Goal: Information Seeking & Learning: Learn about a topic

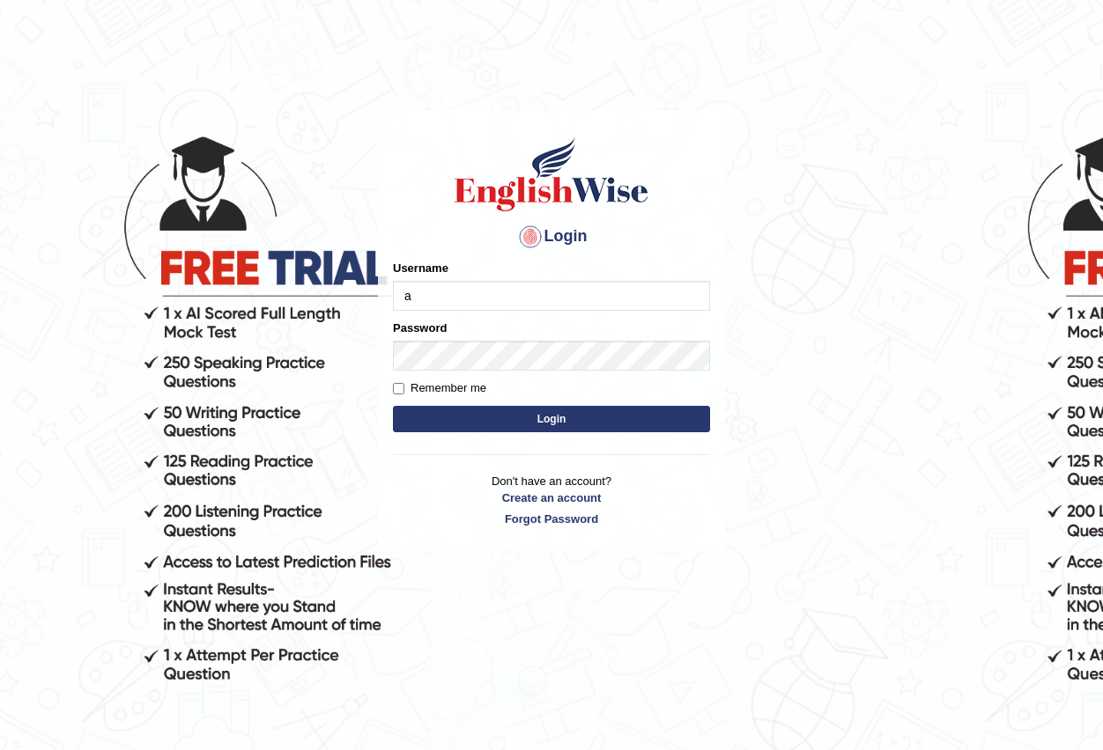
type input "Antonio2024"
click at [557, 416] on button "Login" at bounding box center [551, 419] width 317 height 26
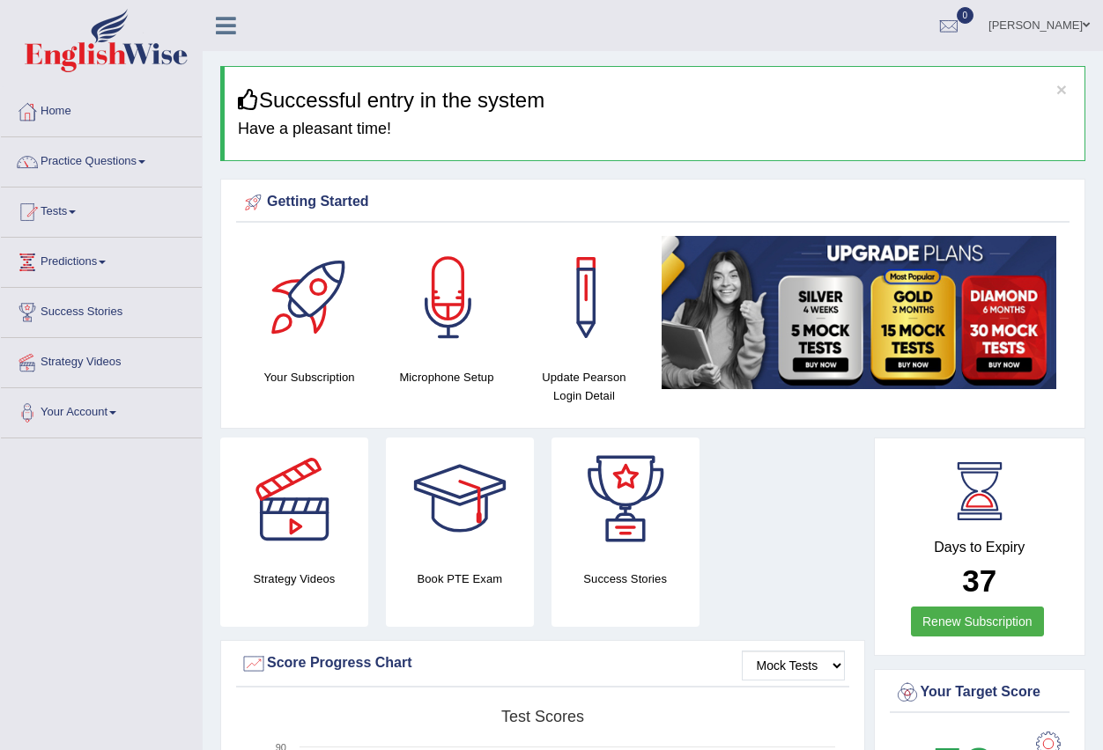
click at [153, 166] on link "Practice Questions" at bounding box center [101, 159] width 201 height 44
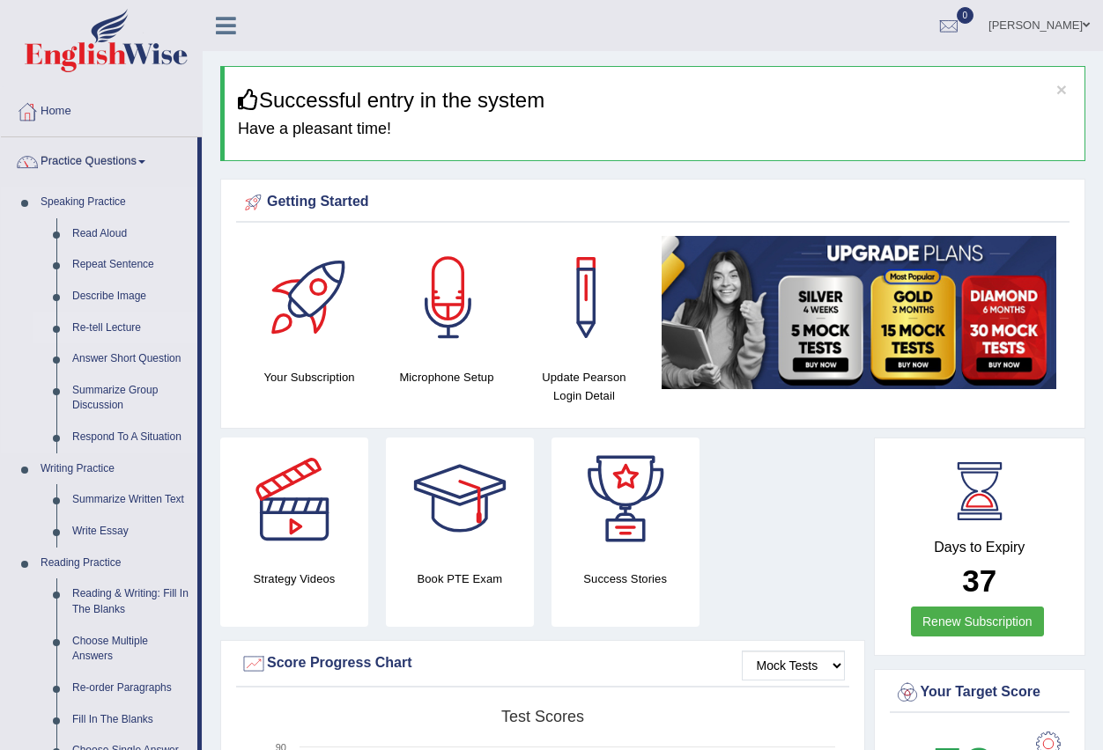
click at [120, 322] on link "Re-tell Lecture" at bounding box center [130, 329] width 133 height 32
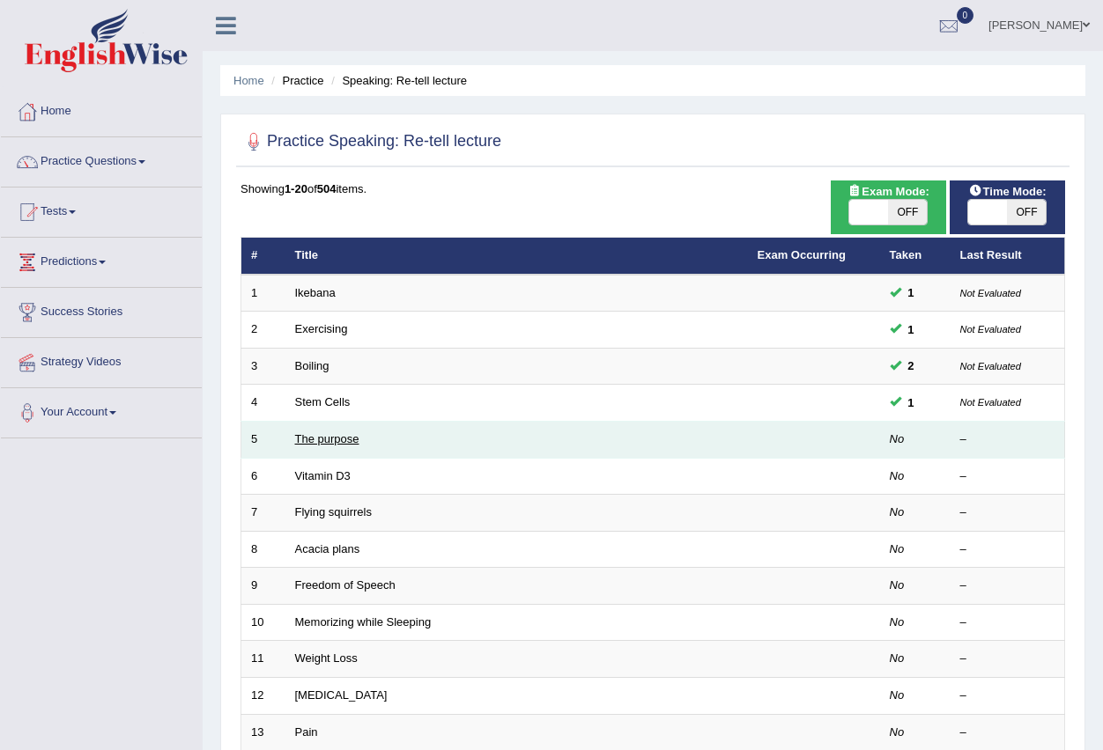
click at [314, 446] on link "The purpose" at bounding box center [327, 438] width 64 height 13
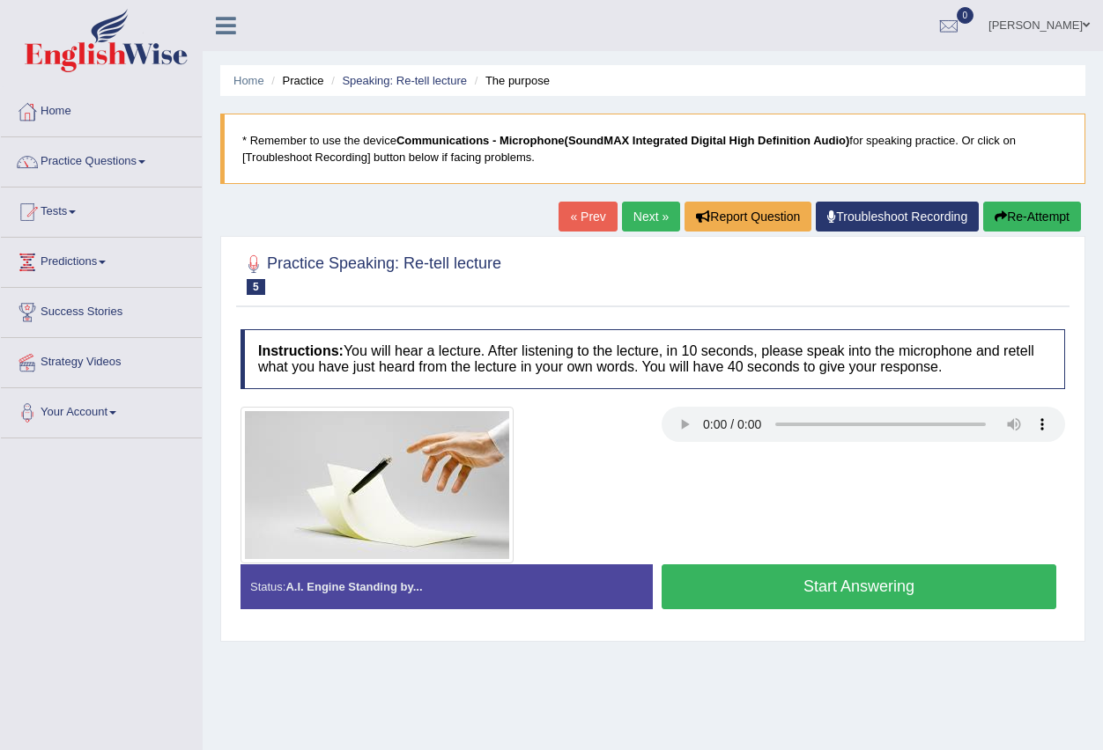
click at [730, 585] on button "Start Answering" at bounding box center [858, 587] width 395 height 45
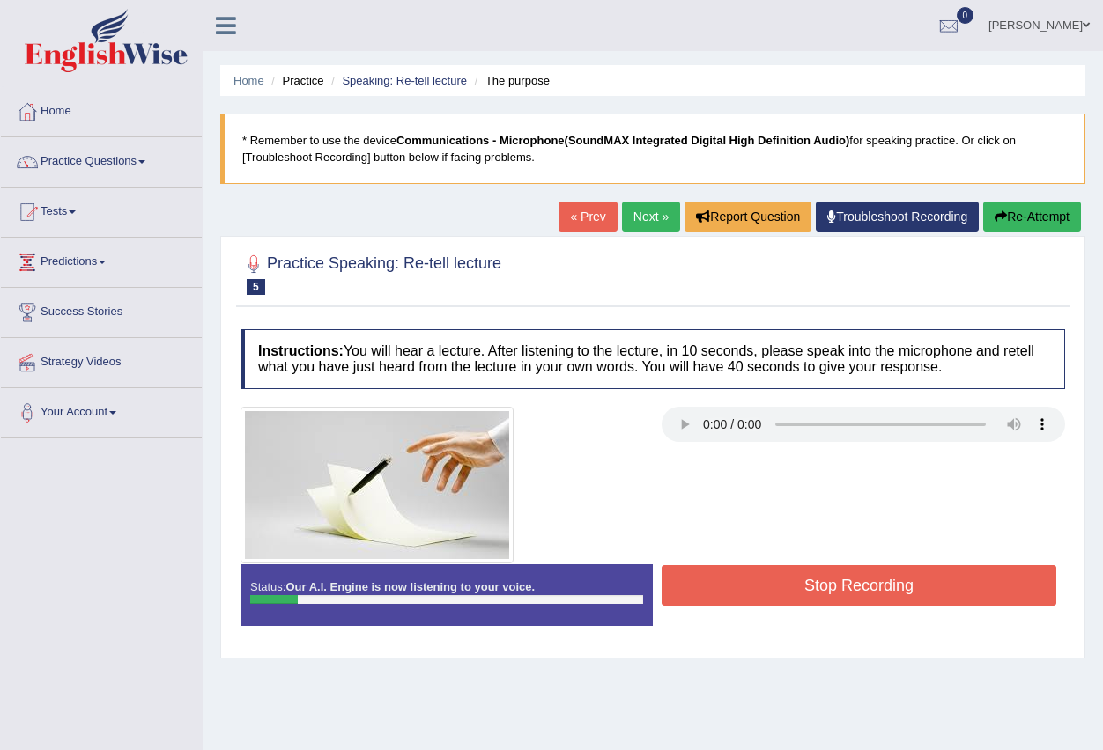
click at [730, 585] on button "Stop Recording" at bounding box center [858, 585] width 395 height 41
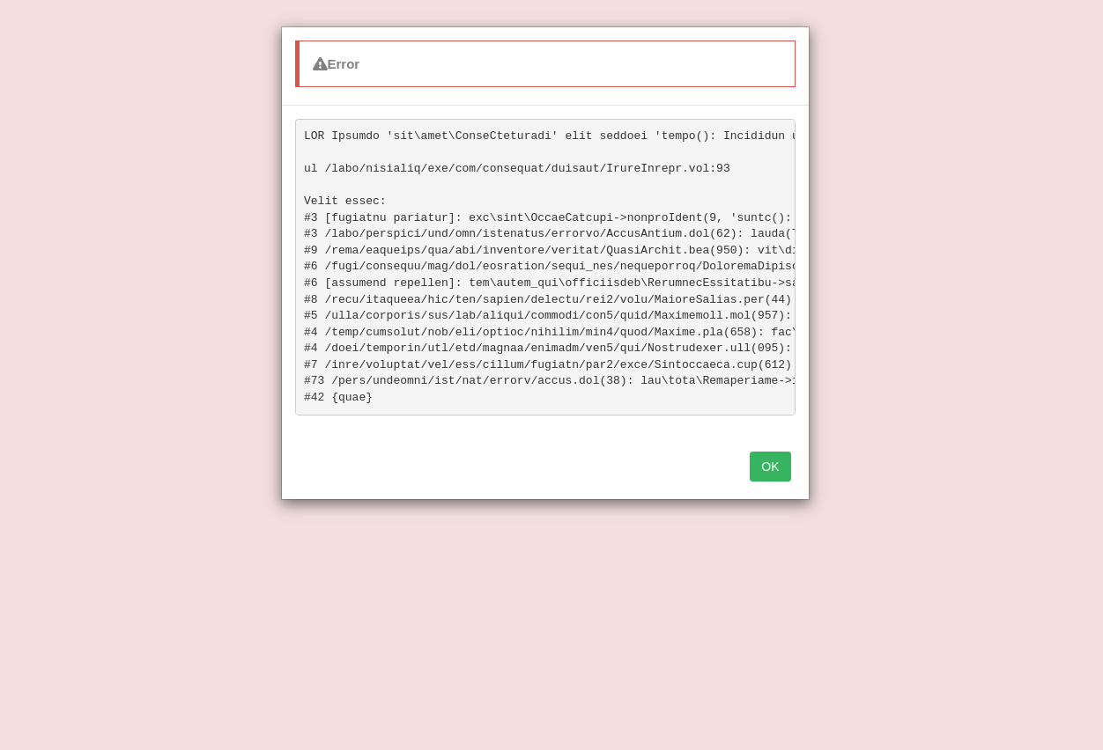
click at [773, 476] on button "OK" at bounding box center [769, 467] width 41 height 30
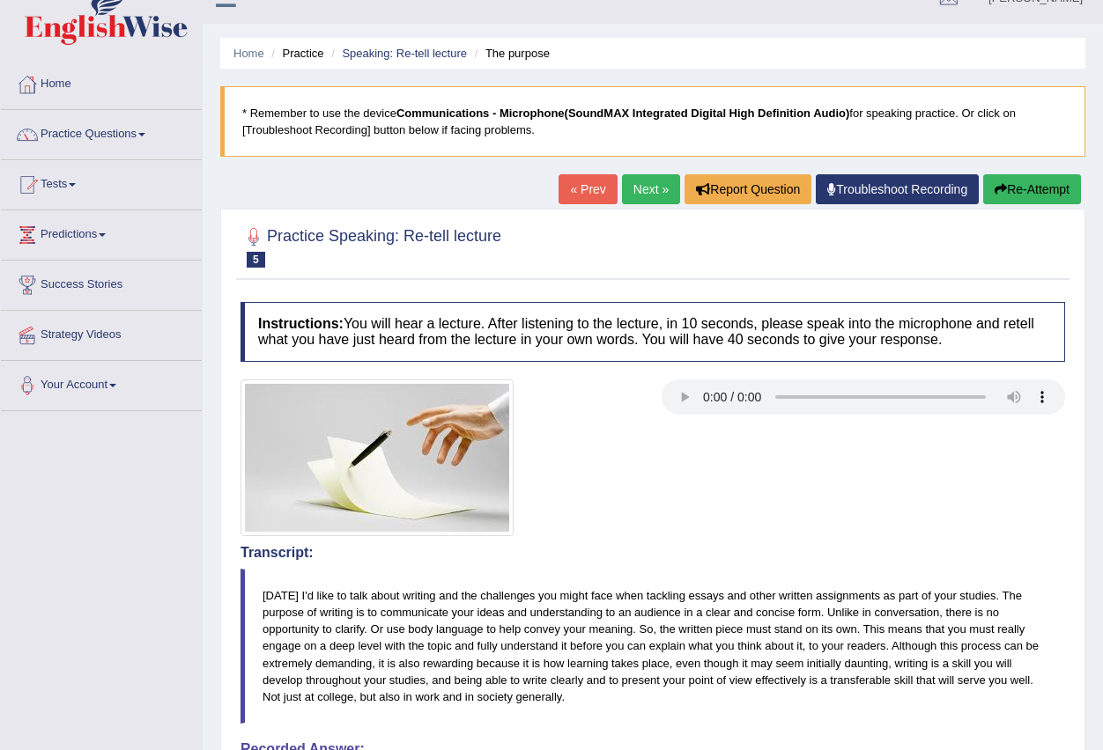
scroll to position [19, 0]
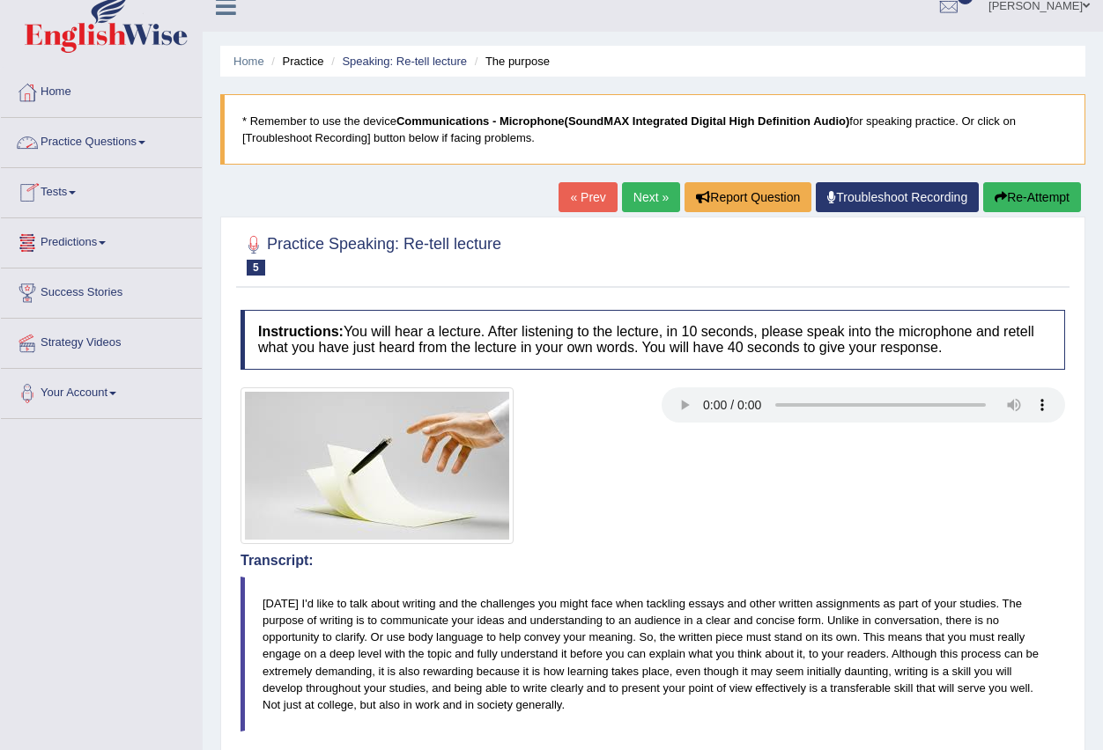
click at [144, 141] on span at bounding box center [141, 143] width 7 height 4
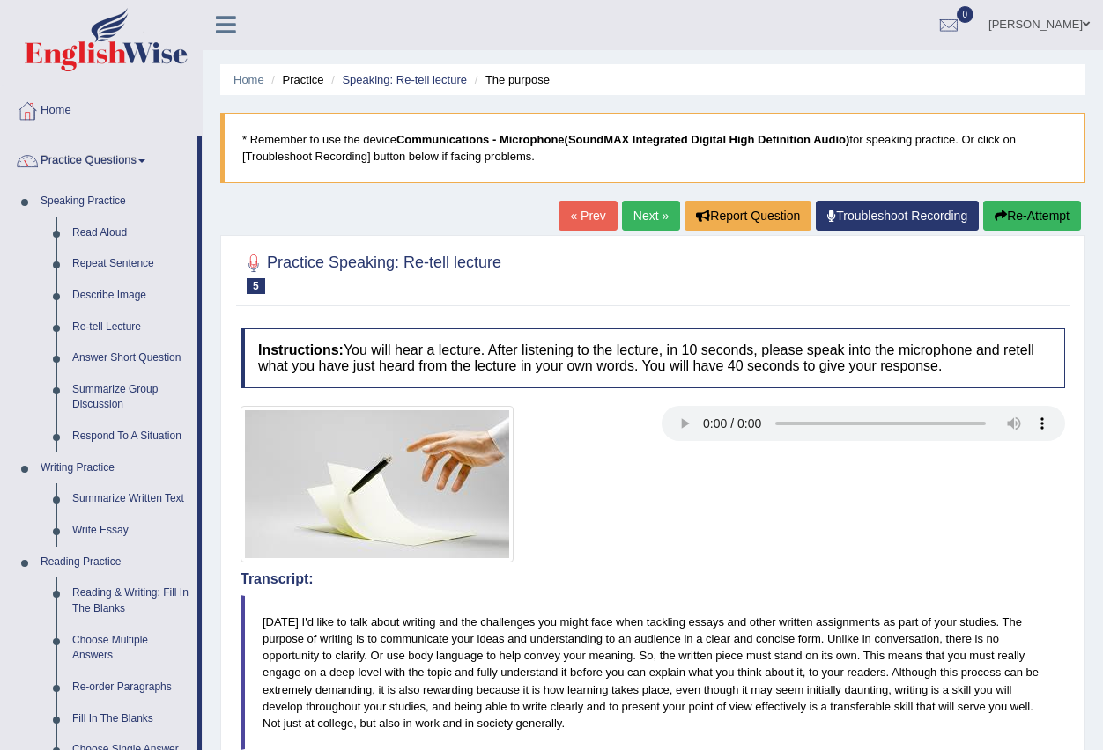
scroll to position [0, 0]
click at [116, 233] on link "Read Aloud" at bounding box center [130, 234] width 133 height 32
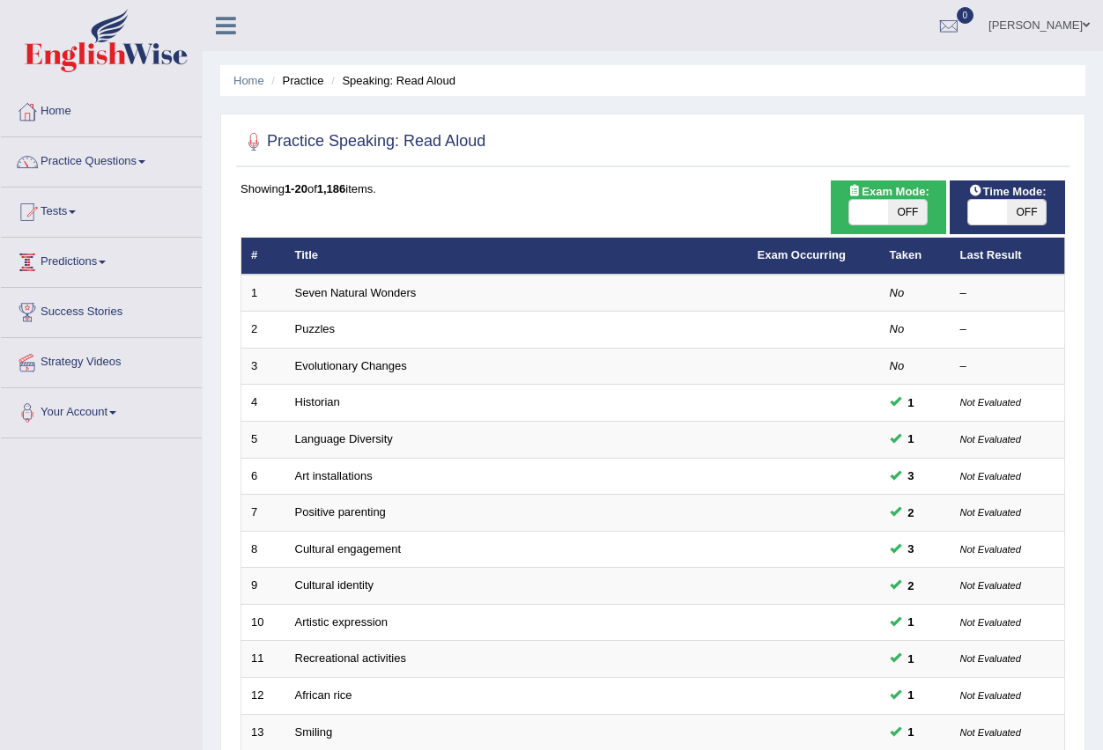
scroll to position [416, 0]
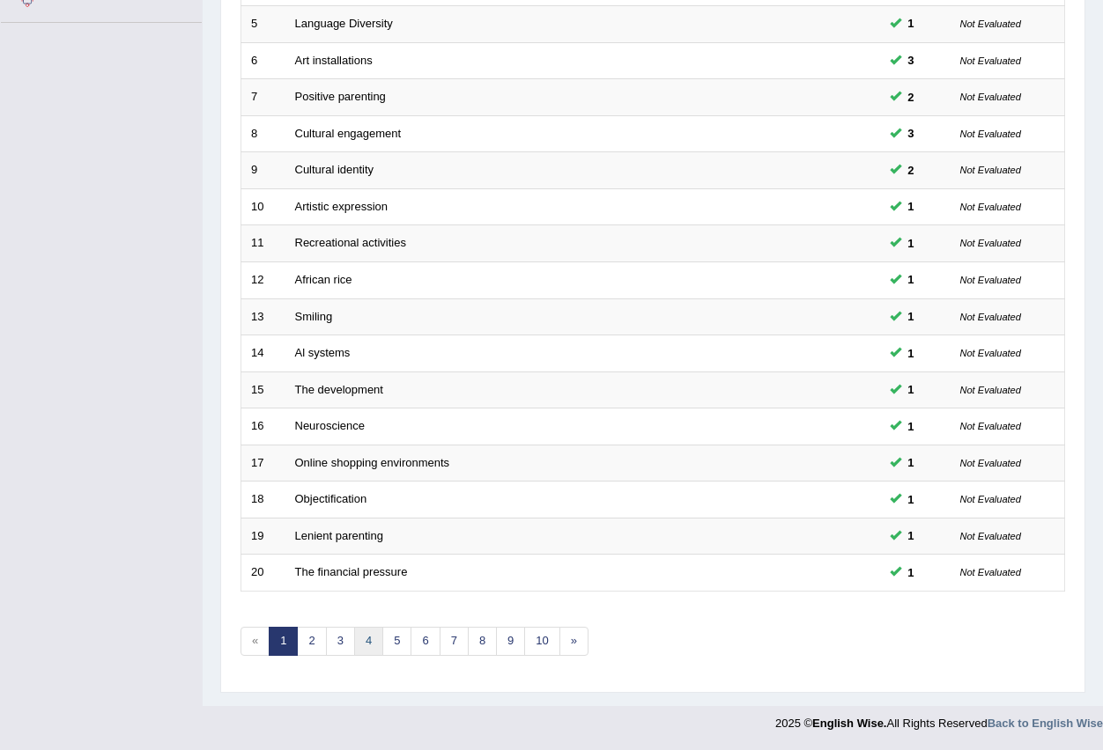
click at [366, 640] on link "4" at bounding box center [368, 641] width 29 height 29
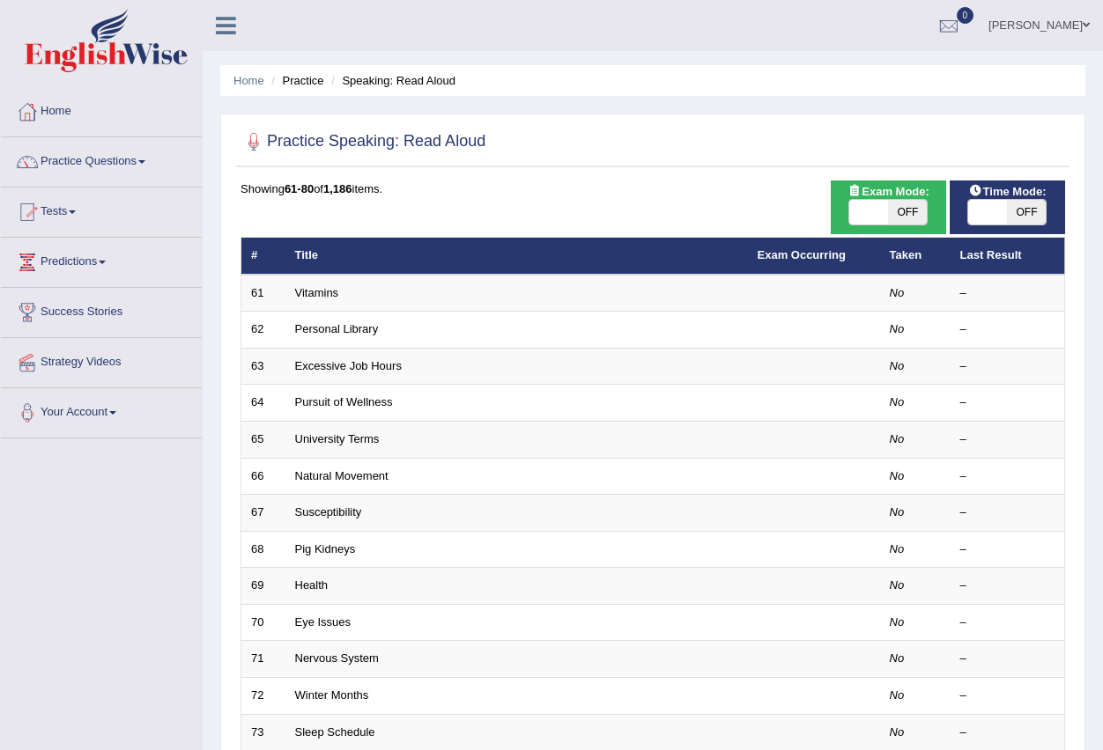
click at [159, 159] on link "Practice Questions" at bounding box center [101, 159] width 201 height 44
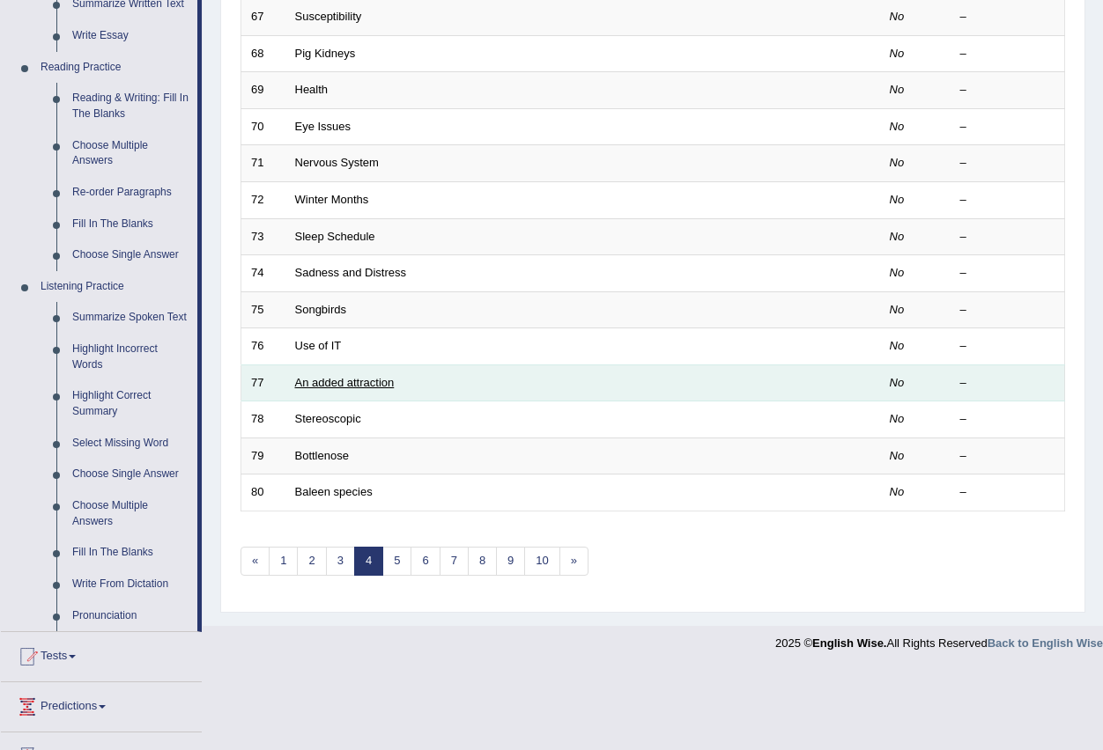
scroll to position [528, 0]
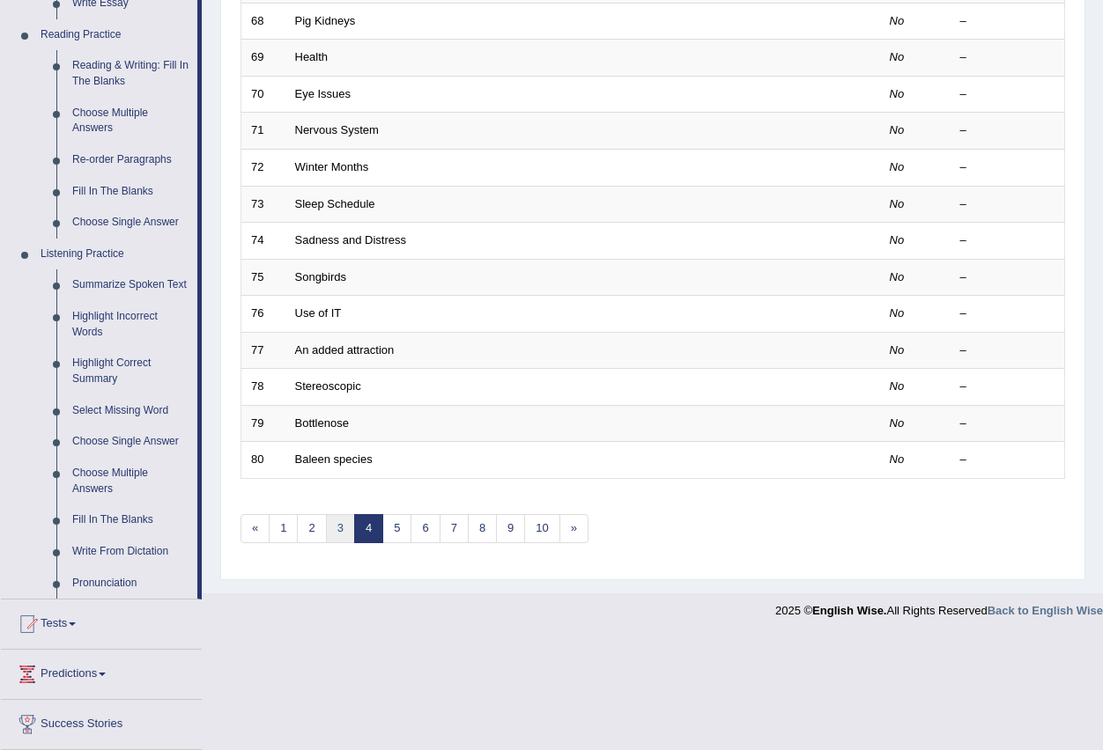
click at [332, 523] on link "3" at bounding box center [340, 528] width 29 height 29
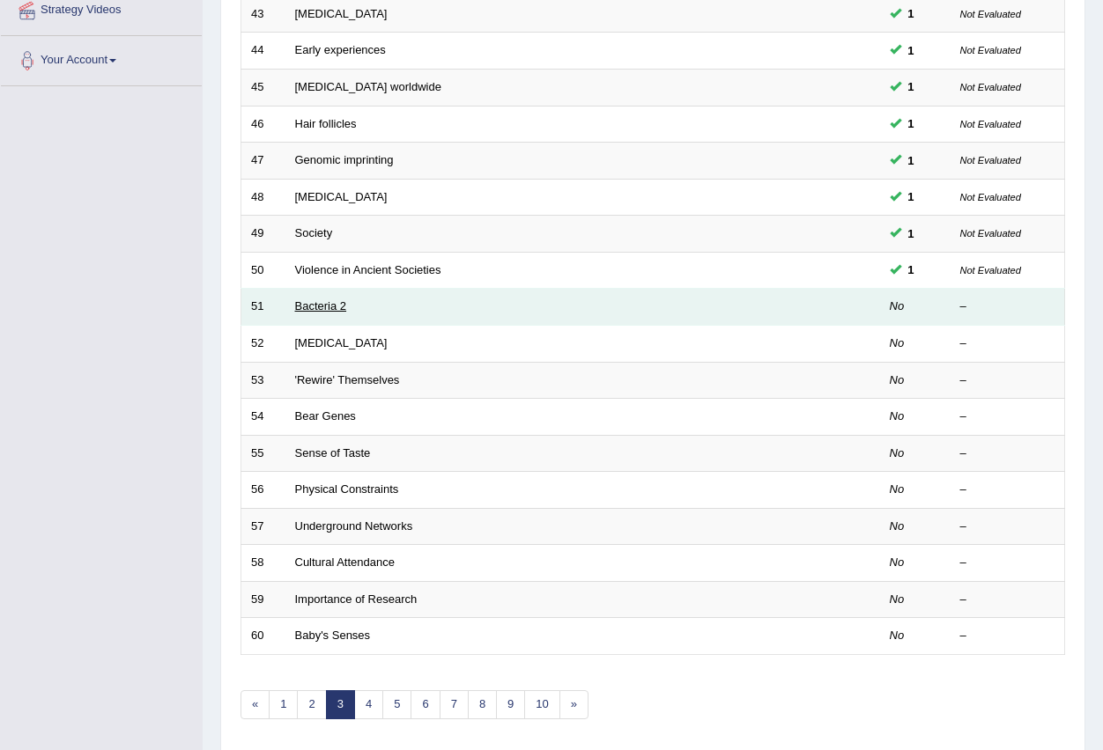
click at [295, 301] on link "Bacteria 2" at bounding box center [321, 305] width 52 height 13
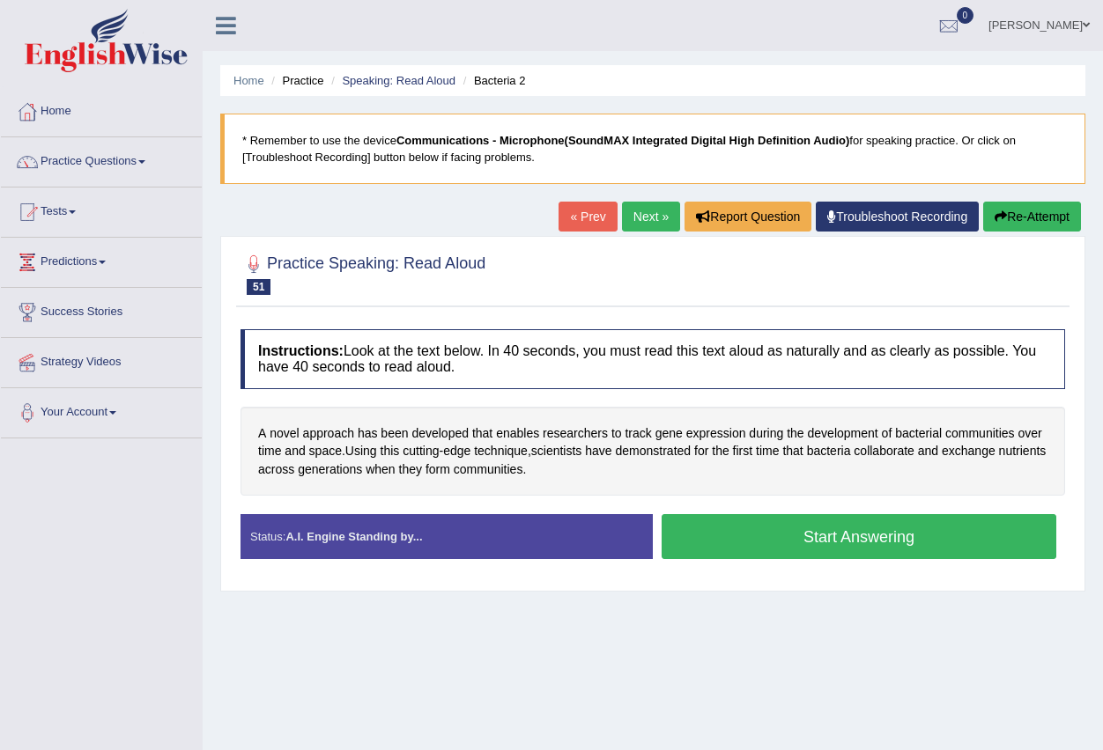
click at [757, 533] on button "Start Answering" at bounding box center [858, 536] width 395 height 45
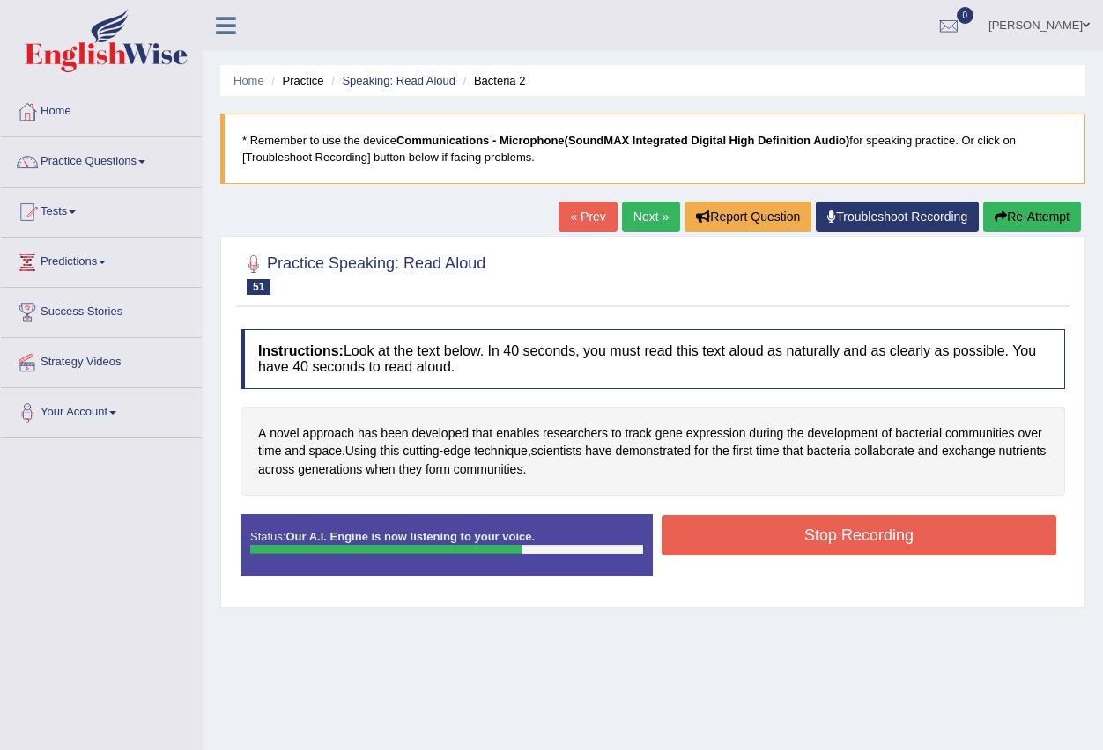
click at [766, 535] on button "Stop Recording" at bounding box center [858, 535] width 395 height 41
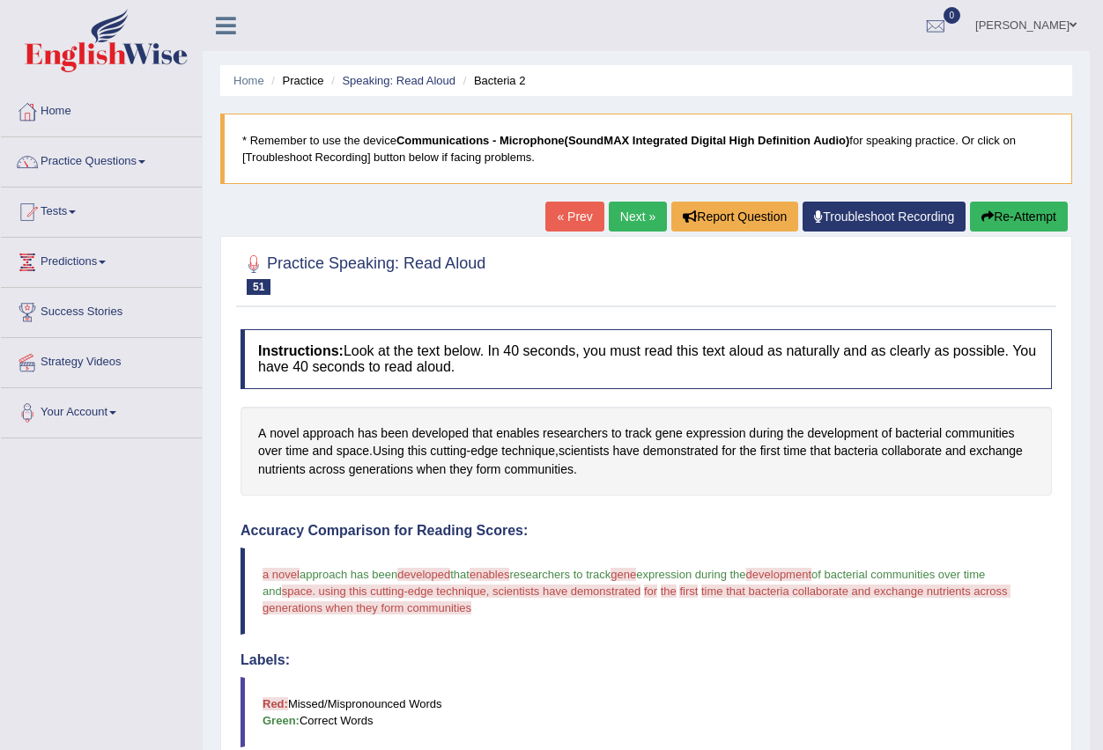
click at [618, 215] on link "Next »" at bounding box center [638, 217] width 58 height 30
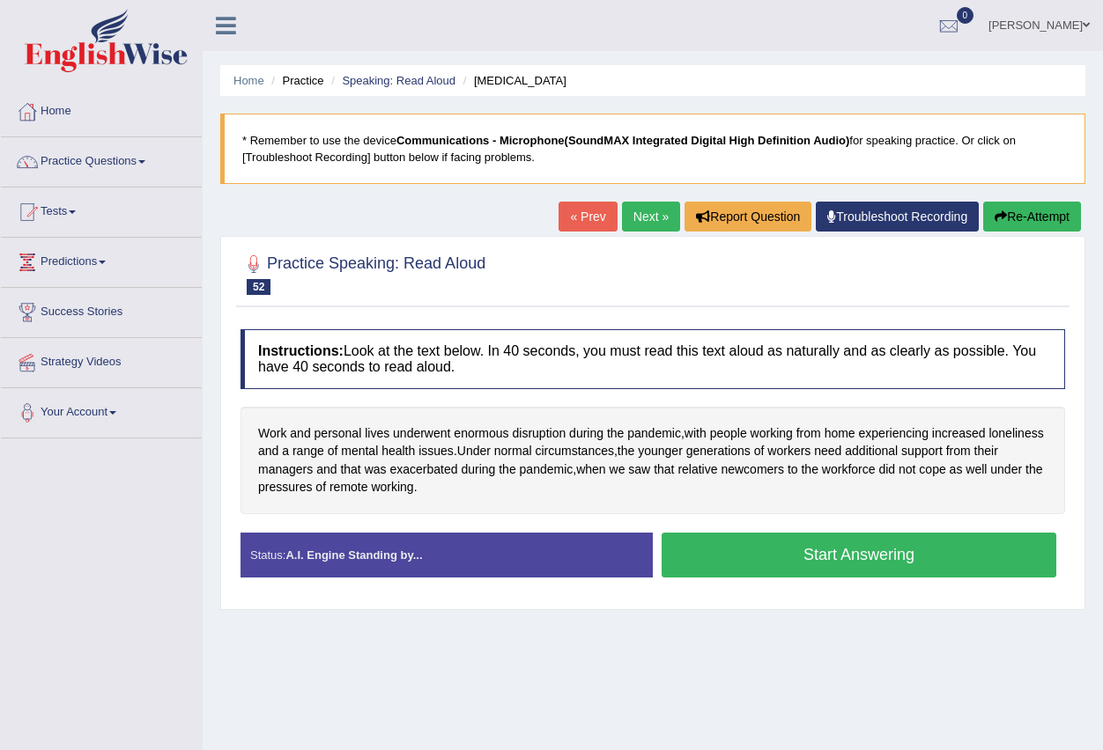
click at [779, 560] on button "Start Answering" at bounding box center [858, 555] width 395 height 45
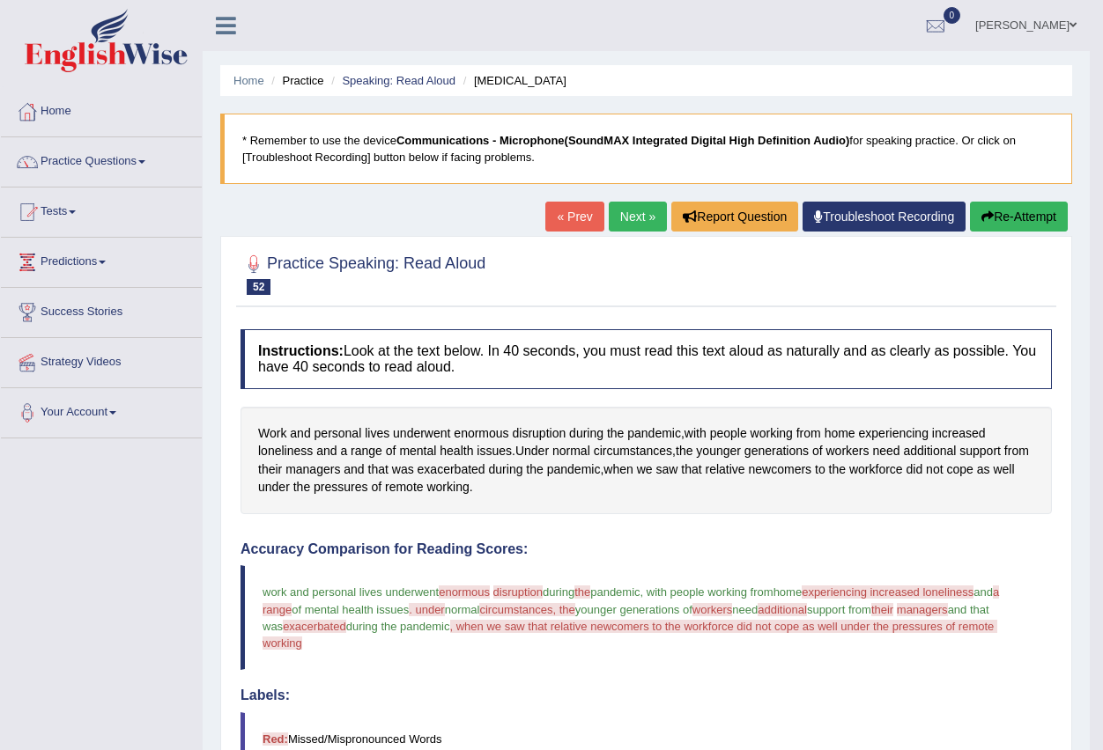
click at [628, 218] on link "Next »" at bounding box center [638, 217] width 58 height 30
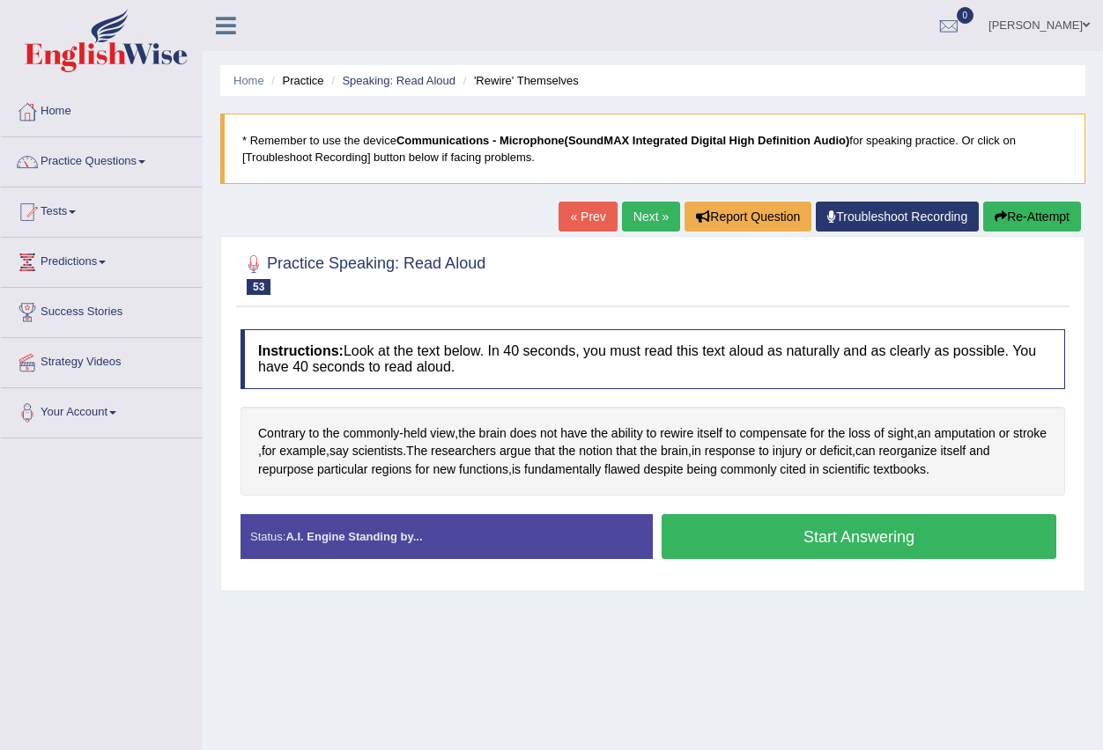
click at [751, 527] on button "Start Answering" at bounding box center [858, 536] width 395 height 45
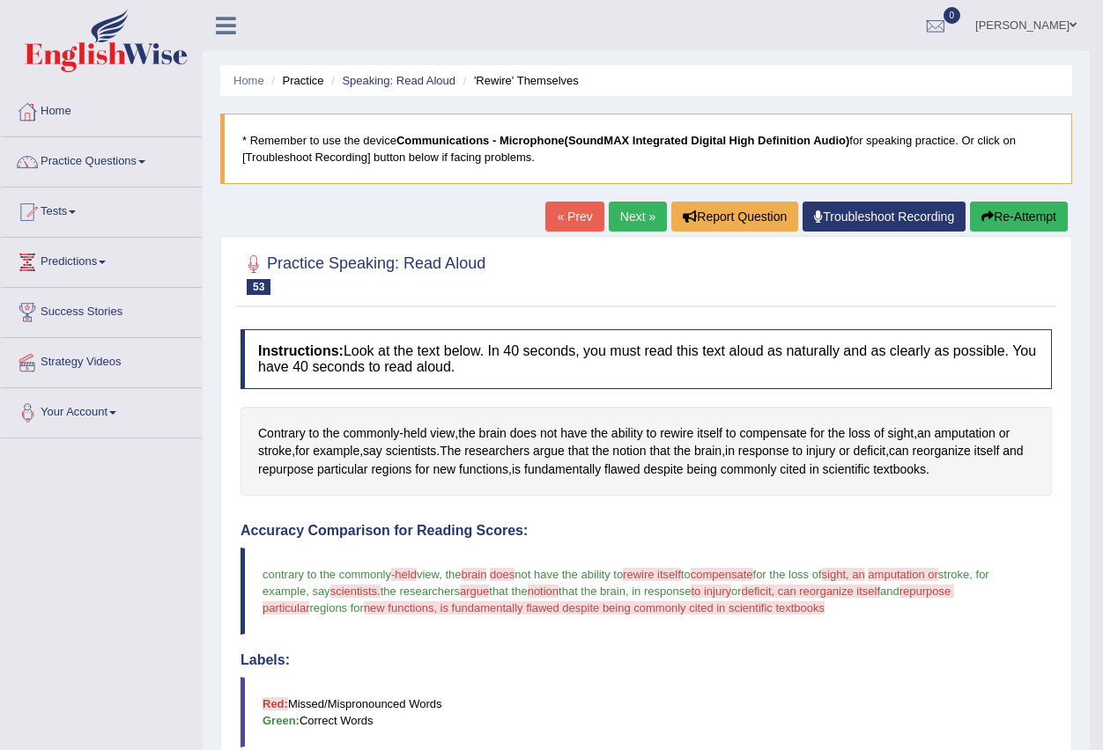
click at [622, 218] on link "Next »" at bounding box center [638, 217] width 58 height 30
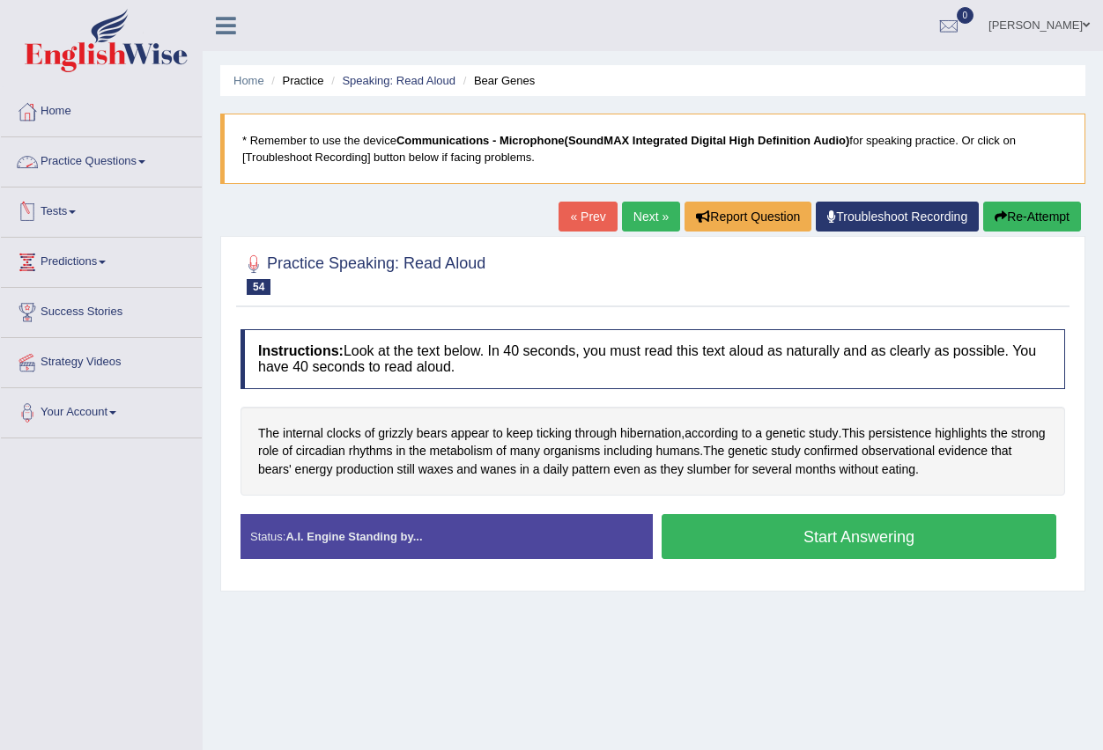
click at [145, 163] on span at bounding box center [141, 162] width 7 height 4
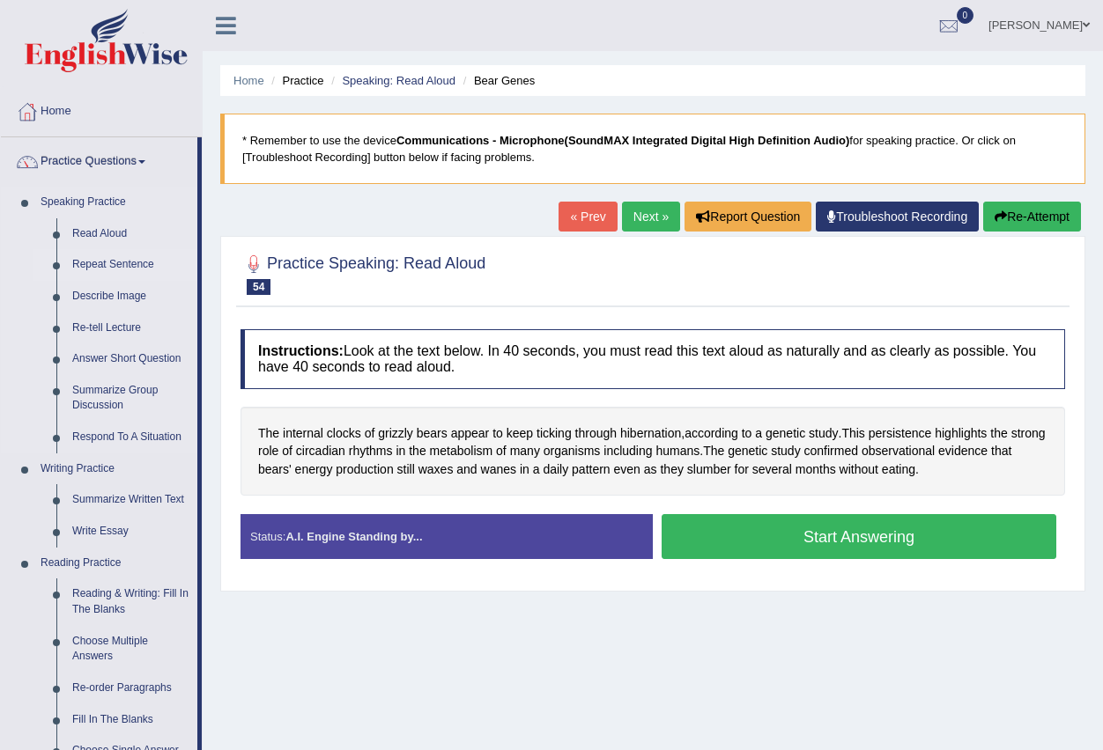
click at [119, 261] on link "Repeat Sentence" at bounding box center [130, 265] width 133 height 32
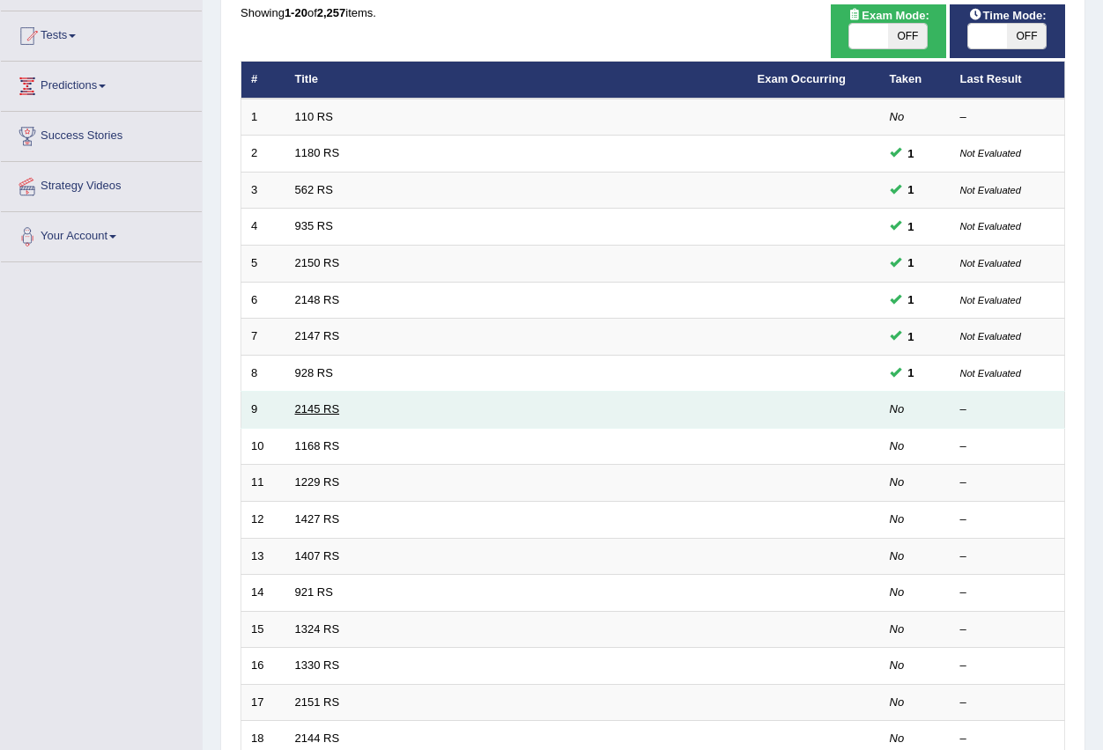
click at [301, 406] on link "2145 RS" at bounding box center [317, 408] width 45 height 13
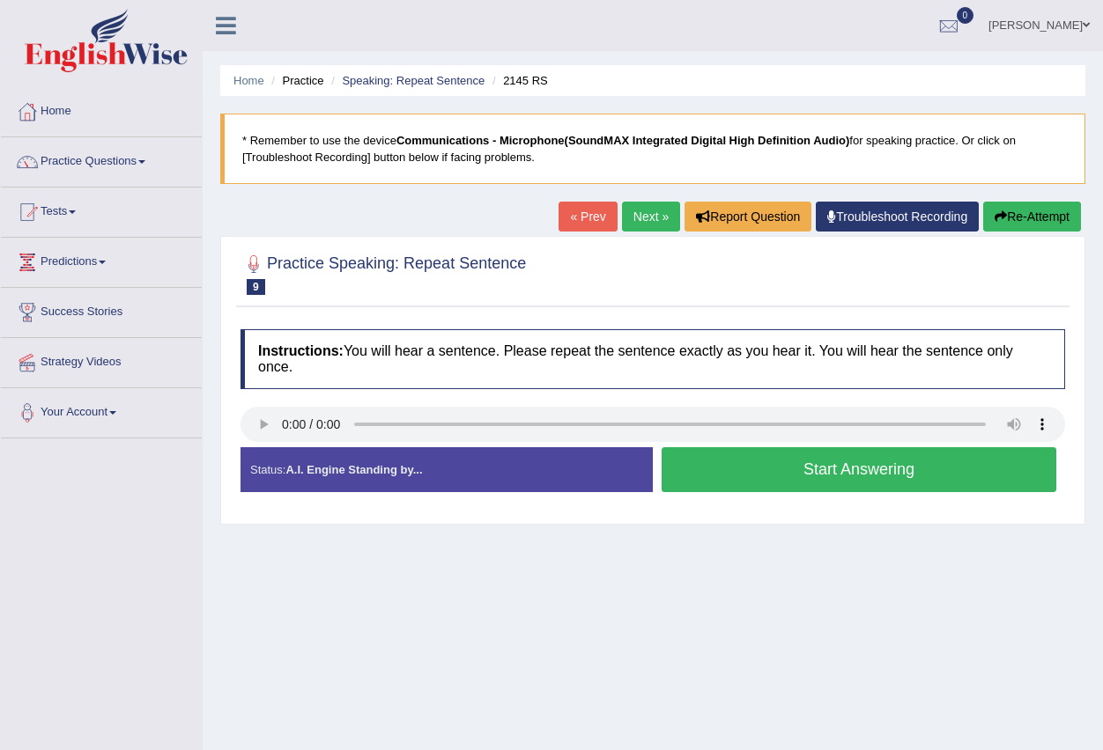
click at [776, 470] on button "Start Answering" at bounding box center [858, 469] width 395 height 45
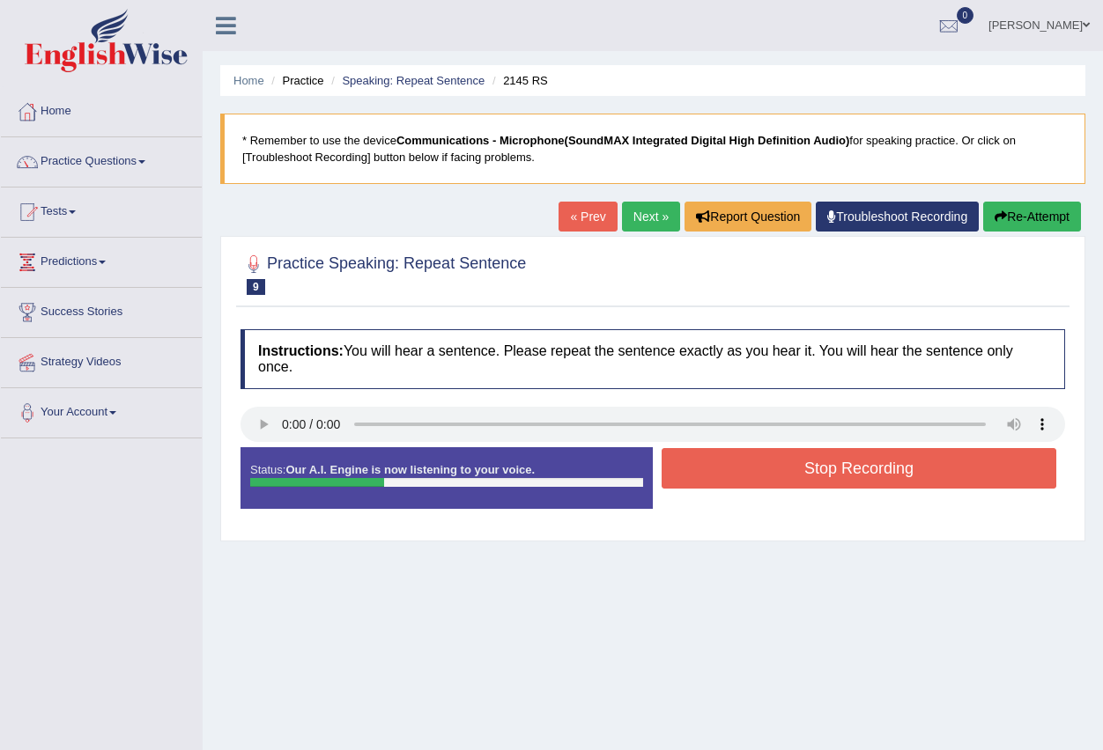
click at [776, 470] on button "Stop Recording" at bounding box center [858, 468] width 395 height 41
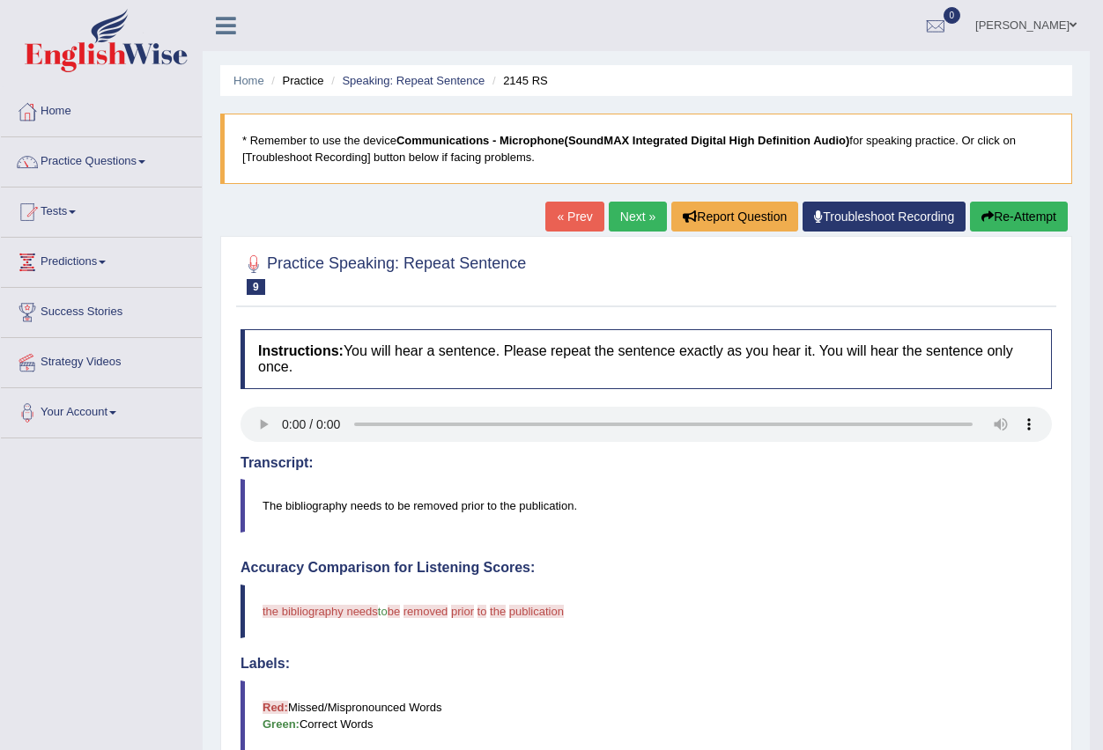
click at [622, 215] on link "Next »" at bounding box center [638, 217] width 58 height 30
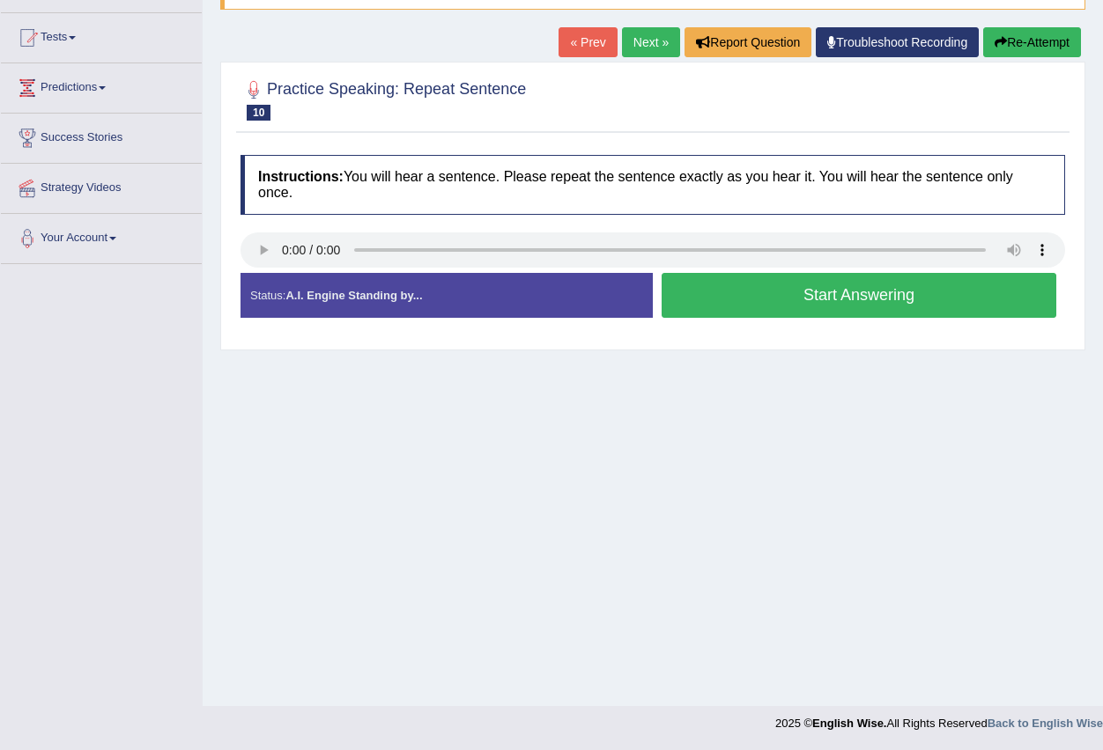
scroll to position [174, 0]
click at [742, 292] on button "Start Answering" at bounding box center [858, 295] width 395 height 45
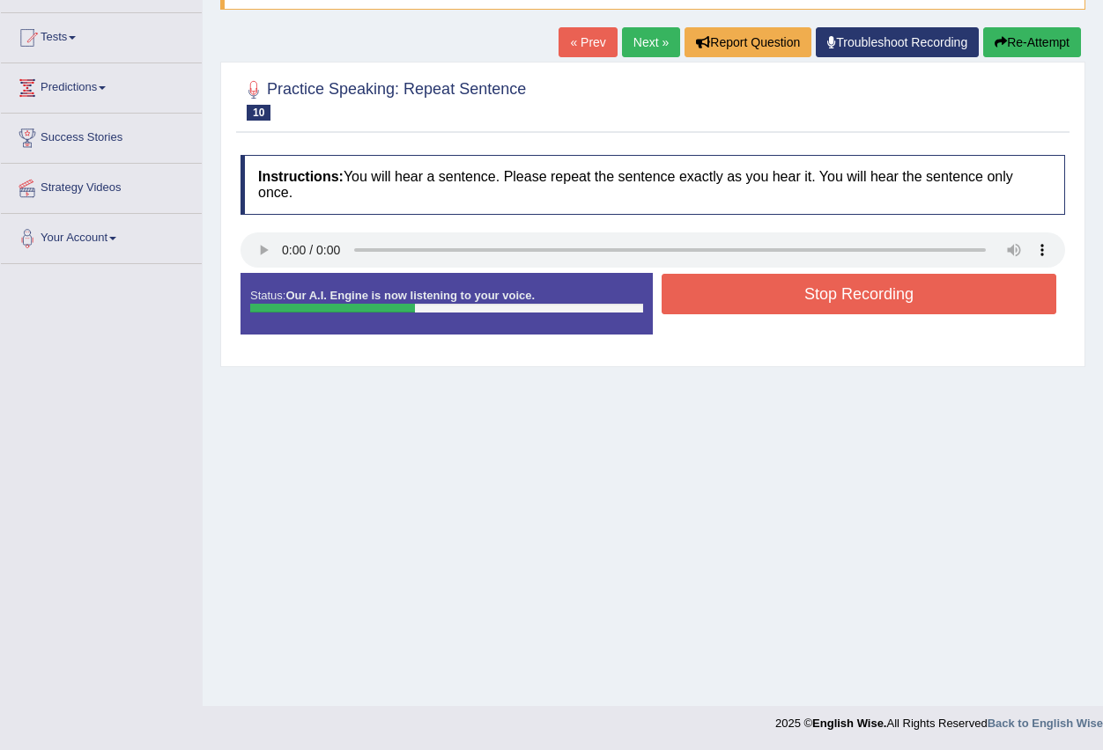
click at [742, 292] on button "Stop Recording" at bounding box center [858, 294] width 395 height 41
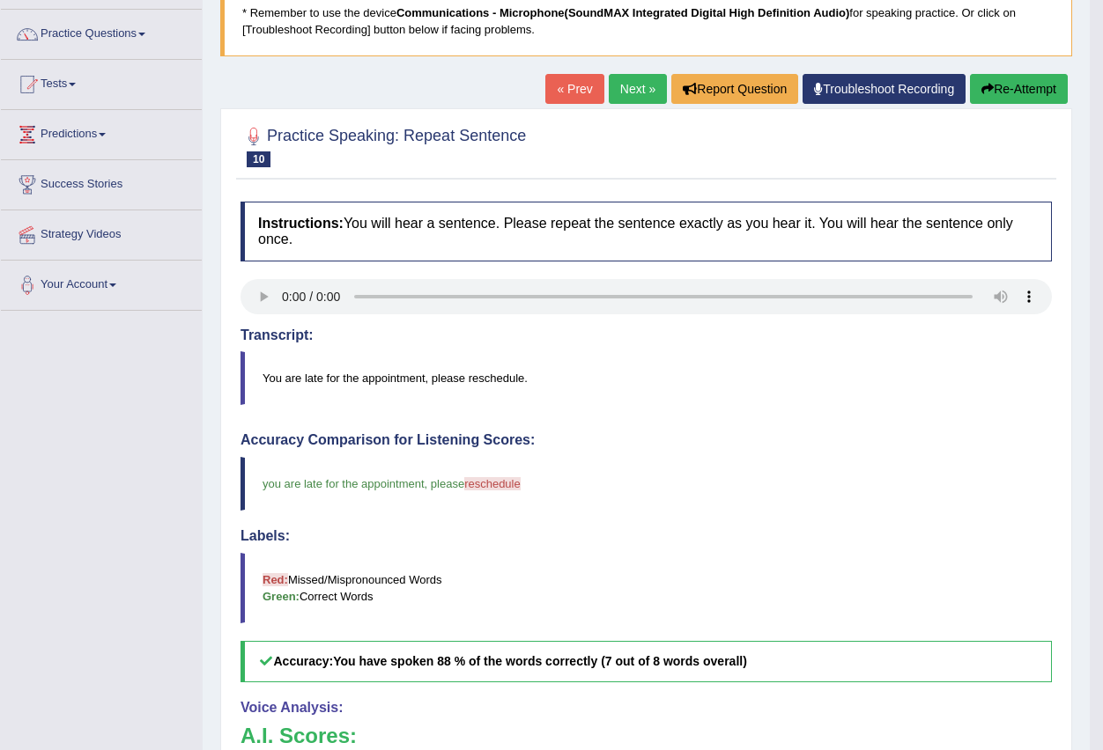
scroll to position [86, 0]
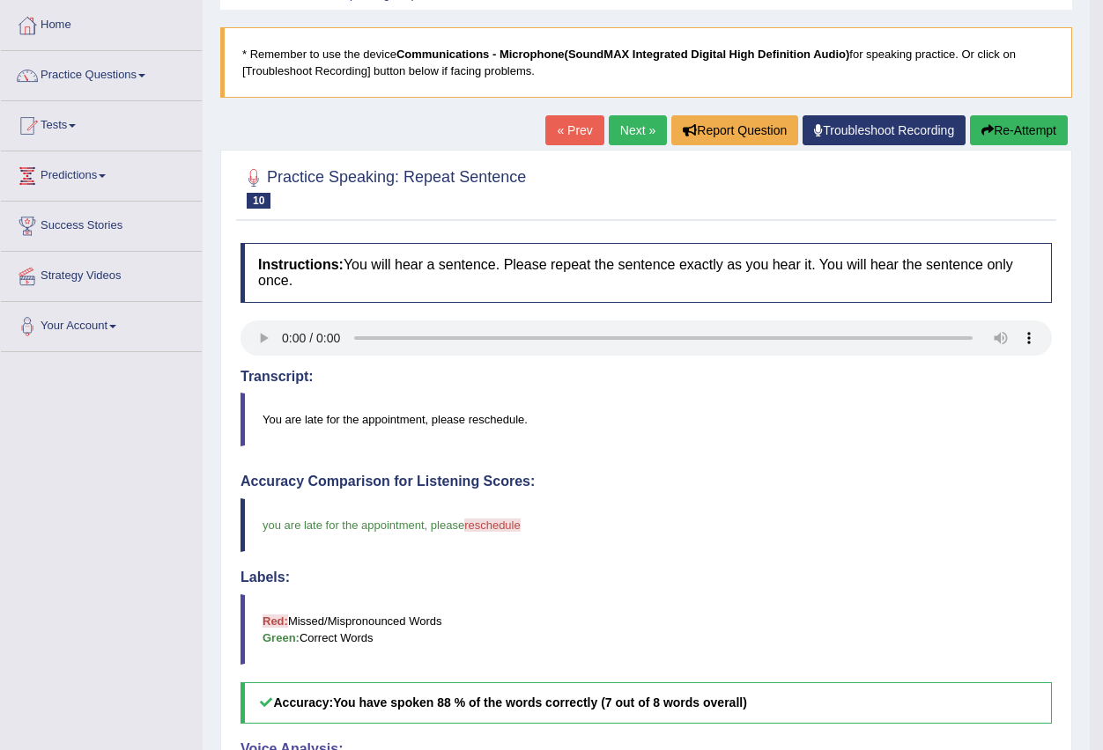
click at [622, 132] on link "Next »" at bounding box center [638, 130] width 58 height 30
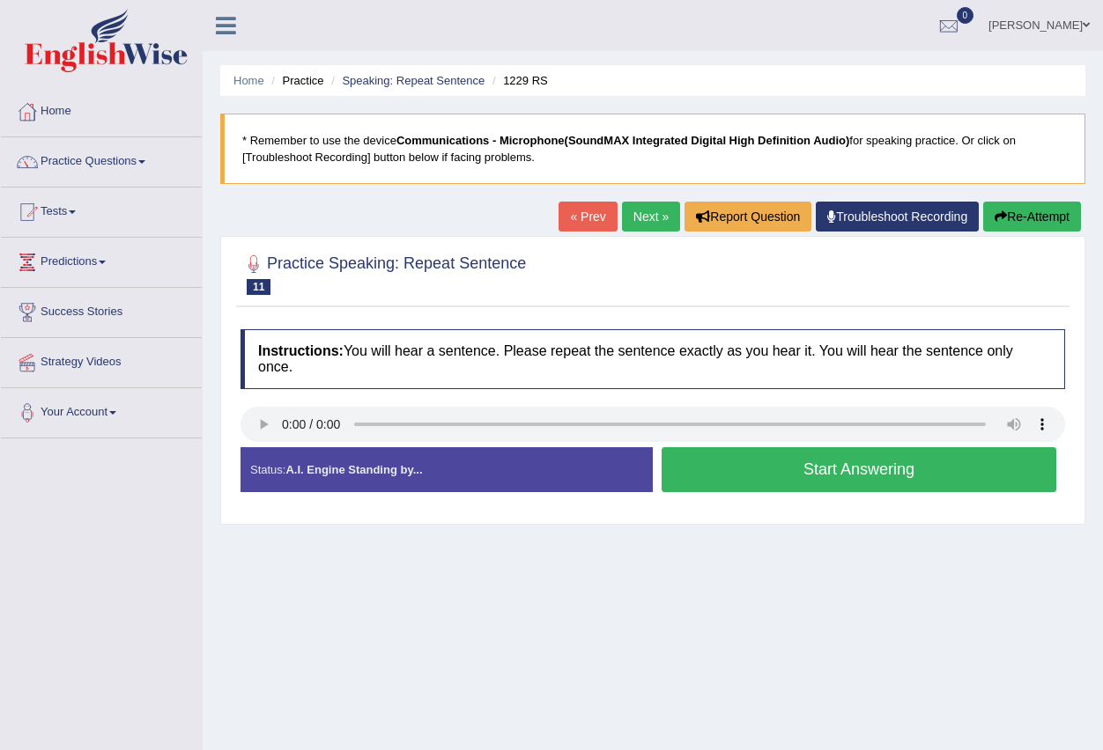
click at [742, 461] on button "Start Answering" at bounding box center [858, 469] width 395 height 45
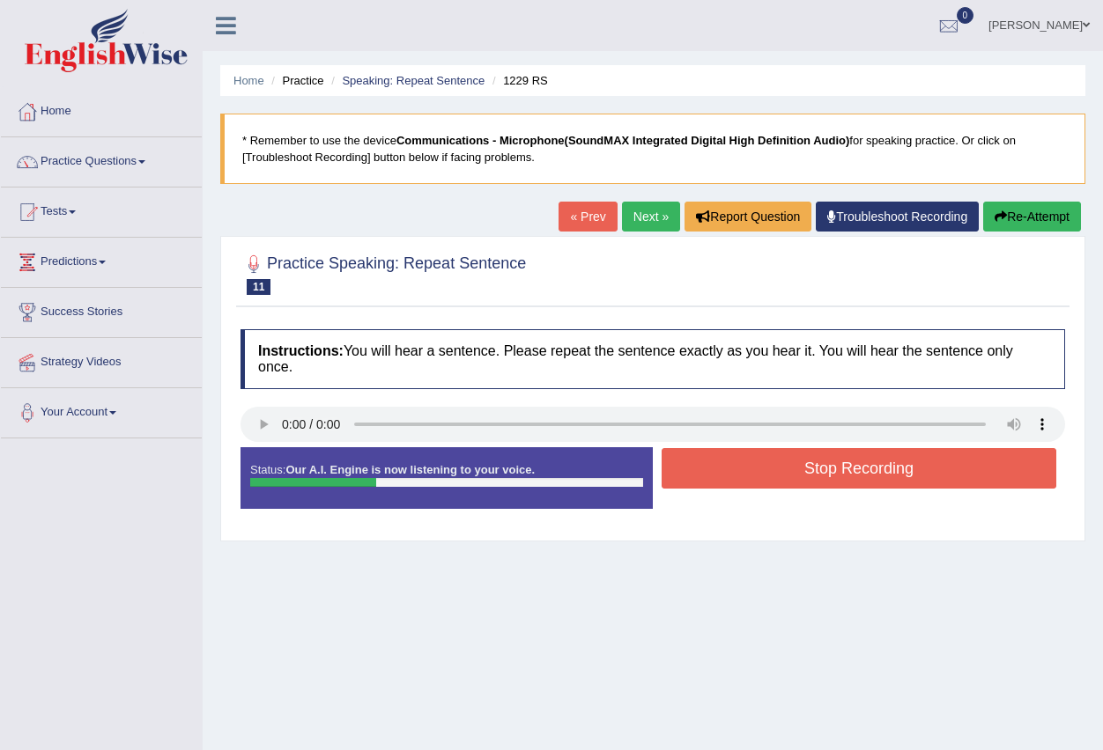
click at [739, 461] on button "Stop Recording" at bounding box center [858, 468] width 395 height 41
click at [739, 461] on div "Status: Our A.I. Engine is now listening to your voice. Start Answering Stop Re…" at bounding box center [652, 486] width 824 height 79
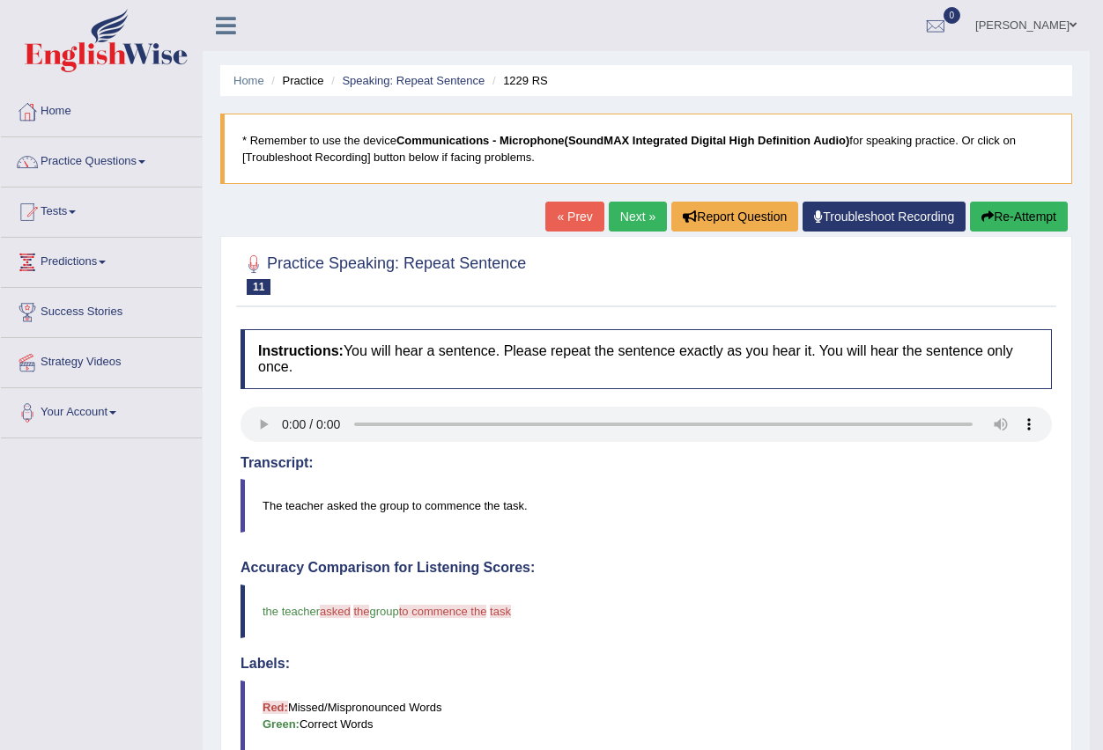
click at [628, 215] on link "Next »" at bounding box center [638, 217] width 58 height 30
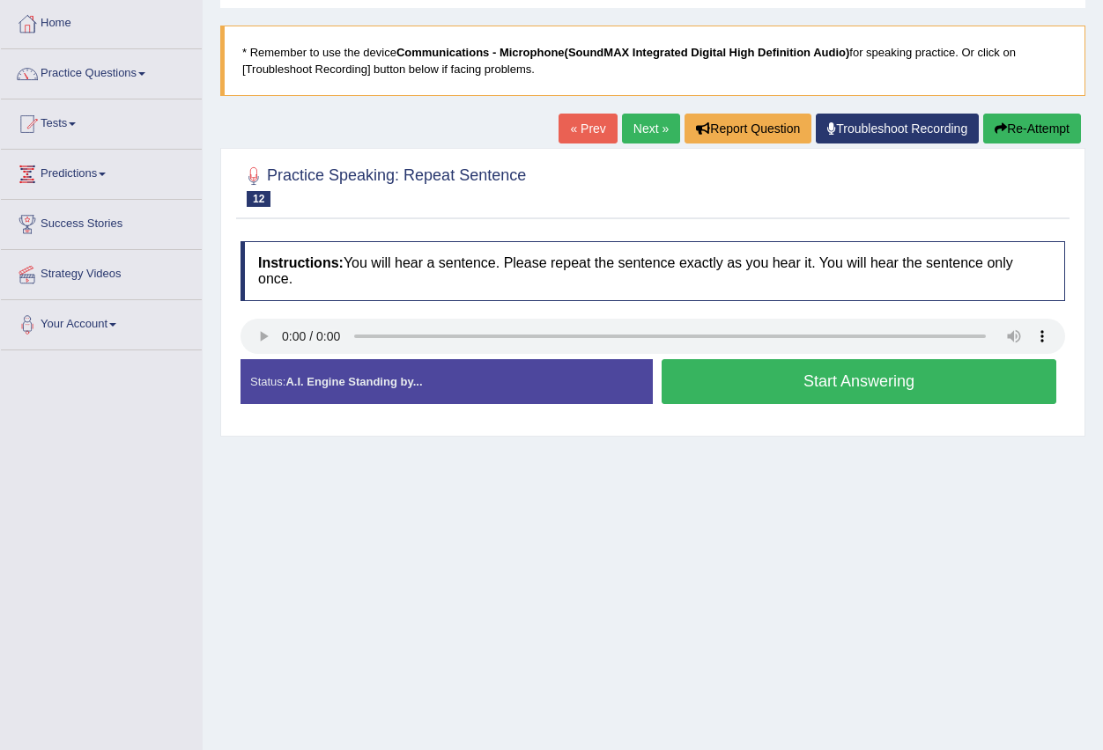
click at [742, 388] on button "Start Answering" at bounding box center [858, 381] width 395 height 45
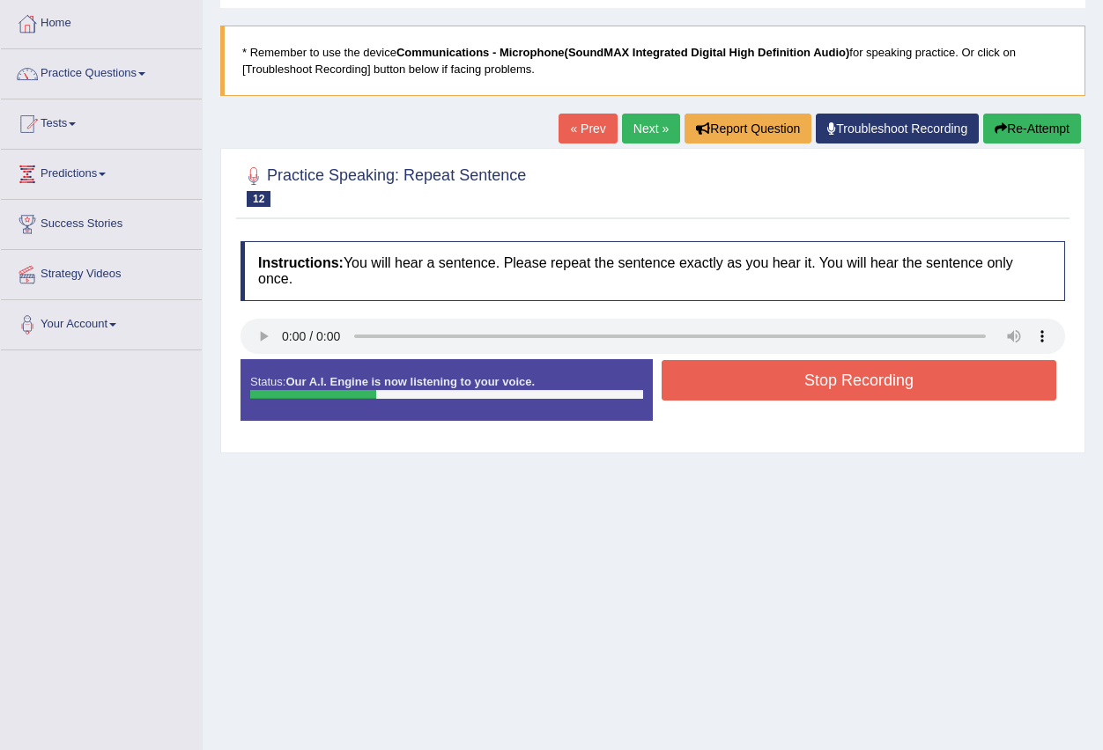
click at [736, 388] on button "Stop Recording" at bounding box center [858, 380] width 395 height 41
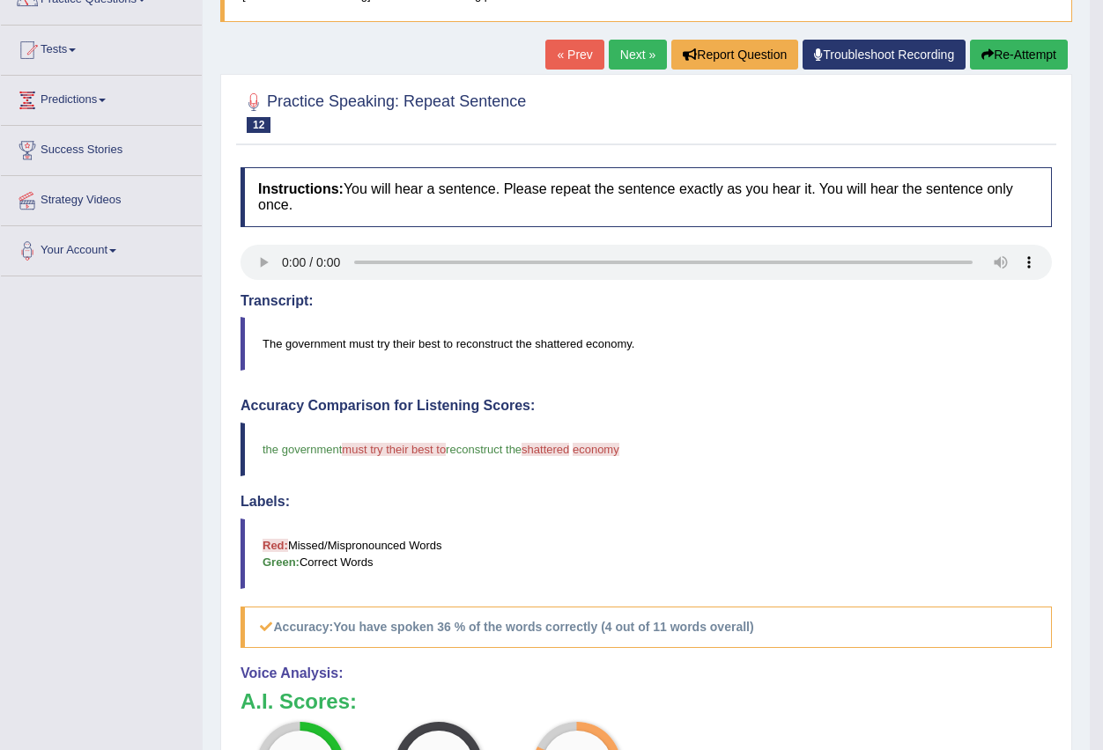
scroll to position [88, 0]
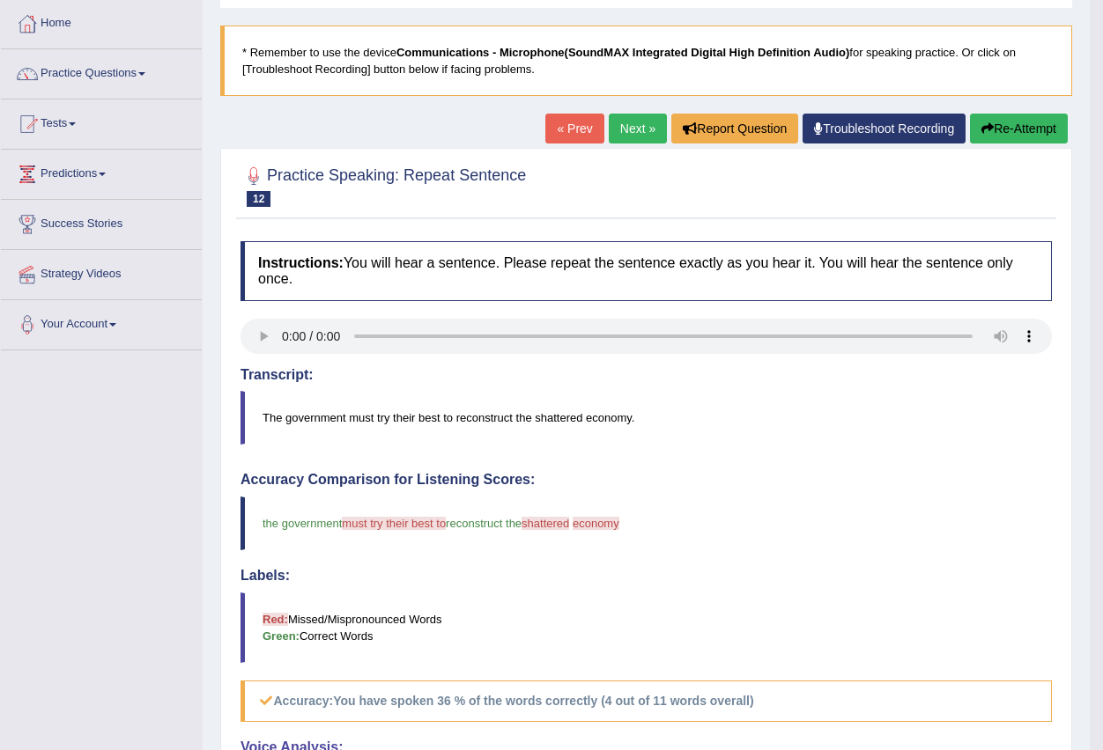
click at [625, 122] on link "Next »" at bounding box center [638, 129] width 58 height 30
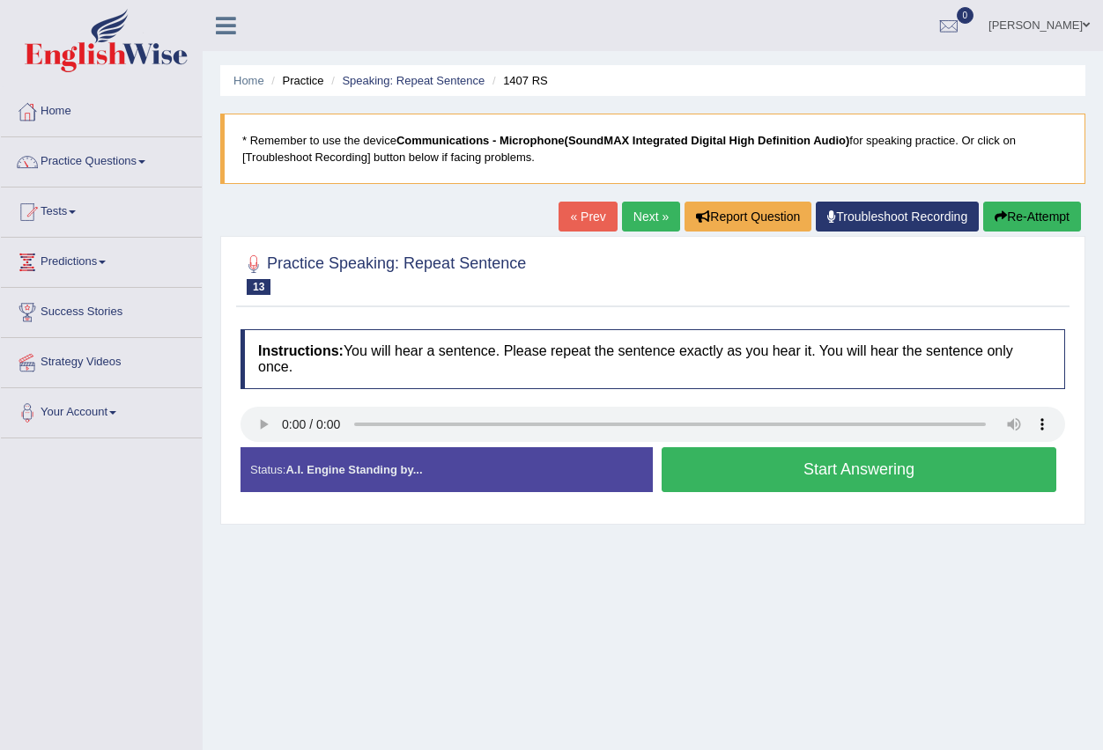
click at [757, 468] on button "Start Answering" at bounding box center [858, 469] width 395 height 45
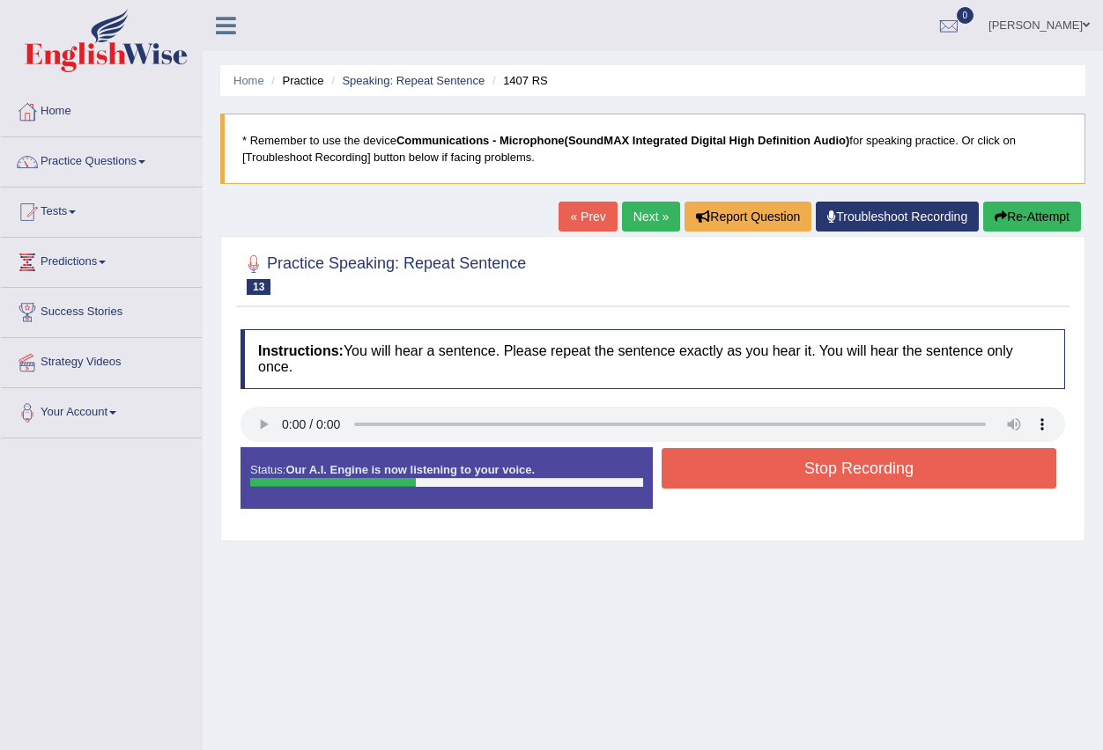
click at [751, 461] on button "Stop Recording" at bounding box center [858, 468] width 395 height 41
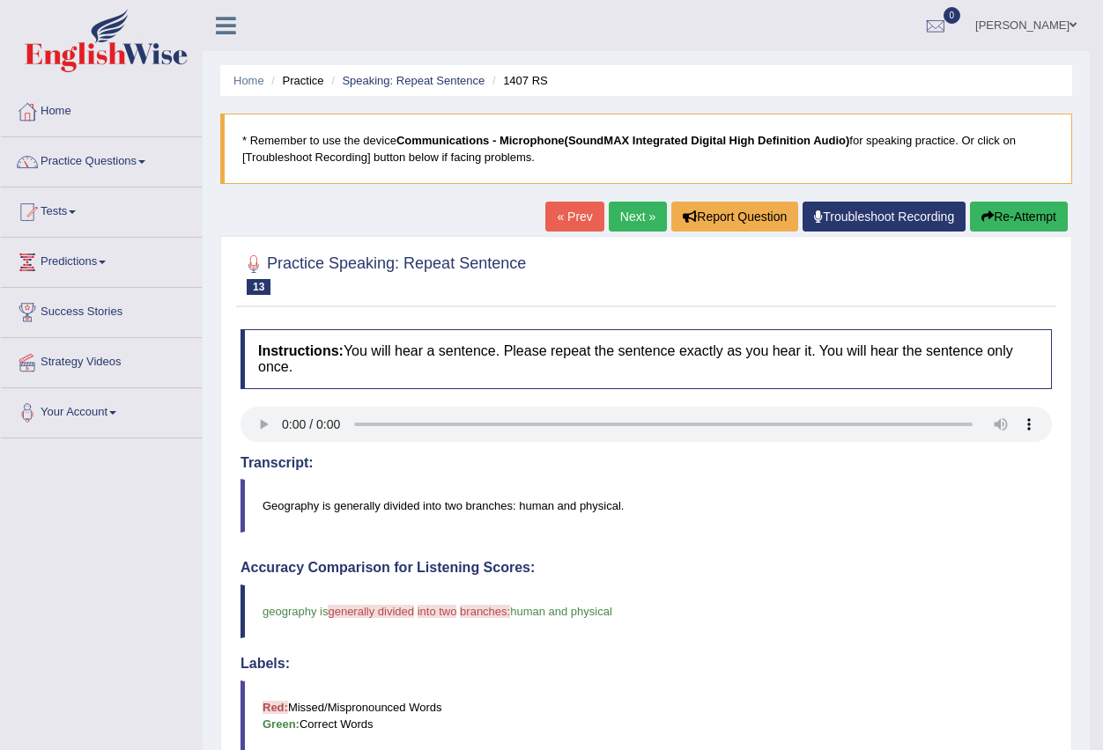
click at [622, 215] on link "Next »" at bounding box center [638, 217] width 58 height 30
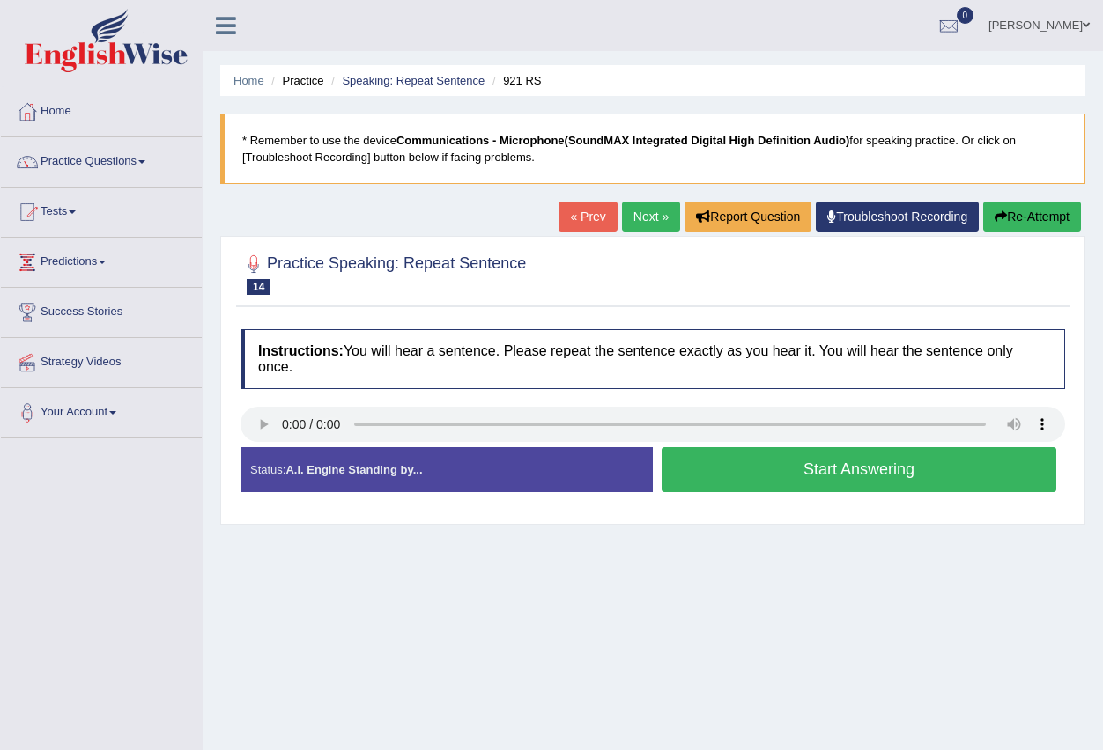
click at [755, 474] on button "Start Answering" at bounding box center [858, 469] width 395 height 45
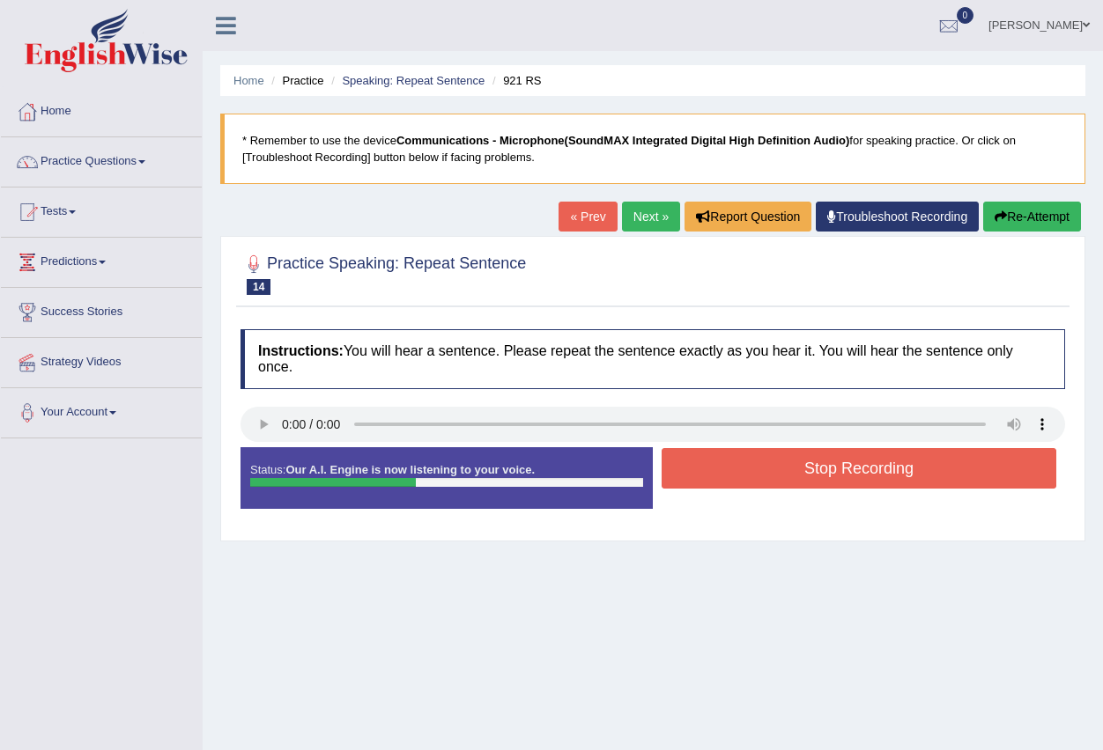
click at [751, 471] on button "Stop Recording" at bounding box center [858, 468] width 395 height 41
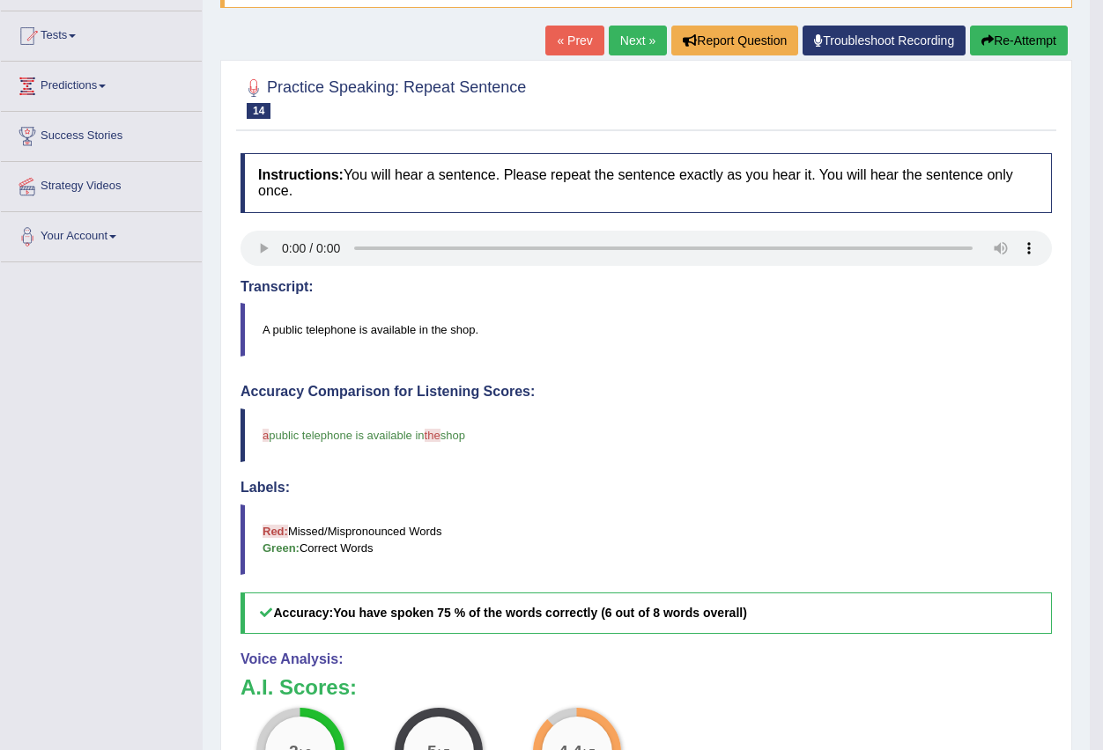
scroll to position [88, 0]
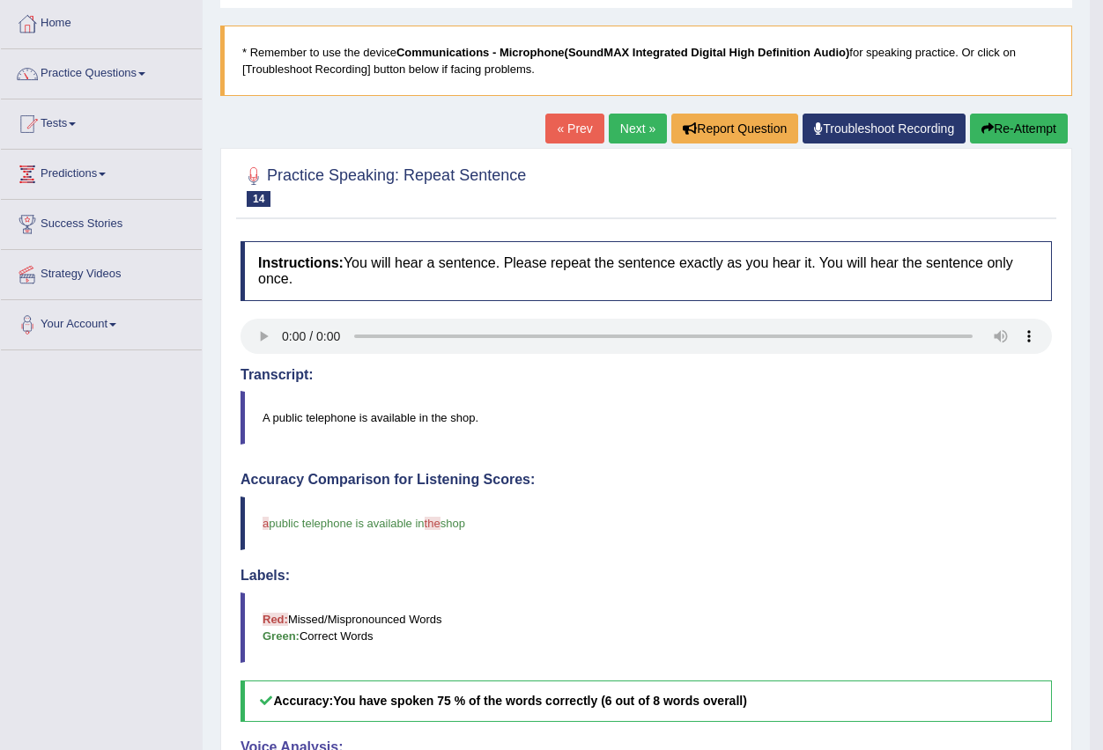
click at [628, 129] on link "Next »" at bounding box center [638, 129] width 58 height 30
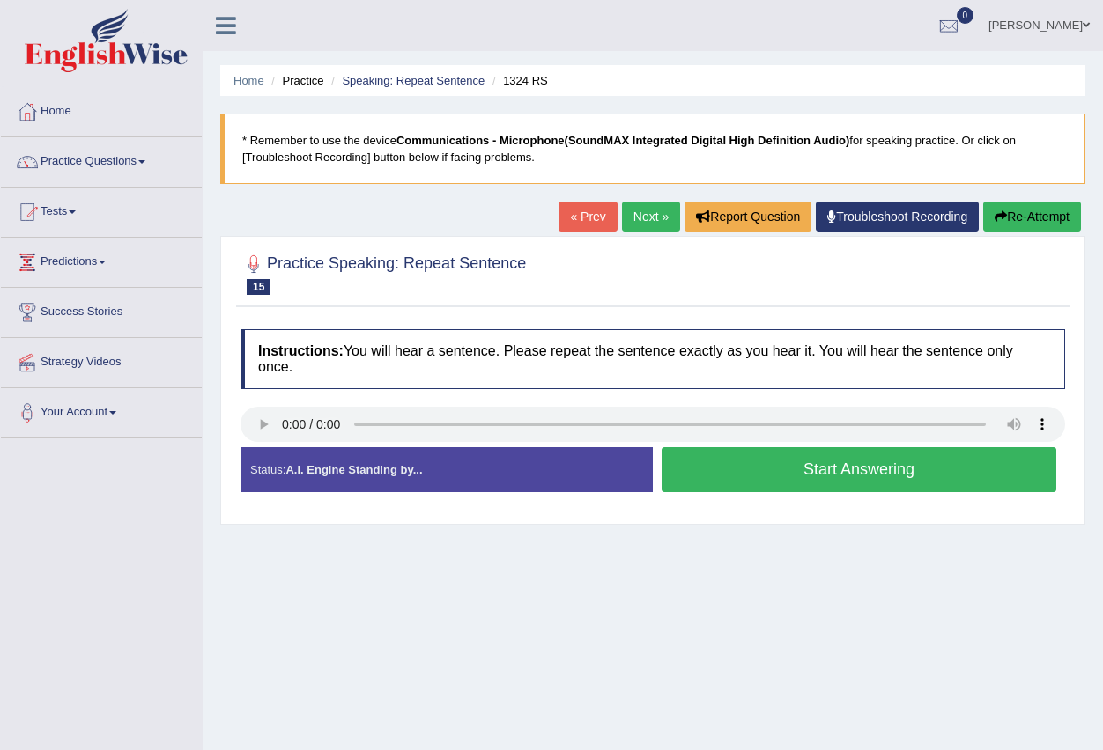
click at [755, 471] on button "Start Answering" at bounding box center [858, 469] width 395 height 45
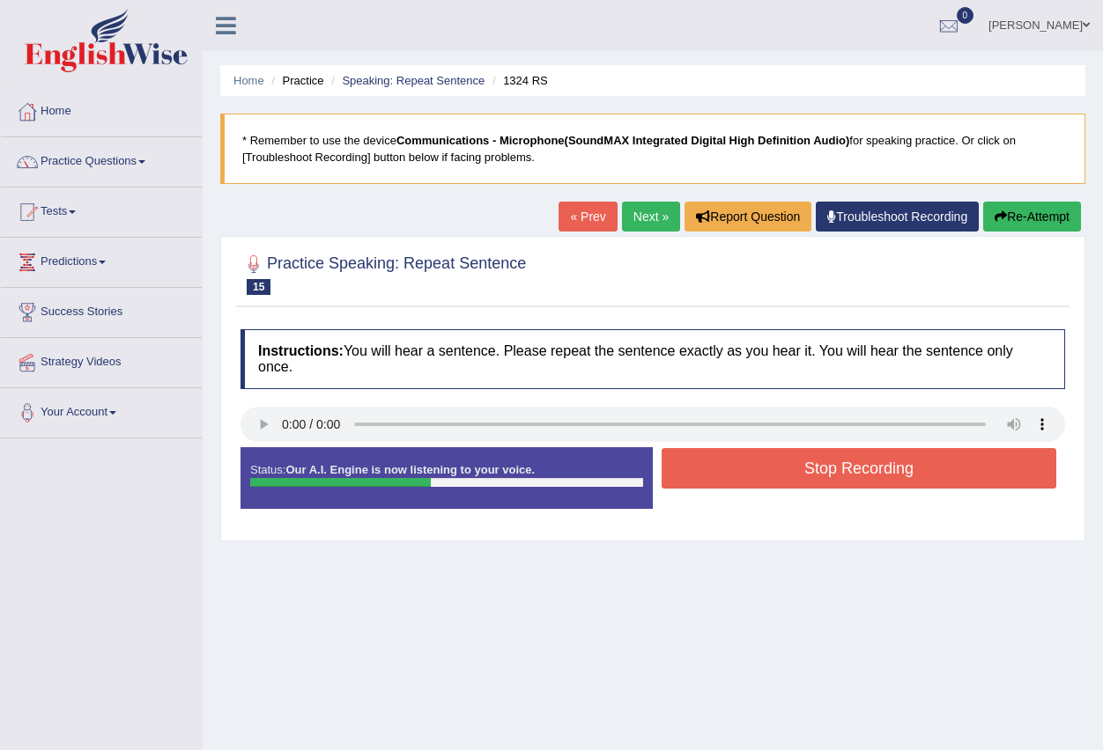
click at [755, 471] on button "Stop Recording" at bounding box center [858, 468] width 395 height 41
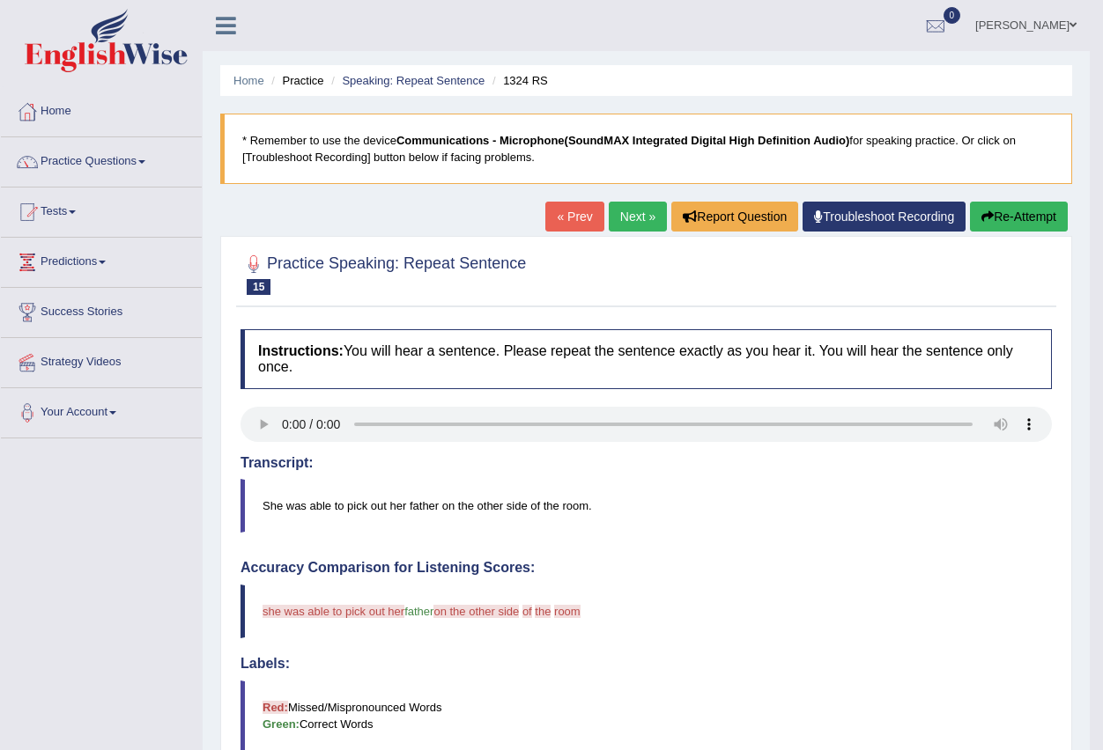
click at [622, 221] on link "Next »" at bounding box center [638, 217] width 58 height 30
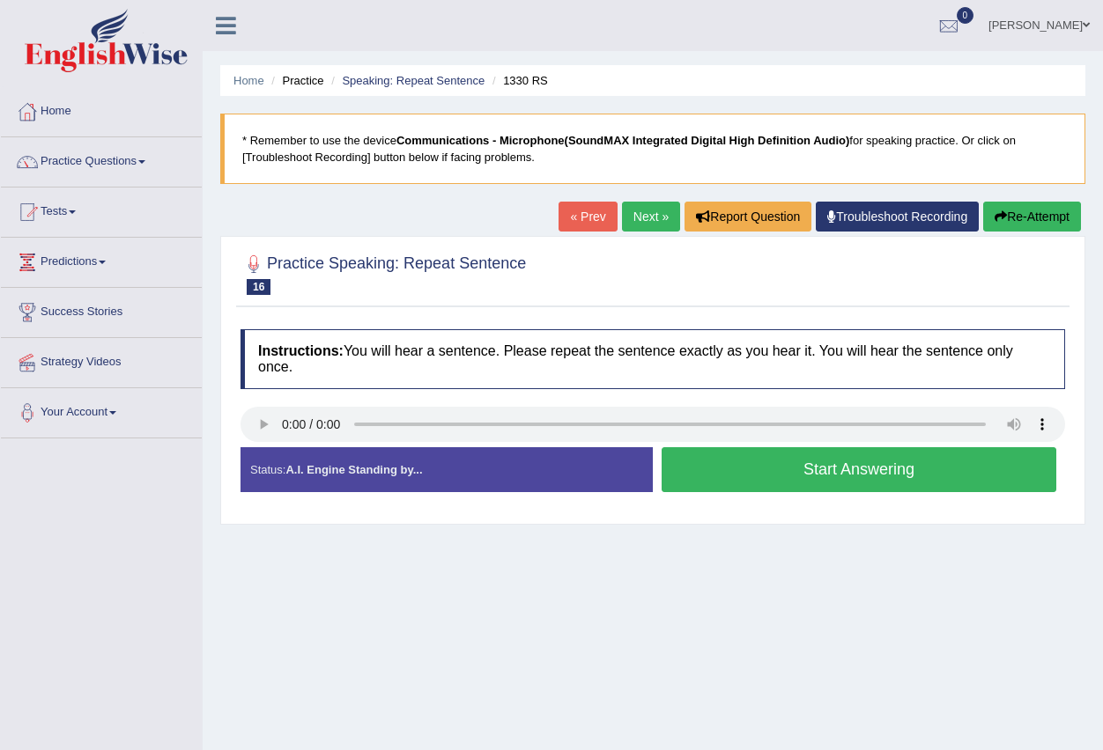
click at [757, 470] on button "Start Answering" at bounding box center [858, 469] width 395 height 45
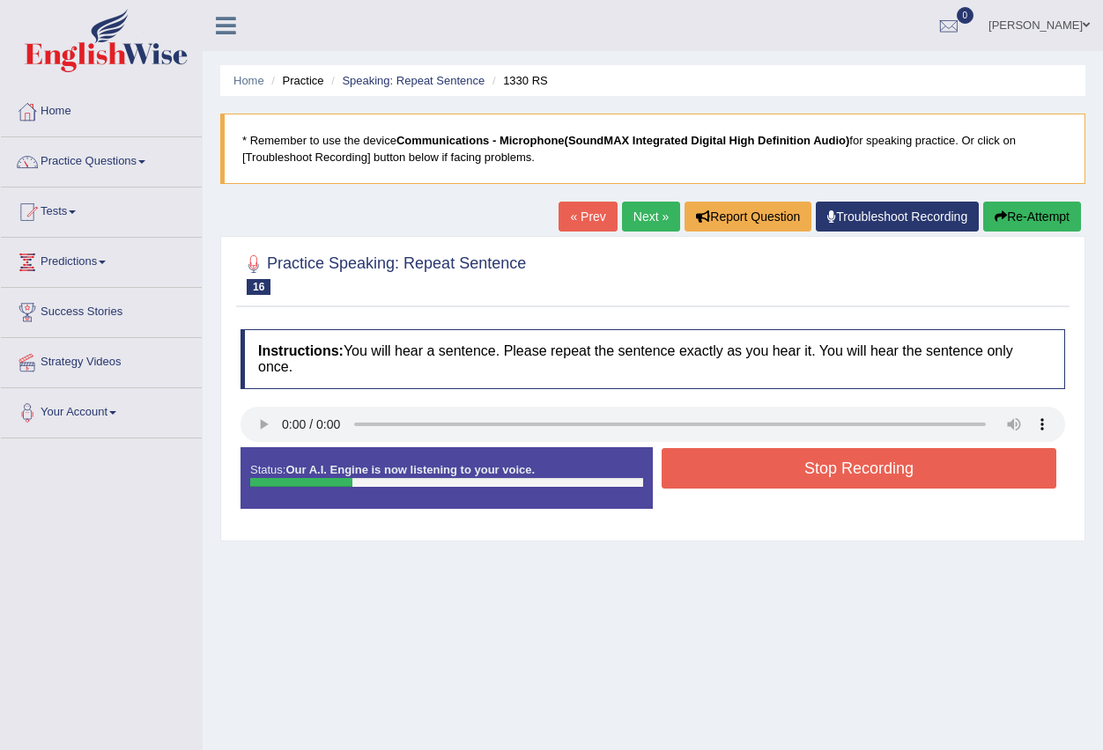
click at [757, 470] on button "Stop Recording" at bounding box center [858, 468] width 395 height 41
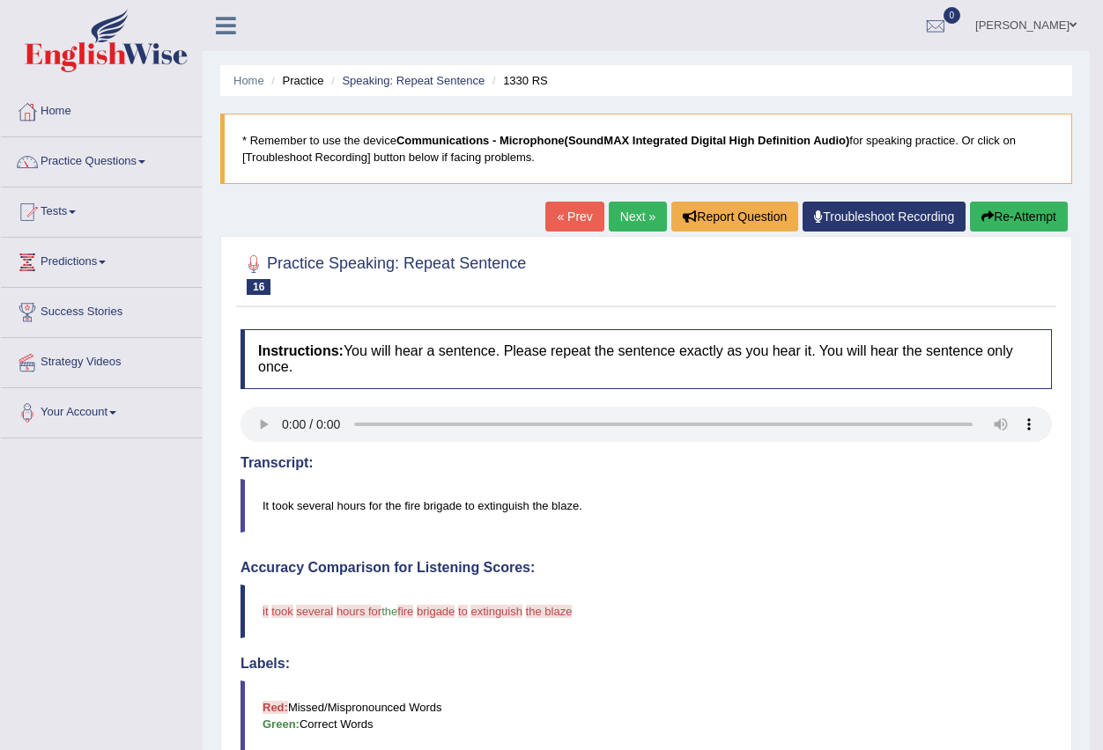
click at [622, 221] on link "Next »" at bounding box center [638, 217] width 58 height 30
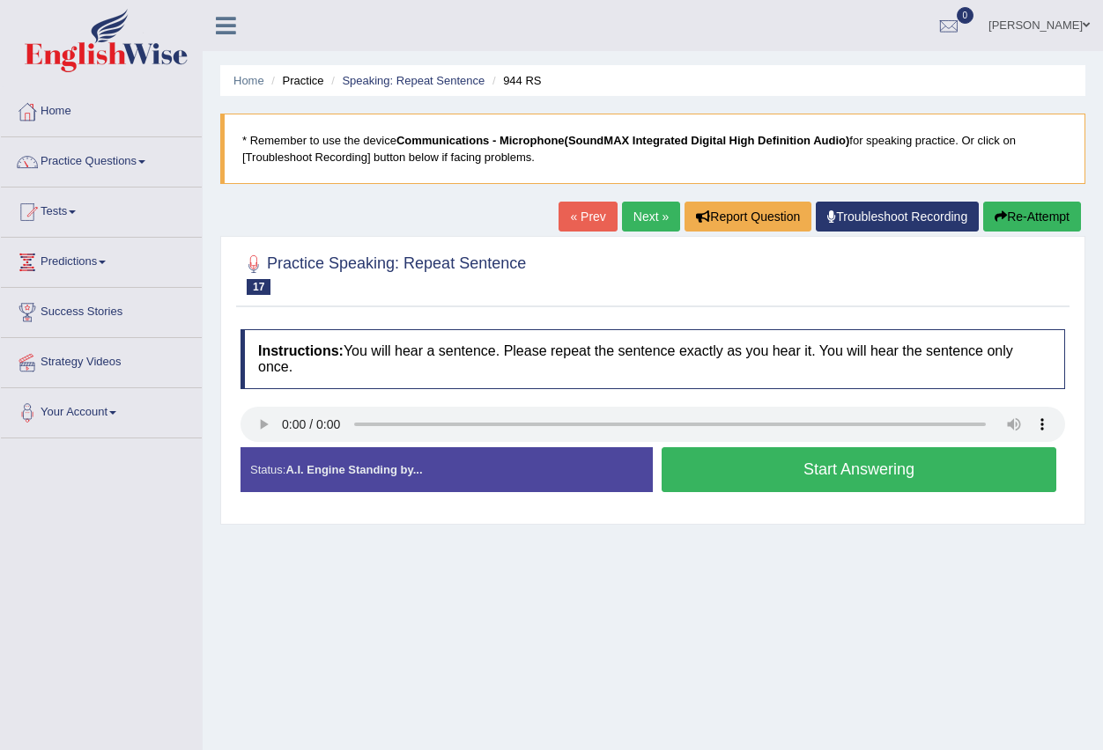
click at [739, 477] on button "Start Answering" at bounding box center [858, 469] width 395 height 45
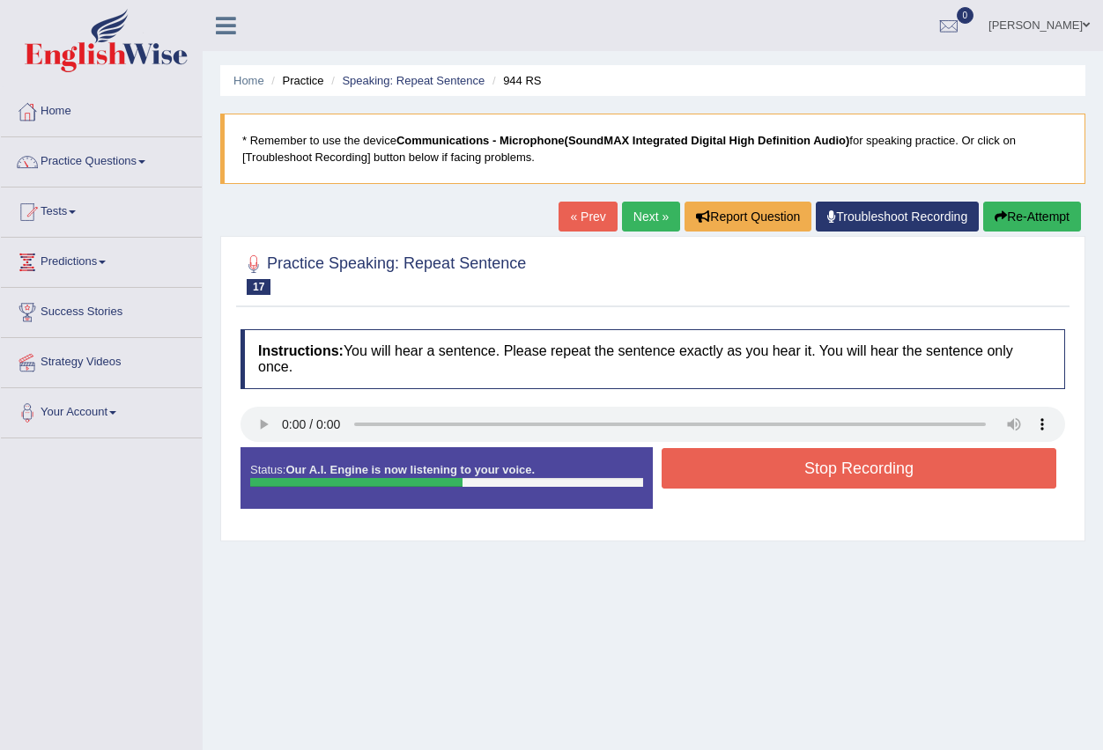
click at [730, 480] on button "Stop Recording" at bounding box center [858, 468] width 395 height 41
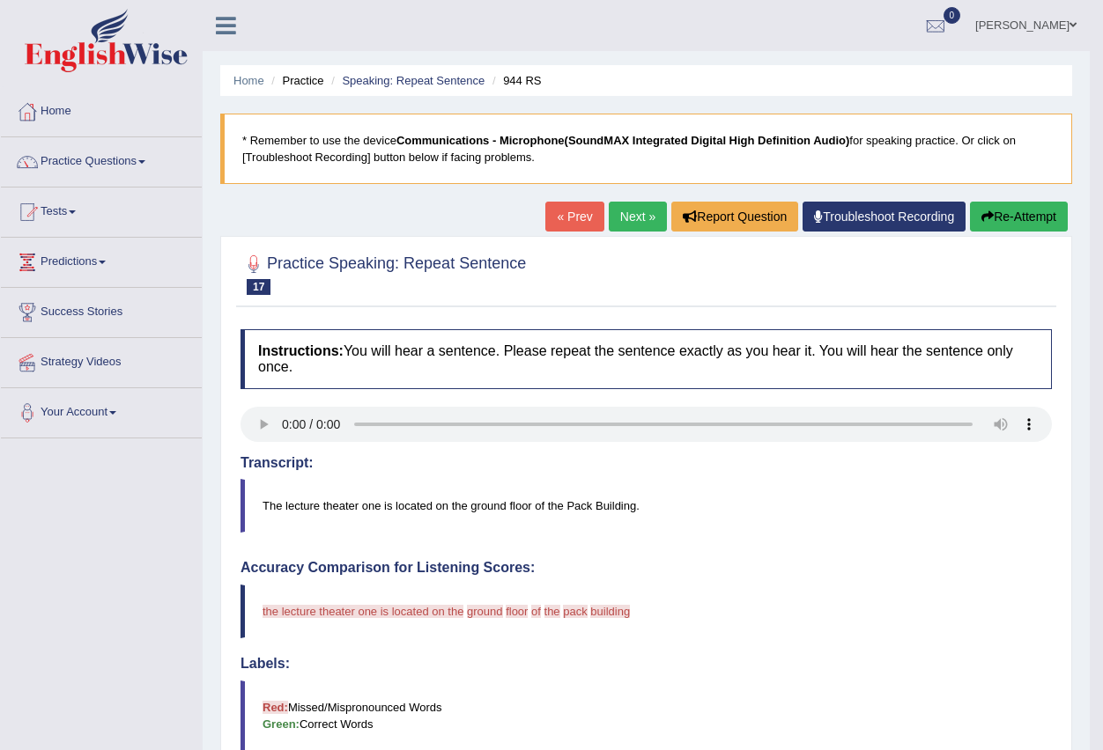
click at [634, 218] on link "Next »" at bounding box center [638, 217] width 58 height 30
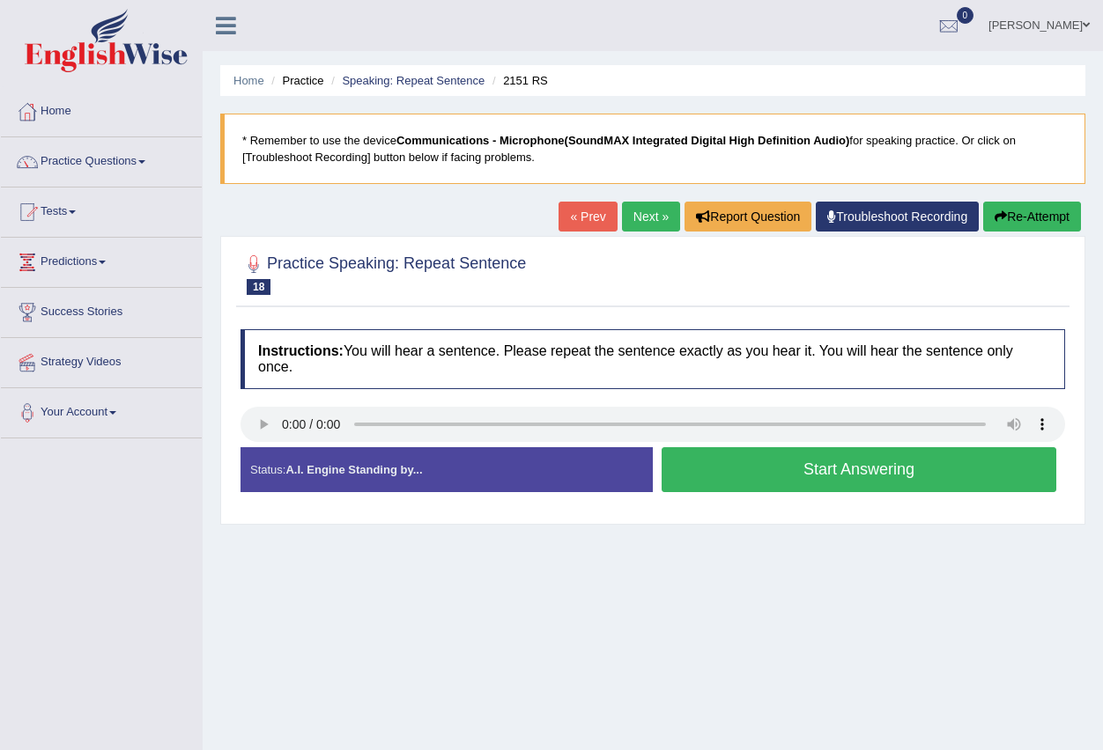
click at [742, 474] on button "Start Answering" at bounding box center [858, 469] width 395 height 45
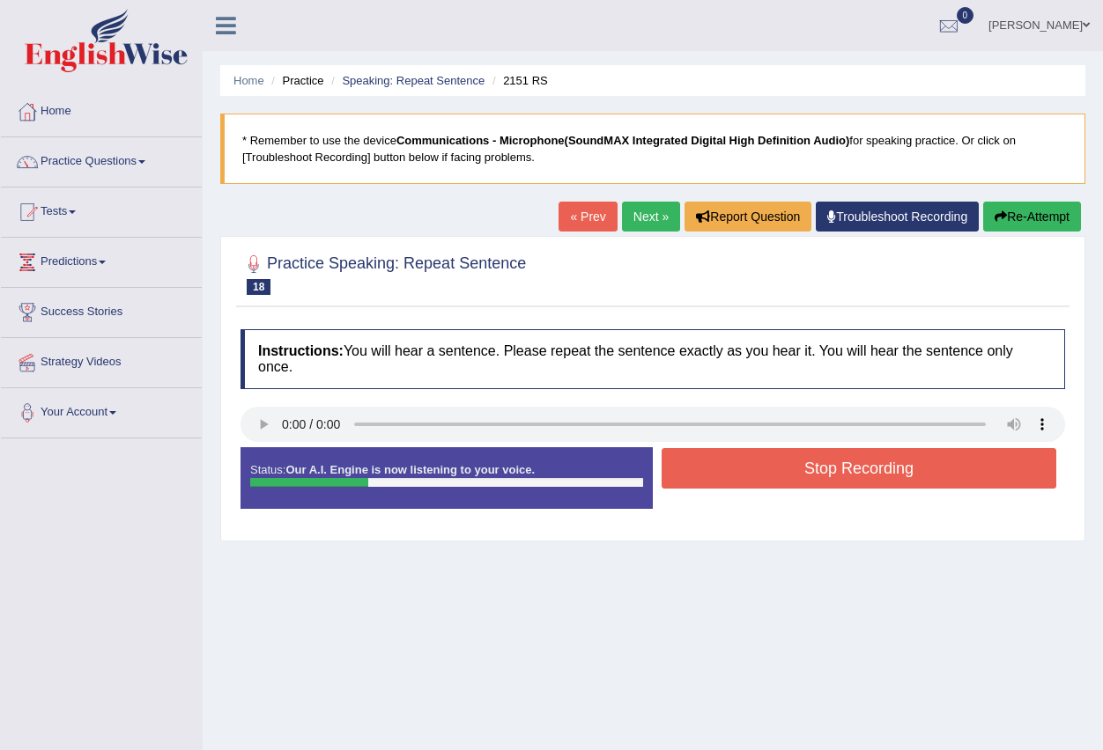
click at [736, 471] on button "Stop Recording" at bounding box center [858, 468] width 395 height 41
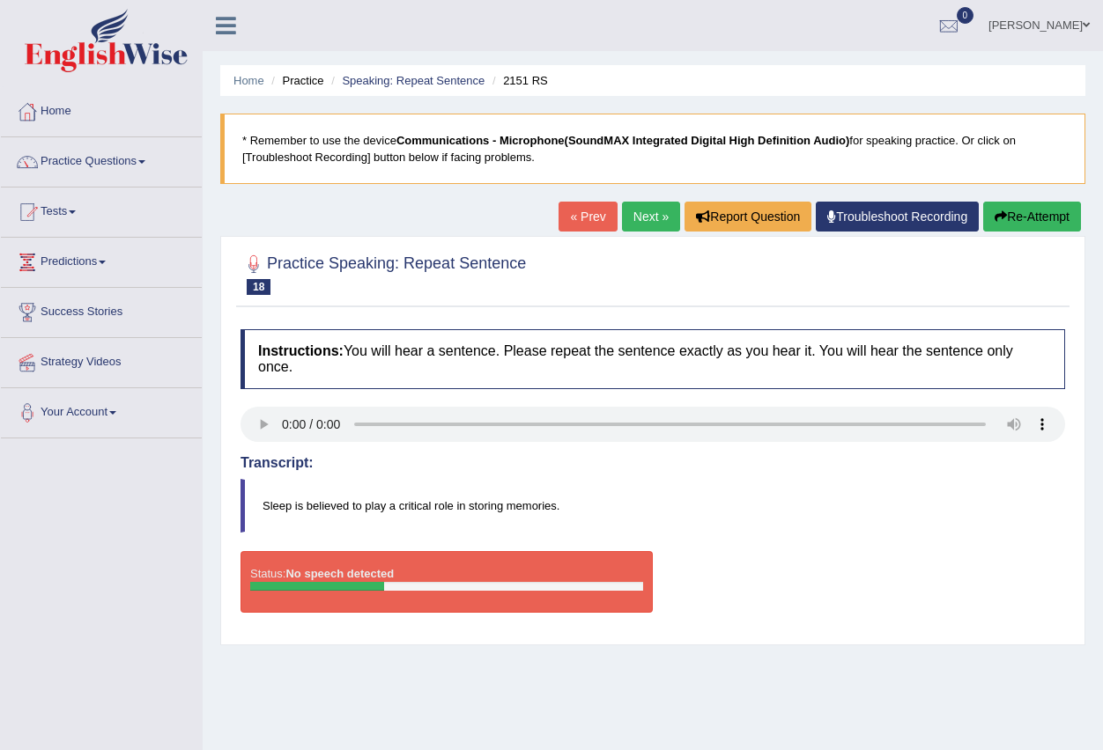
click at [640, 221] on link "Next »" at bounding box center [651, 217] width 58 height 30
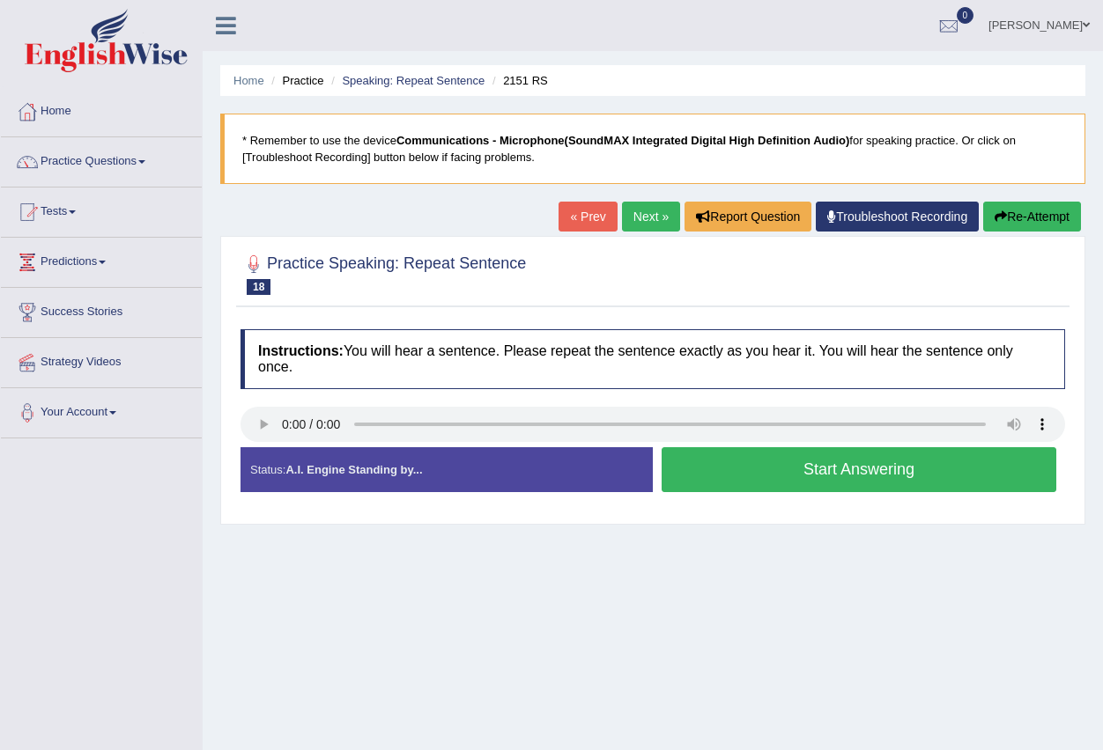
click at [739, 468] on button "Start Answering" at bounding box center [858, 469] width 395 height 45
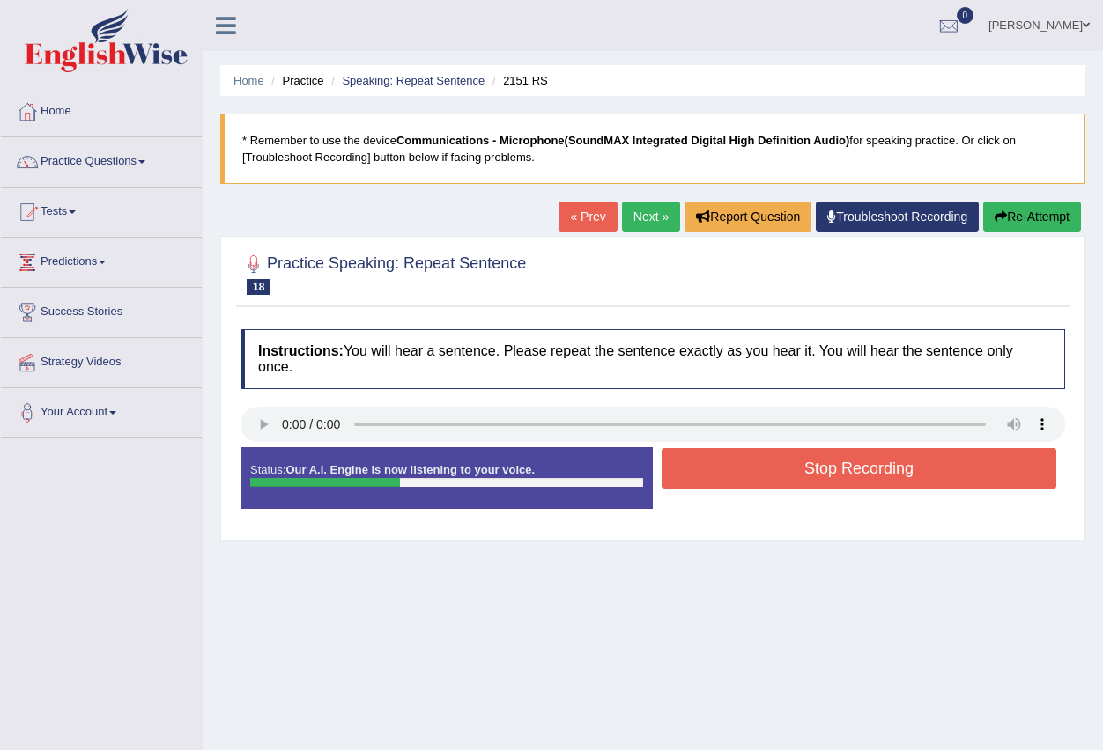
click at [739, 468] on button "Stop Recording" at bounding box center [858, 468] width 395 height 41
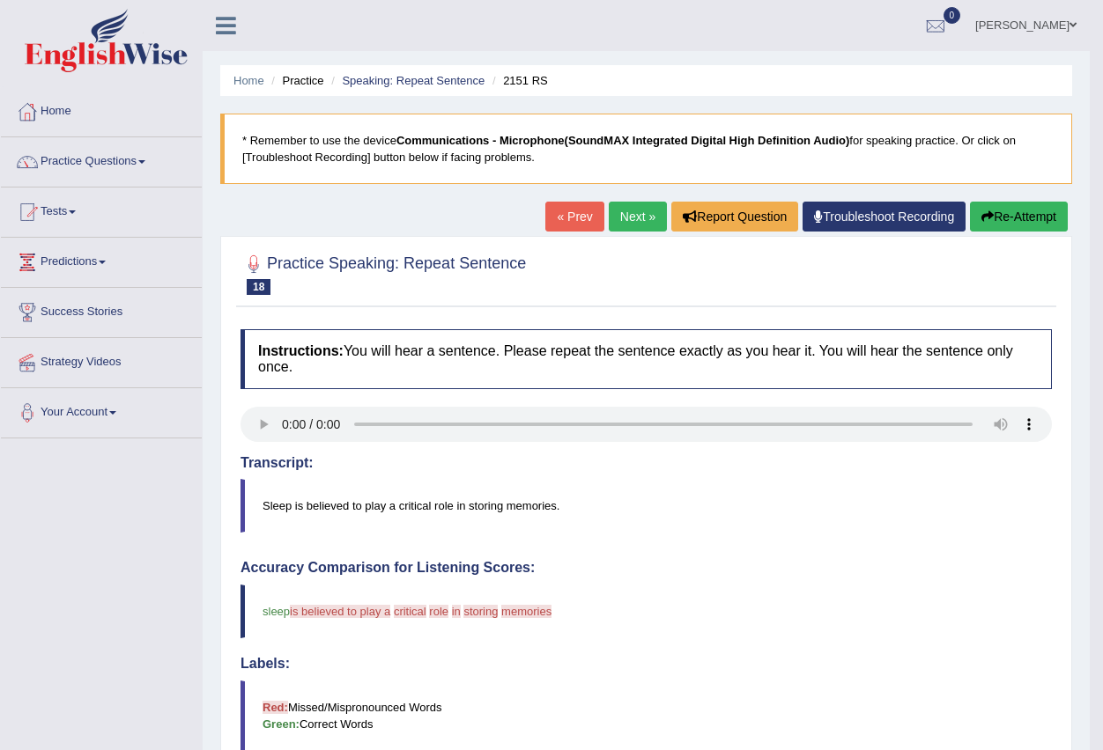
click at [622, 218] on link "Next »" at bounding box center [638, 217] width 58 height 30
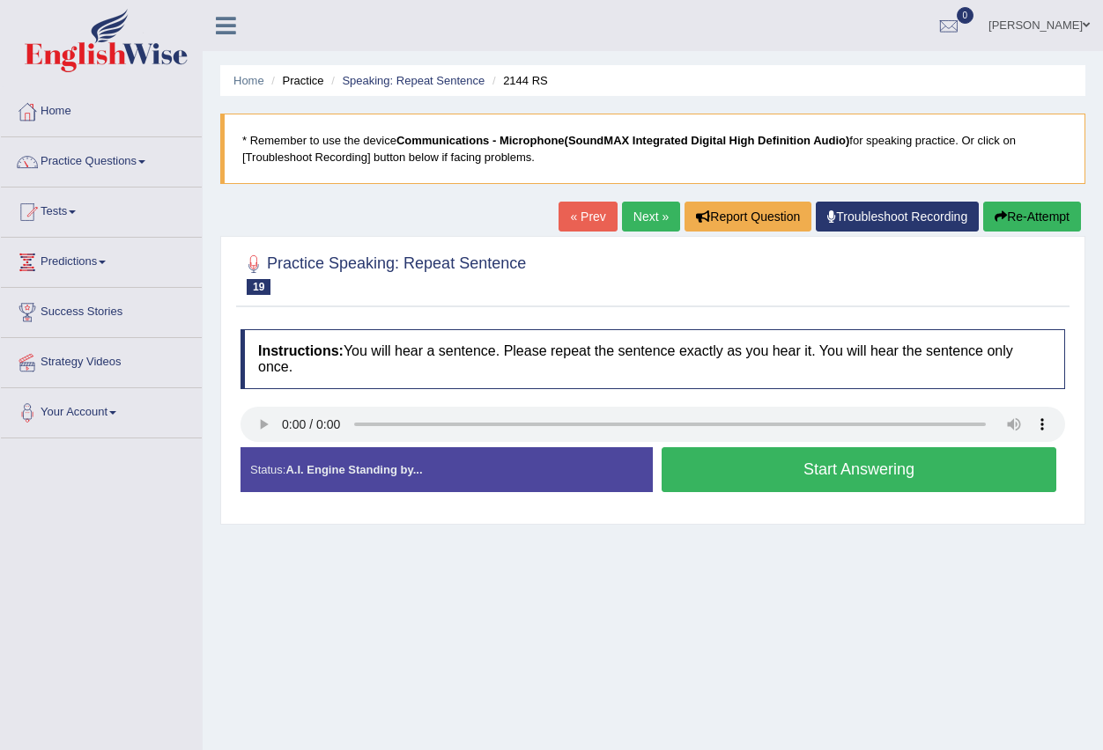
click at [751, 464] on button "Start Answering" at bounding box center [858, 469] width 395 height 45
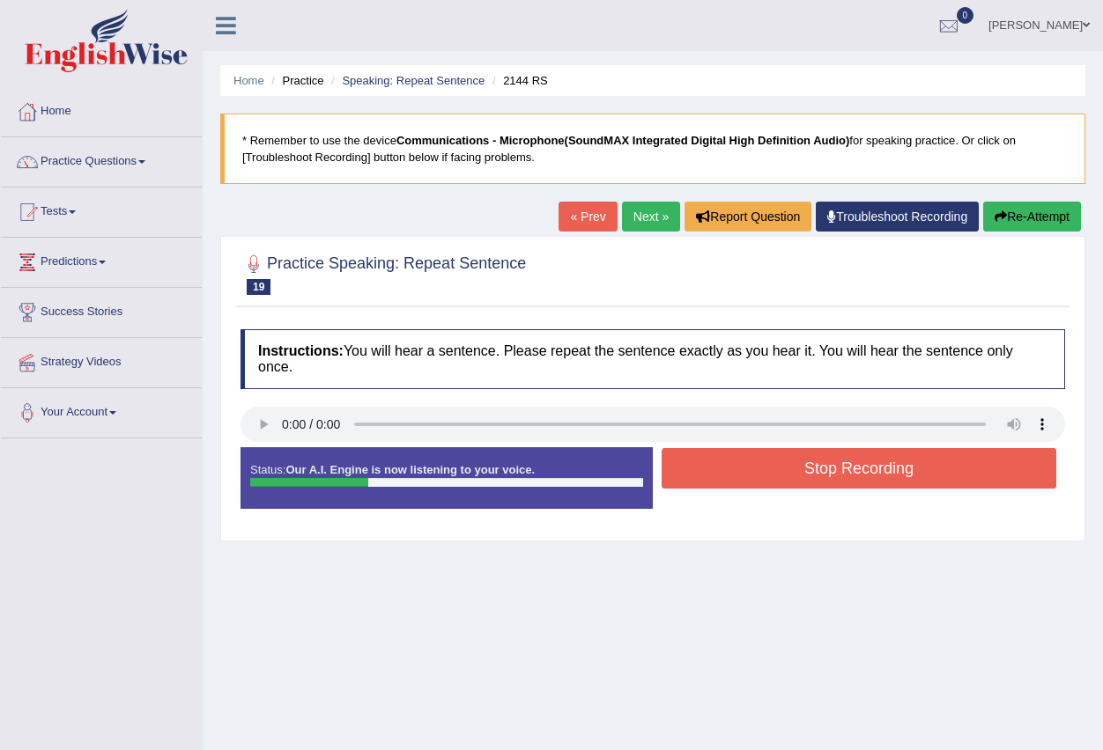
click at [751, 464] on button "Stop Recording" at bounding box center [858, 468] width 395 height 41
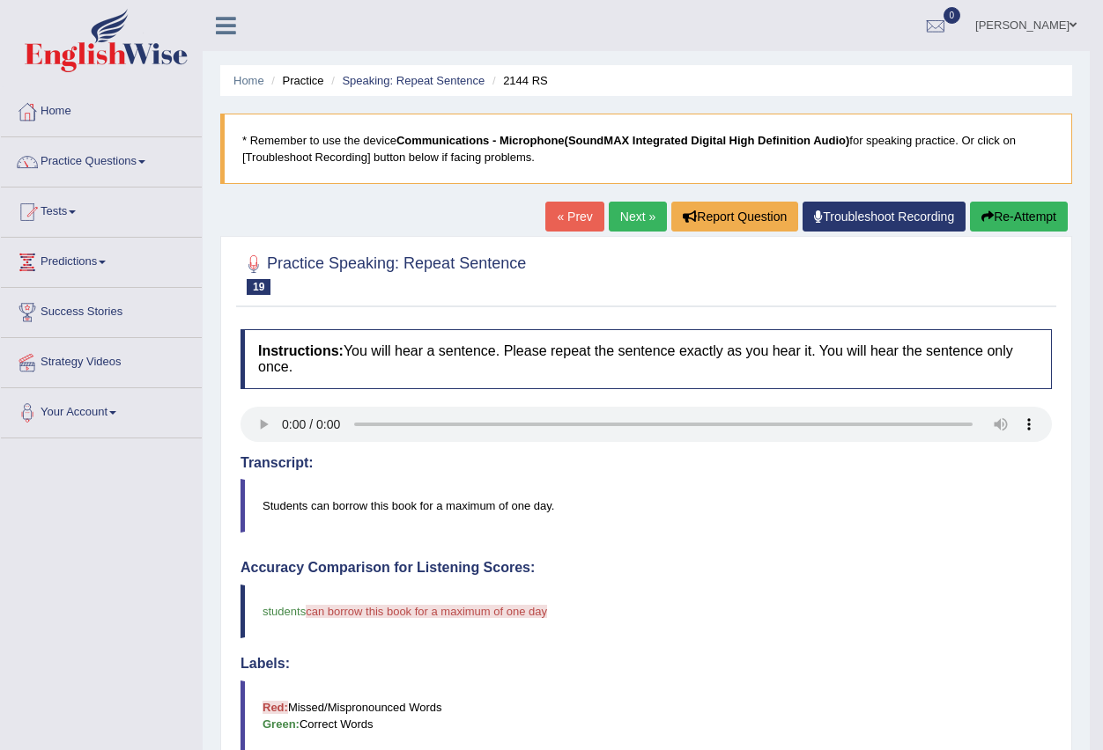
click at [625, 218] on link "Next »" at bounding box center [638, 217] width 58 height 30
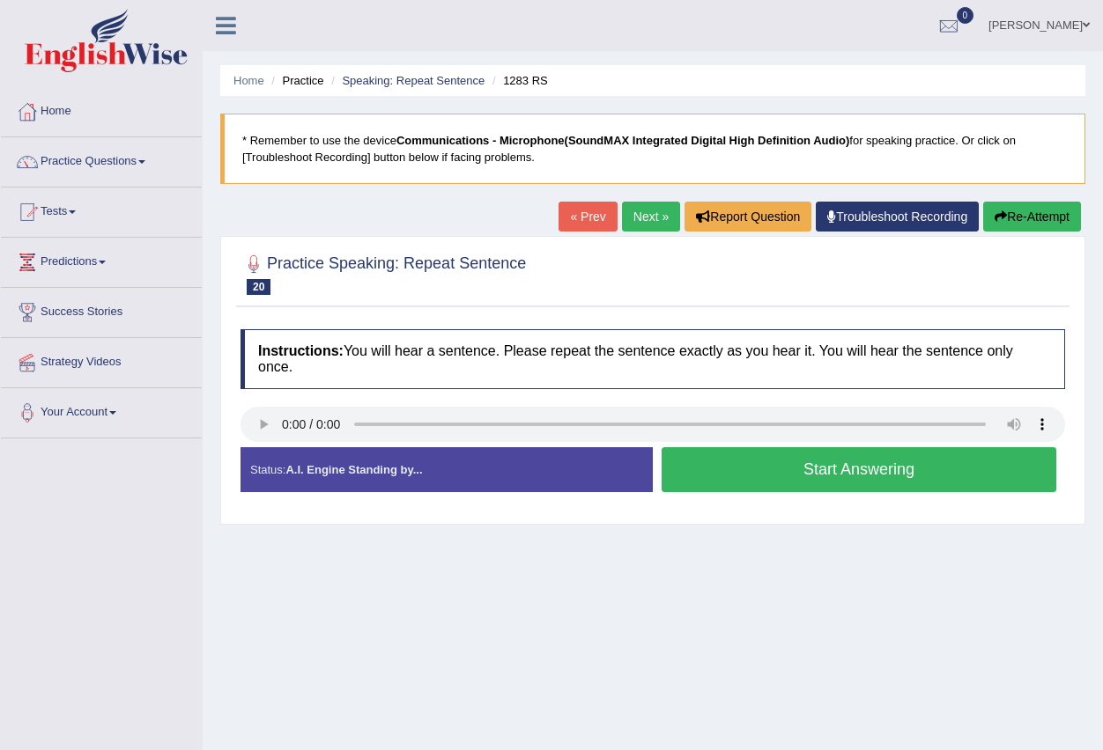
click at [739, 471] on button "Start Answering" at bounding box center [858, 469] width 395 height 45
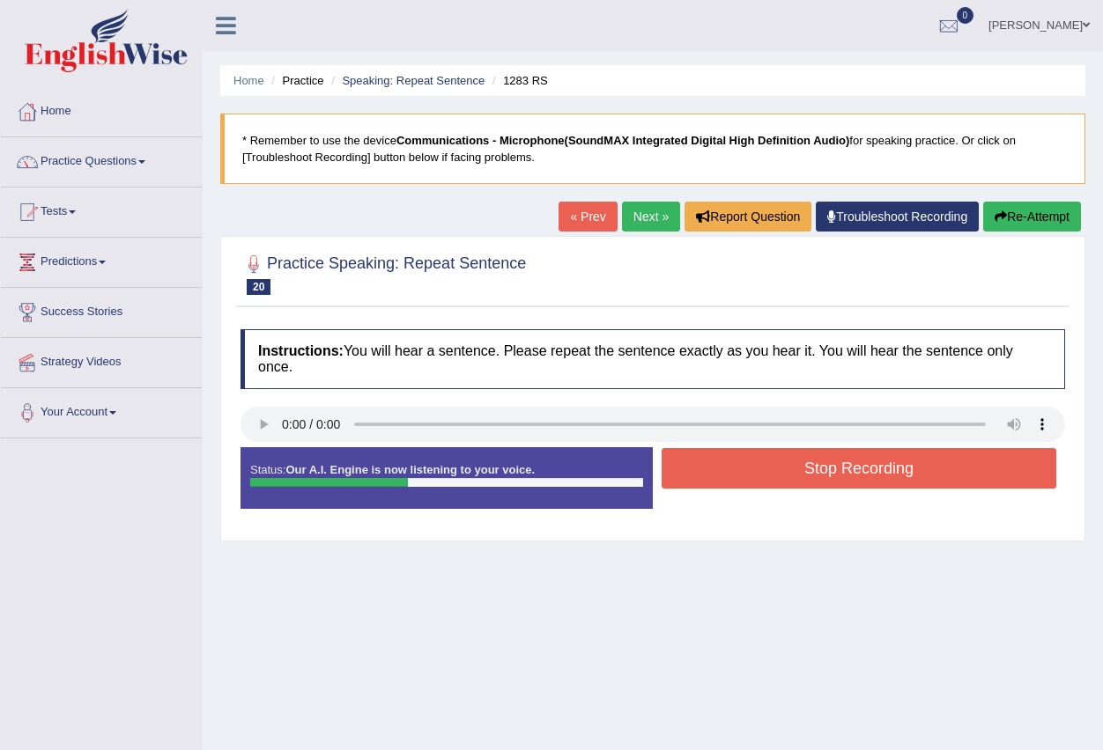
click at [736, 468] on button "Stop Recording" at bounding box center [858, 468] width 395 height 41
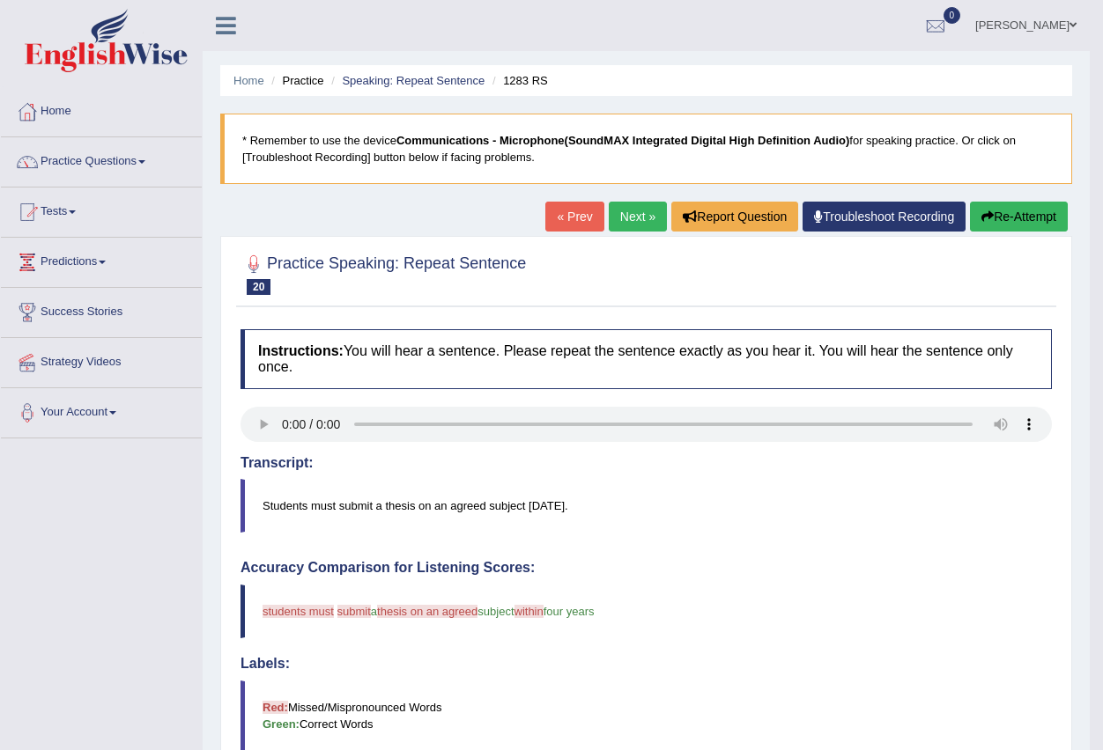
click at [628, 215] on link "Next »" at bounding box center [638, 217] width 58 height 30
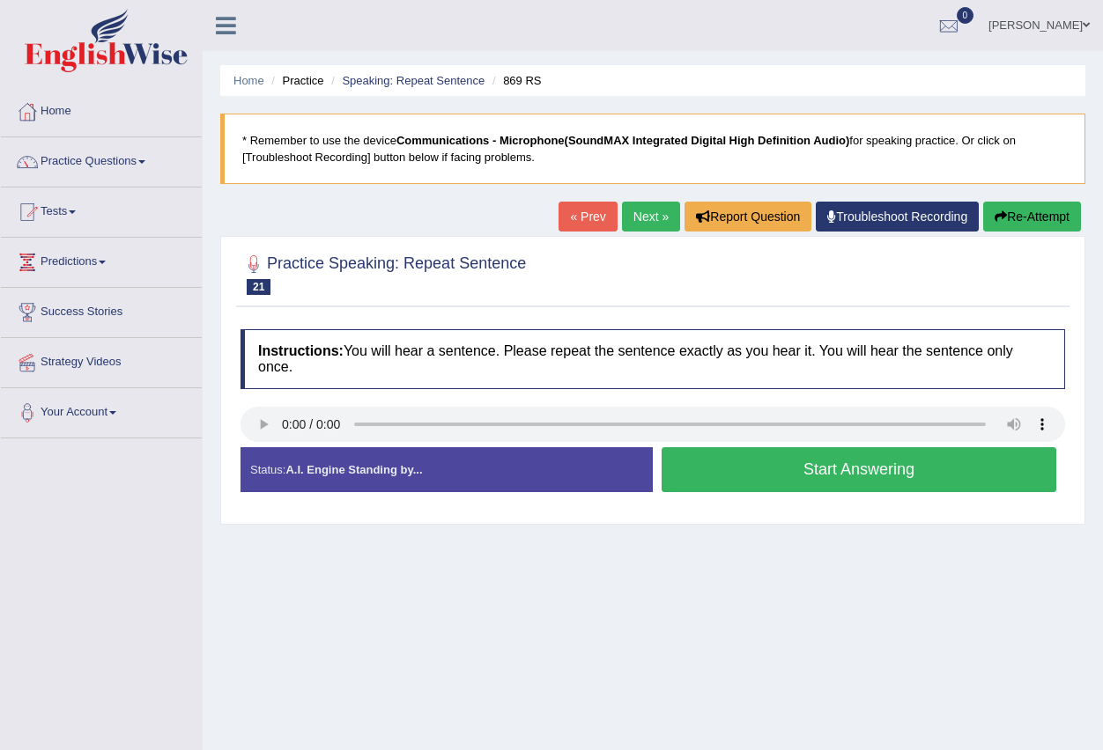
click at [751, 471] on button "Start Answering" at bounding box center [858, 469] width 395 height 45
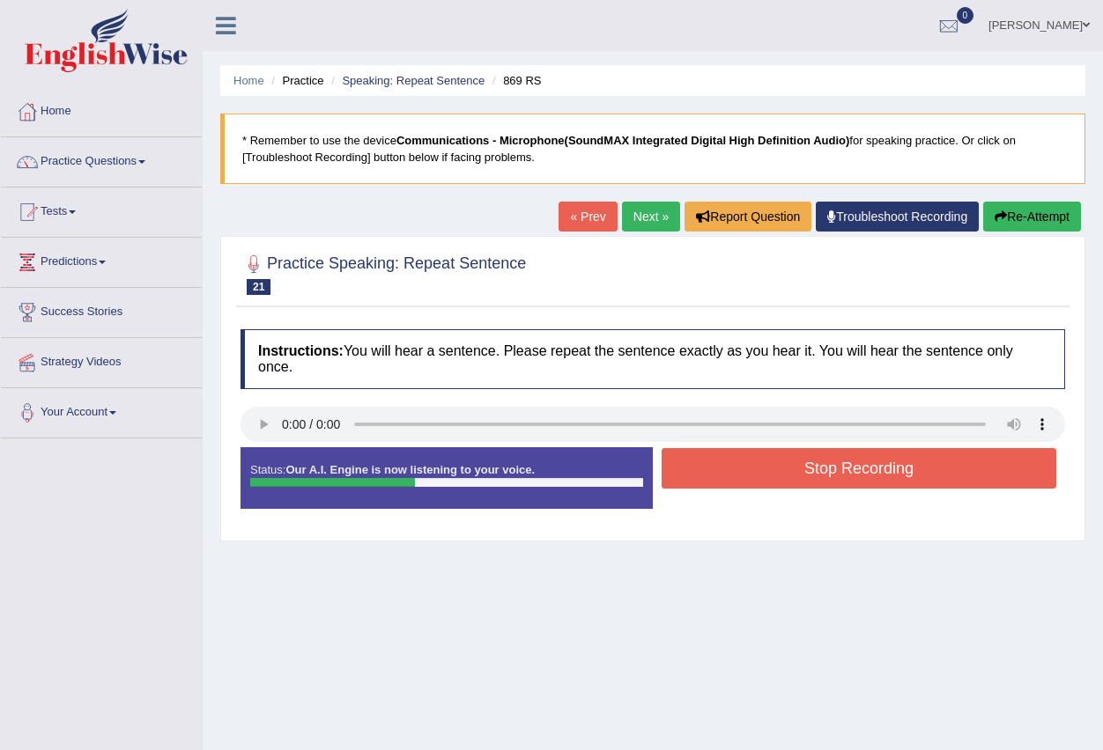
click at [751, 461] on button "Stop Recording" at bounding box center [858, 468] width 395 height 41
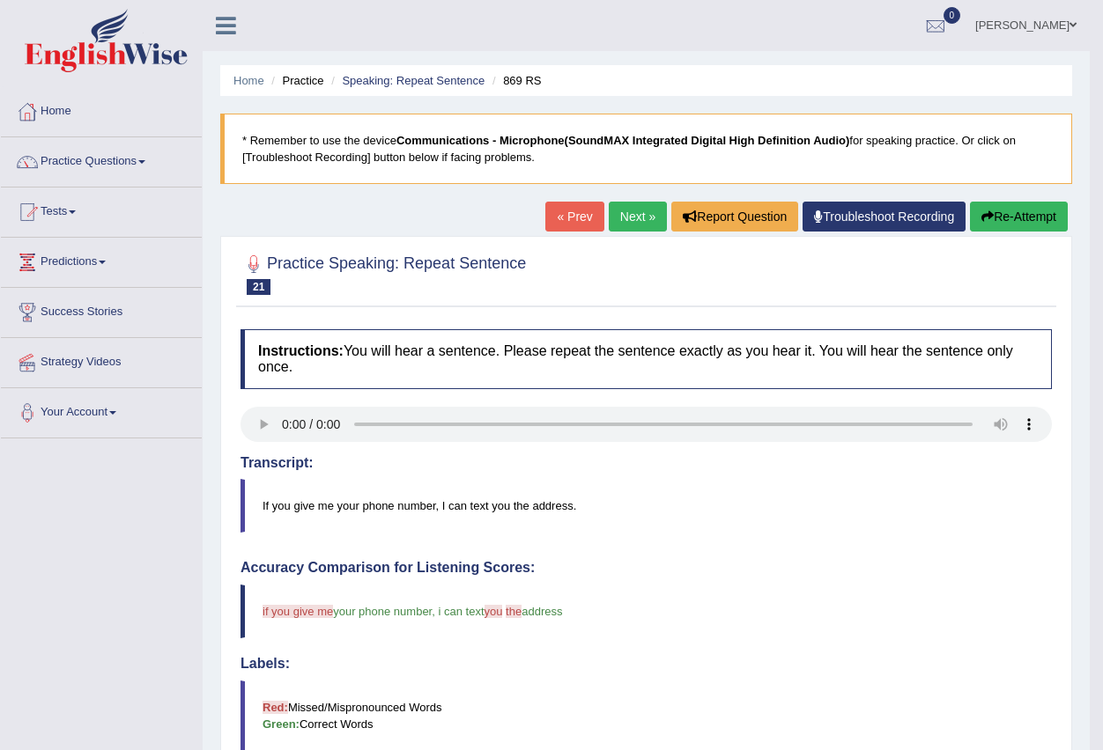
click at [144, 162] on link "Practice Questions" at bounding box center [101, 159] width 201 height 44
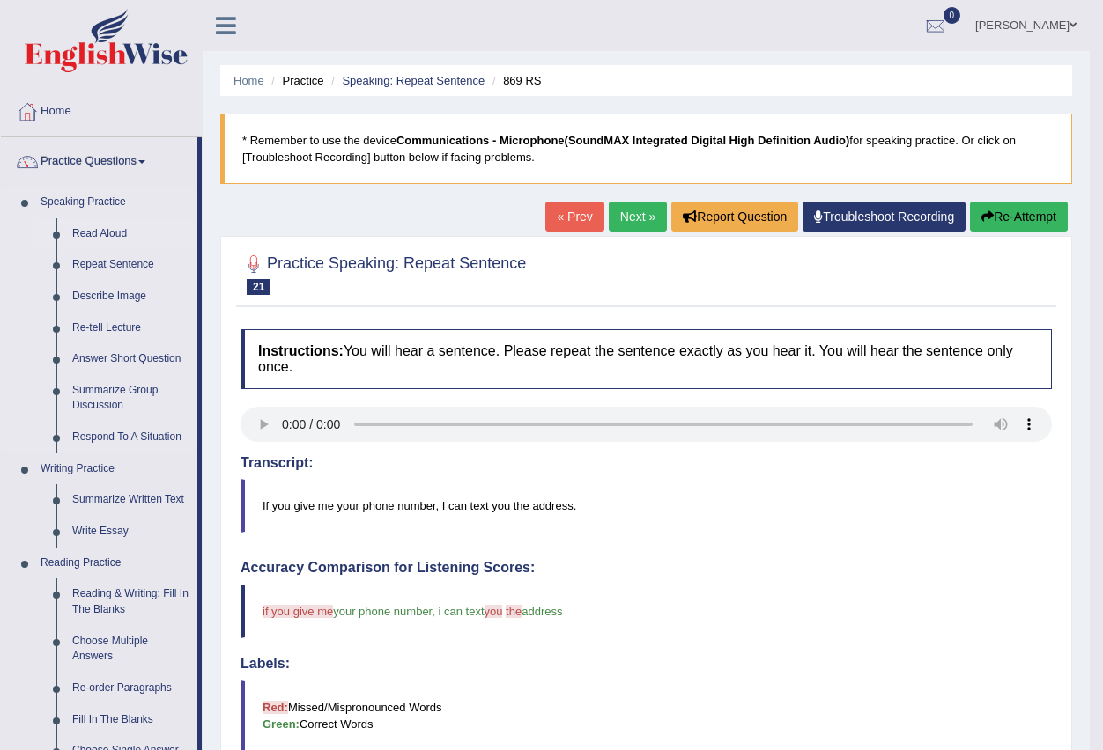
click at [107, 236] on link "Read Aloud" at bounding box center [130, 234] width 133 height 32
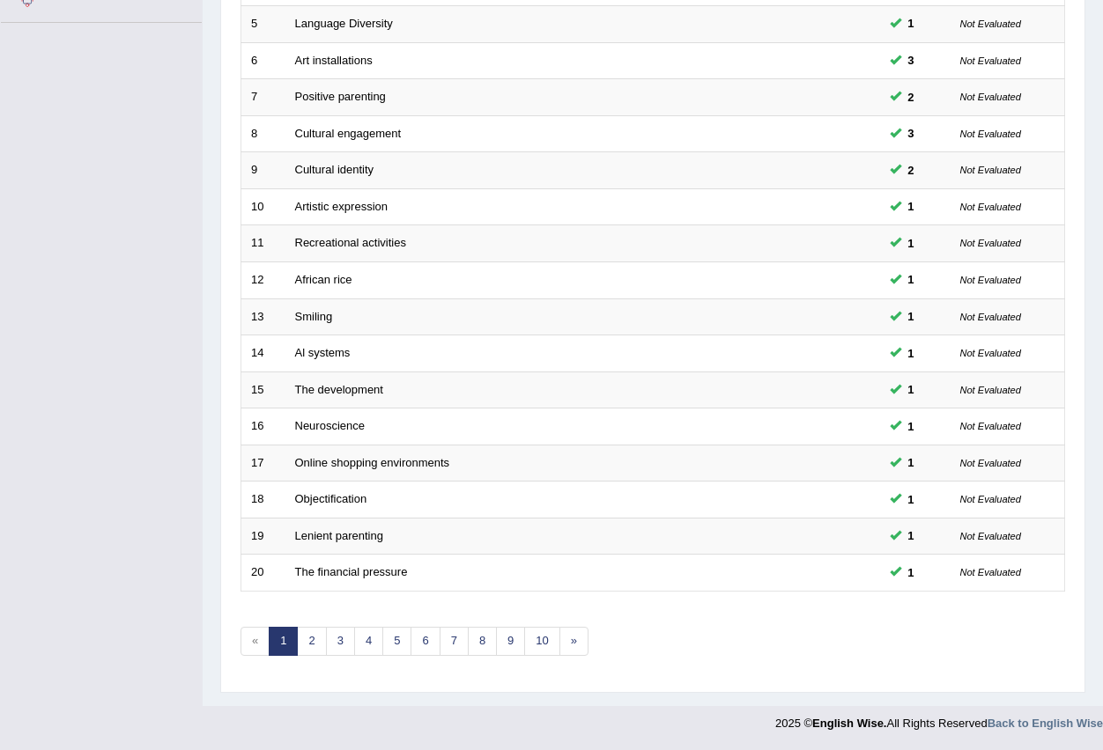
scroll to position [416, 0]
click at [344, 643] on link "3" at bounding box center [340, 641] width 29 height 29
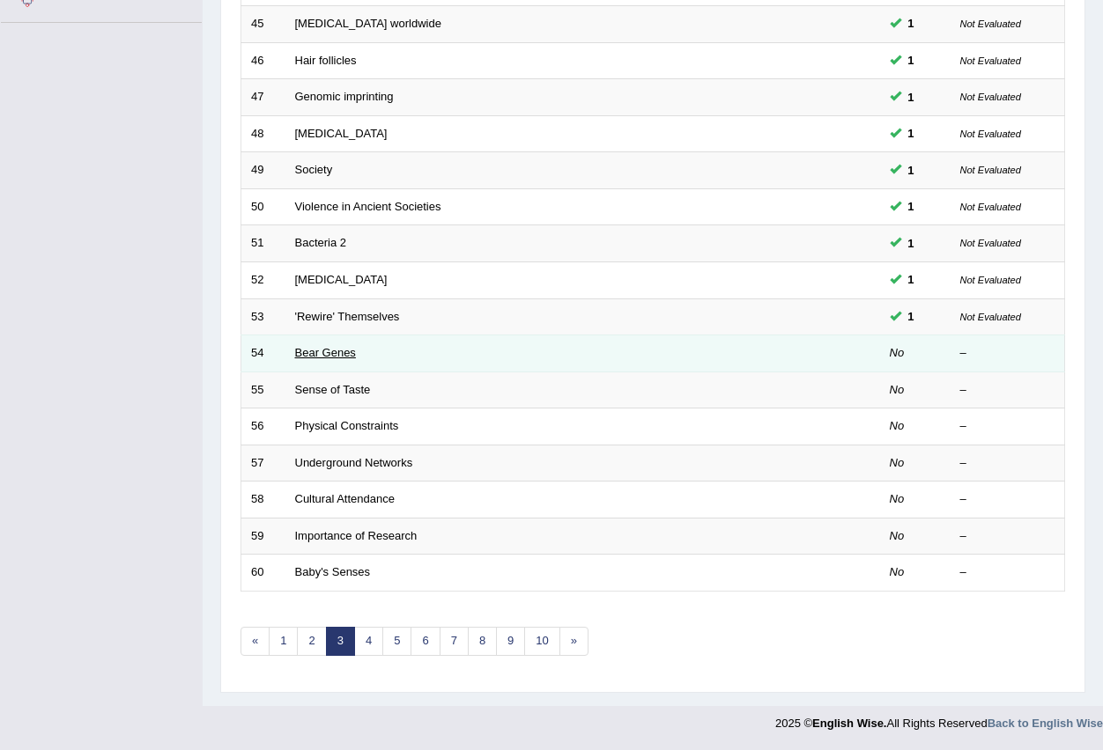
click at [348, 351] on link "Bear Genes" at bounding box center [325, 352] width 61 height 13
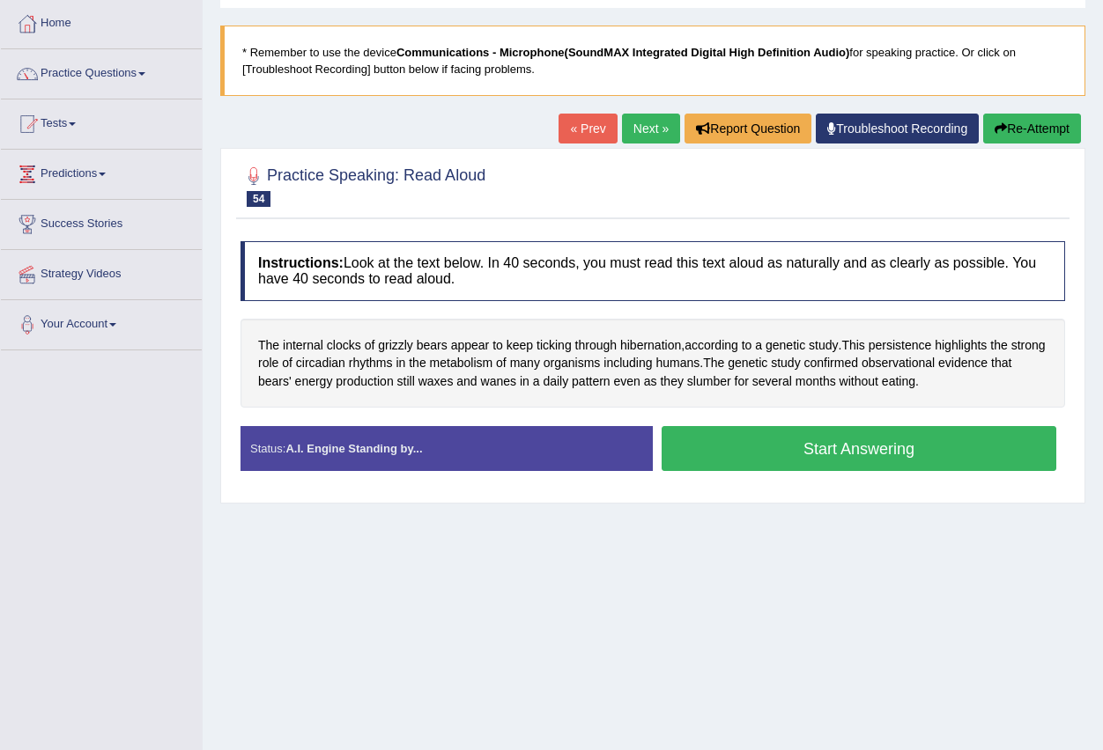
click at [822, 455] on button "Start Answering" at bounding box center [858, 448] width 395 height 45
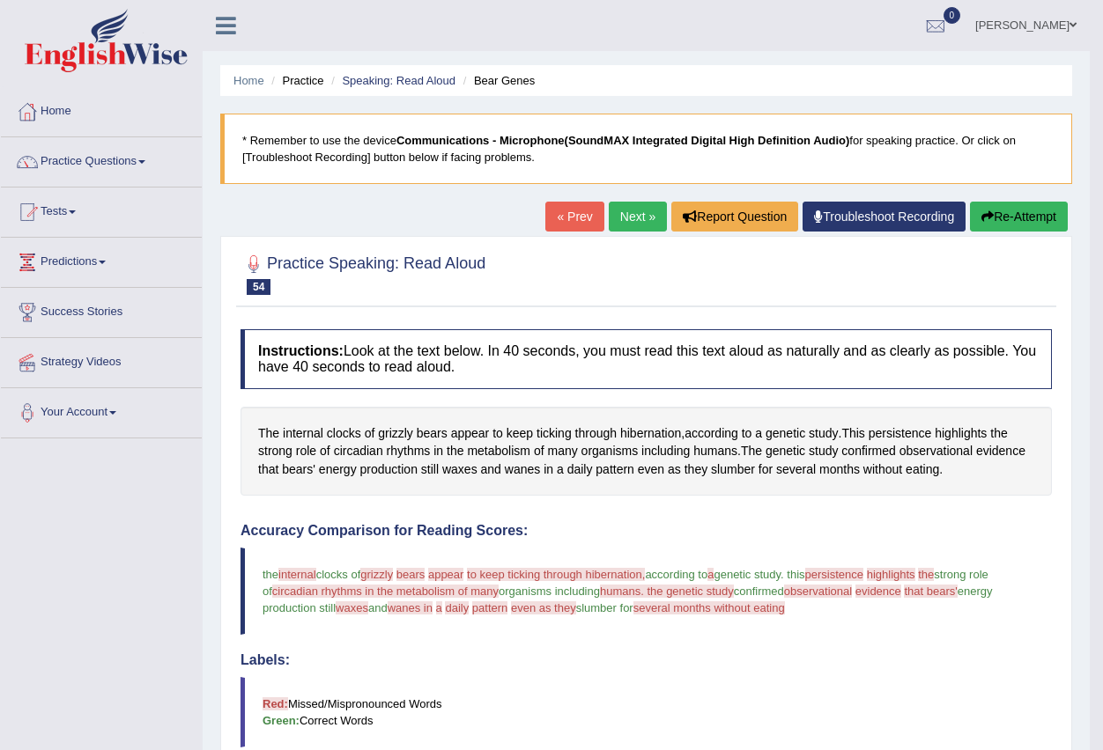
click at [631, 215] on link "Next »" at bounding box center [638, 217] width 58 height 30
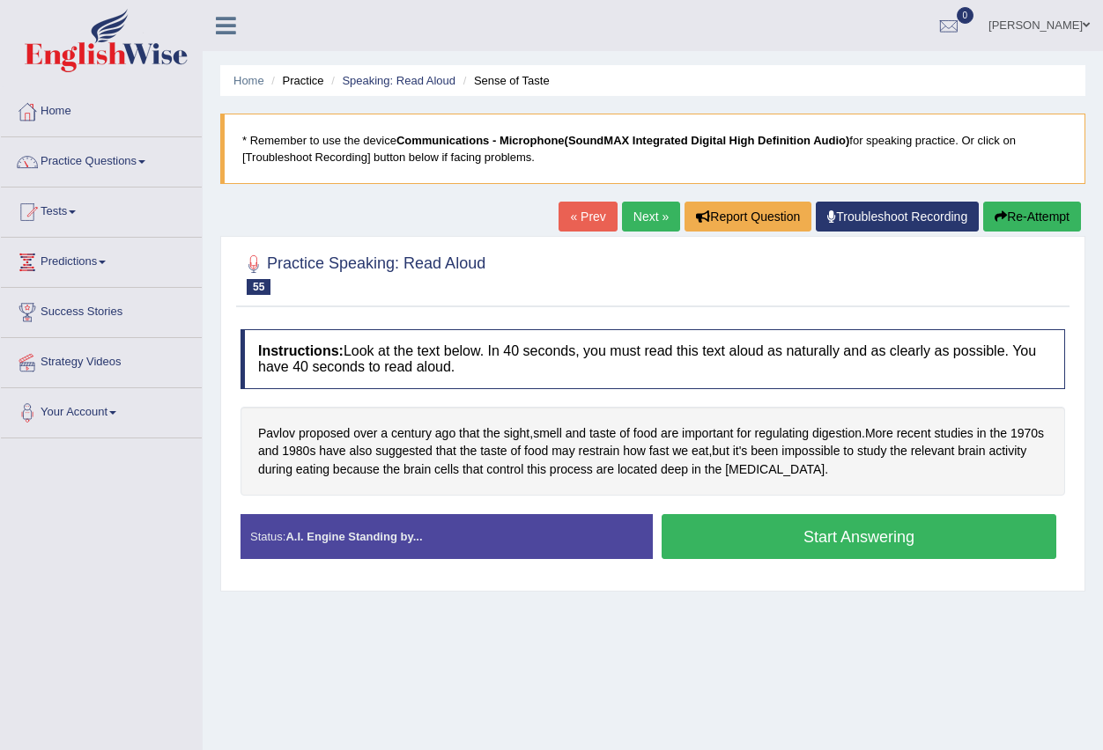
click at [144, 159] on link "Practice Questions" at bounding box center [101, 159] width 201 height 44
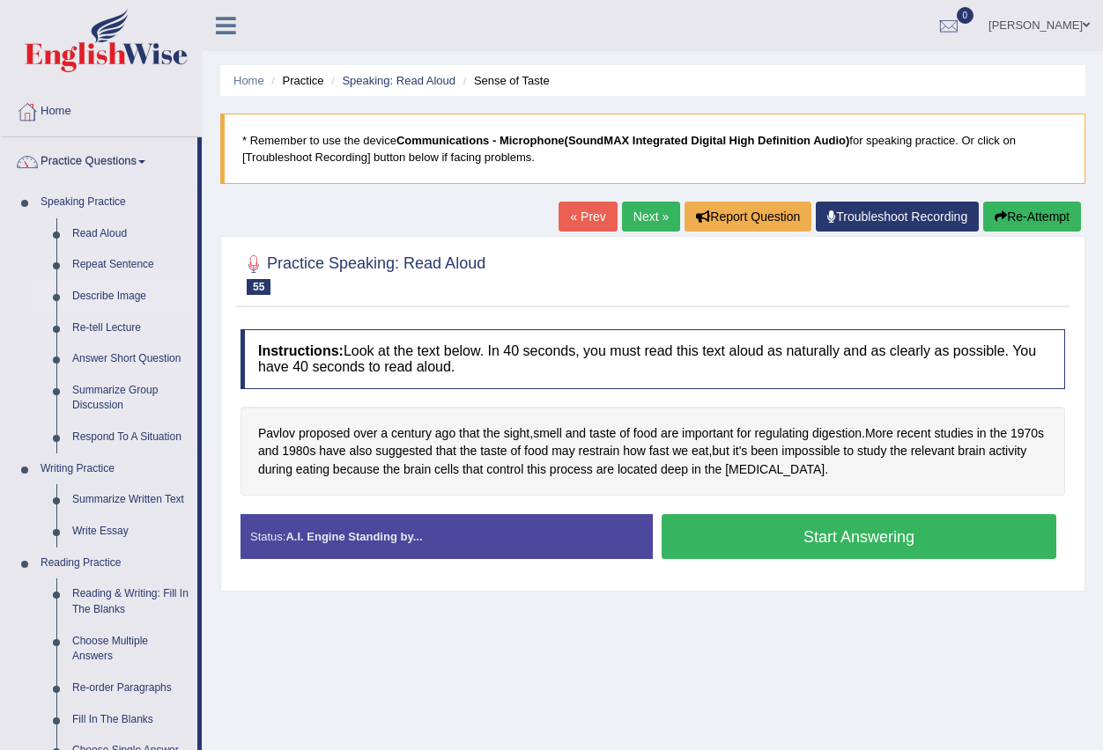
click at [119, 292] on link "Describe Image" at bounding box center [130, 297] width 133 height 32
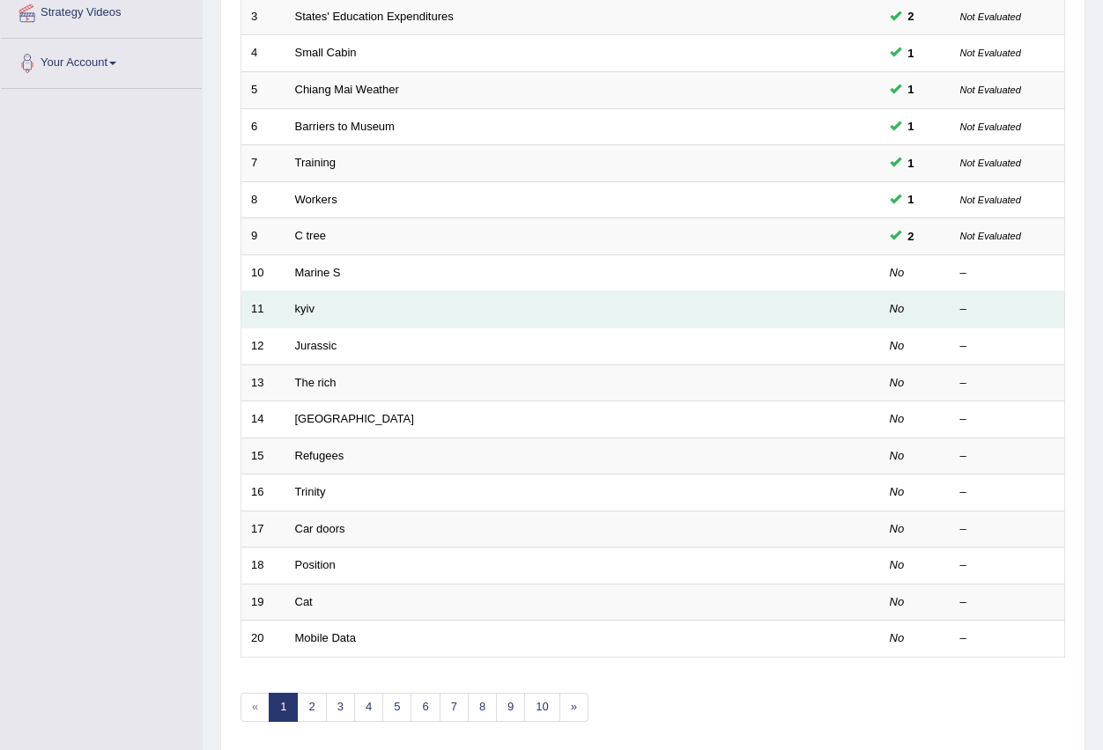
scroll to position [352, 0]
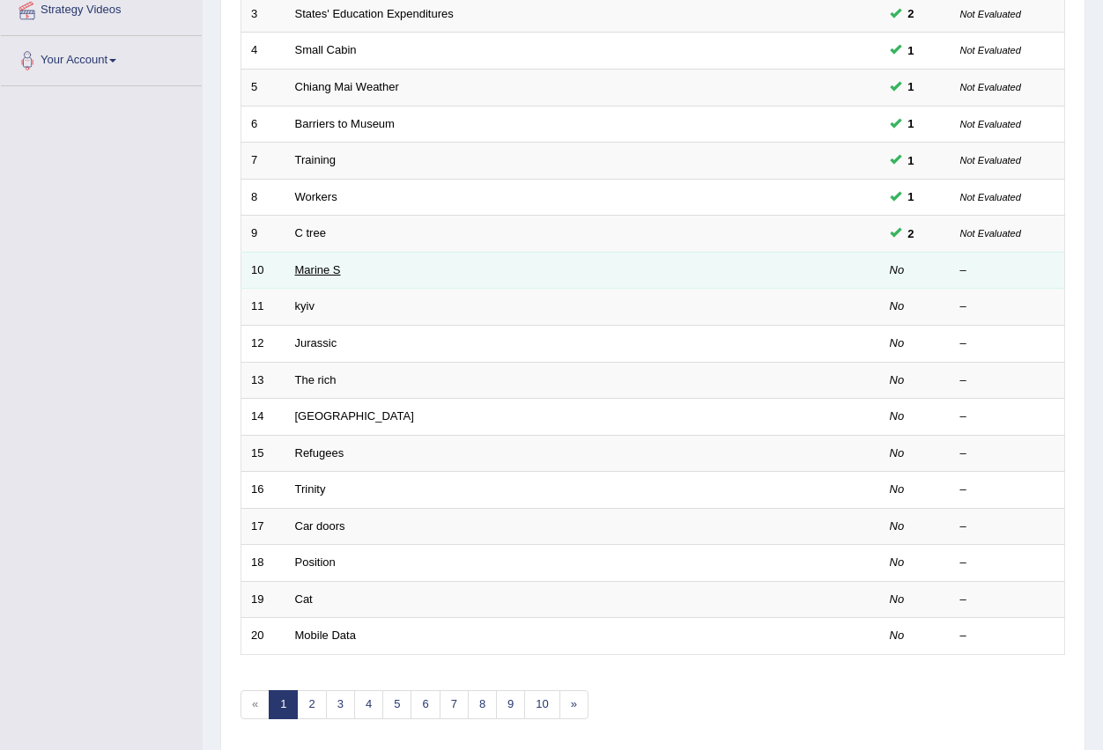
click at [317, 270] on link "Marine S" at bounding box center [318, 269] width 46 height 13
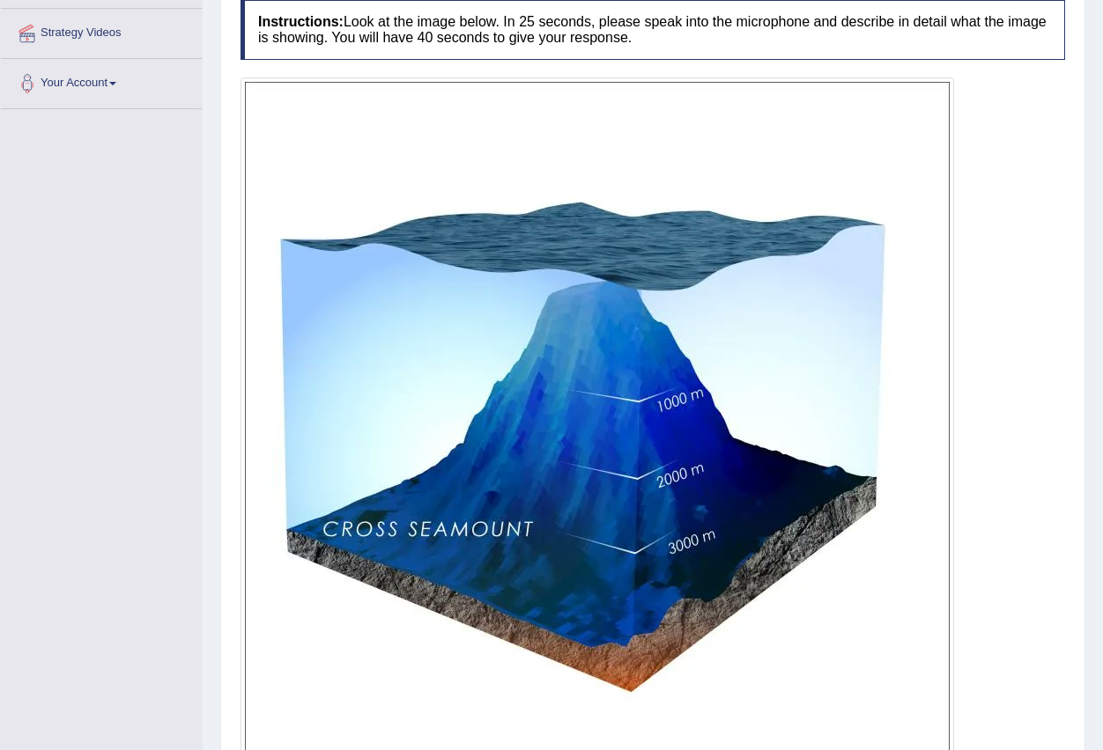
scroll to position [417, 0]
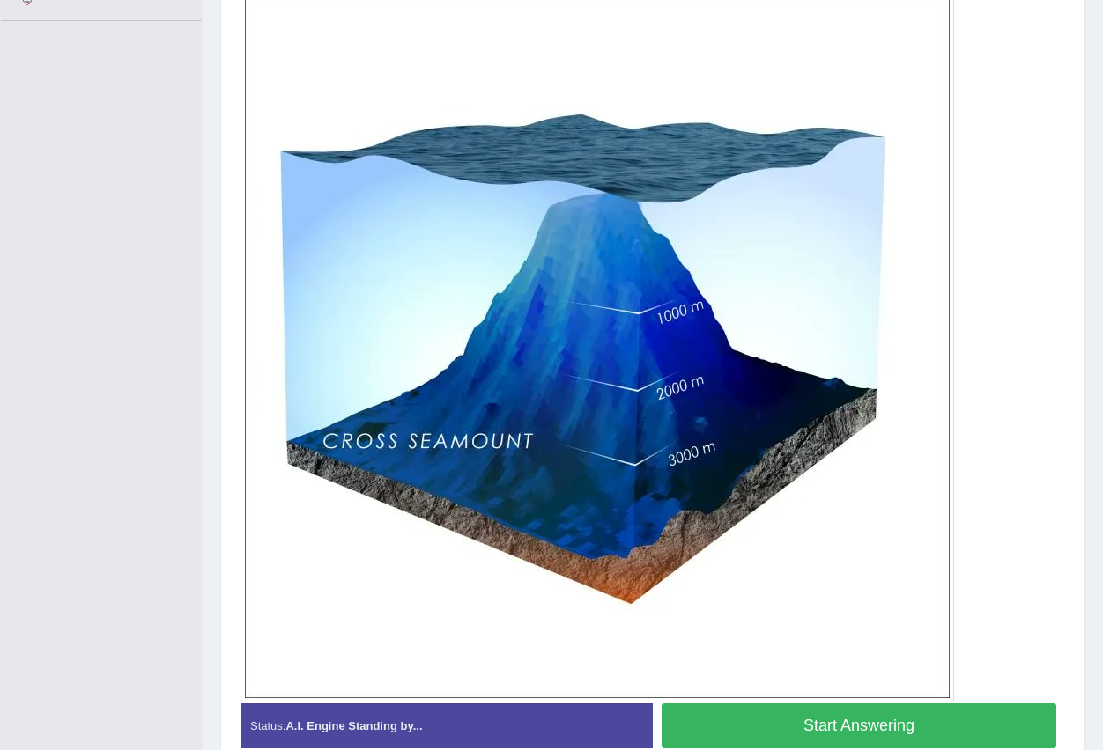
click at [819, 720] on button "Start Answering" at bounding box center [858, 726] width 395 height 45
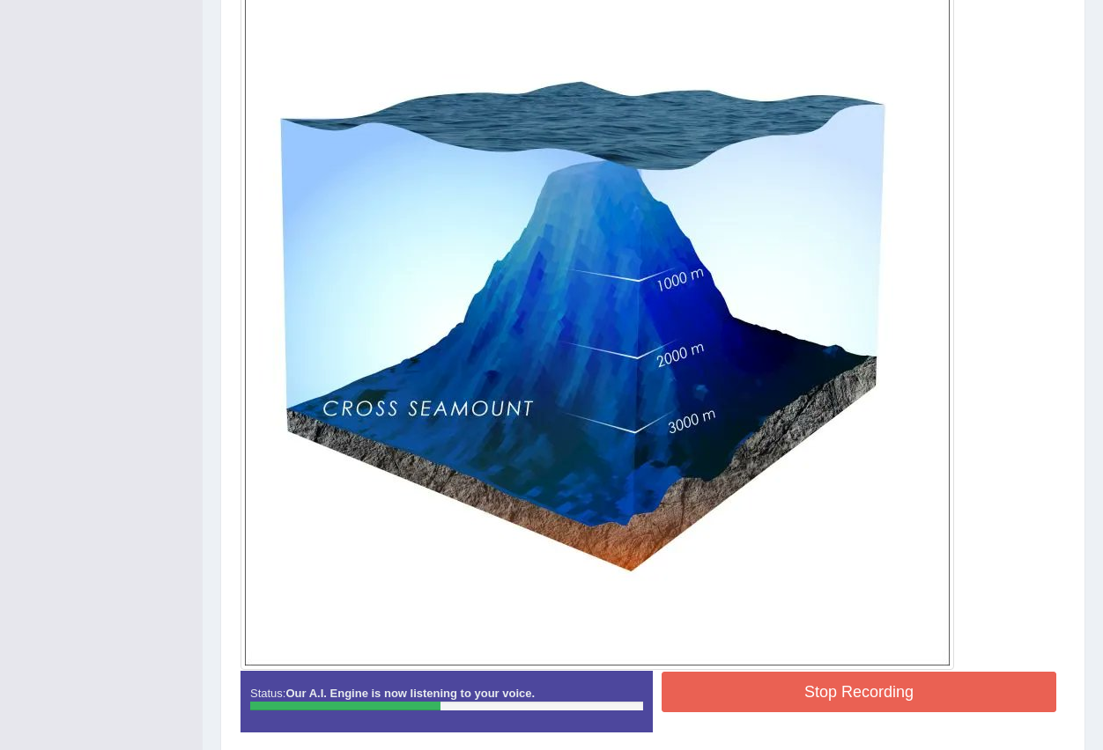
scroll to position [522, 0]
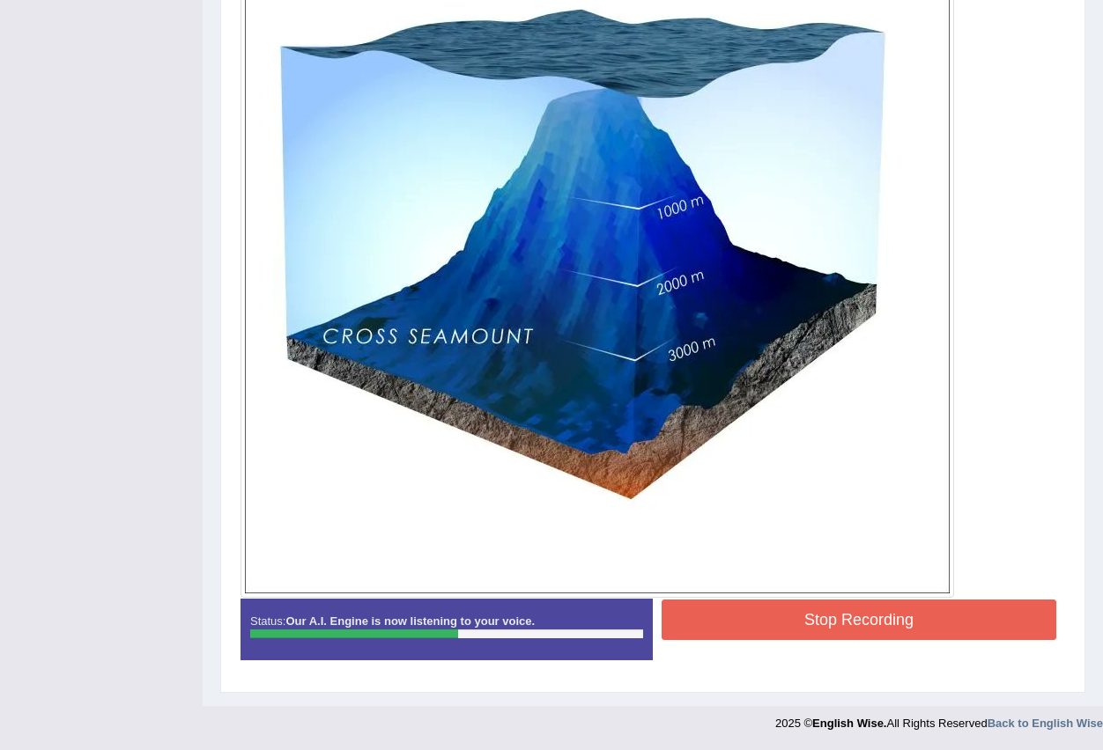
click at [782, 616] on button "Stop Recording" at bounding box center [858, 620] width 395 height 41
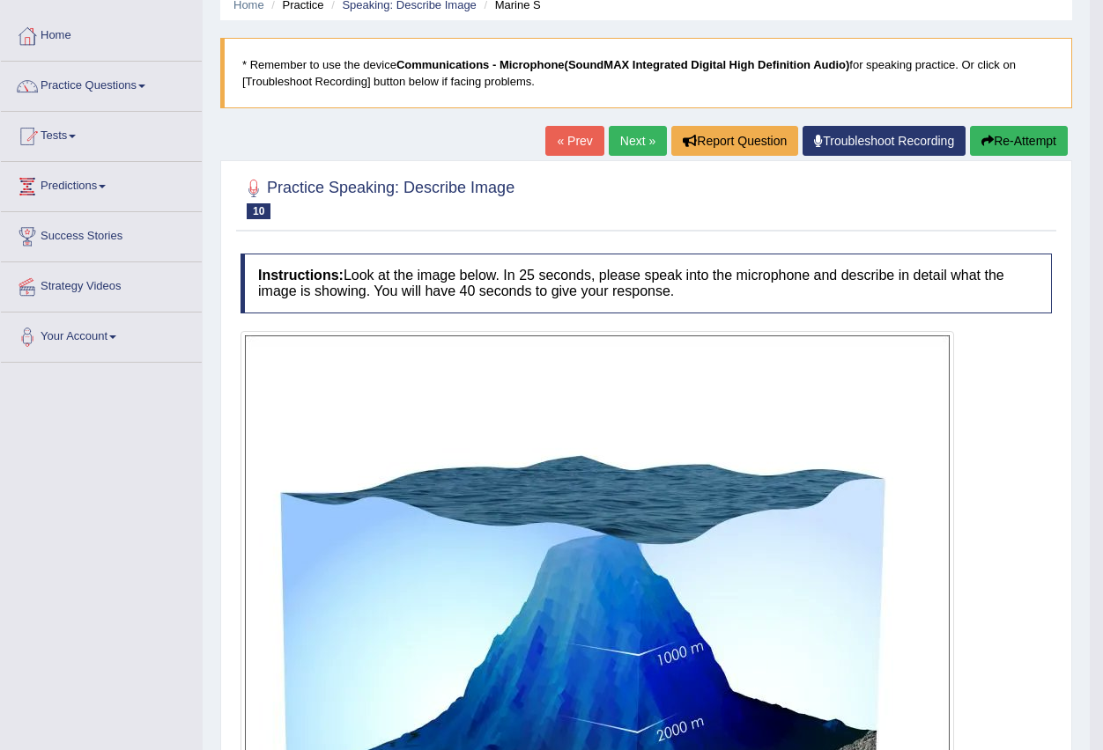
scroll to position [0, 0]
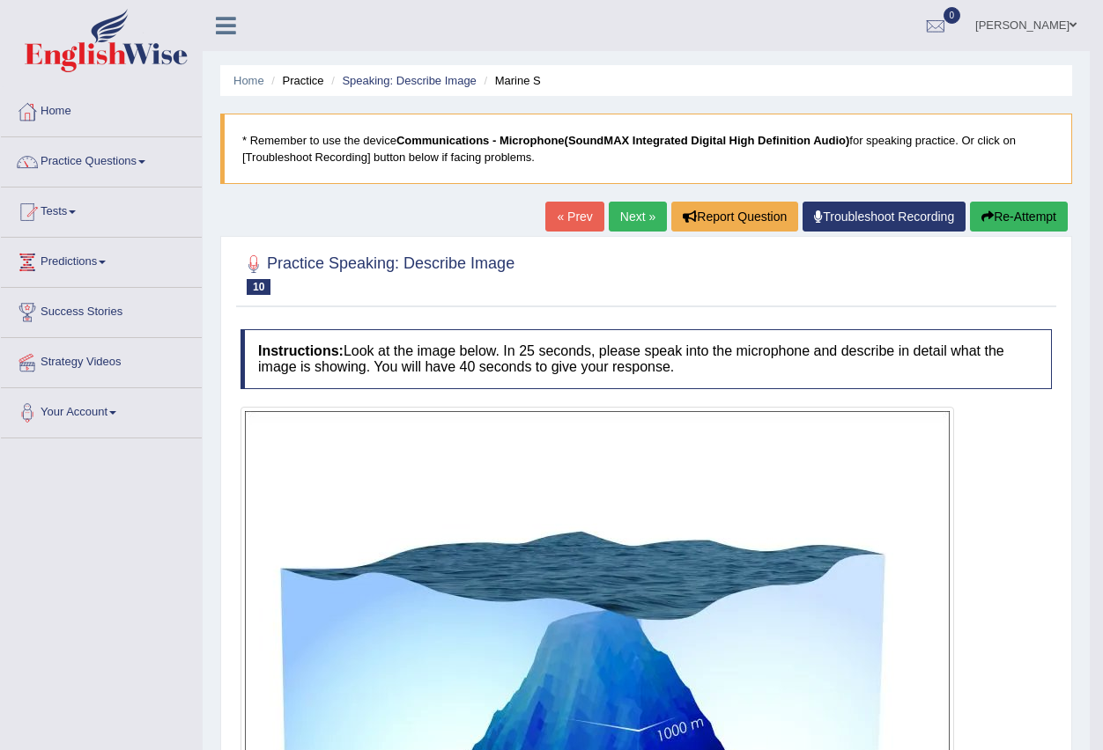
click at [624, 212] on link "Next »" at bounding box center [638, 217] width 58 height 30
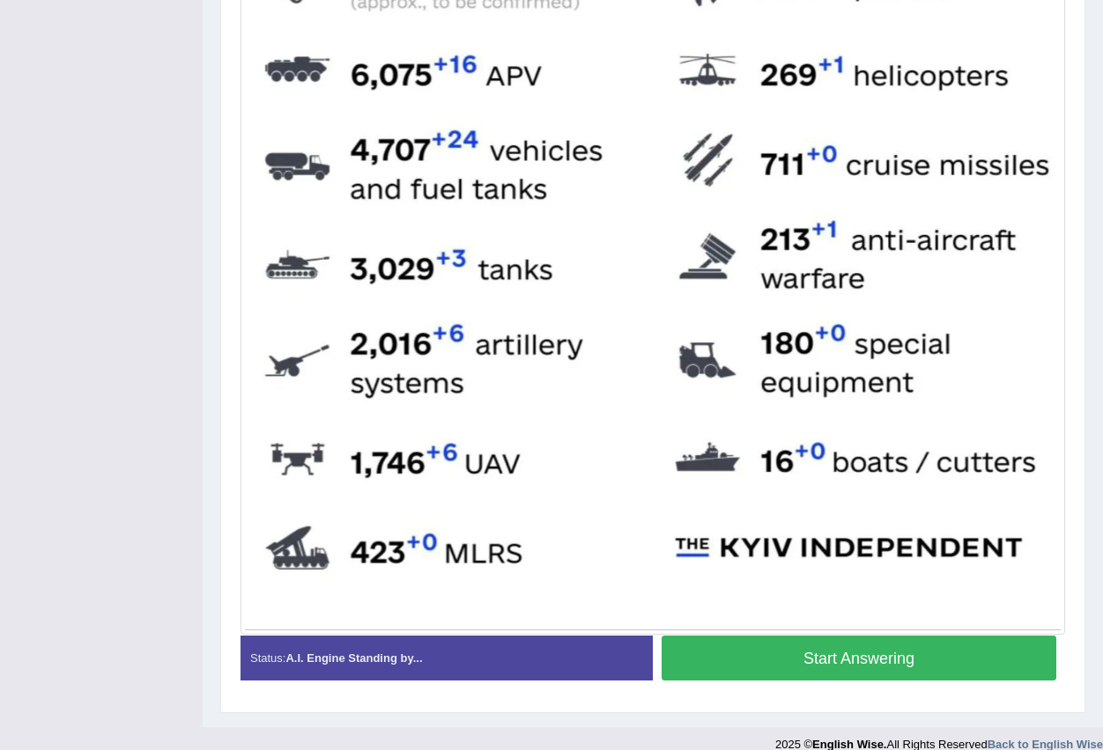
scroll to position [619, 0]
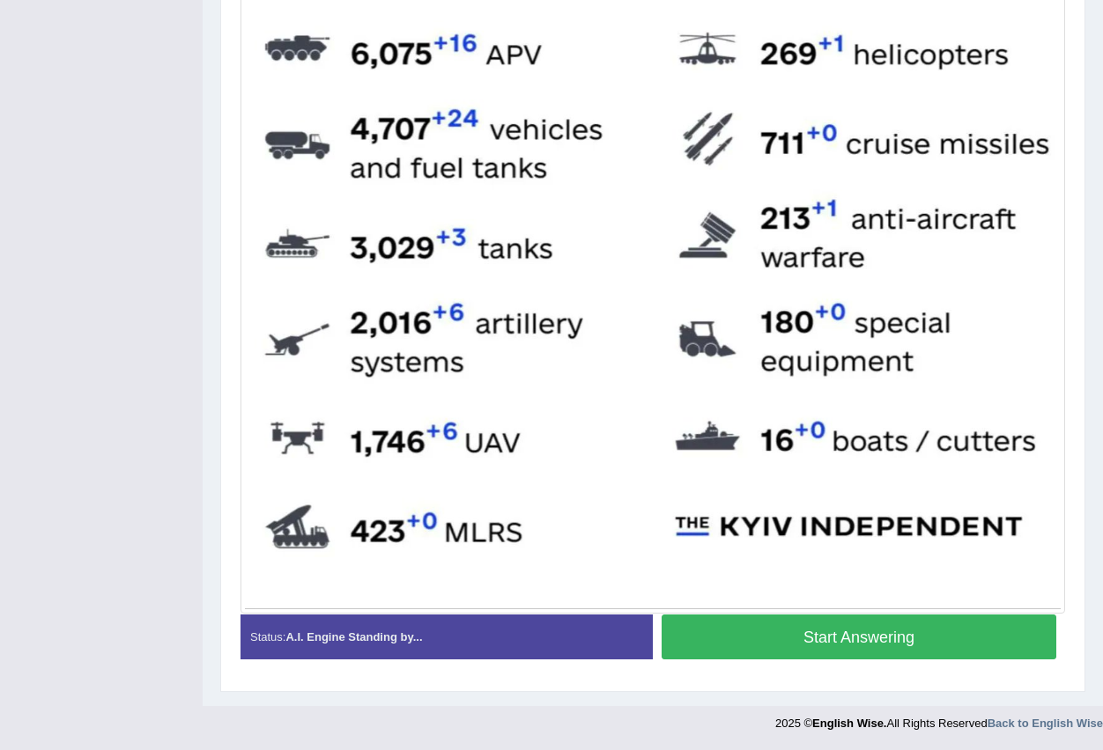
click at [781, 638] on button "Start Answering" at bounding box center [858, 637] width 395 height 45
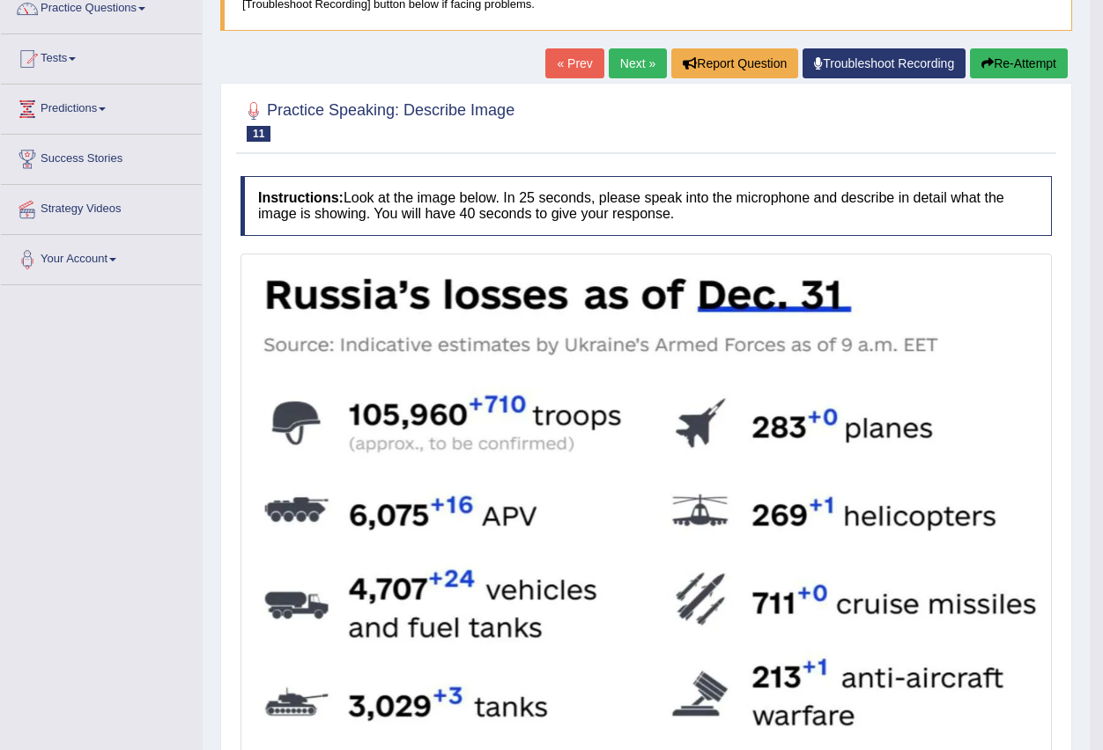
scroll to position [110, 0]
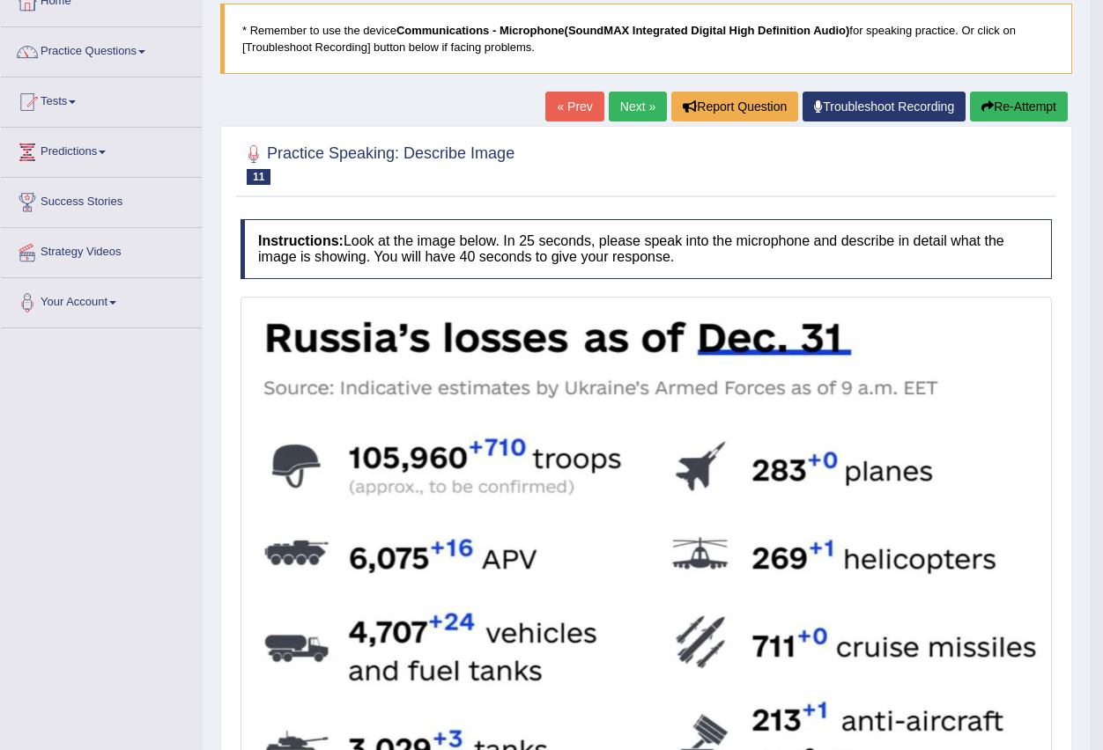
click at [621, 107] on link "Next »" at bounding box center [638, 107] width 58 height 30
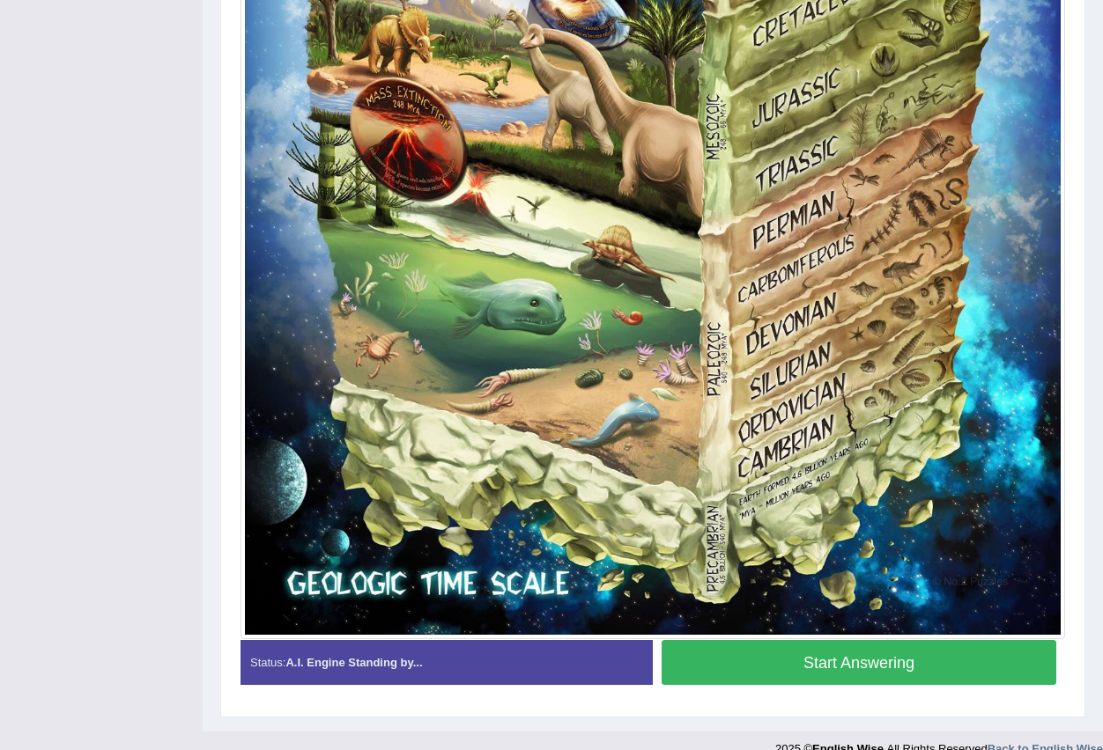
scroll to position [946, 0]
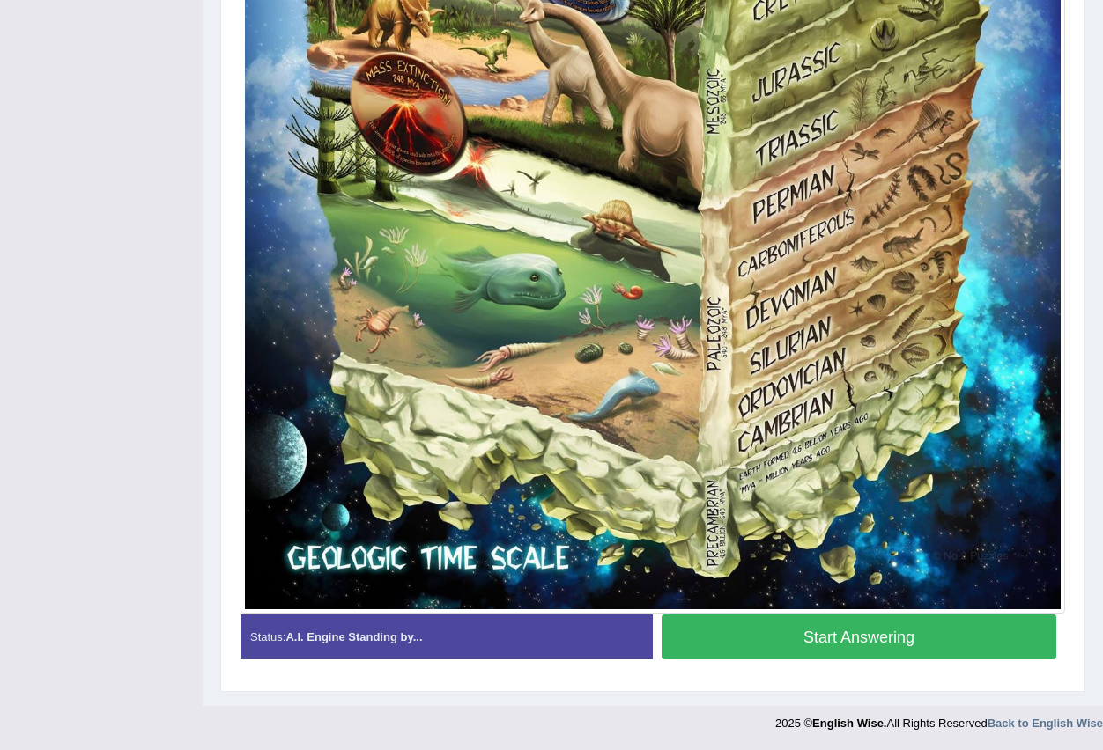
click at [836, 640] on button "Start Answering" at bounding box center [858, 637] width 395 height 45
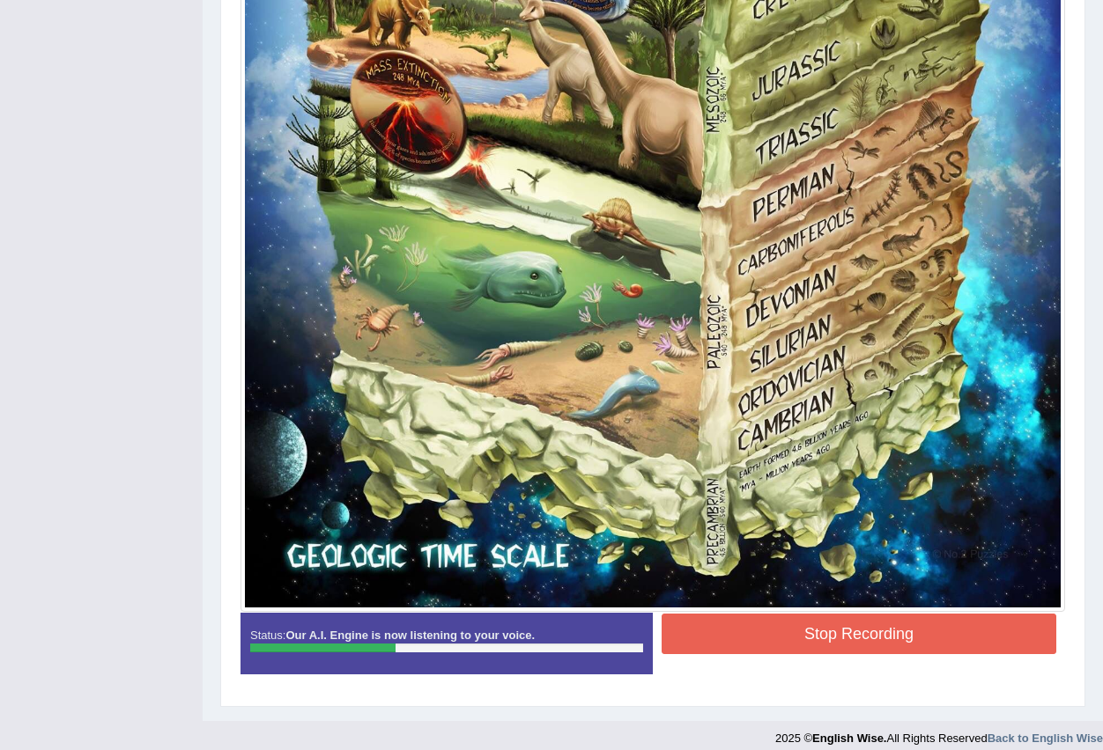
scroll to position [963, 0]
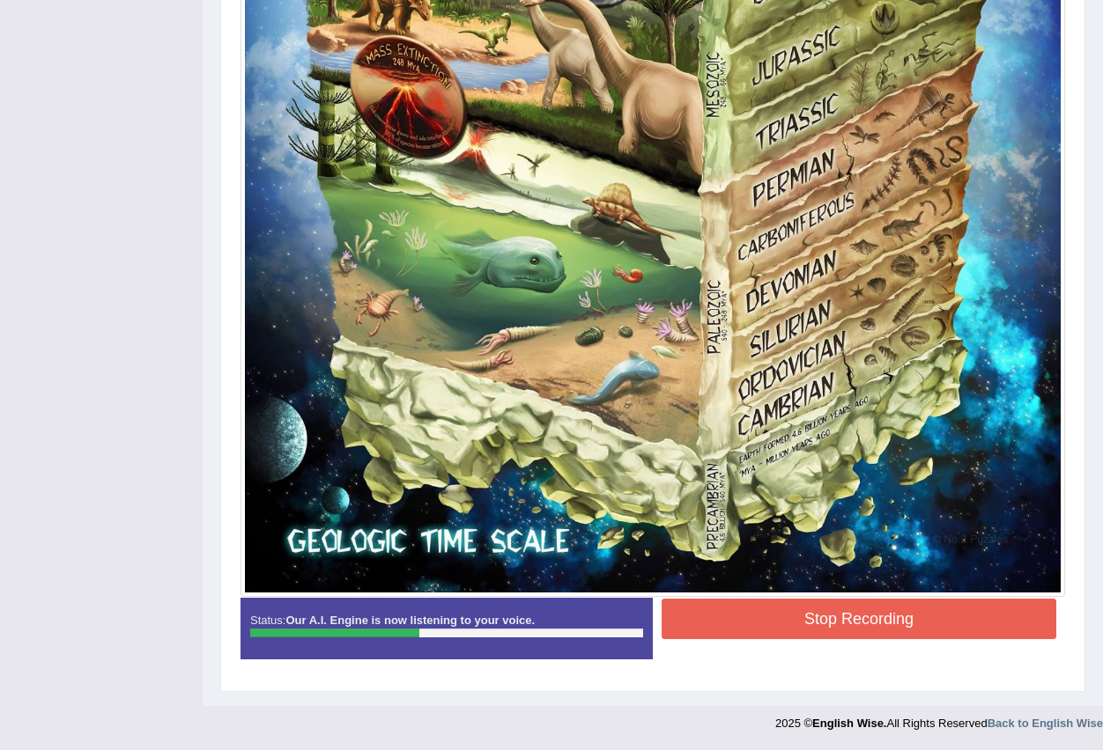
click at [778, 619] on button "Stop Recording" at bounding box center [858, 619] width 395 height 41
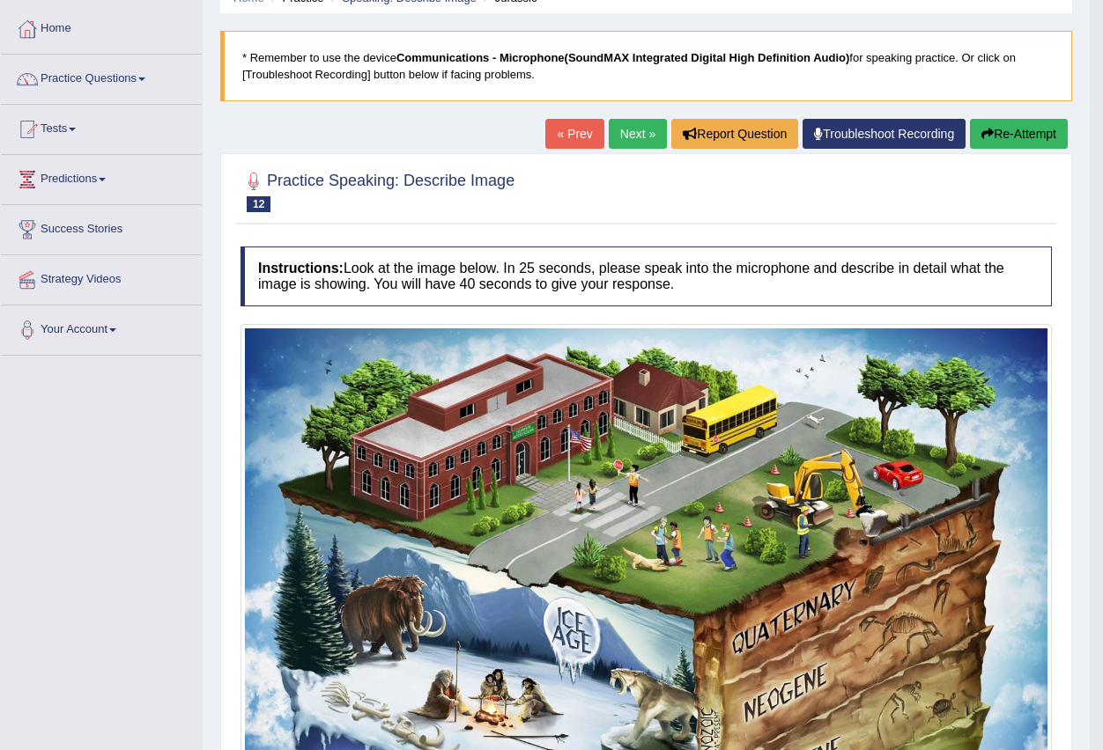
scroll to position [67, 0]
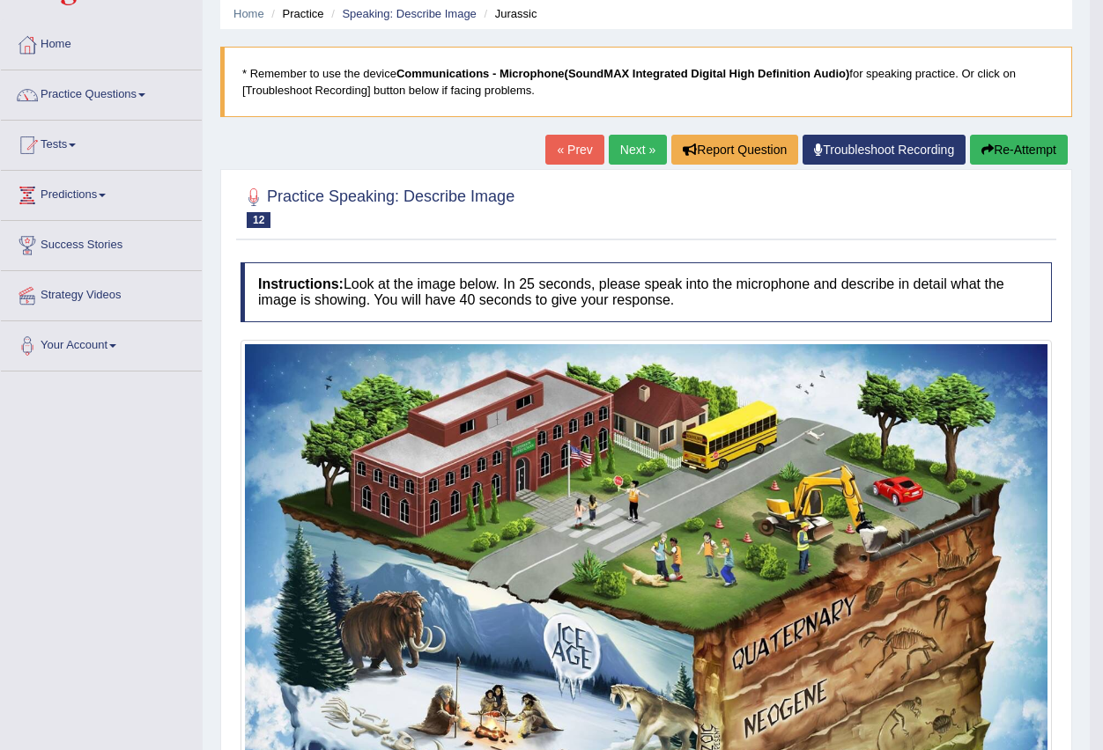
click at [633, 153] on link "Next »" at bounding box center [638, 150] width 58 height 30
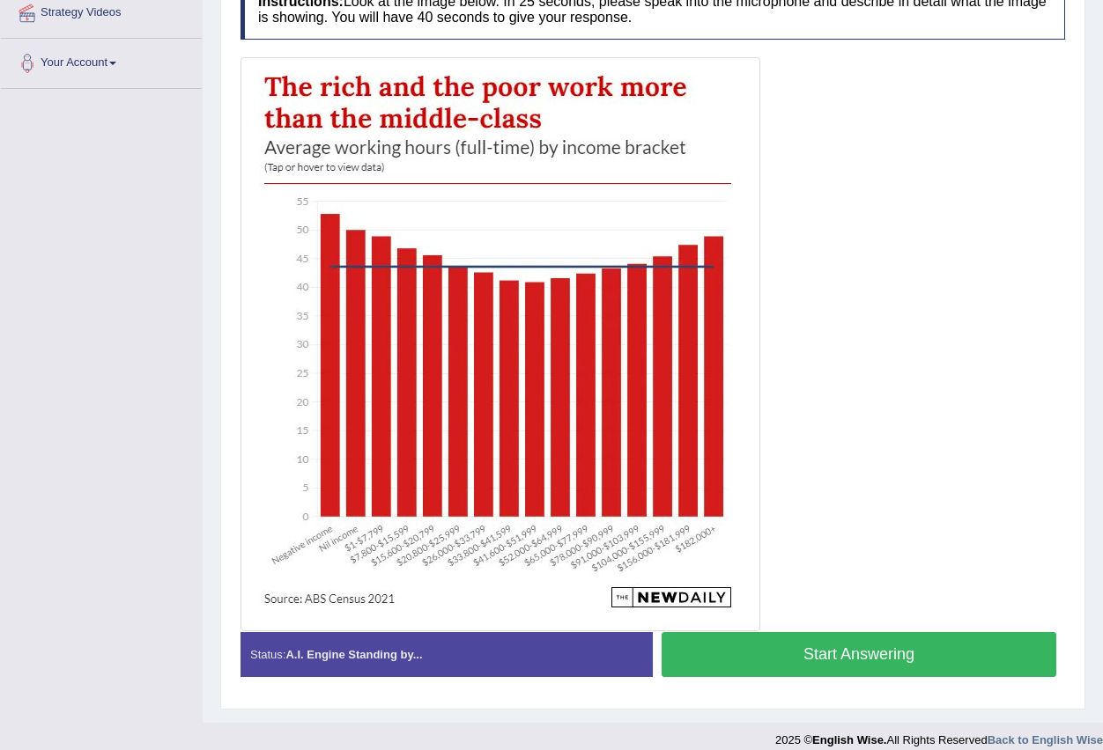
scroll to position [366, 0]
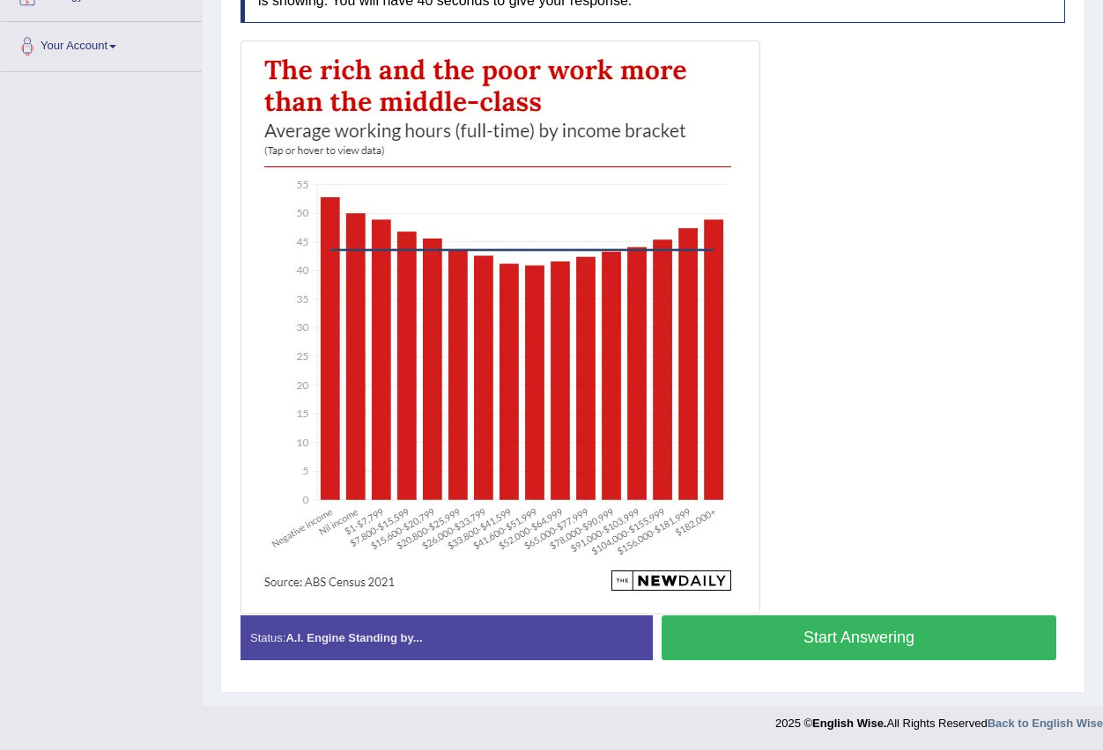
click at [867, 631] on button "Start Answering" at bounding box center [858, 638] width 395 height 45
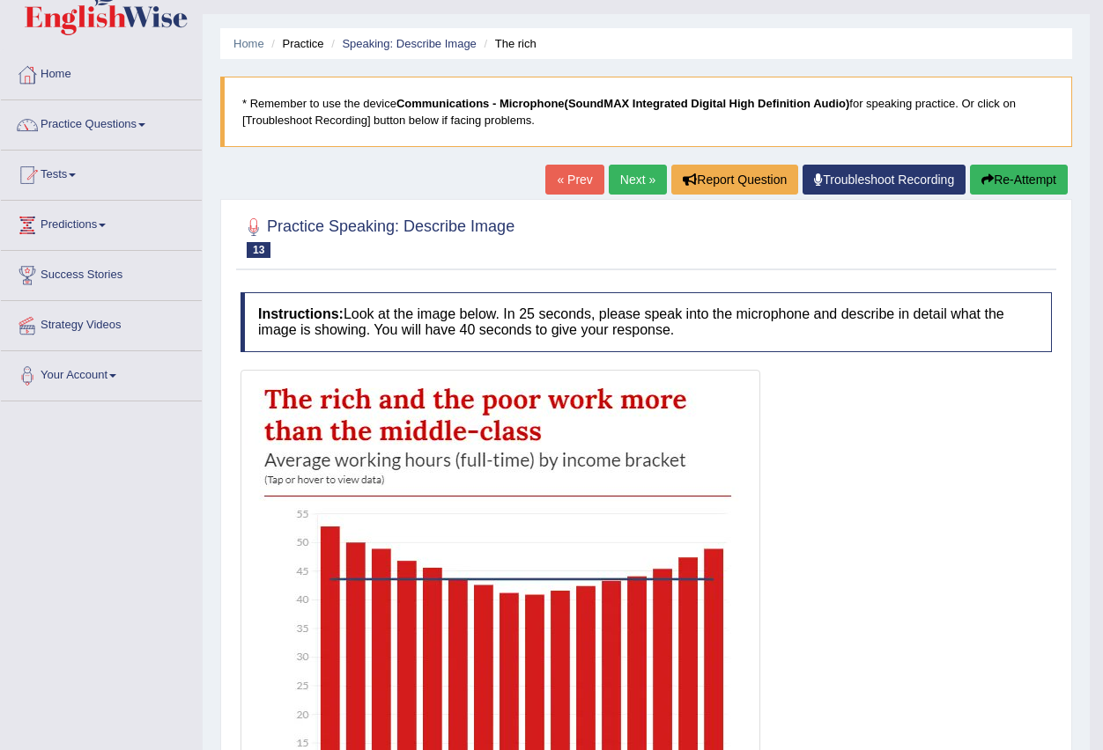
scroll to position [31, 0]
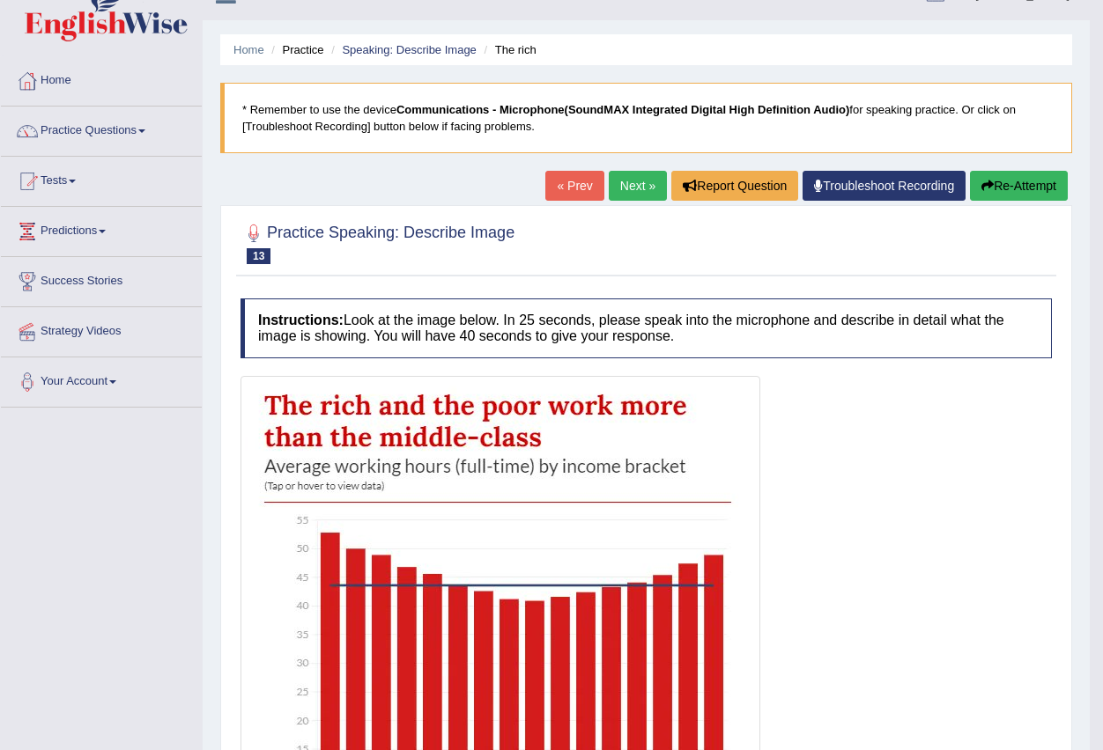
click at [626, 192] on link "Next »" at bounding box center [638, 186] width 58 height 30
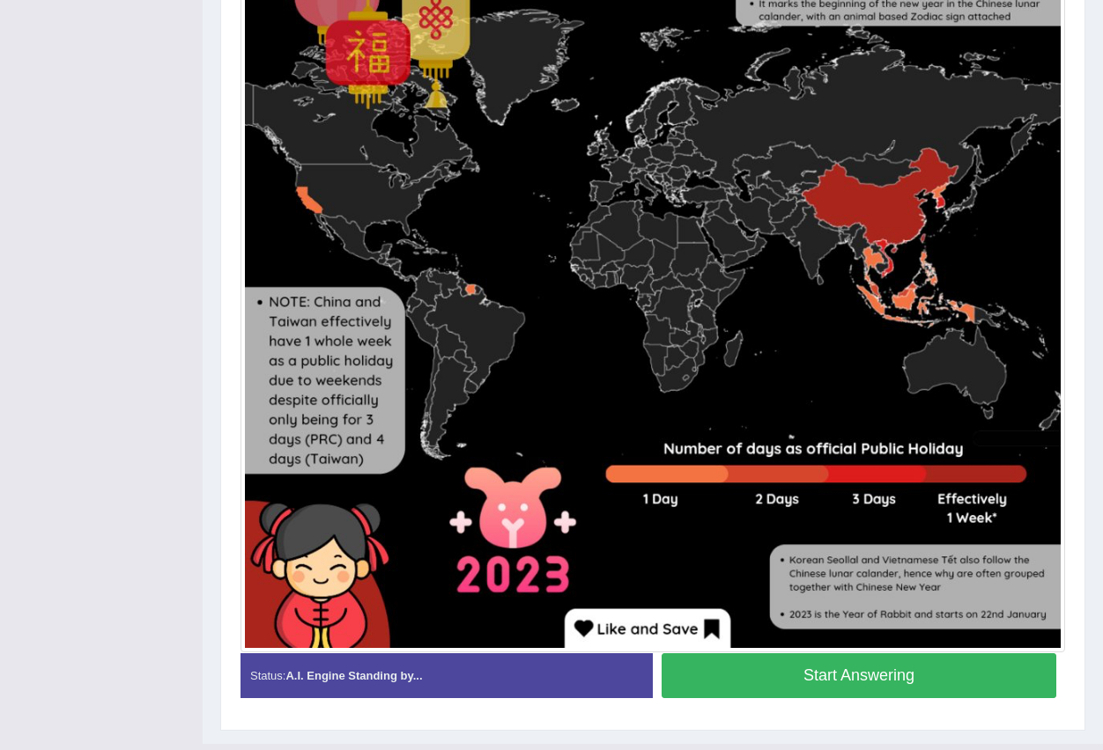
scroll to position [616, 0]
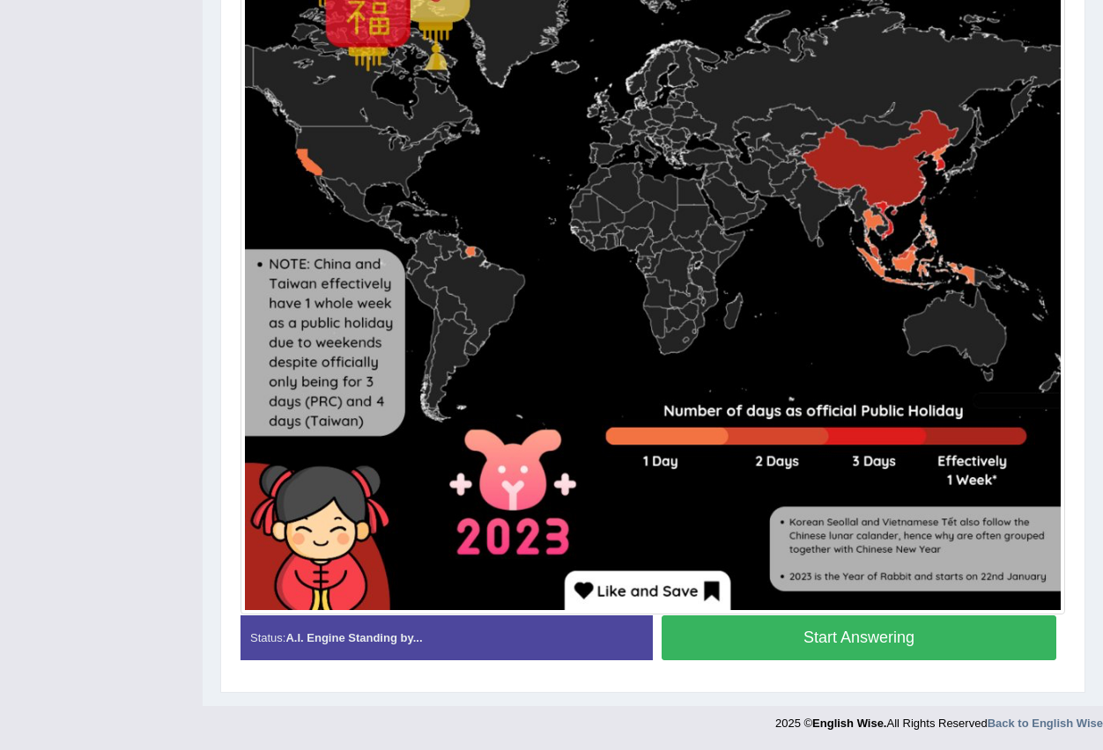
click at [842, 641] on button "Start Answering" at bounding box center [858, 638] width 395 height 45
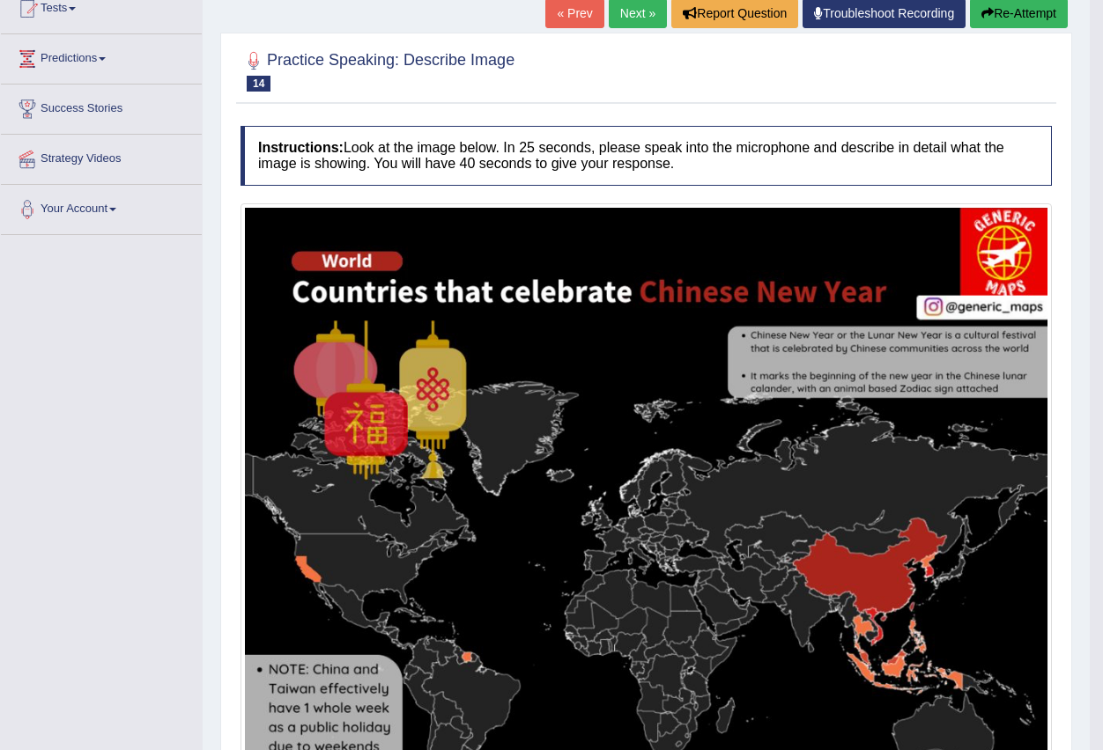
scroll to position [176, 0]
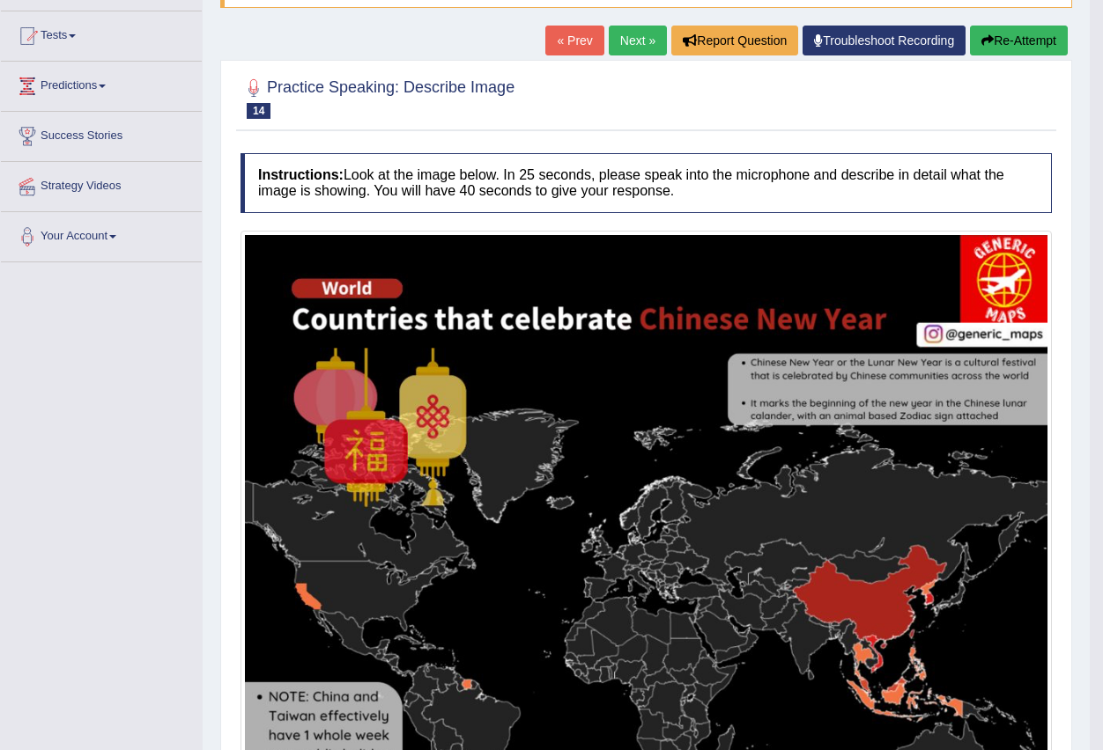
click at [621, 44] on link "Next »" at bounding box center [638, 41] width 58 height 30
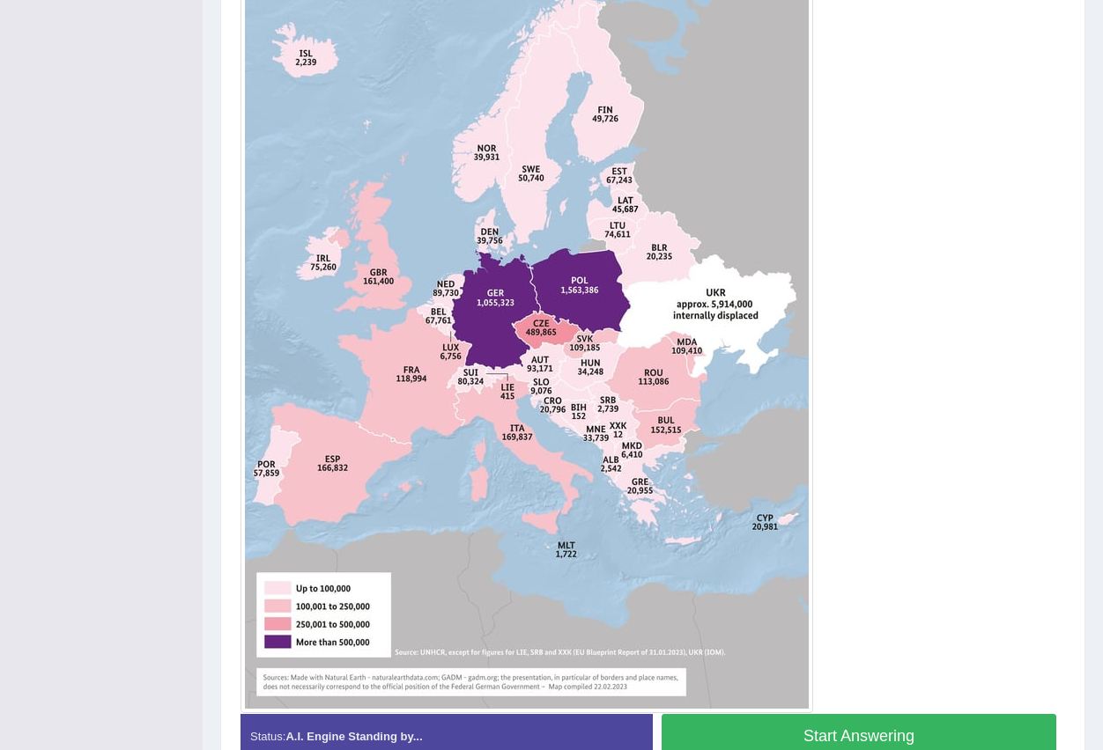
scroll to position [528, 0]
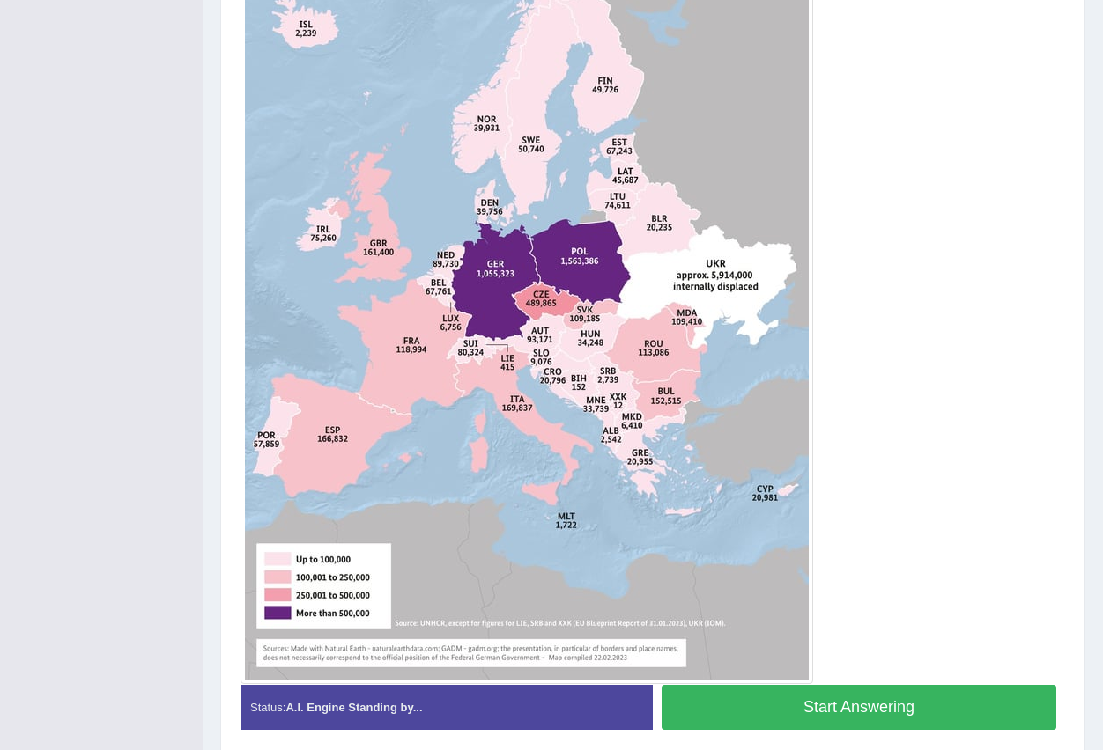
click at [821, 712] on button "Start Answering" at bounding box center [858, 707] width 395 height 45
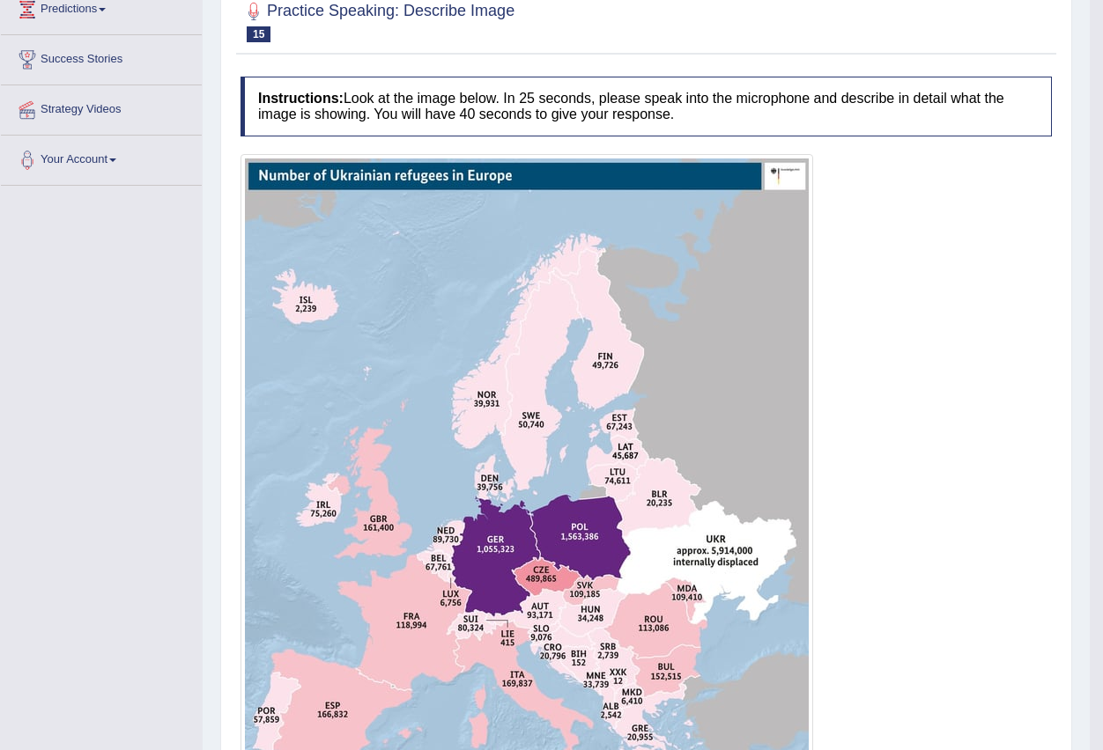
scroll to position [178, 0]
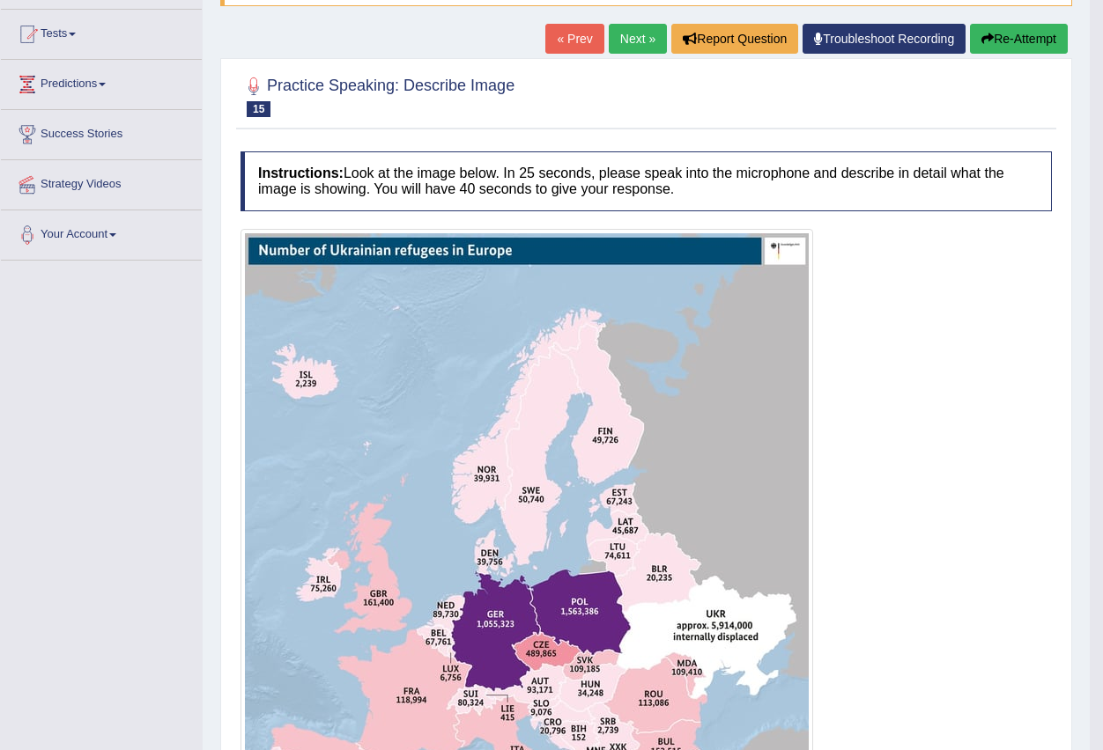
click at [624, 34] on link "Next »" at bounding box center [638, 39] width 58 height 30
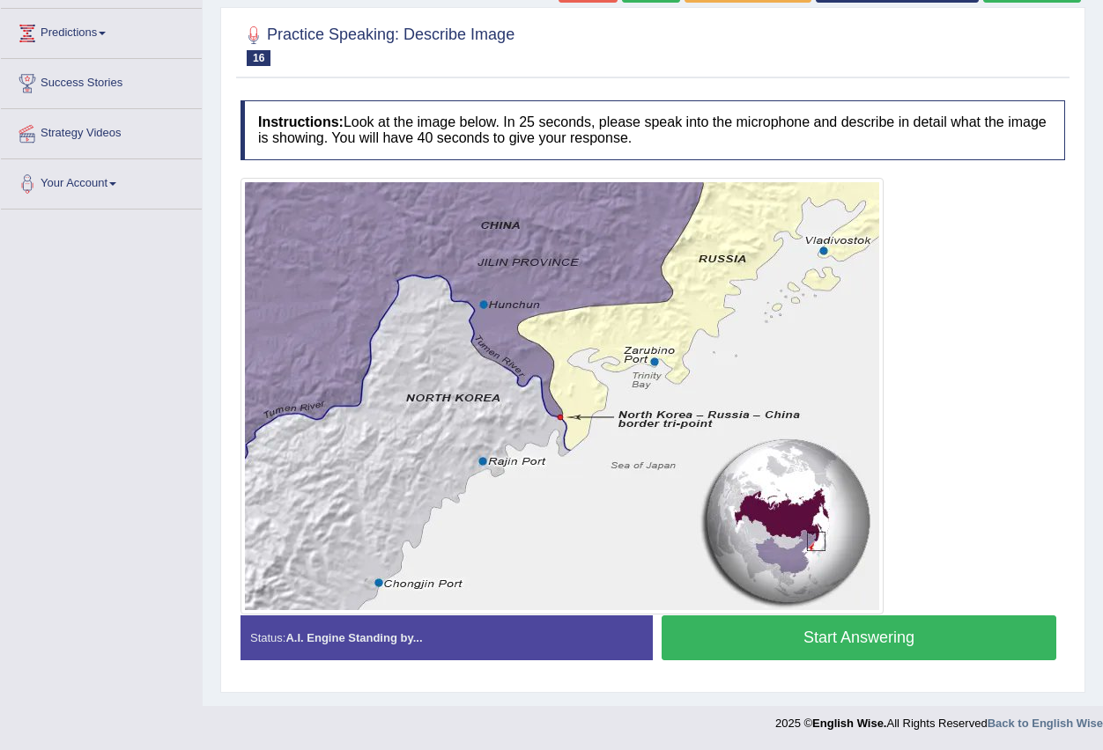
click at [845, 636] on button "Start Answering" at bounding box center [858, 638] width 395 height 45
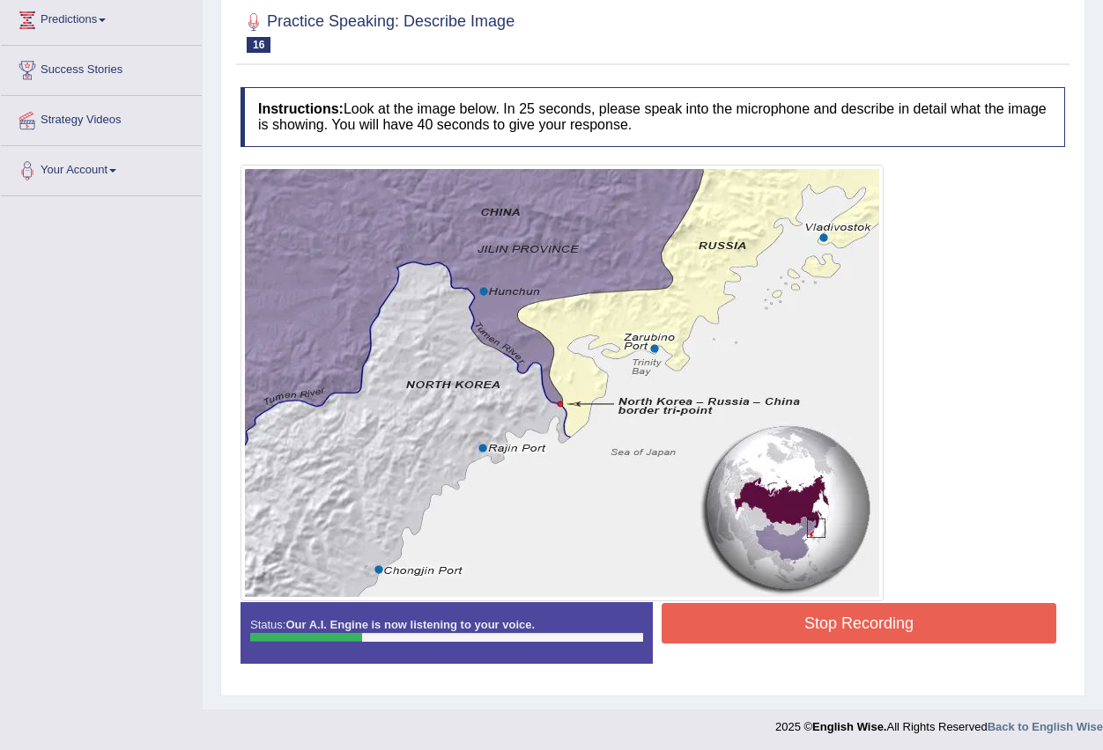
scroll to position [246, 0]
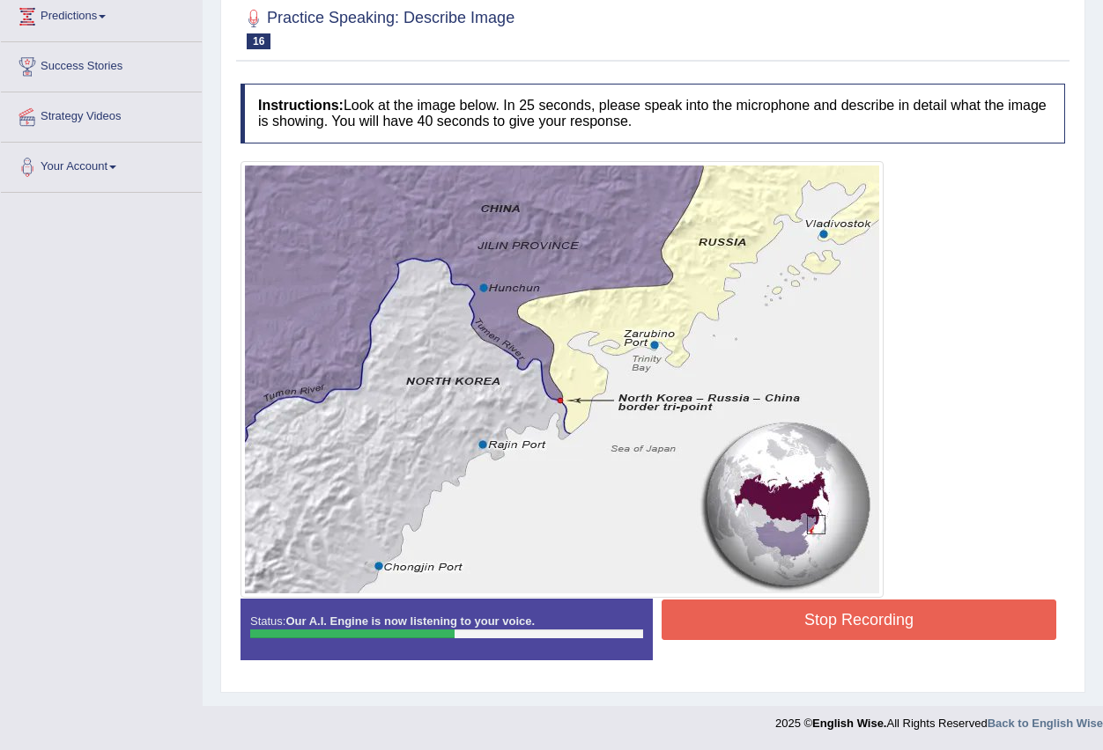
click at [827, 620] on button "Stop Recording" at bounding box center [858, 620] width 395 height 41
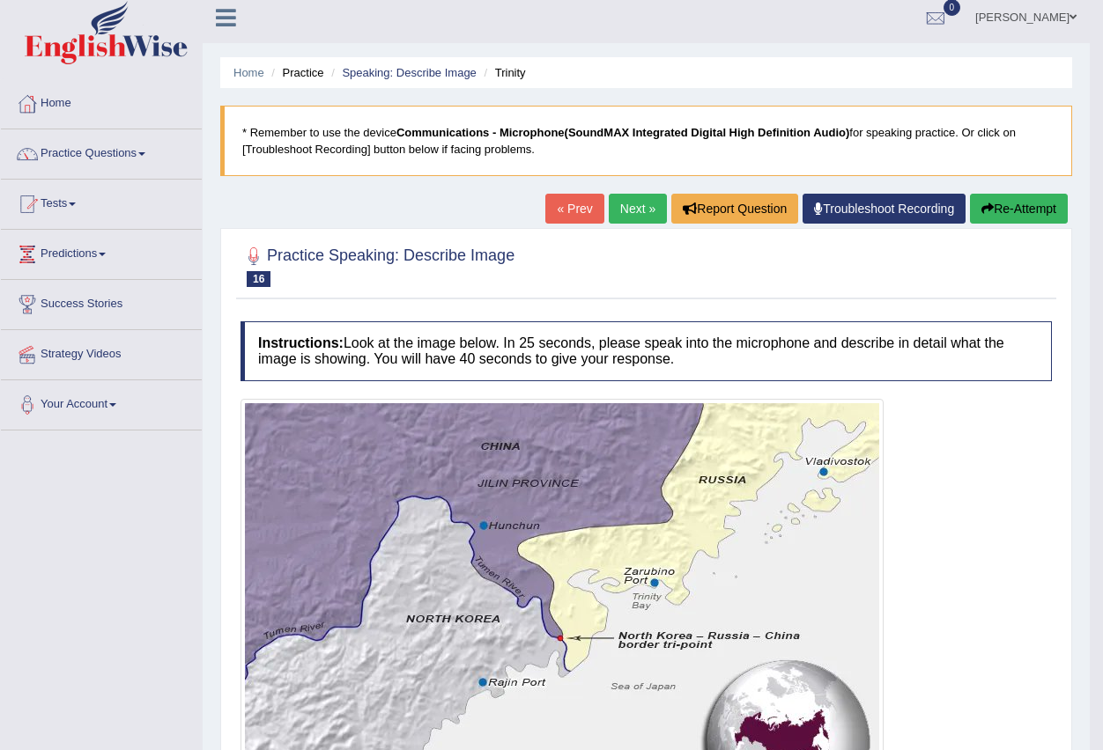
scroll to position [0, 0]
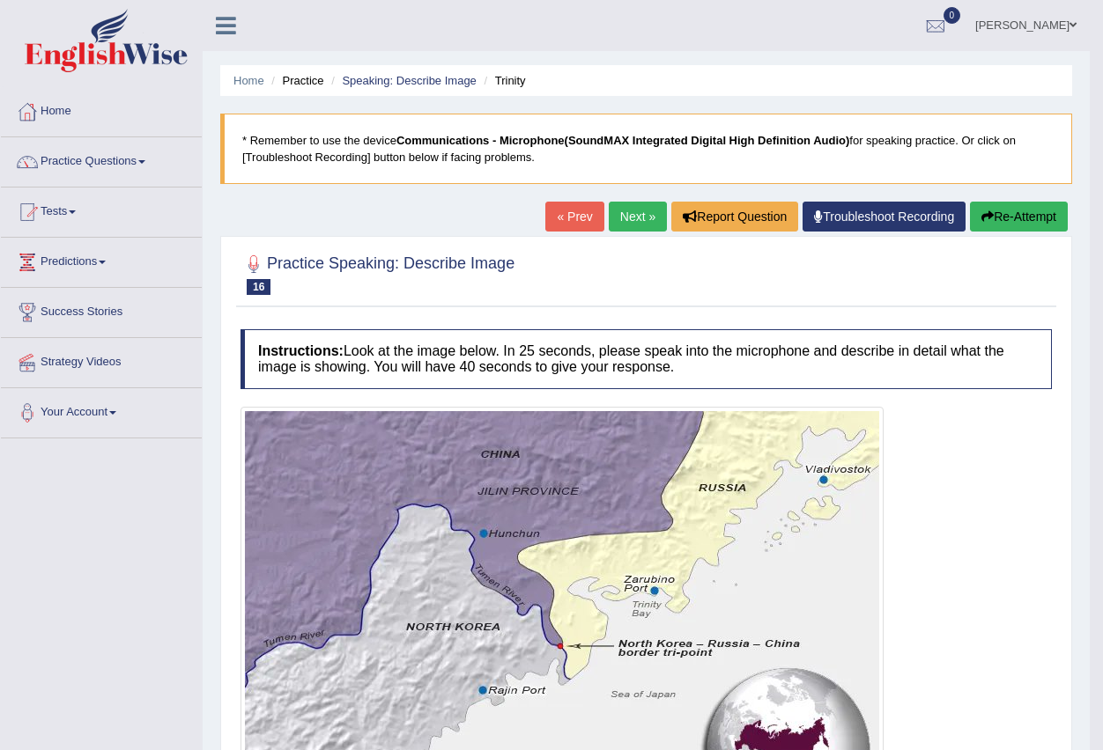
click at [621, 213] on link "Next »" at bounding box center [638, 217] width 58 height 30
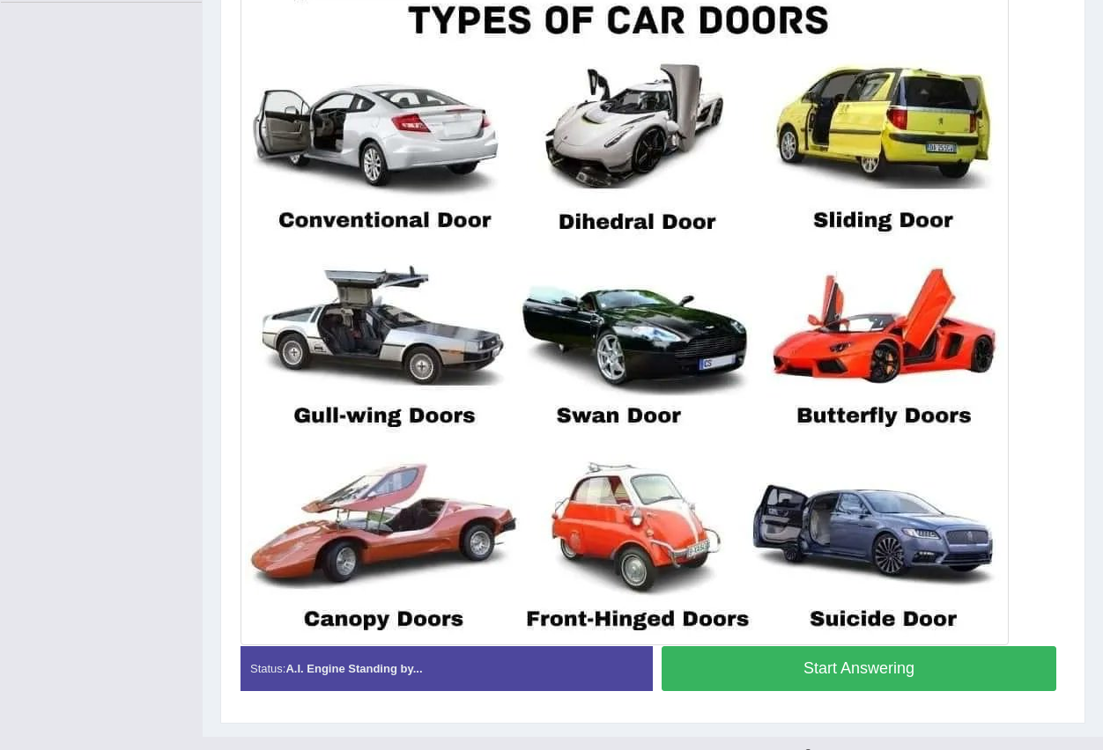
scroll to position [440, 0]
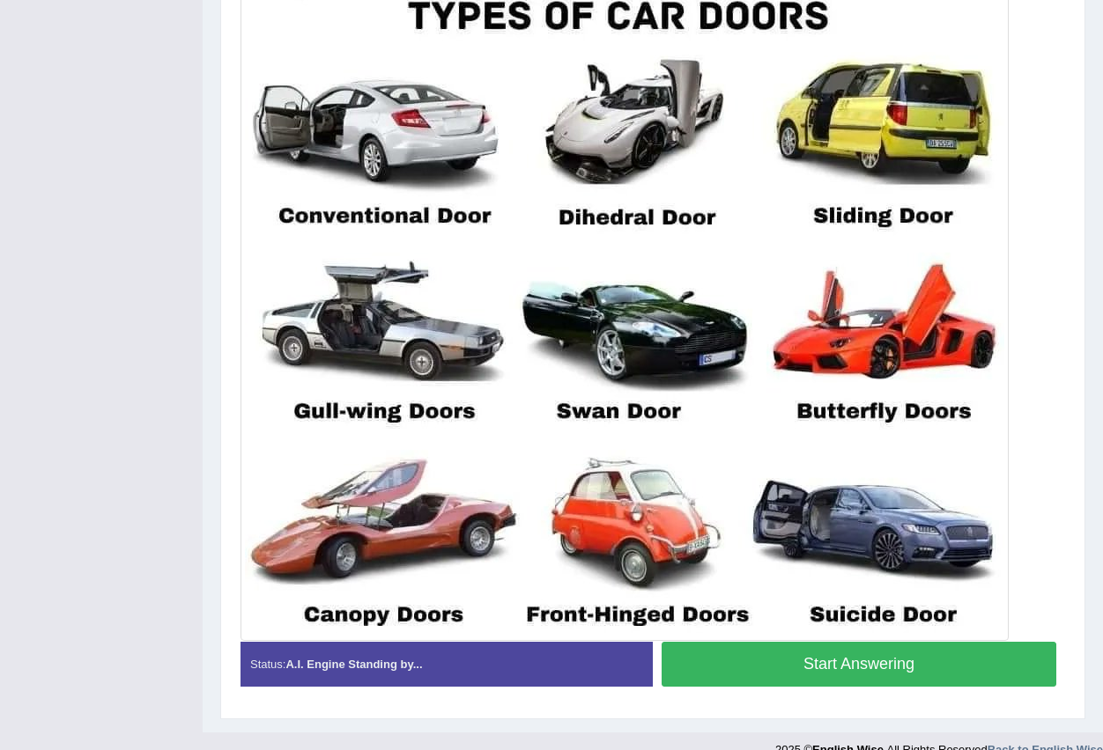
click at [790, 672] on button "Start Answering" at bounding box center [858, 664] width 395 height 45
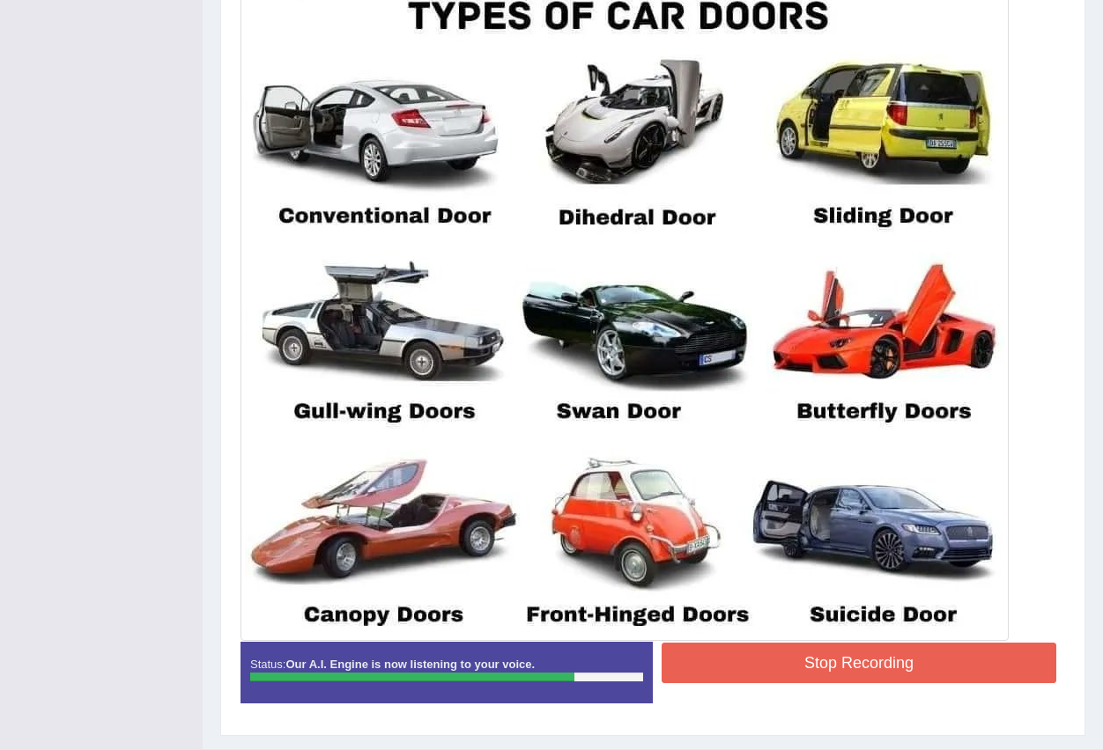
click at [852, 660] on button "Stop Recording" at bounding box center [858, 663] width 395 height 41
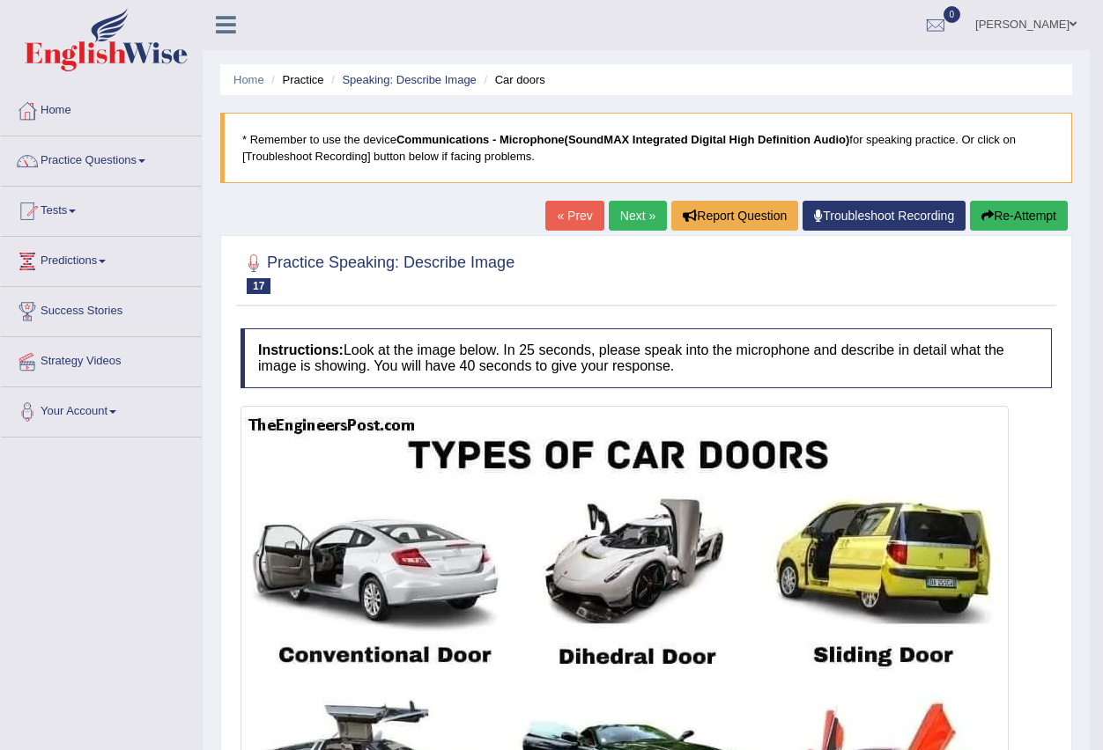
scroll to position [0, 0]
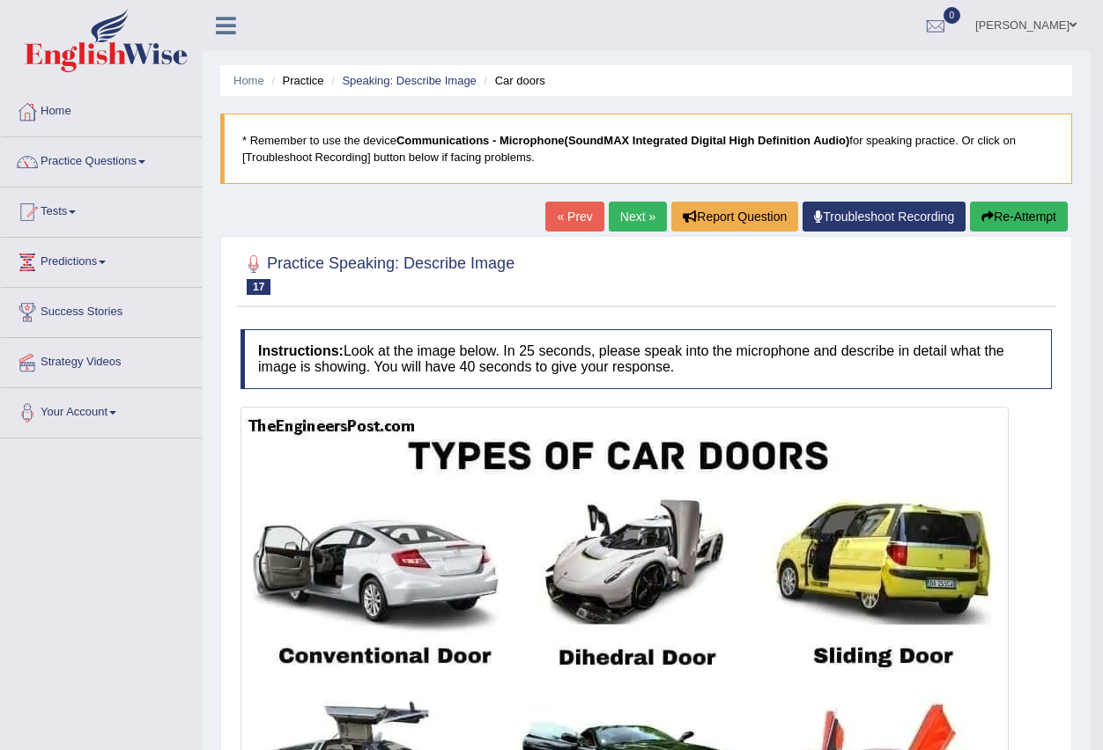
click at [630, 211] on link "Next »" at bounding box center [638, 217] width 58 height 30
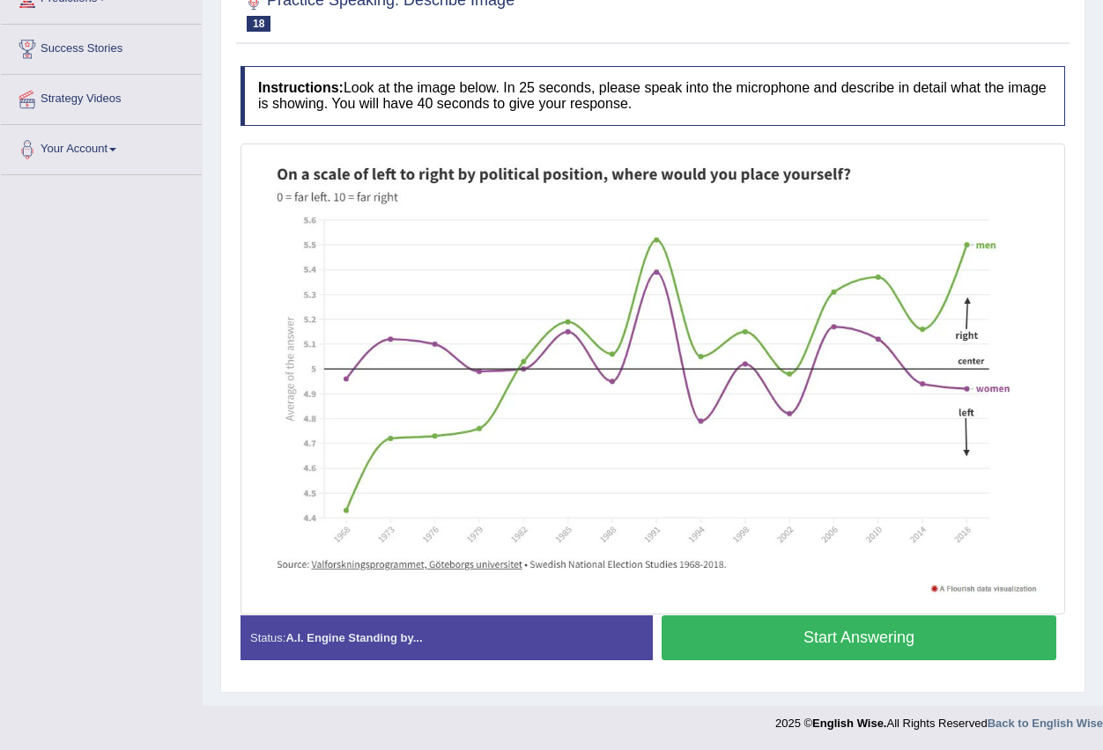
click at [769, 646] on button "Start Answering" at bounding box center [858, 638] width 395 height 45
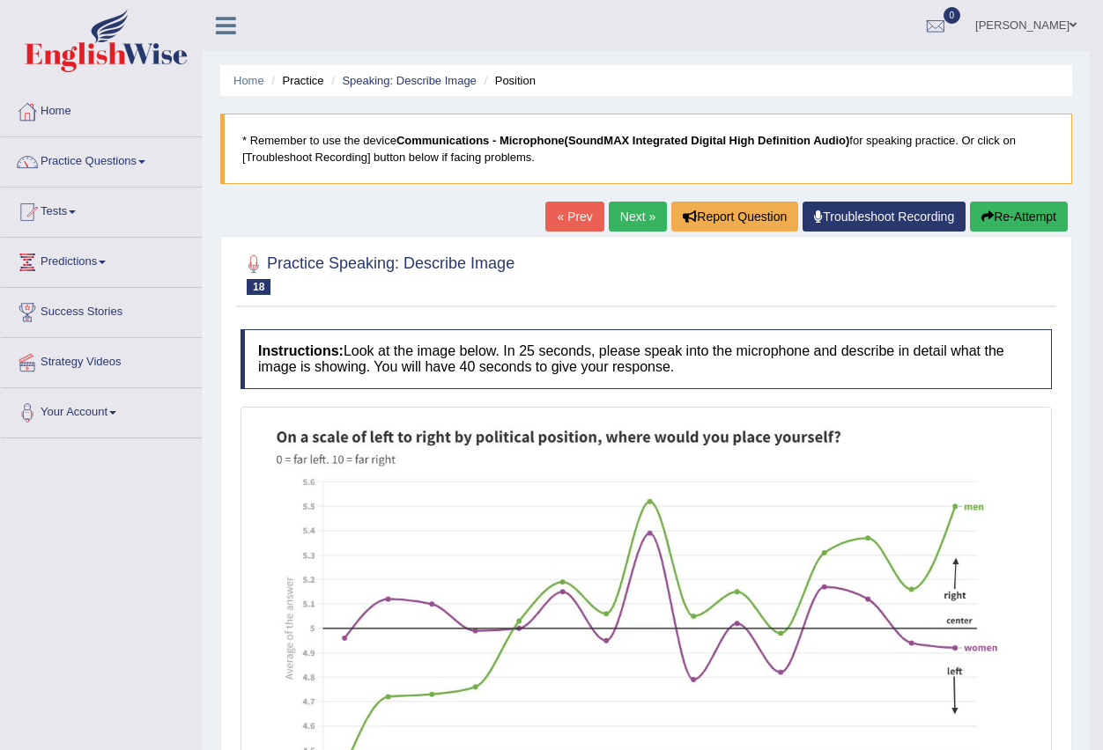
click at [624, 209] on link "Next »" at bounding box center [638, 217] width 58 height 30
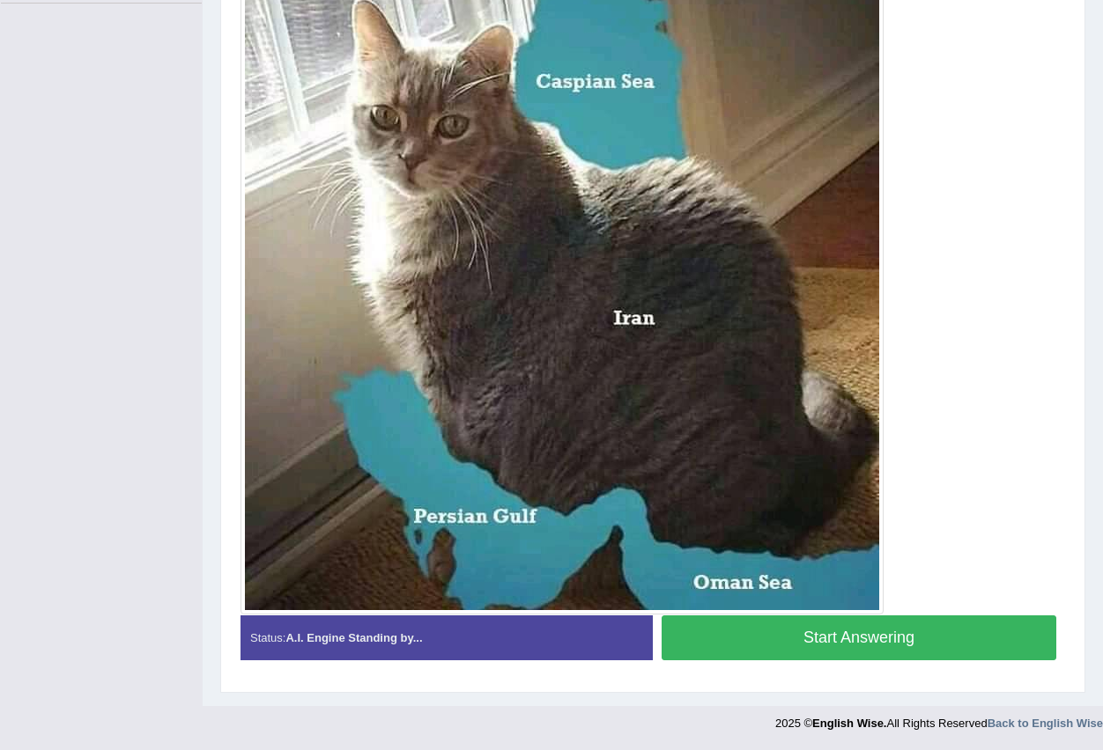
scroll to position [435, 0]
click at [817, 634] on button "Start Answering" at bounding box center [858, 638] width 395 height 45
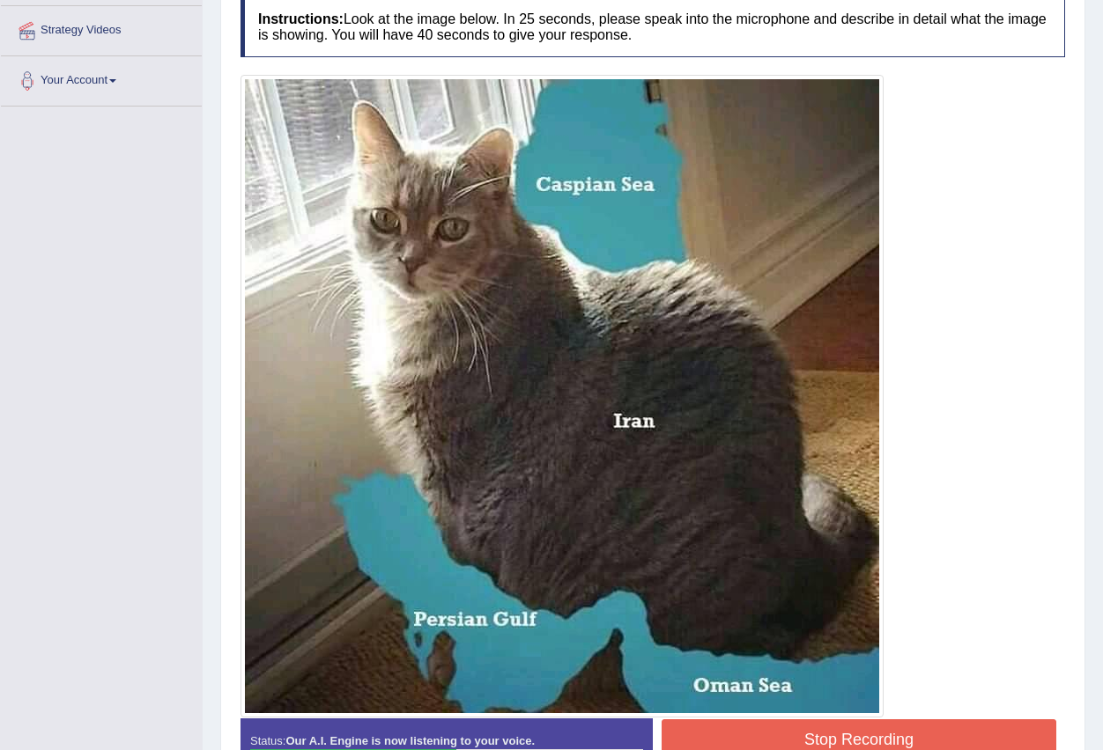
scroll to position [452, 0]
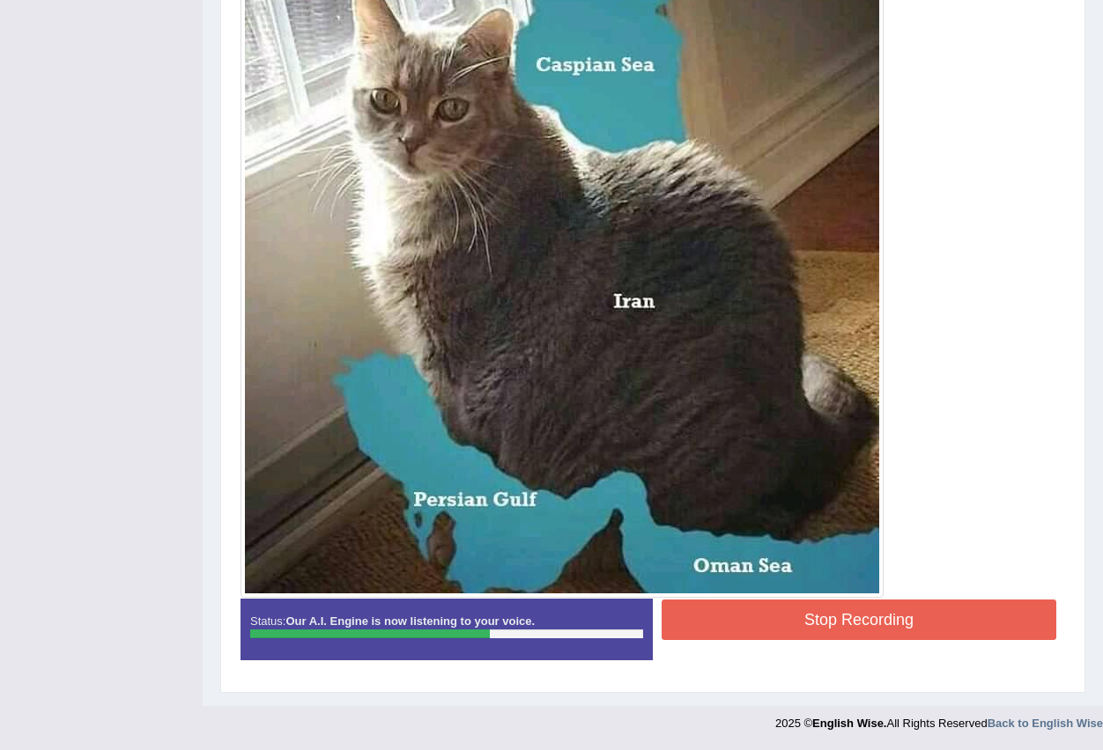
click at [794, 613] on button "Stop Recording" at bounding box center [858, 620] width 395 height 41
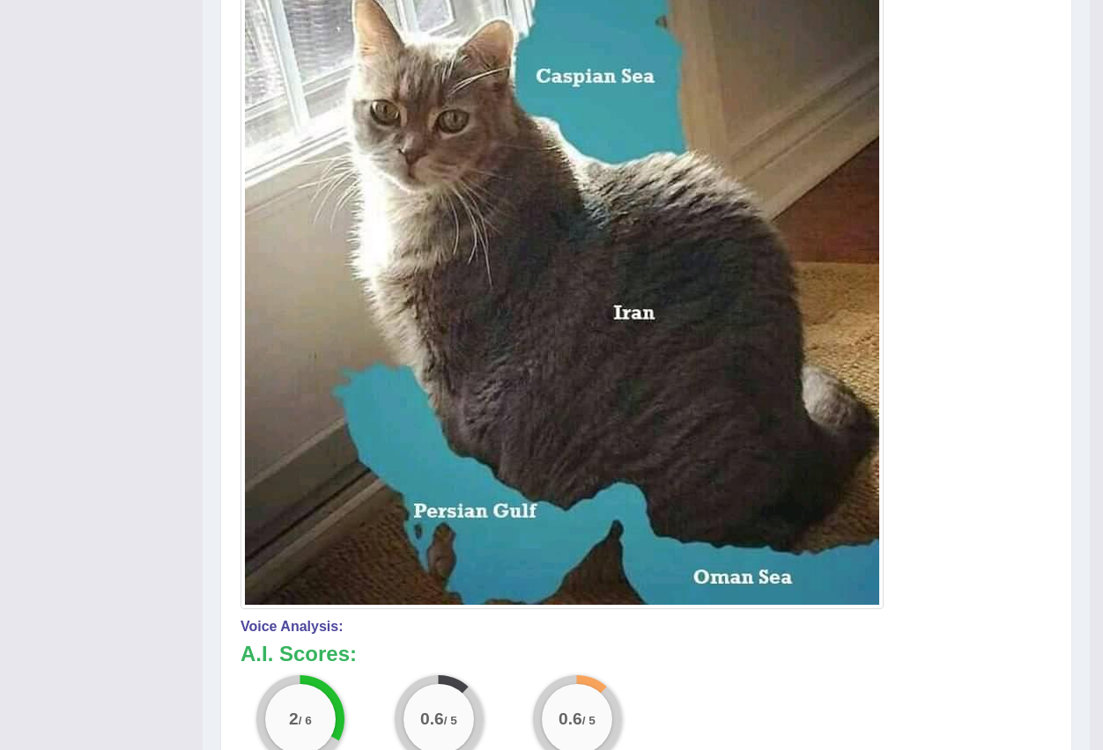
scroll to position [0, 0]
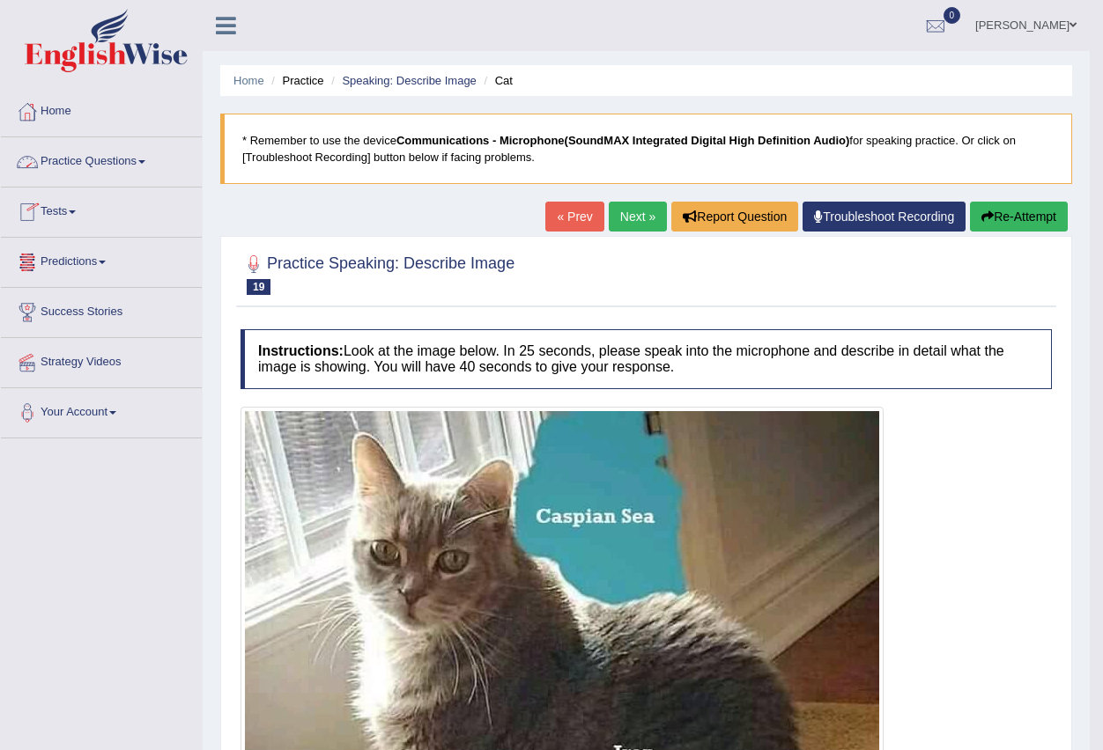
click at [149, 154] on link "Practice Questions" at bounding box center [101, 159] width 201 height 44
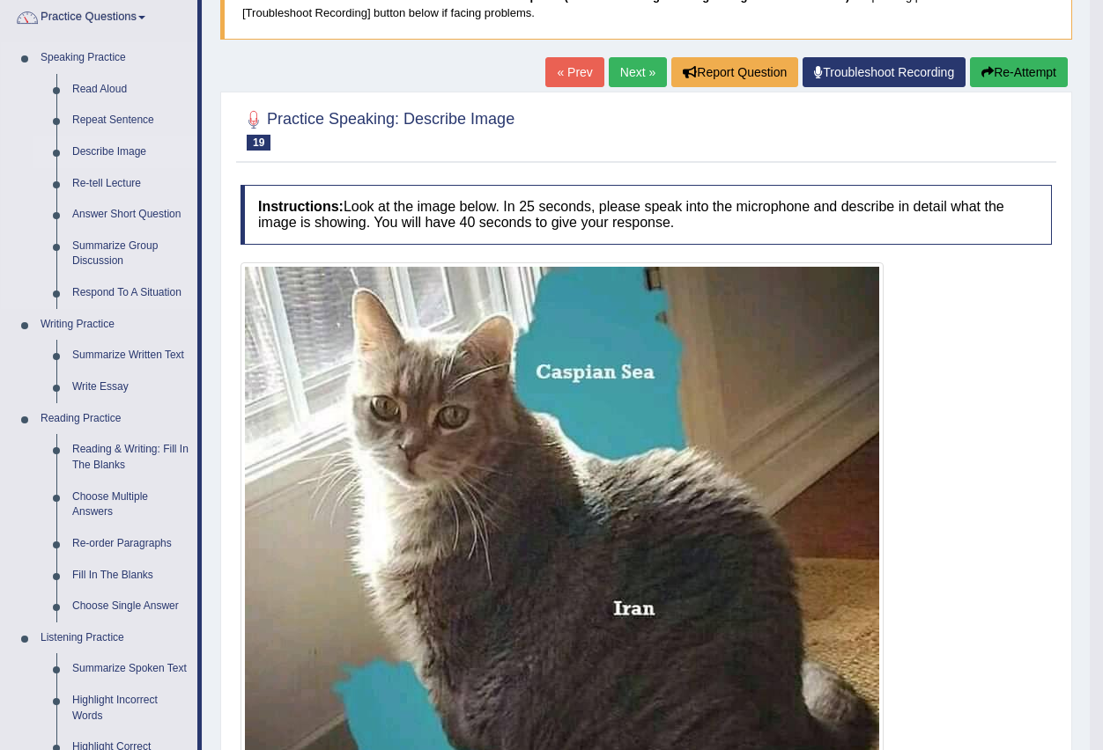
scroll to position [176, 0]
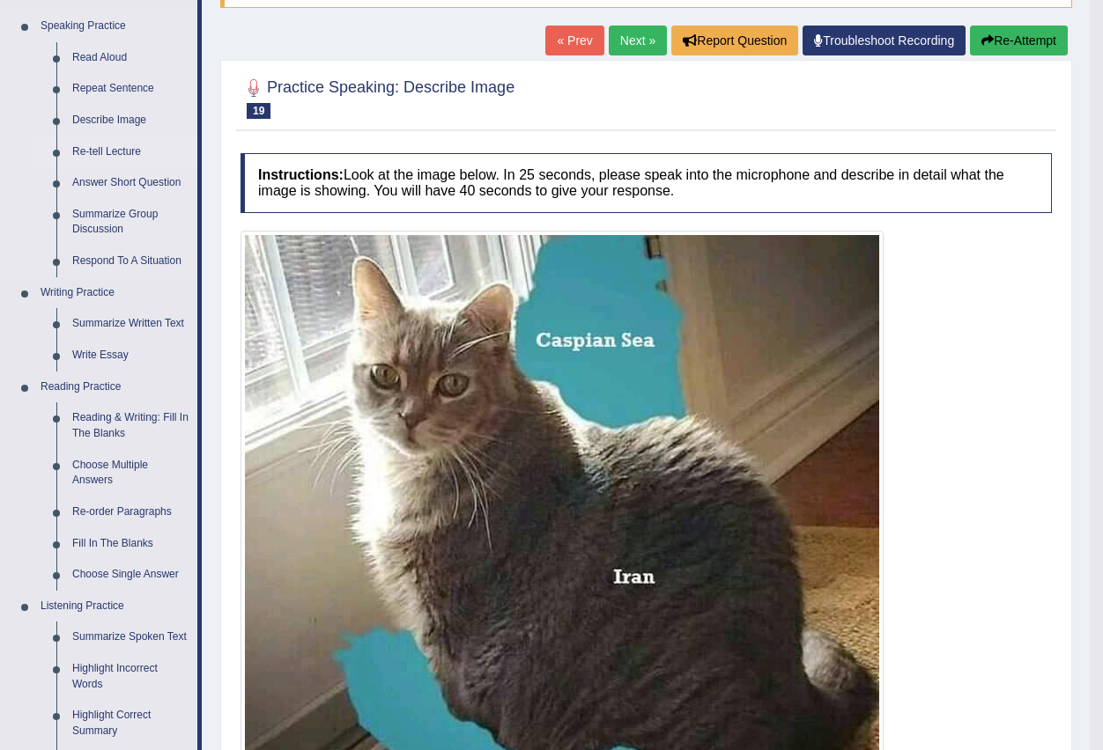
click at [124, 151] on link "Re-tell Lecture" at bounding box center [130, 153] width 133 height 32
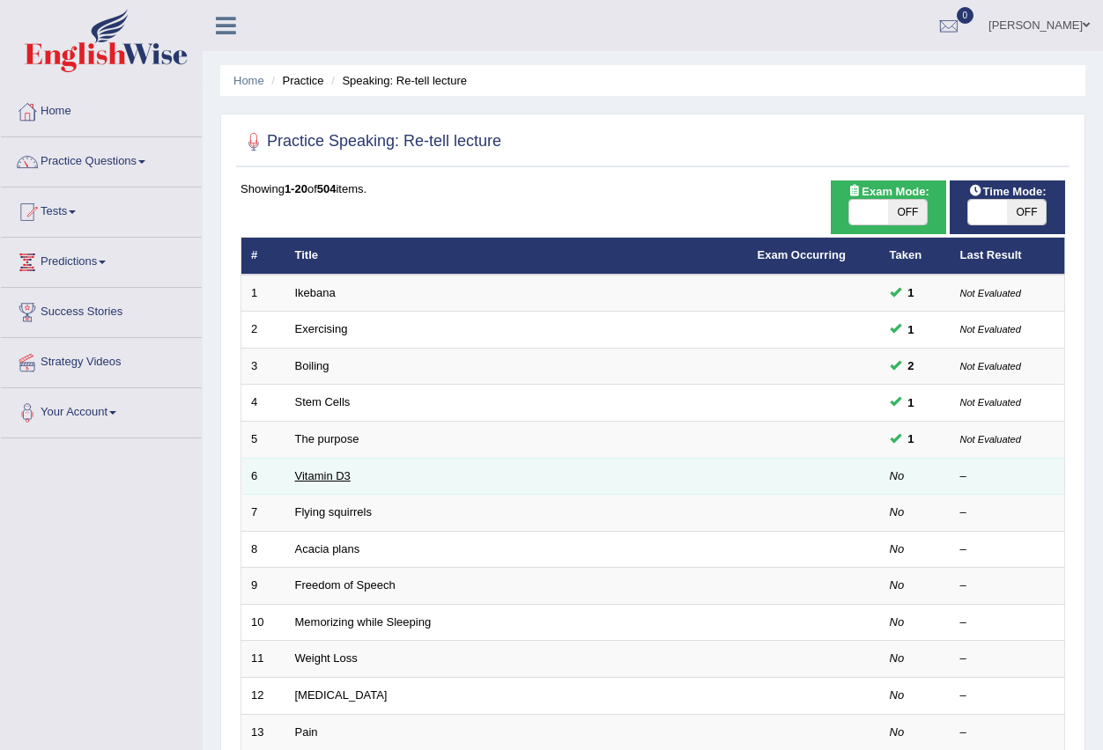
click at [325, 478] on link "Vitamin D3" at bounding box center [322, 475] width 55 height 13
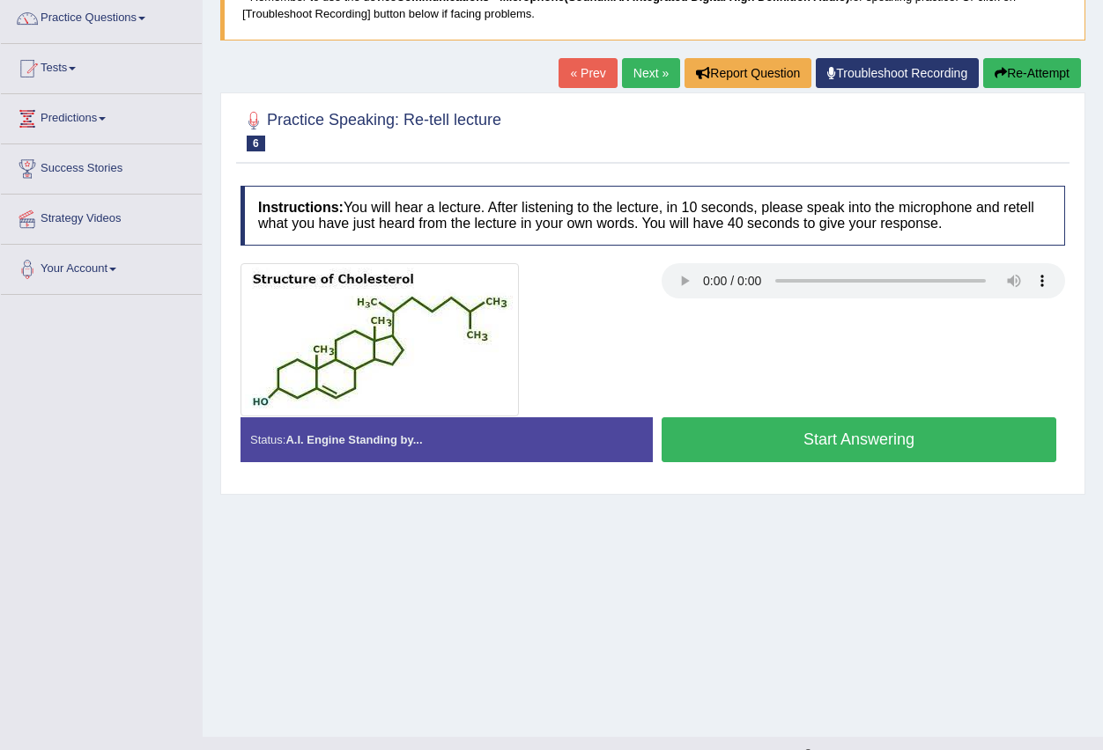
scroll to position [174, 0]
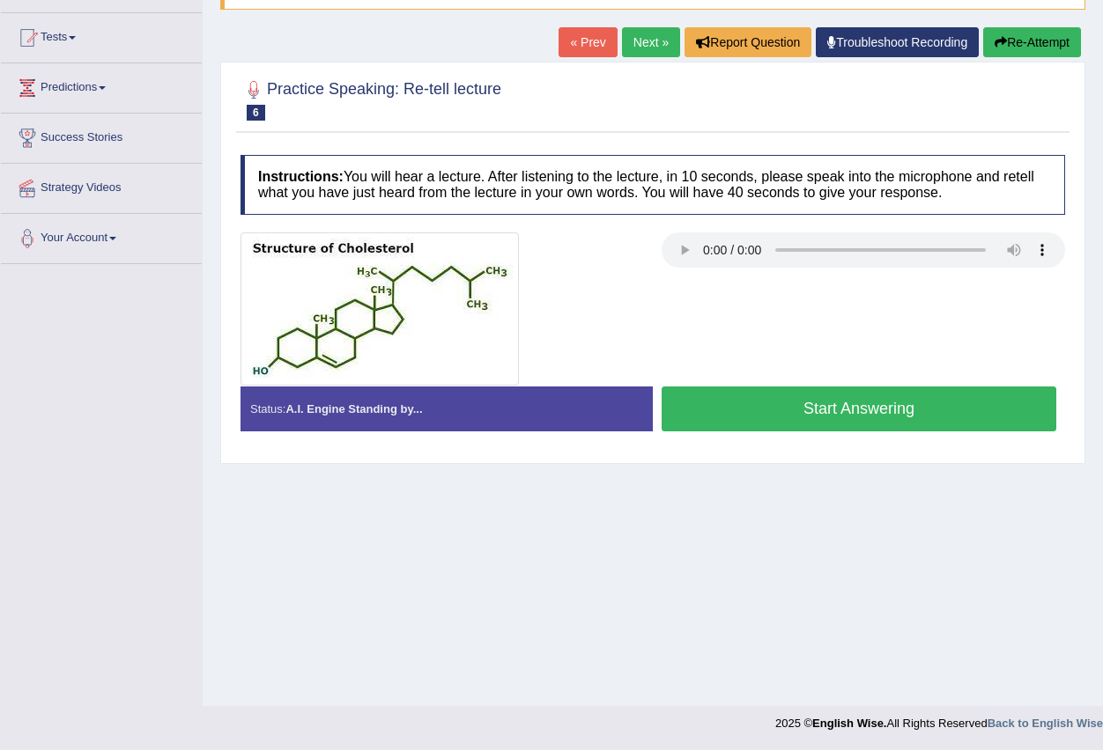
click at [722, 407] on button "Start Answering" at bounding box center [858, 409] width 395 height 45
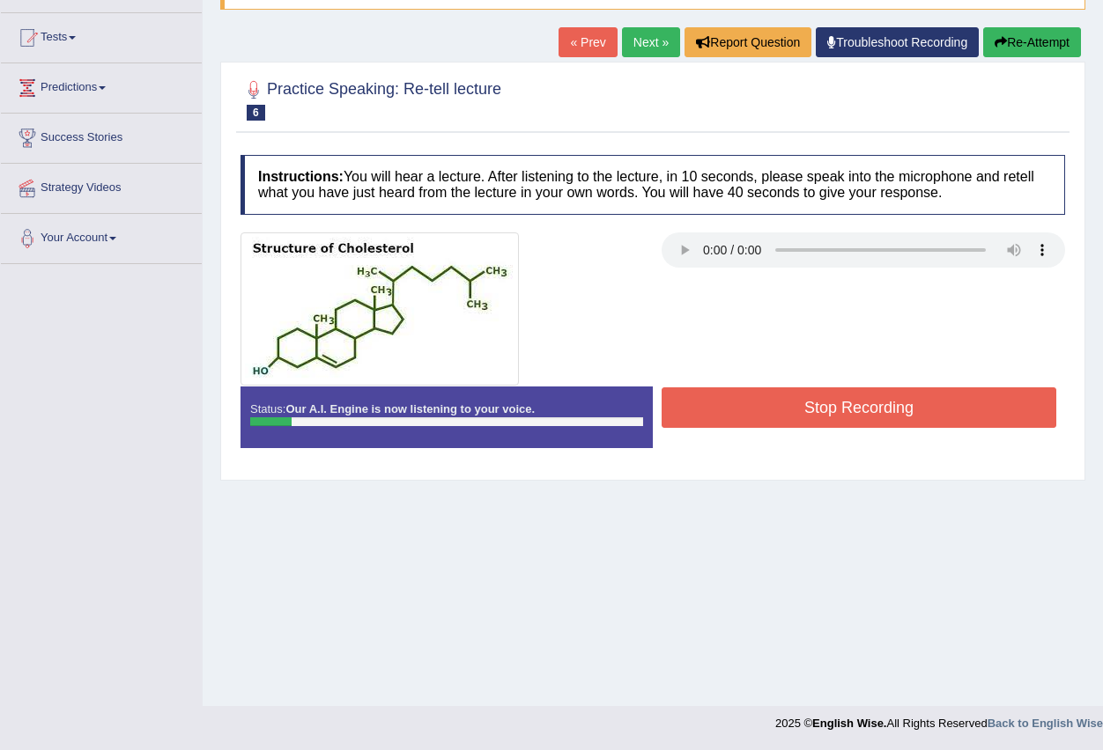
click at [722, 407] on button "Stop Recording" at bounding box center [858, 408] width 395 height 41
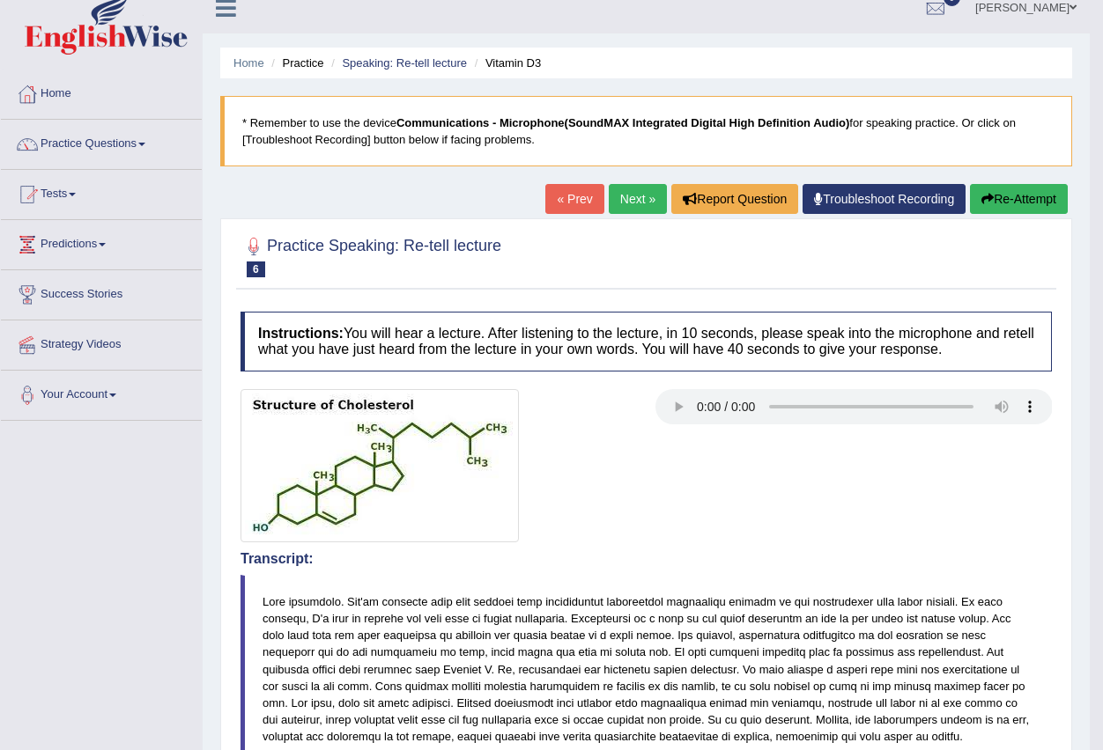
scroll to position [0, 0]
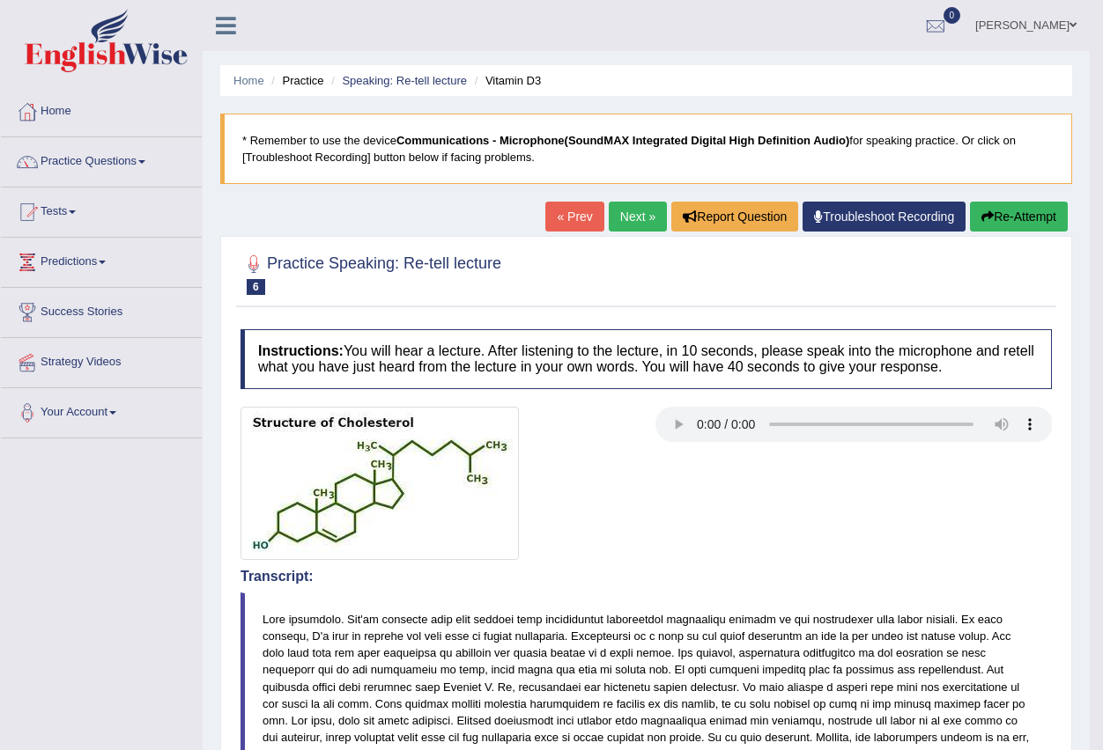
click at [621, 225] on link "Next »" at bounding box center [638, 217] width 58 height 30
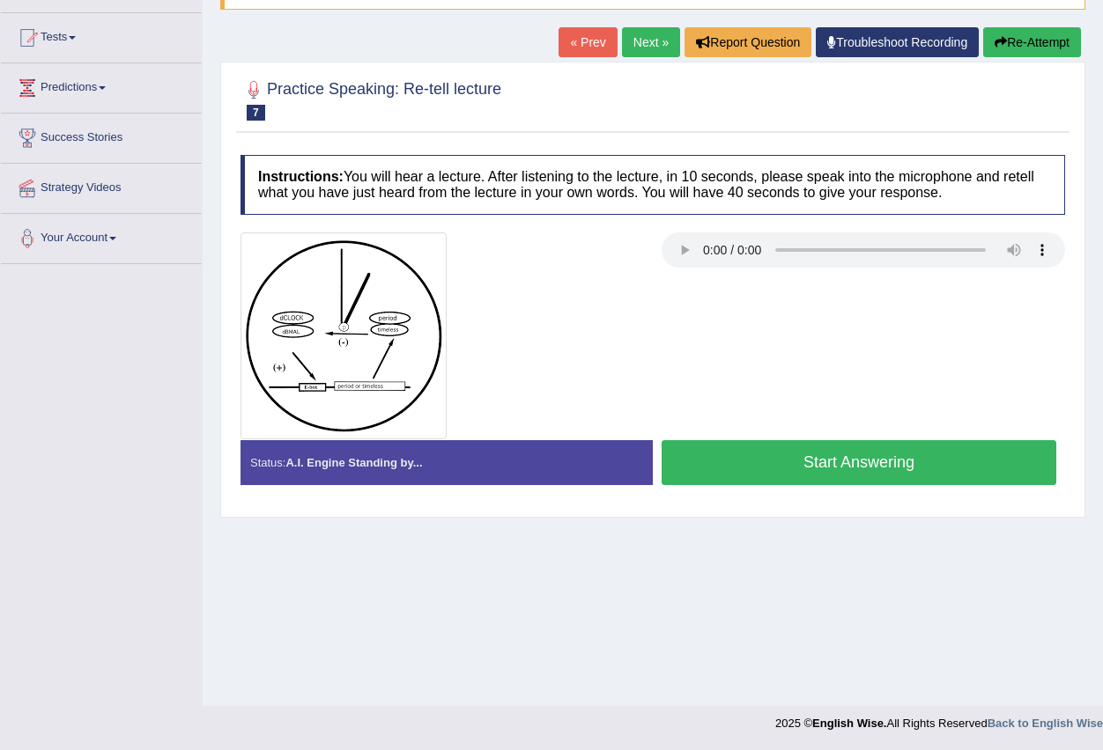
click at [780, 459] on button "Start Answering" at bounding box center [858, 462] width 395 height 45
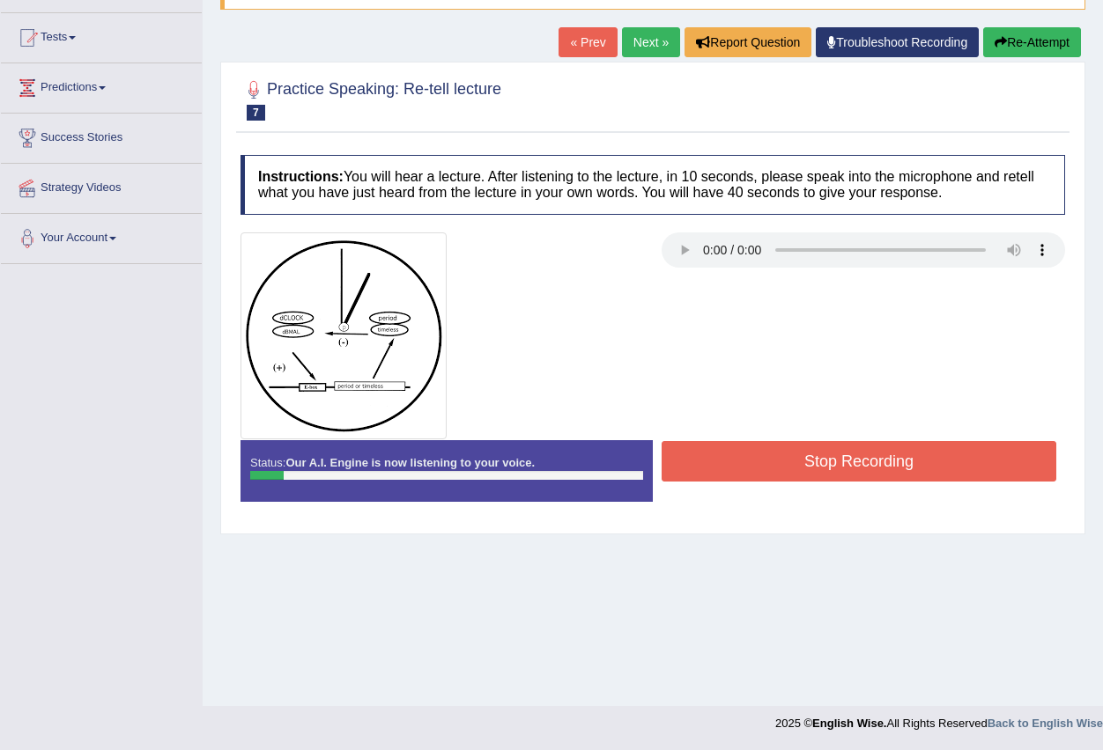
click at [756, 462] on button "Stop Recording" at bounding box center [858, 461] width 395 height 41
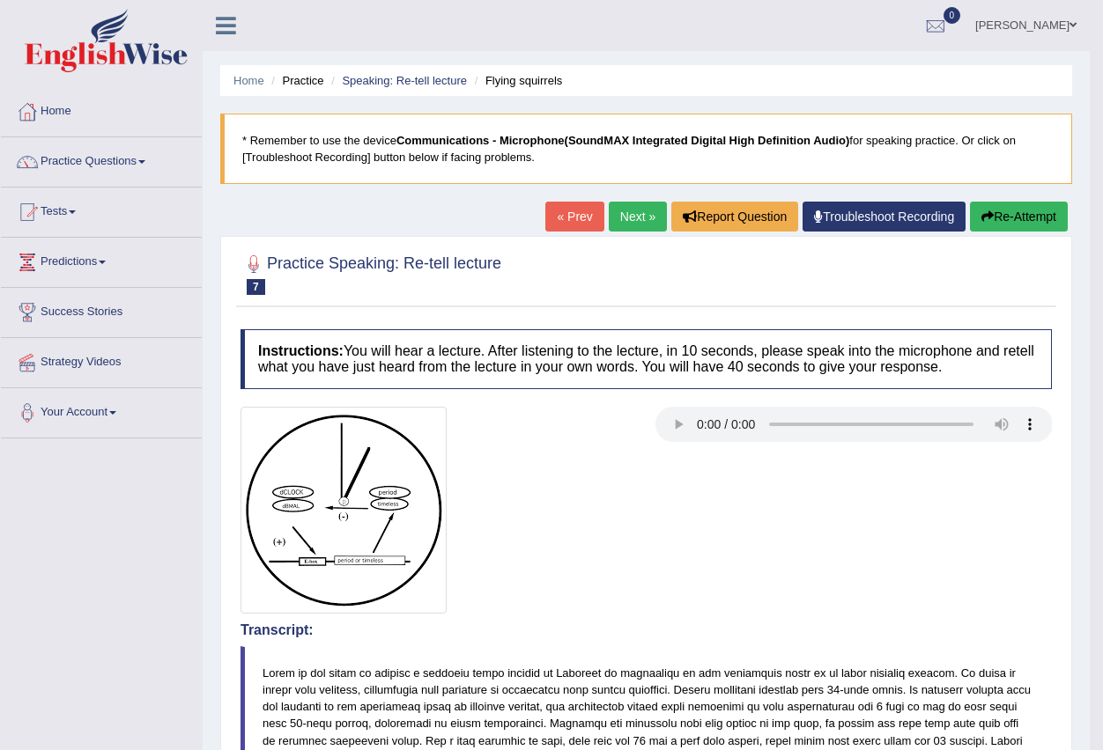
click at [624, 225] on link "Next »" at bounding box center [638, 217] width 58 height 30
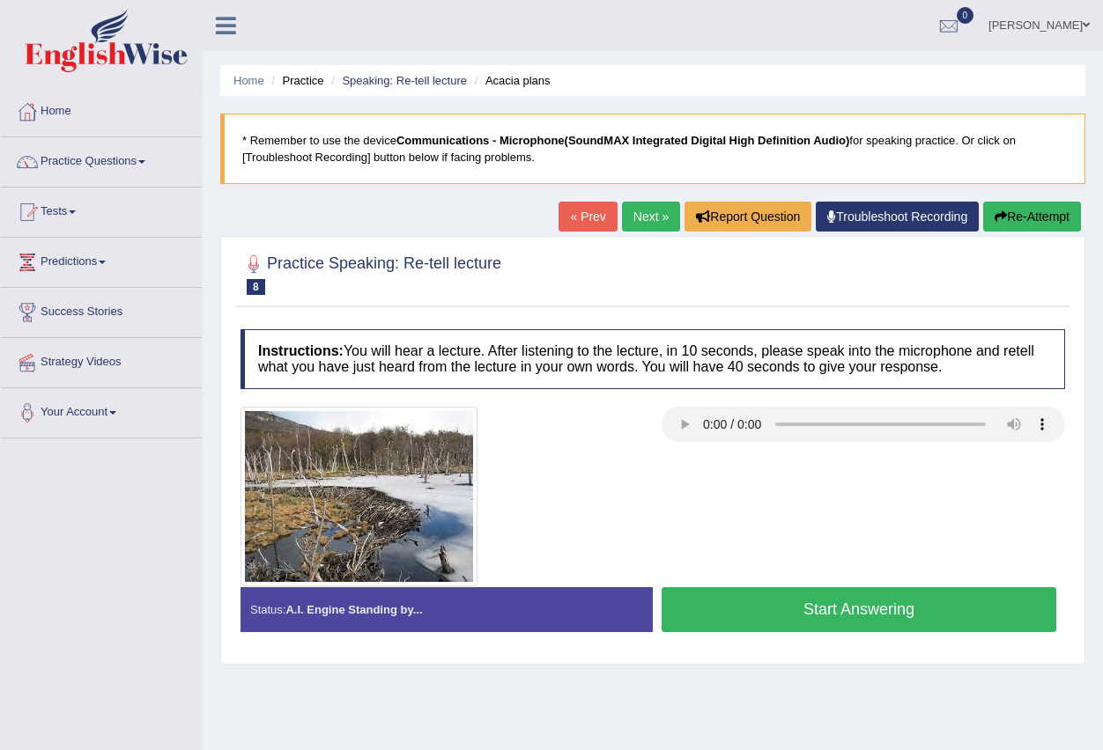
click at [785, 616] on button "Start Answering" at bounding box center [858, 609] width 395 height 45
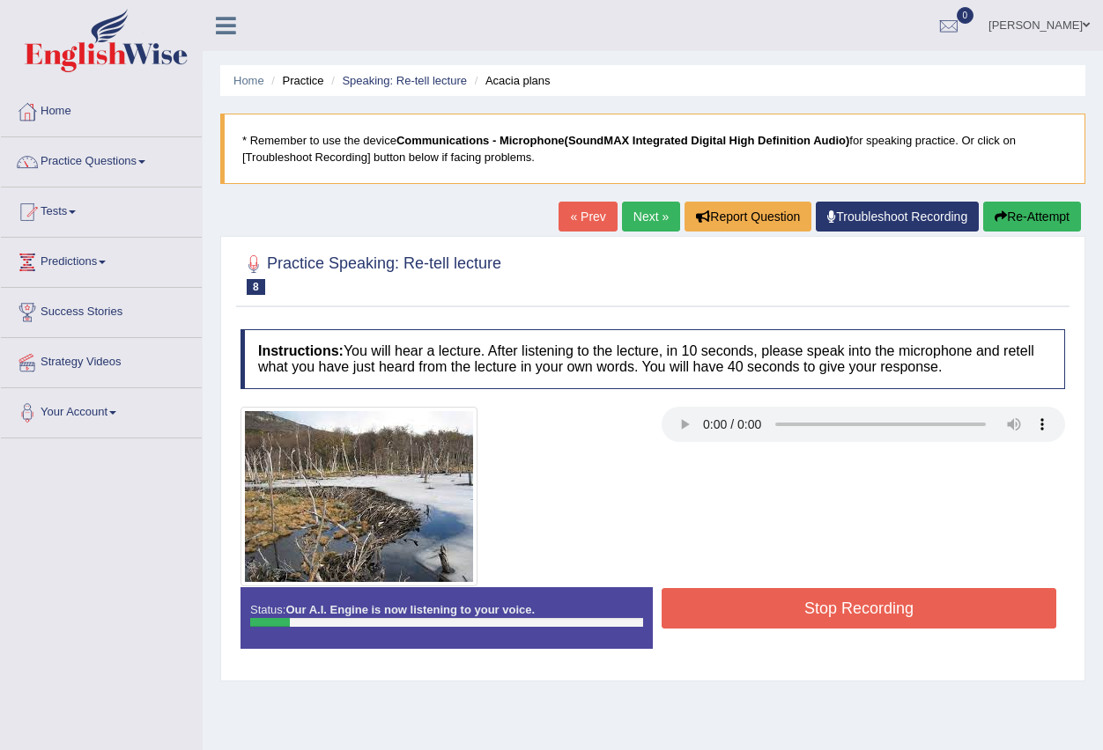
click at [776, 609] on button "Stop Recording" at bounding box center [858, 608] width 395 height 41
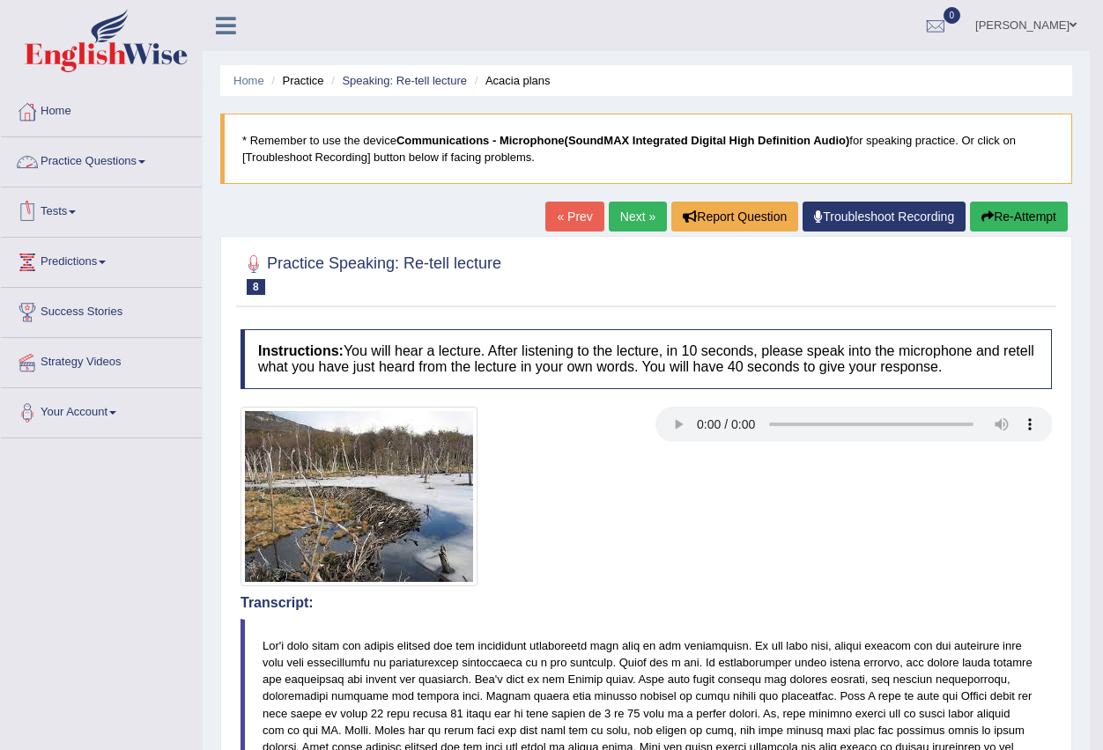
click at [147, 166] on link "Practice Questions" at bounding box center [101, 159] width 201 height 44
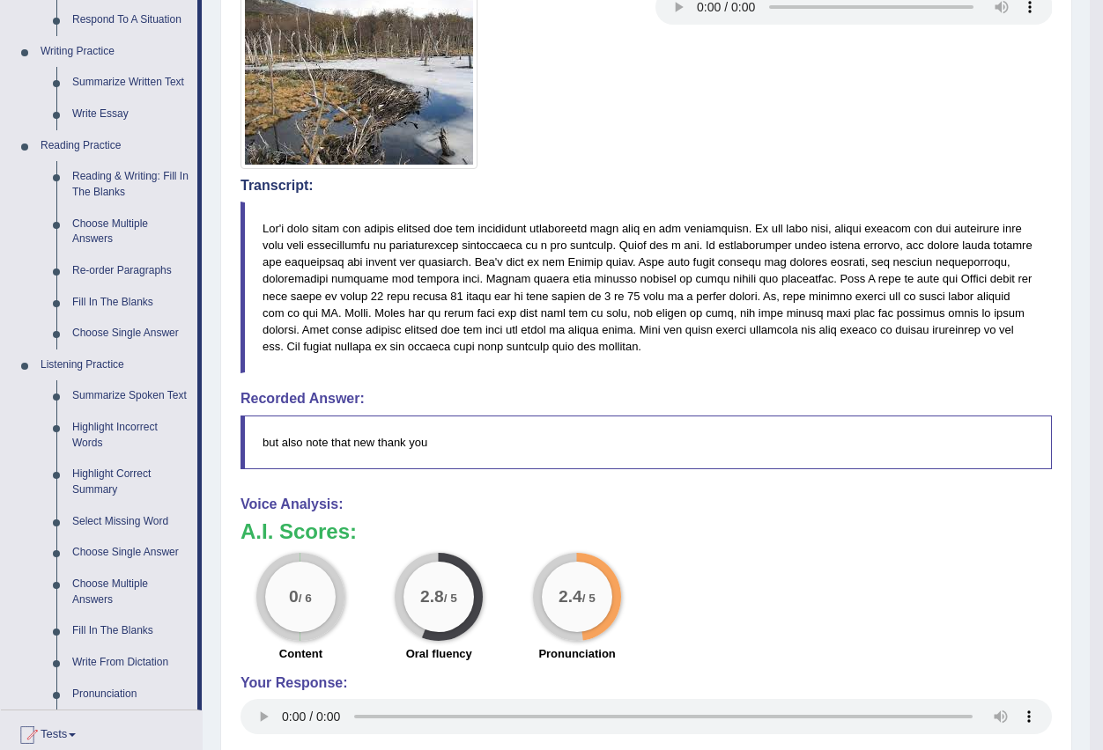
scroll to position [440, 0]
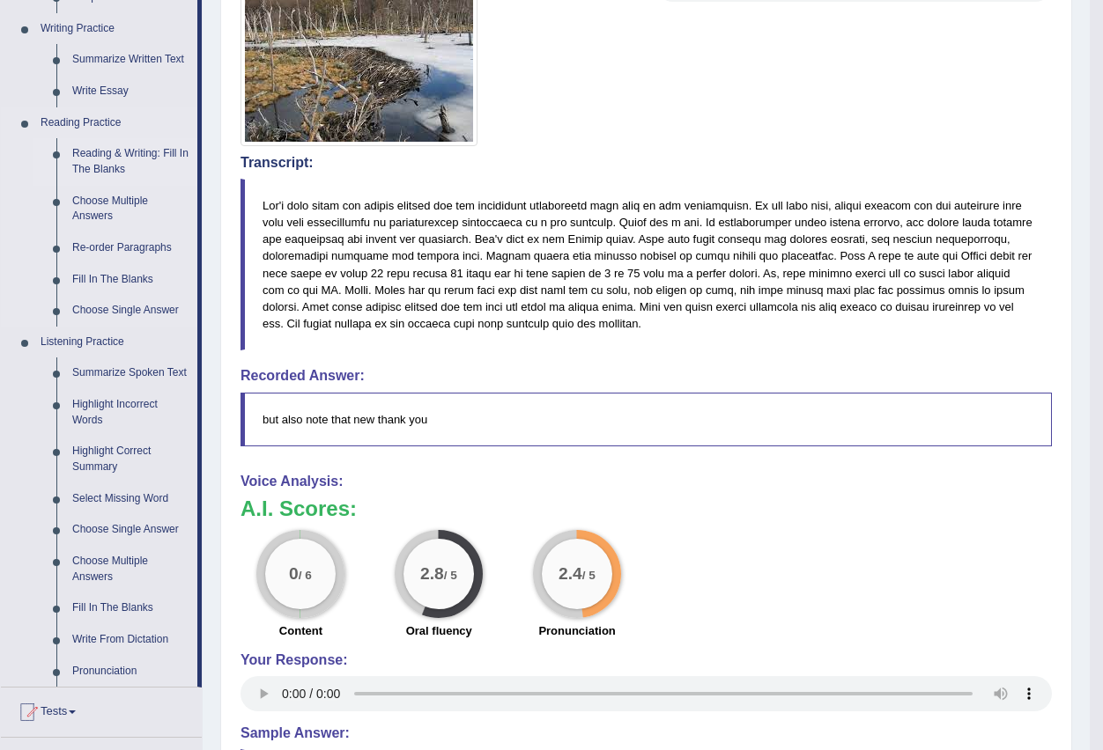
click at [141, 162] on link "Reading & Writing: Fill In The Blanks" at bounding box center [130, 161] width 133 height 47
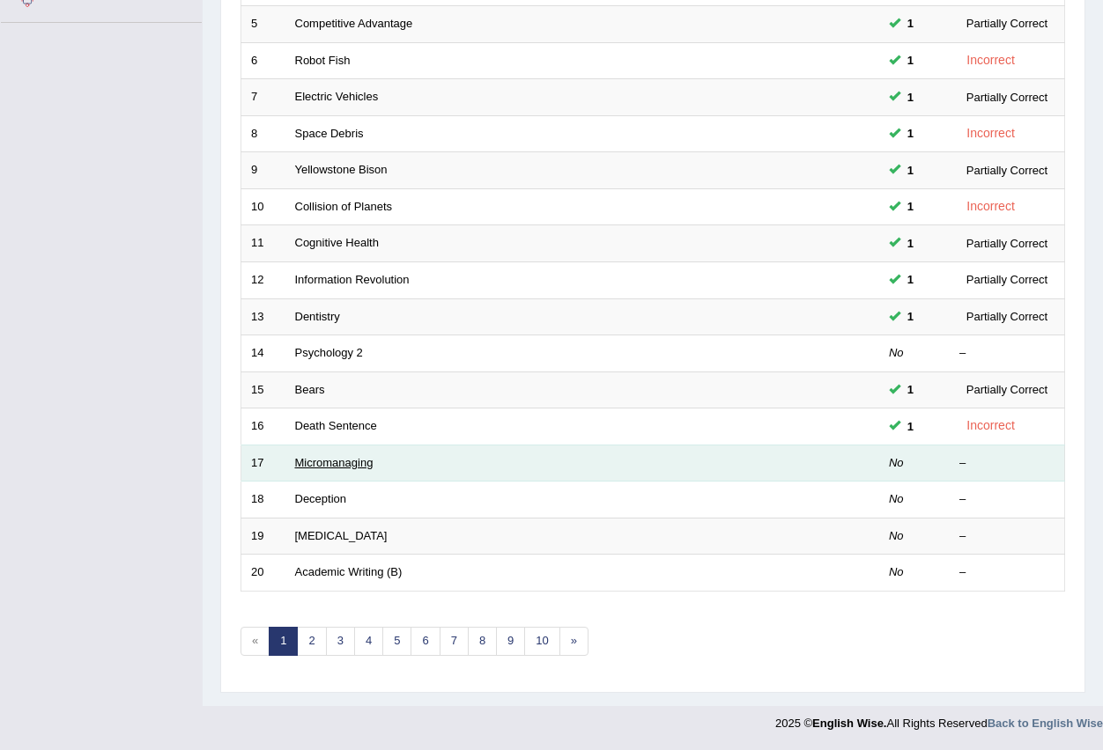
scroll to position [416, 0]
click at [320, 456] on link "Micromanaging" at bounding box center [334, 462] width 78 height 13
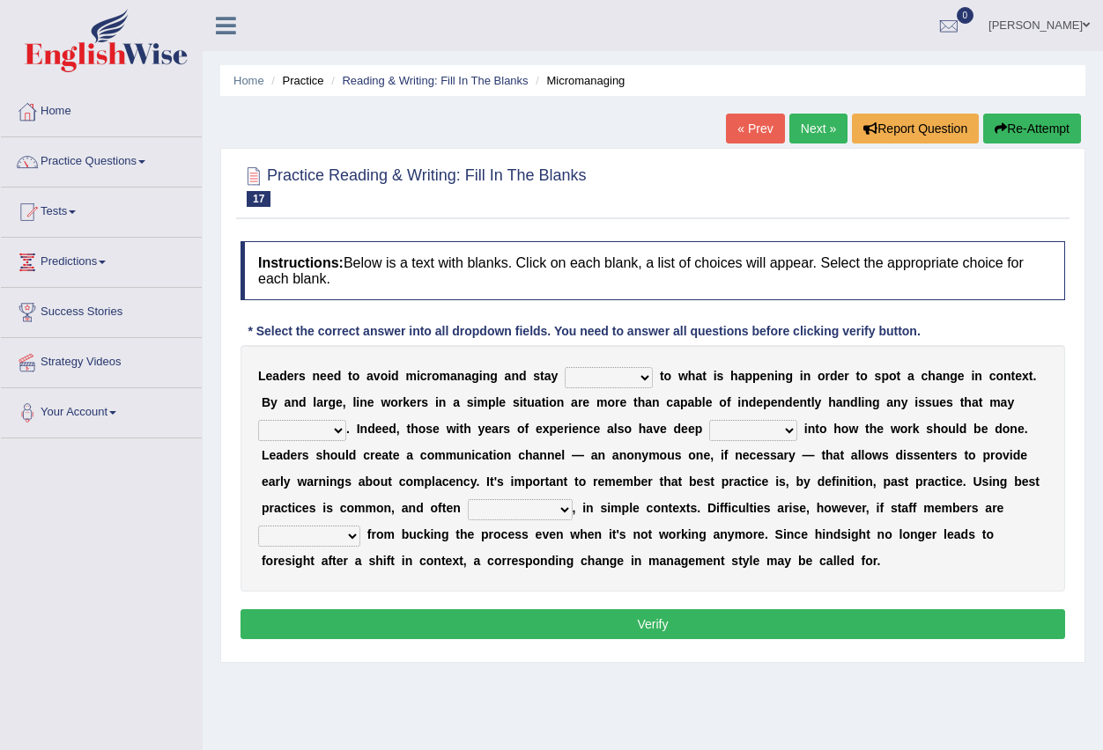
click at [649, 375] on select "complied connected precise concise" at bounding box center [609, 377] width 88 height 21
select select "connected"
click at [565, 367] on select "complied connected precise concise" at bounding box center [609, 377] width 88 height 21
click at [342, 433] on select "apprise rise encounter arise" at bounding box center [302, 430] width 88 height 21
select select "apprise"
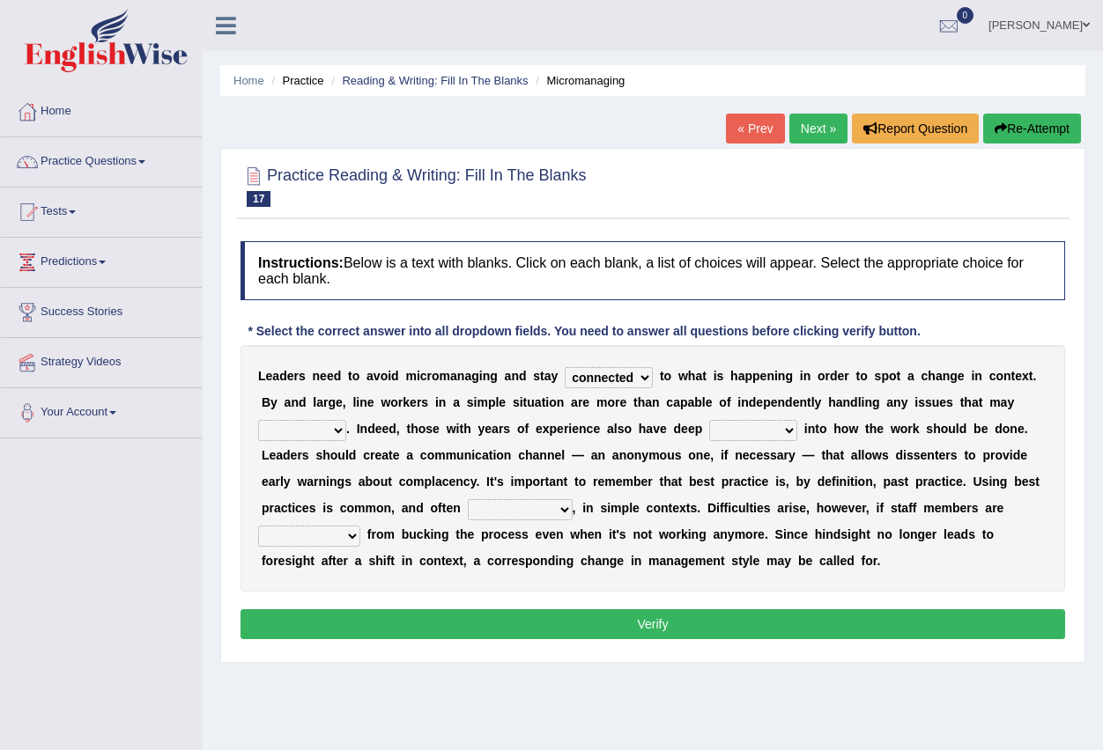
click at [258, 420] on select "apprise rise encounter arise" at bounding box center [302, 430] width 88 height 21
click at [786, 431] on select "incursion insight indignity indication" at bounding box center [753, 430] width 88 height 21
select select "incursion"
click at [709, 420] on select "incursion insight indignity indication" at bounding box center [753, 430] width 88 height 21
click at [563, 511] on select "inappropriate apprehensive appropriate forbidden" at bounding box center [520, 509] width 105 height 21
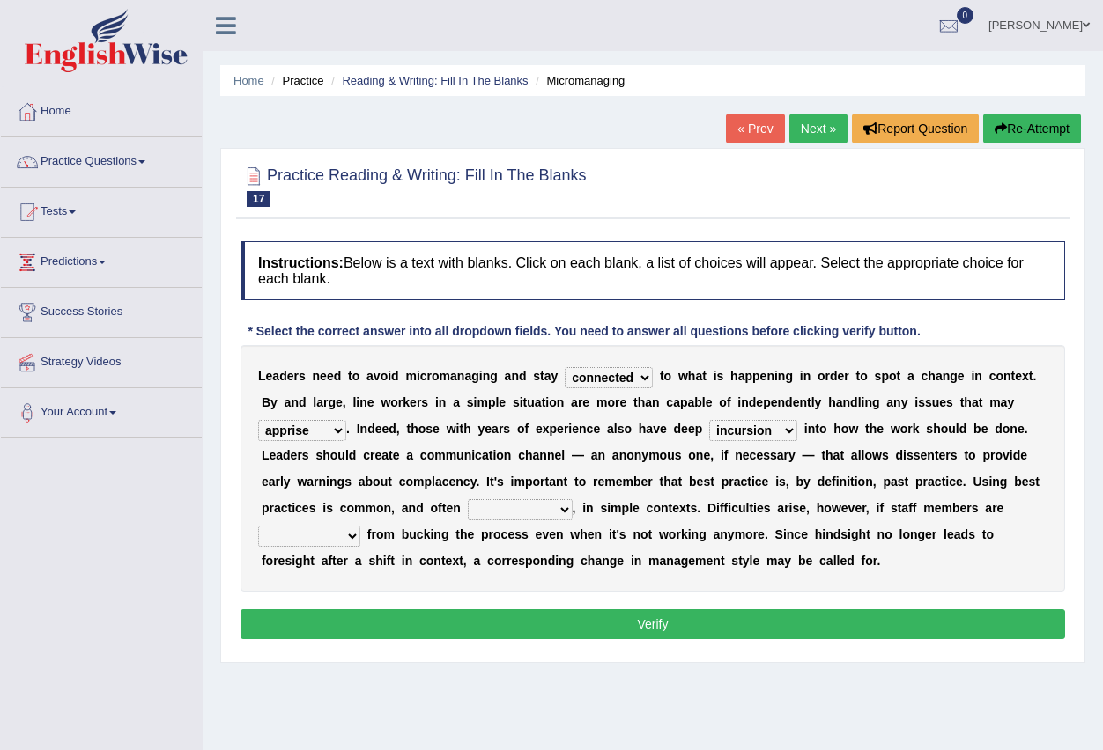
select select "inappropriate"
click at [468, 499] on select "inappropriate apprehensive appropriate forbidden" at bounding box center [520, 509] width 105 height 21
click at [353, 542] on select "disarranged disinclined discouraged disintegrated" at bounding box center [309, 536] width 102 height 21
select select "disinclined"
click at [258, 526] on select "disarranged disinclined discouraged disintegrated" at bounding box center [309, 536] width 102 height 21
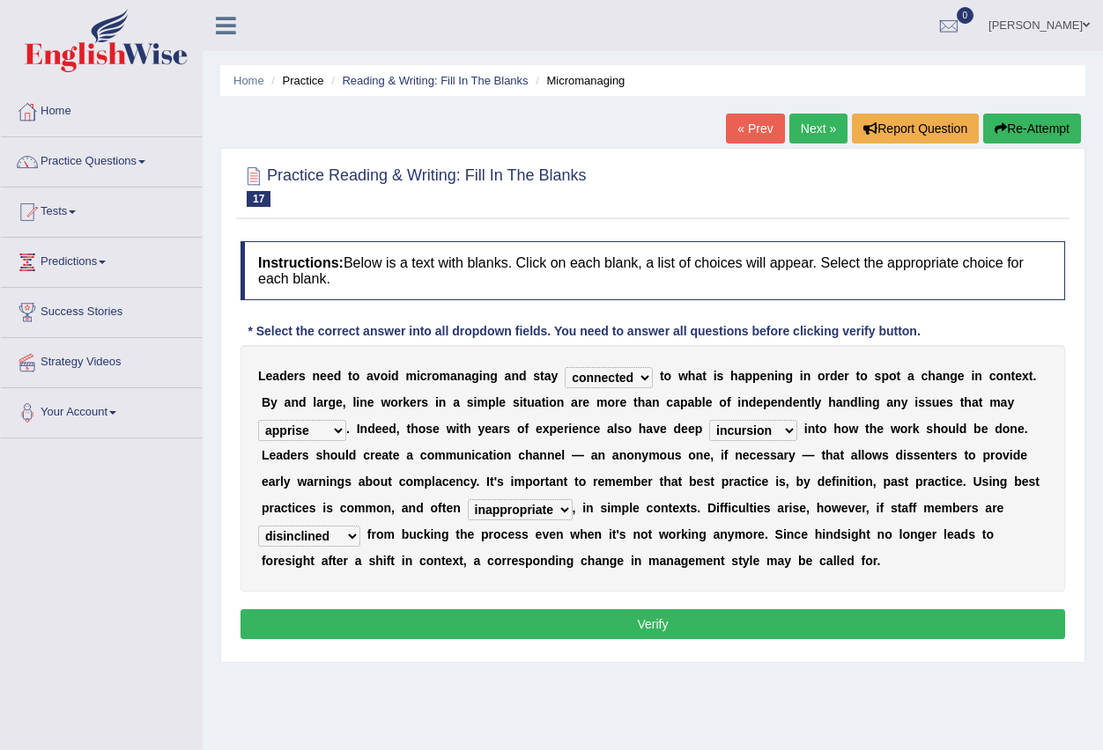
click at [609, 624] on button "Verify" at bounding box center [652, 624] width 824 height 30
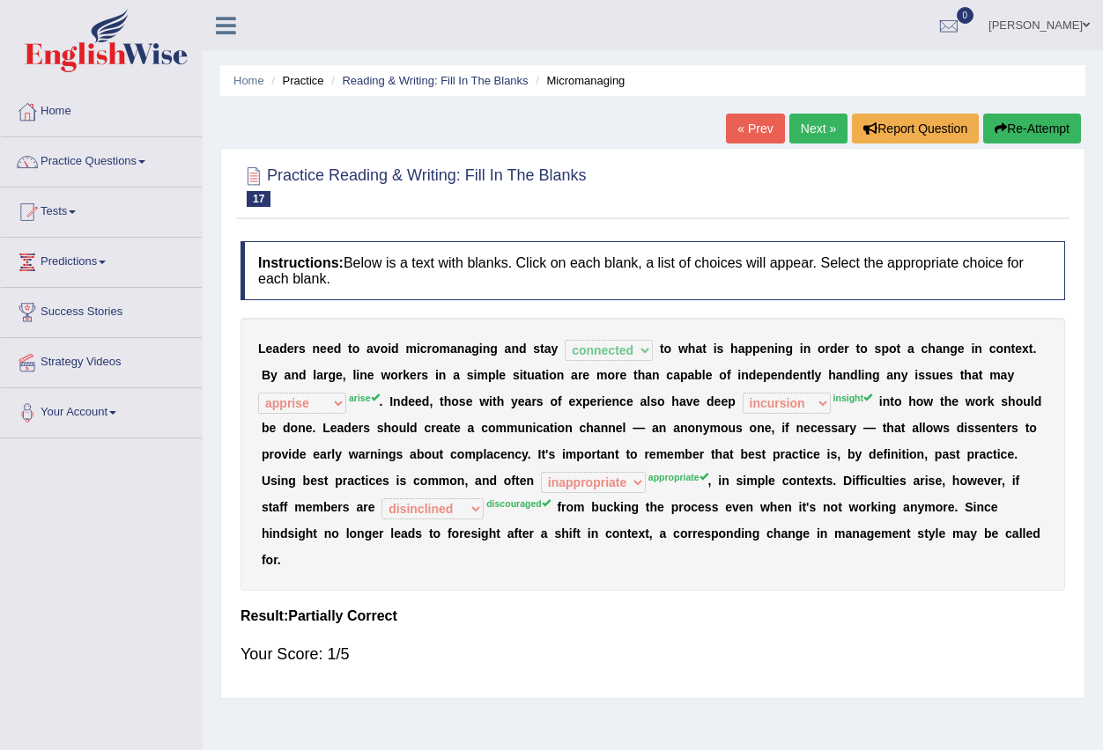
click at [807, 129] on link "Next »" at bounding box center [818, 129] width 58 height 30
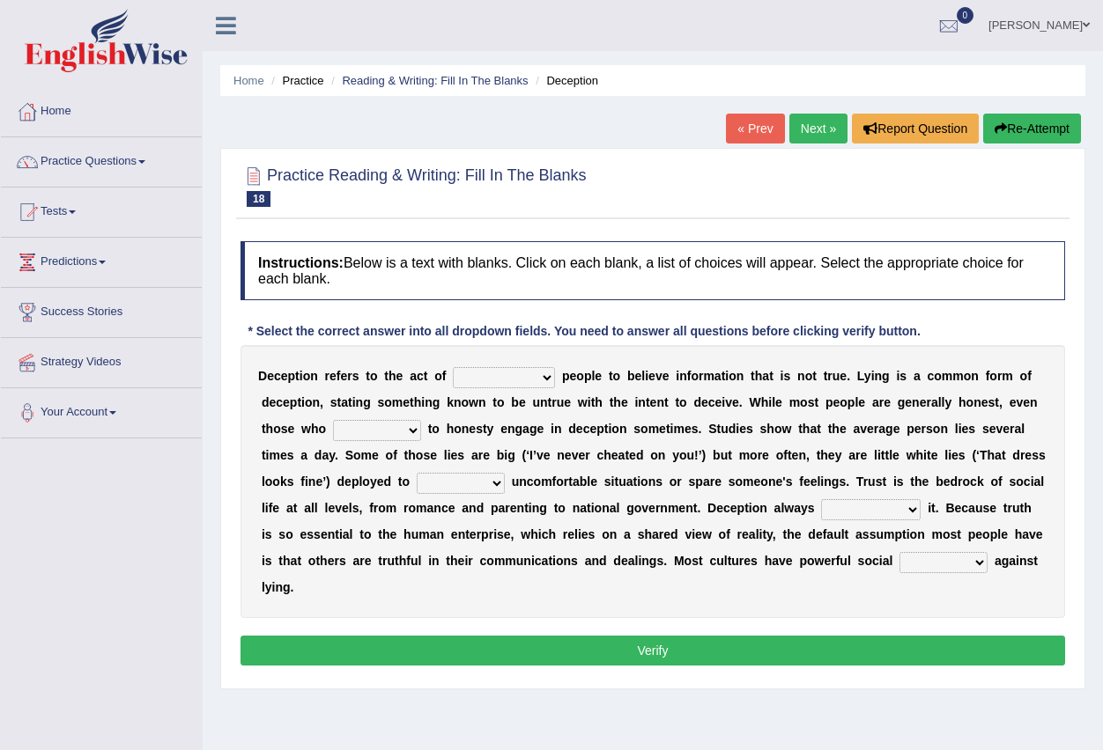
click at [548, 374] on select "discouraging forbidding detecting encouraging" at bounding box center [504, 377] width 102 height 21
select select "detecting"
click at [453, 367] on select "discouraging forbidding detecting encouraging" at bounding box center [504, 377] width 102 height 21
click at [409, 433] on select "describe prescribe inscribe subscribe" at bounding box center [377, 430] width 88 height 21
select select "subscribe"
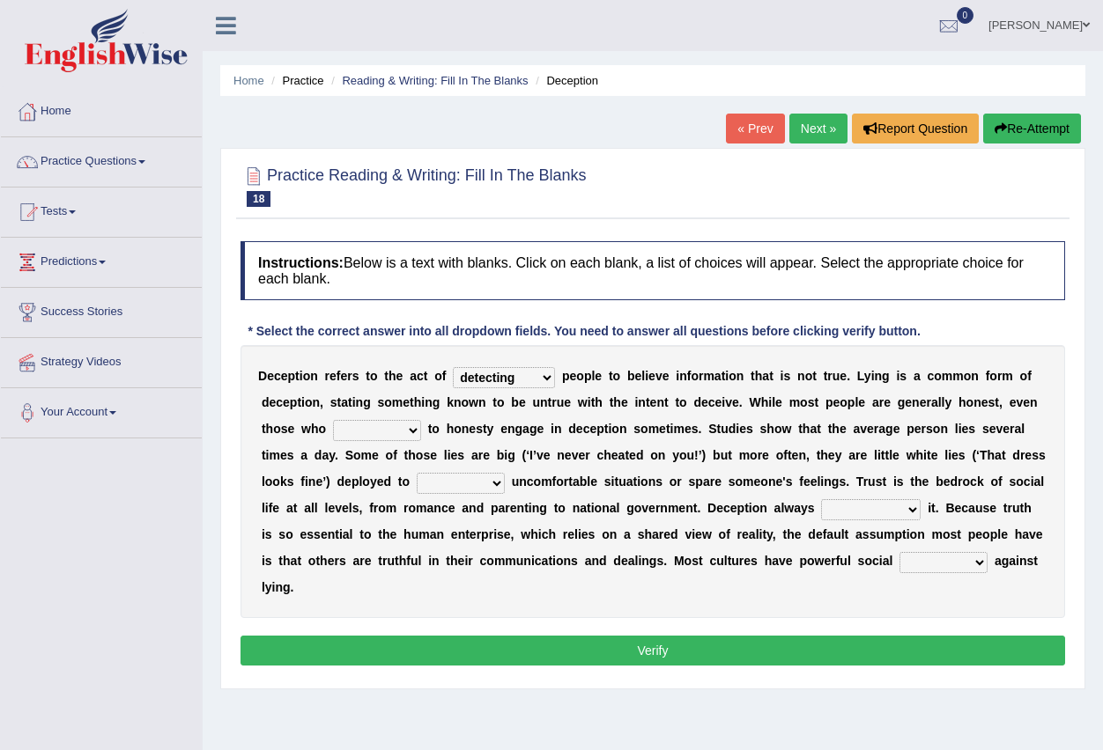
click at [333, 420] on select "describe prescribe inscribe subscribe" at bounding box center [377, 430] width 88 height 21
click at [501, 489] on select "contest illuminate disguise avoid" at bounding box center [461, 483] width 88 height 21
select select "contest"
click at [417, 473] on select "contest illuminate disguise avoid" at bounding box center [461, 483] width 88 height 21
click at [905, 516] on select "undermines underscores undertakes underwrites" at bounding box center [871, 509] width 100 height 21
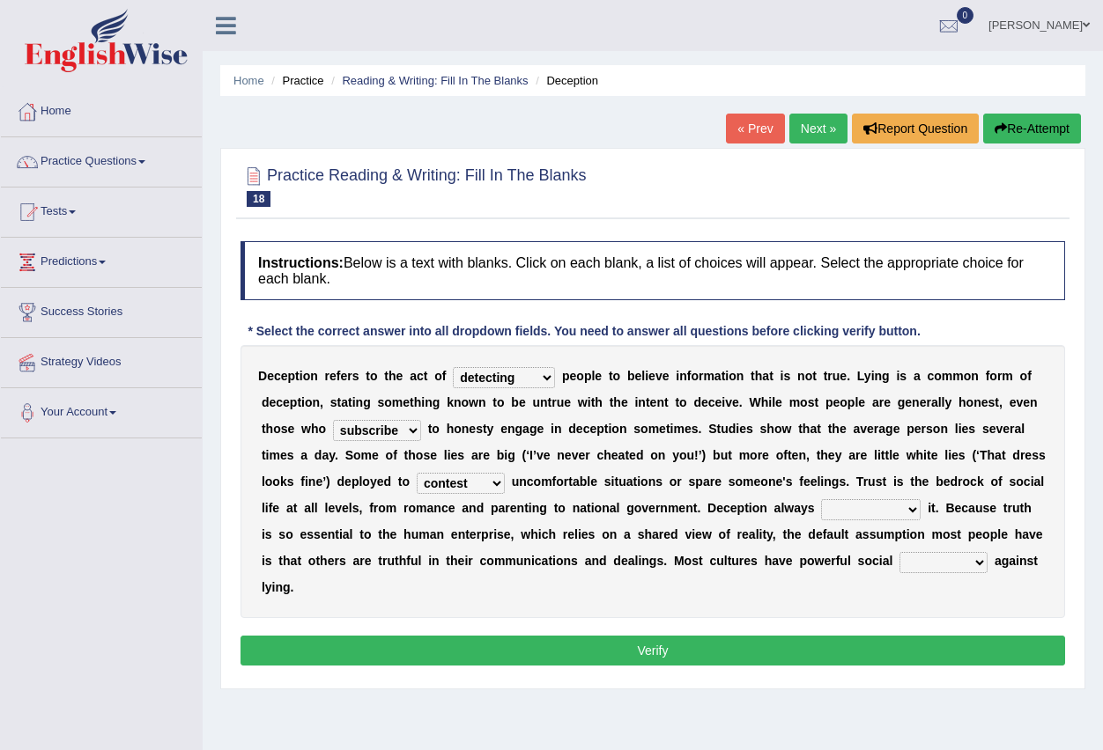
select select "underscores"
click at [821, 499] on select "undermines underscores undertakes underwrites" at bounding box center [871, 509] width 100 height 21
click at [979, 566] on select "ejections sanctions fractions inductions" at bounding box center [943, 562] width 88 height 21
select select "ejections"
click at [899, 552] on select "ejections sanctions fractions inductions" at bounding box center [943, 562] width 88 height 21
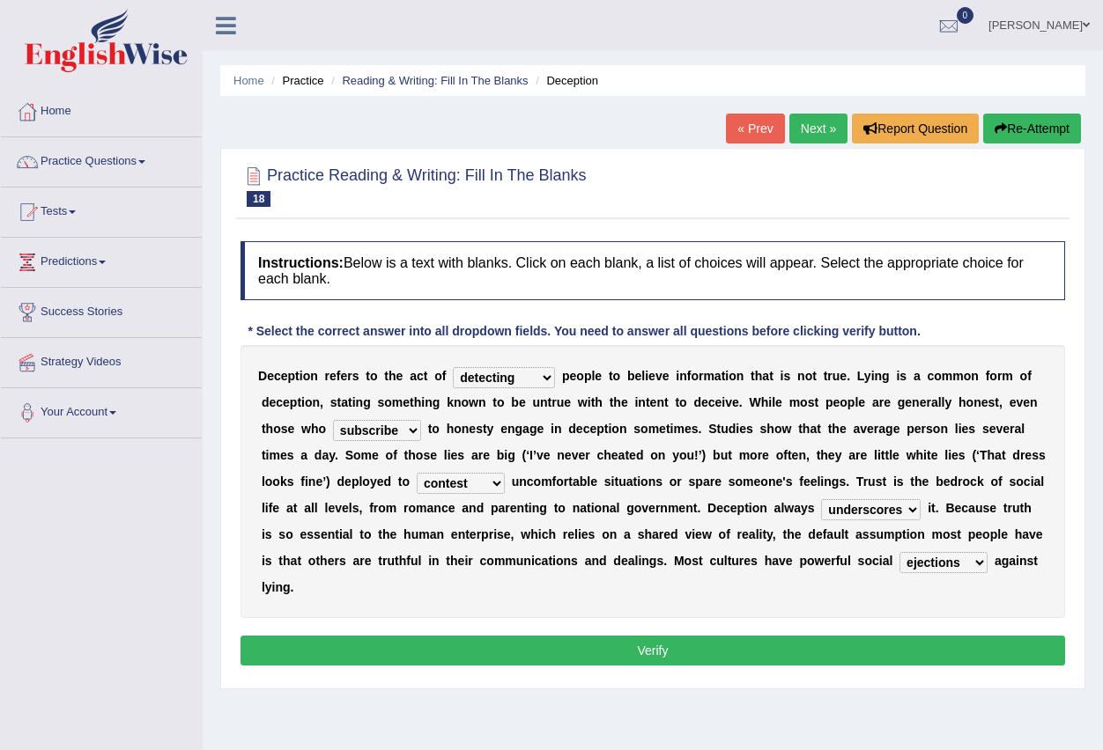
click at [662, 643] on button "Verify" at bounding box center [652, 651] width 824 height 30
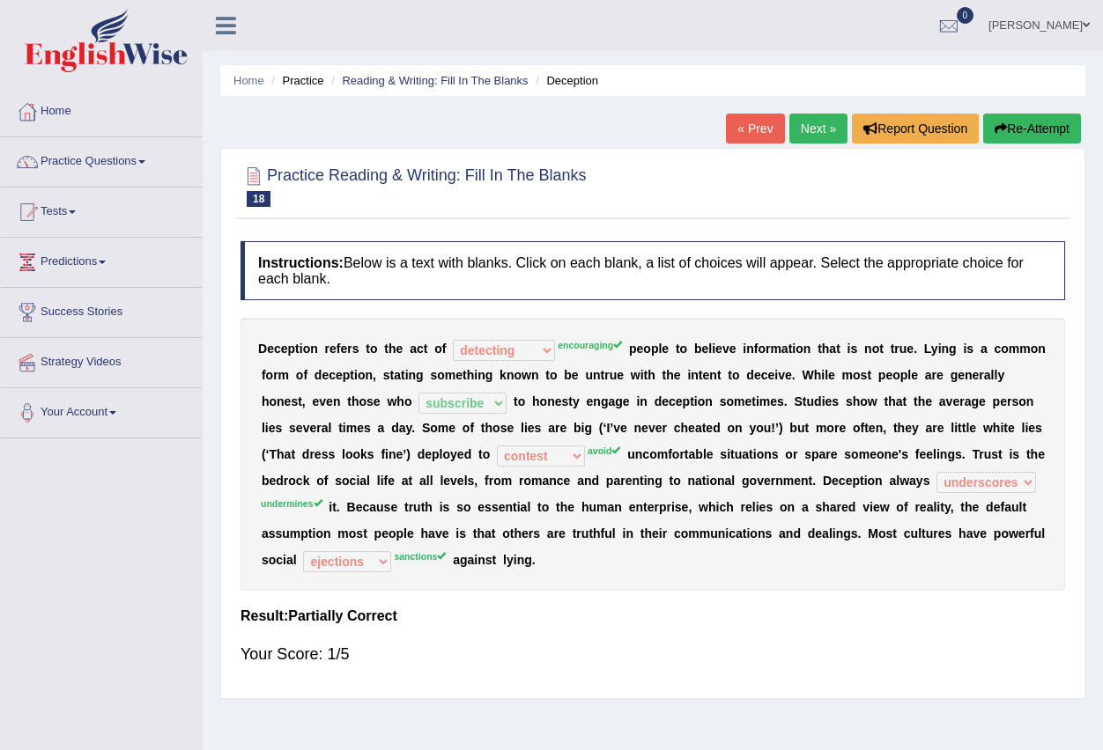
drag, startPoint x: 819, startPoint y: 125, endPoint x: 788, endPoint y: 144, distance: 35.9
click at [819, 125] on link "Next »" at bounding box center [818, 129] width 58 height 30
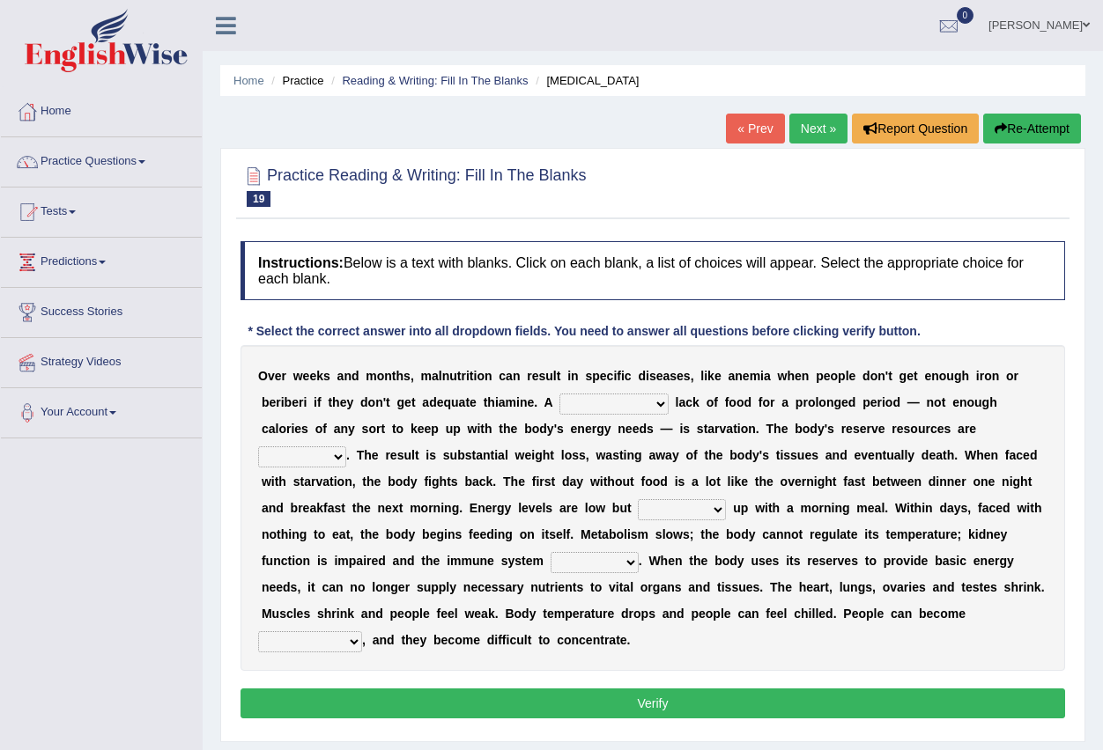
click at [661, 406] on select "severe distinguishing proper distinctive" at bounding box center [613, 404] width 109 height 21
click at [631, 307] on div "Instructions: Below is a text with blanks. Click on each blank, a list of choic…" at bounding box center [652, 483] width 833 height 500
click at [662, 405] on select "severe distinguishing proper distinctive" at bounding box center [613, 404] width 109 height 21
select select "distinctive"
click at [559, 394] on select "severe distinguishing proper distinctive" at bounding box center [613, 404] width 109 height 21
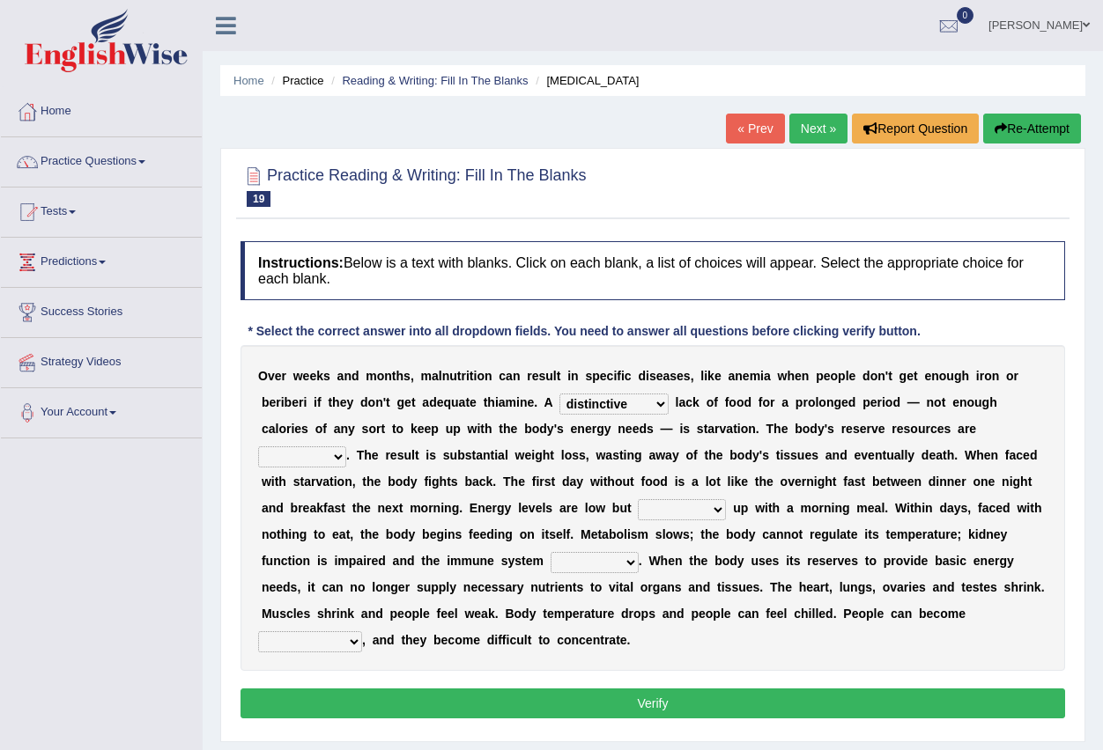
click at [336, 455] on select "obsoleted depleted pelleted deleted" at bounding box center [302, 457] width 88 height 21
select select "obsoleted"
click at [258, 447] on select "obsoleted depleted pelleted deleted" at bounding box center [302, 457] width 88 height 21
click at [718, 511] on select "feed come chill pick" at bounding box center [682, 509] width 88 height 21
select select "come"
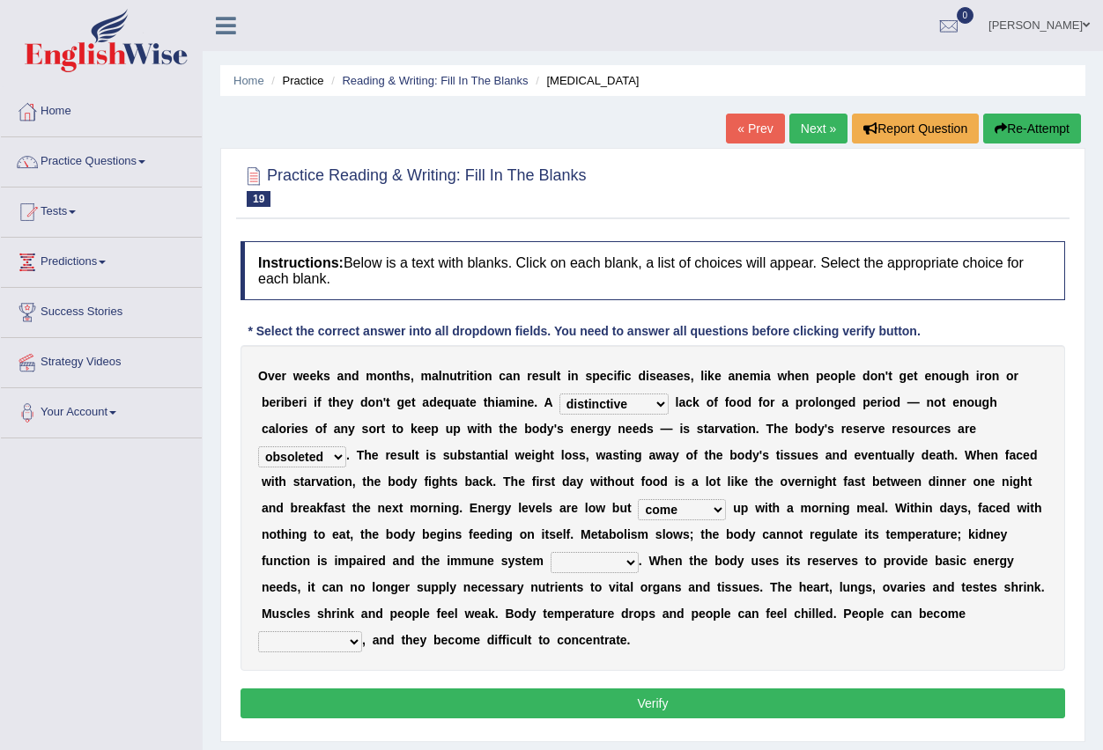
click at [638, 499] on select "feed come chill pick" at bounding box center [682, 509] width 88 height 21
click at [634, 566] on select "deepens deafens weakens surpasses" at bounding box center [594, 562] width 88 height 21
select select "surpasses"
click at [550, 552] on select "deepens deafens weakens surpasses" at bounding box center [594, 562] width 88 height 21
click at [357, 643] on select "irritable commutable indisputable transportable" at bounding box center [310, 641] width 104 height 21
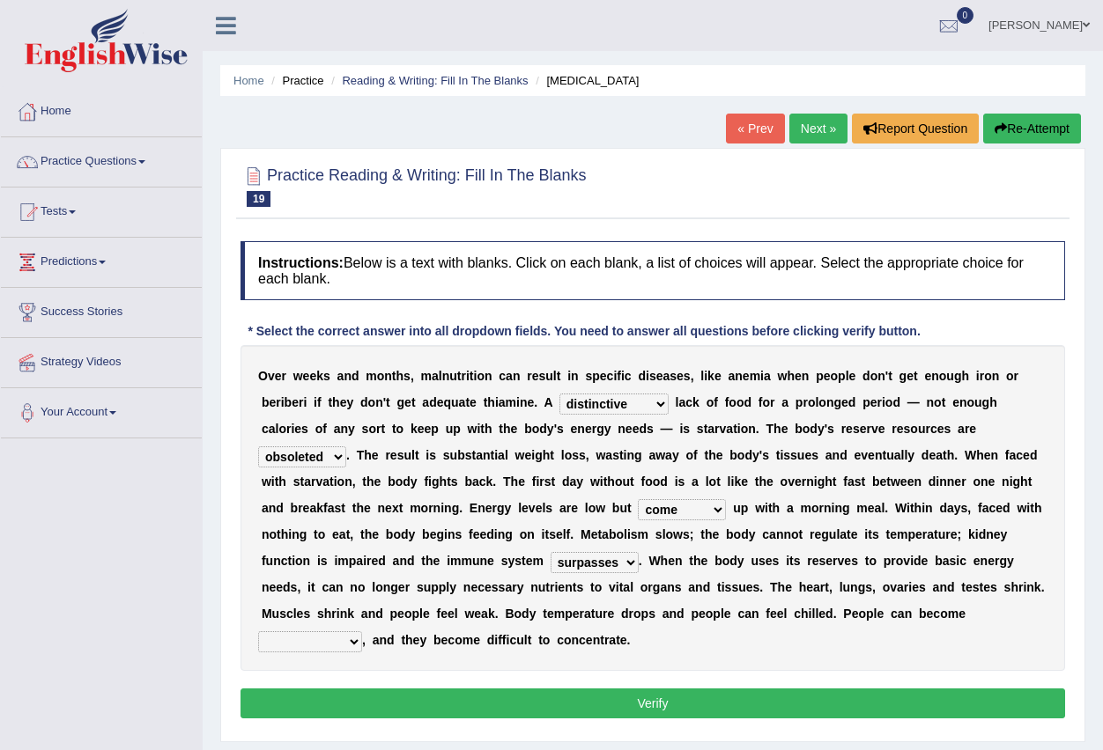
select select "transportable"
click at [258, 631] on select "irritable commutable indisputable transportable" at bounding box center [310, 641] width 104 height 21
click at [628, 701] on button "Verify" at bounding box center [652, 704] width 824 height 30
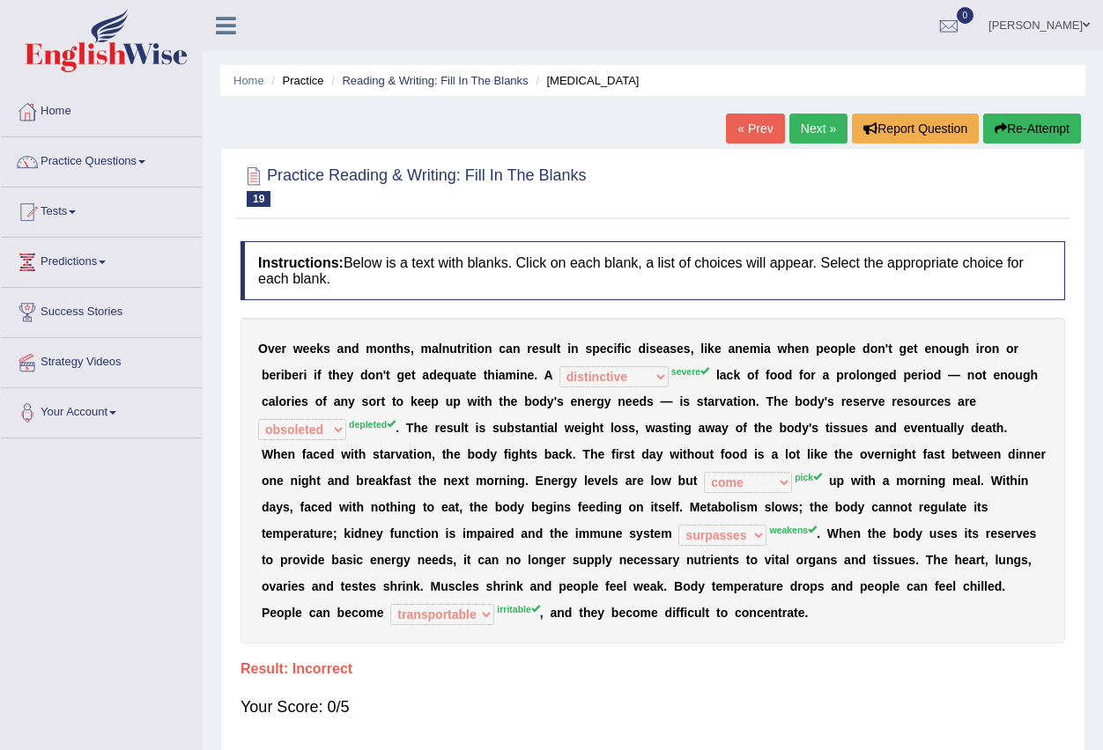
click at [807, 128] on link "Next »" at bounding box center [818, 129] width 58 height 30
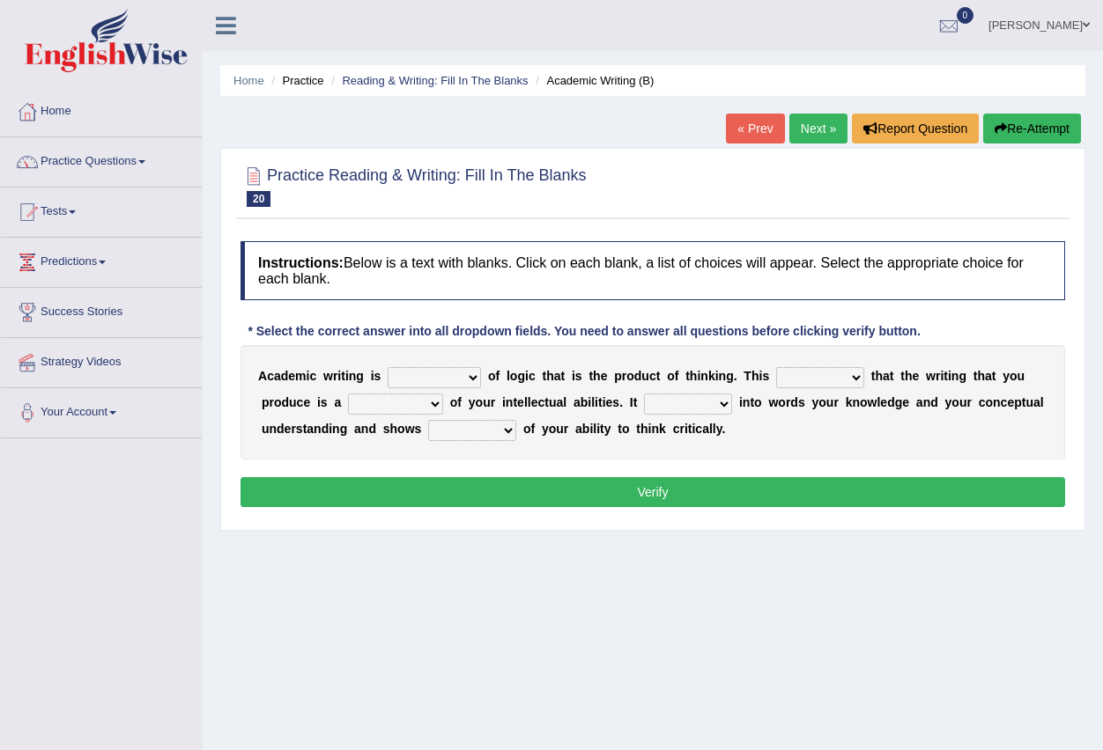
click at [476, 378] on select "expectation entitlement expression exchange" at bounding box center [434, 377] width 93 height 21
select select "exchange"
click at [388, 367] on select "expectation entitlement expression exchange" at bounding box center [434, 377] width 93 height 21
click at [853, 378] on select "means questions stipulates answers" at bounding box center [820, 377] width 88 height 21
select select "means"
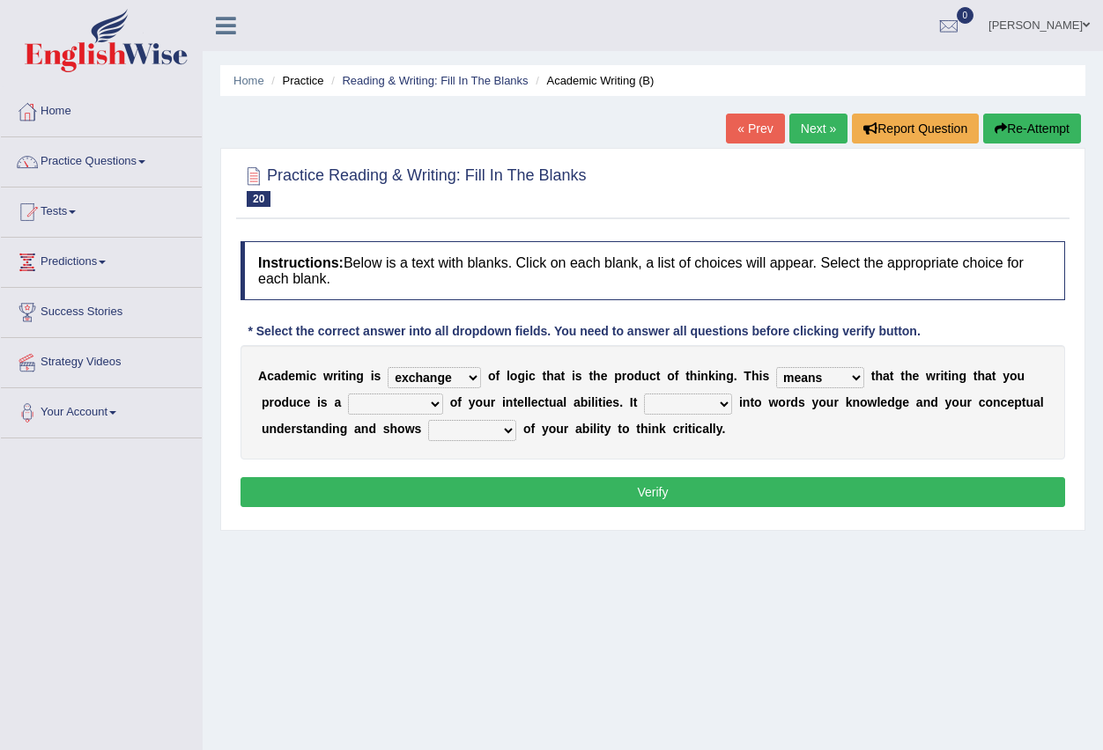
click at [776, 367] on select "means questions stipulates answers" at bounding box center [820, 377] width 88 height 21
click at [428, 406] on select "redundancy mission credit reflection" at bounding box center [395, 404] width 95 height 21
select select "credit"
click at [348, 394] on select "redundancy mission credit reflection" at bounding box center [395, 404] width 95 height 21
click at [723, 409] on select "enriches shows allows puts" at bounding box center [688, 404] width 88 height 21
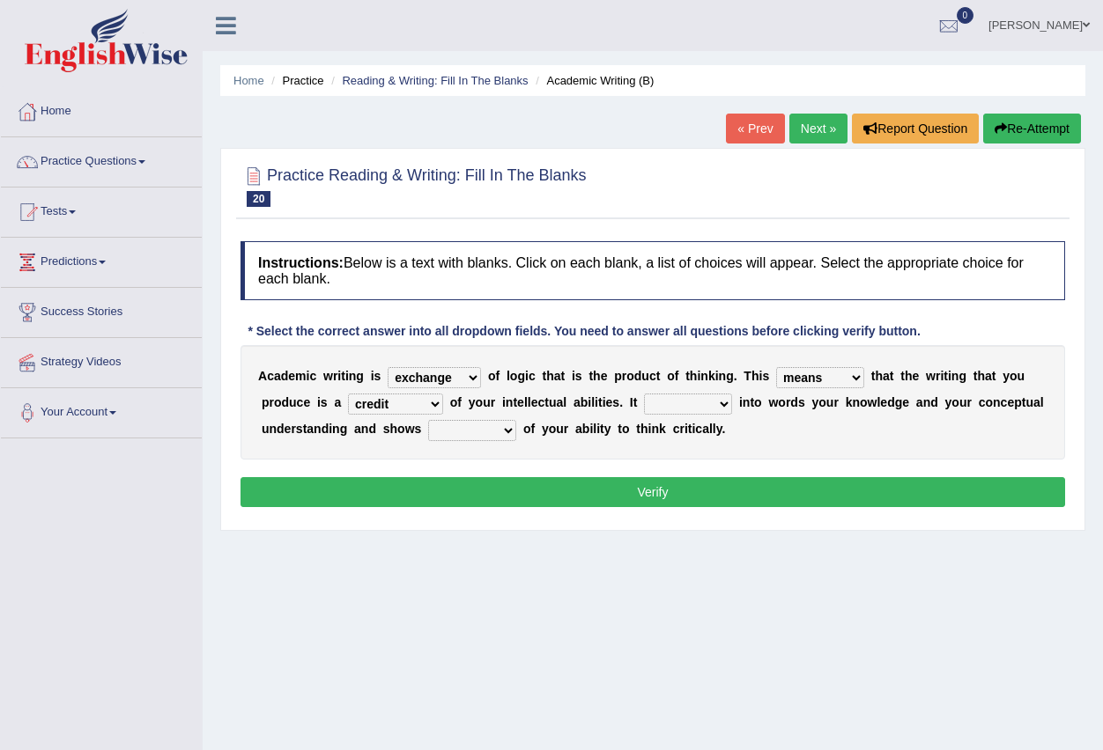
select select "shows"
click at [644, 394] on select "enriches shows allows puts" at bounding box center [688, 404] width 88 height 21
click at [505, 433] on select "hassle excuse capacity evidence" at bounding box center [472, 430] width 88 height 21
select select "evidence"
click at [428, 420] on select "hassle excuse capacity evidence" at bounding box center [472, 430] width 88 height 21
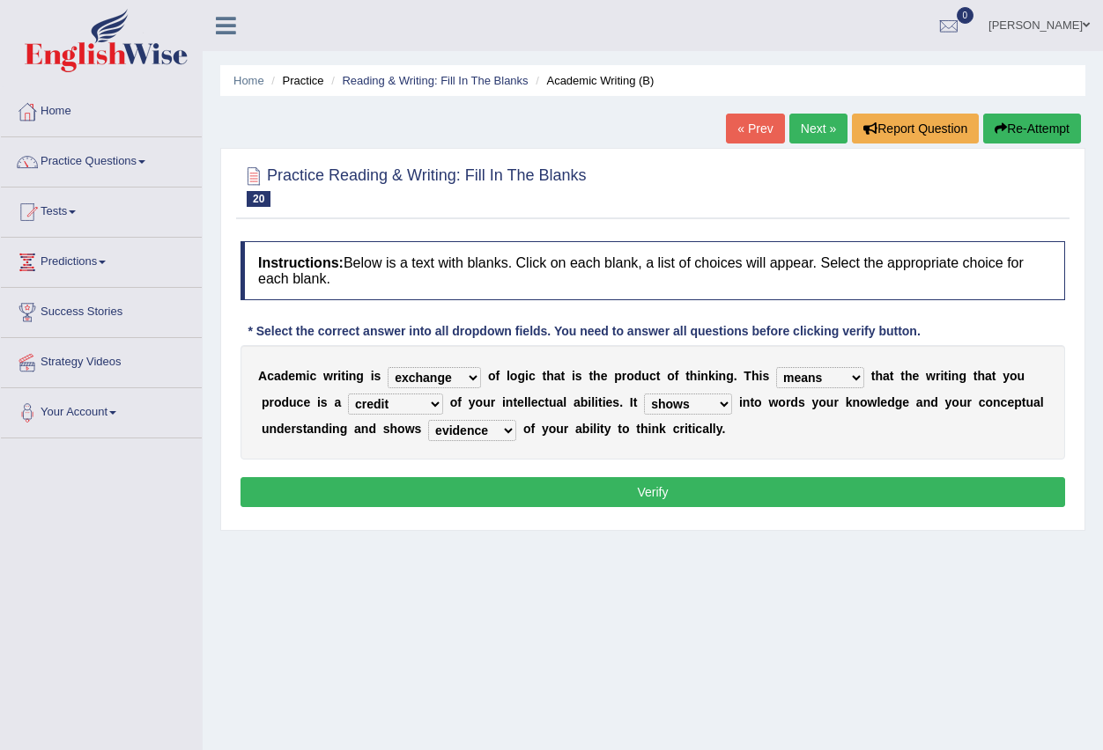
click at [600, 495] on button "Verify" at bounding box center [652, 492] width 824 height 30
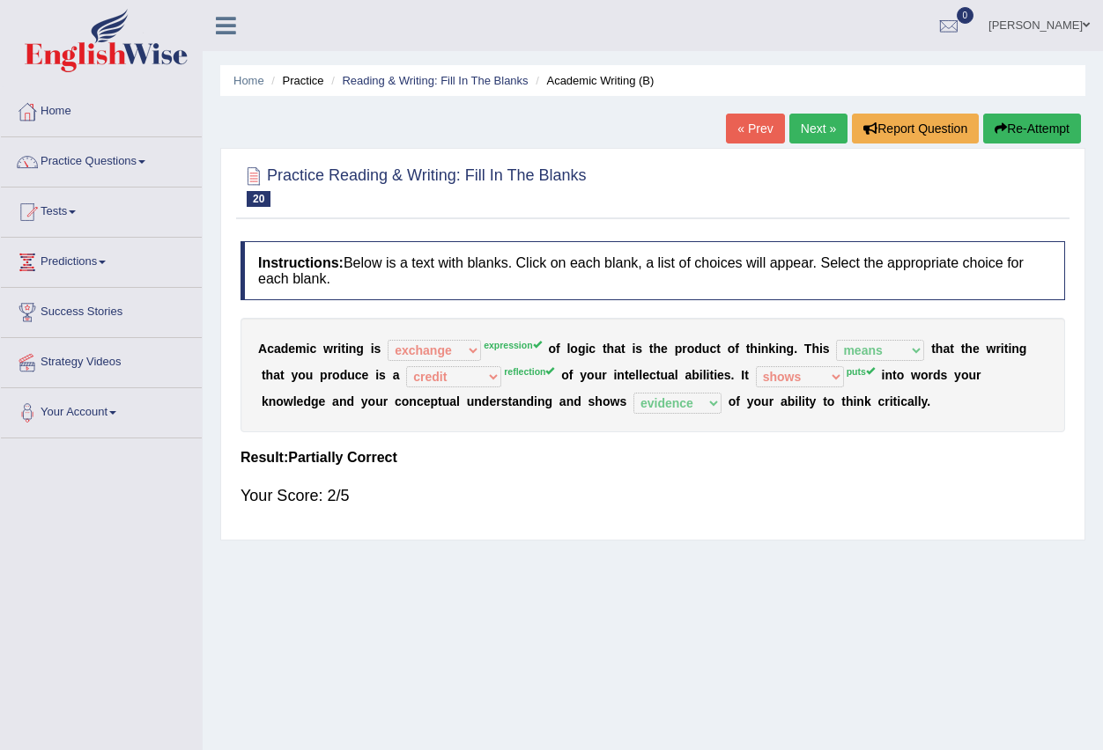
click at [807, 135] on link "Next »" at bounding box center [818, 129] width 58 height 30
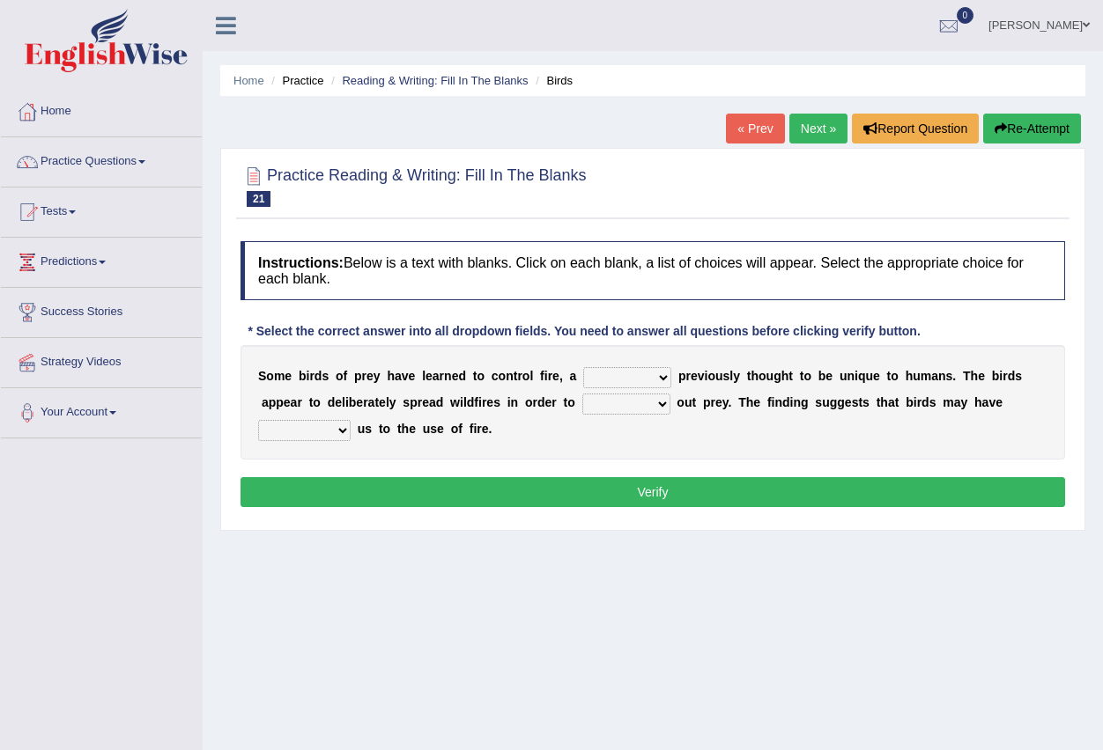
click at [662, 375] on select "question profile tale skill" at bounding box center [627, 377] width 88 height 21
select select "skill"
click at [583, 367] on select "question profile tale skill" at bounding box center [627, 377] width 88 height 21
click at [668, 406] on select "prevent limit span flush" at bounding box center [626, 404] width 88 height 21
select select "limit"
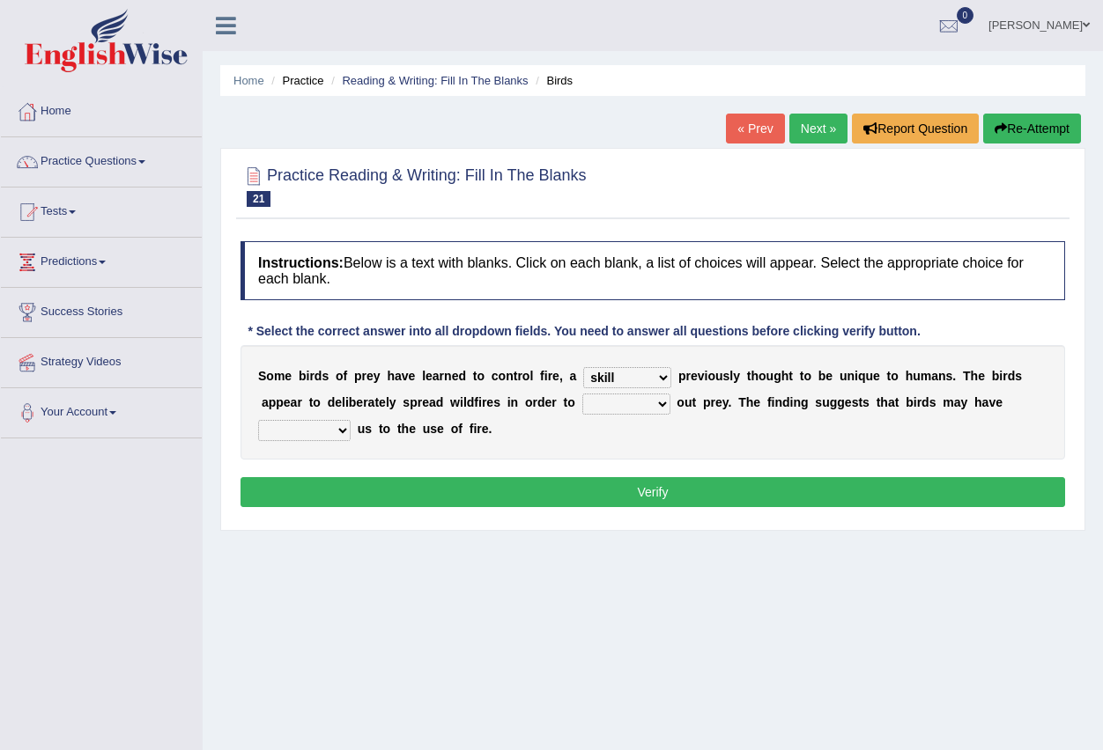
click at [582, 394] on select "prevent limit span flush" at bounding box center [626, 404] width 88 height 21
click at [348, 431] on select "prophesied beaten transmitted forced" at bounding box center [304, 430] width 92 height 21
select select "transmitted"
click at [258, 420] on select "prophesied beaten transmitted forced" at bounding box center [304, 430] width 92 height 21
click at [566, 486] on button "Verify" at bounding box center [652, 492] width 824 height 30
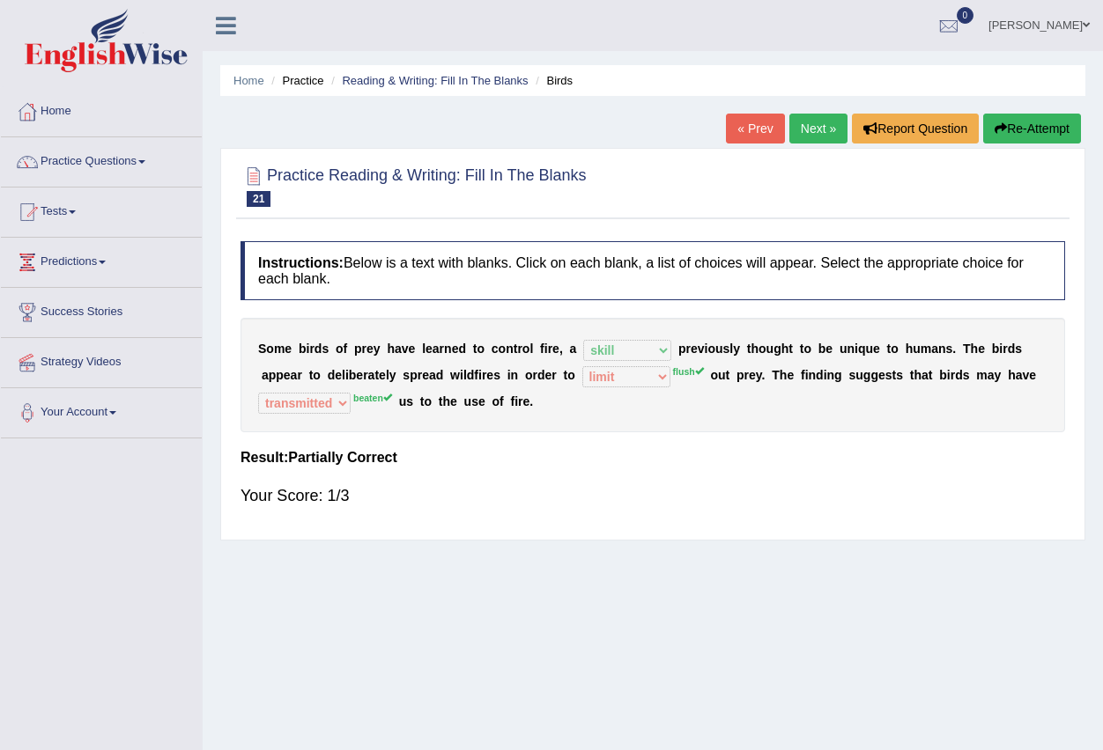
click at [804, 122] on link "Next »" at bounding box center [818, 129] width 58 height 30
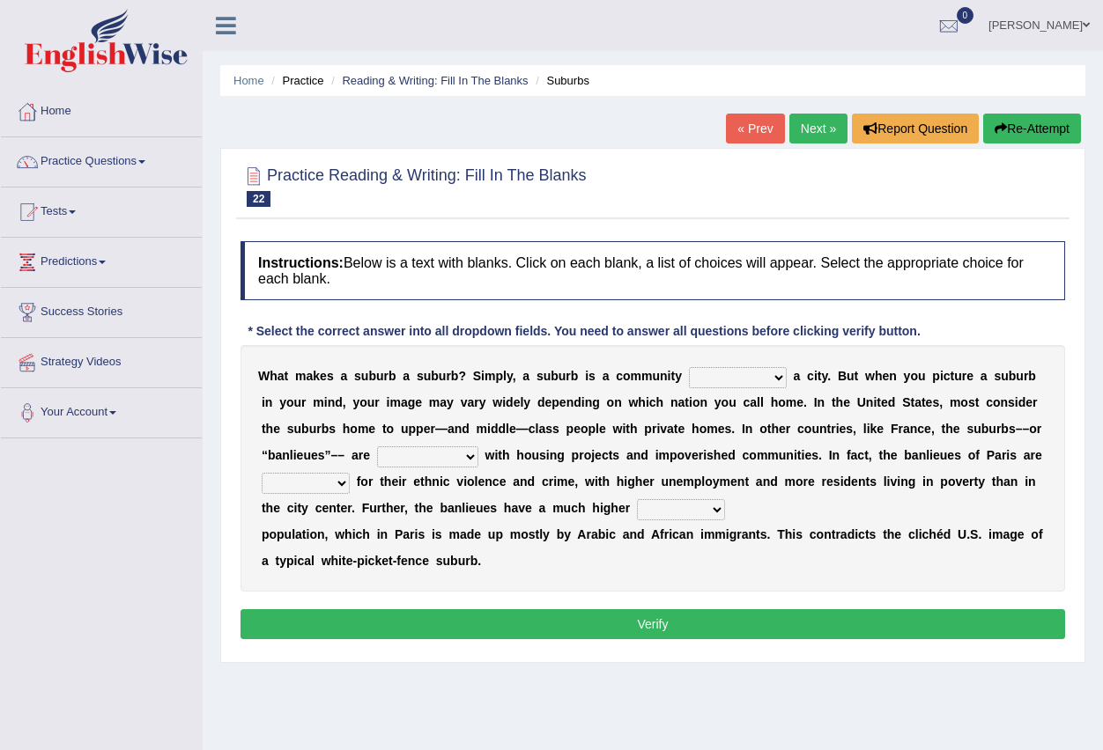
click at [779, 381] on select "lying locating situating surrounding" at bounding box center [738, 377] width 98 height 21
select select "locating"
click at [689, 367] on select "lying locating situating surrounding" at bounding box center [738, 377] width 98 height 21
click at [471, 455] on select "antonymous antibiotic synonymous synthetic" at bounding box center [427, 457] width 101 height 21
select select "antibiotic"
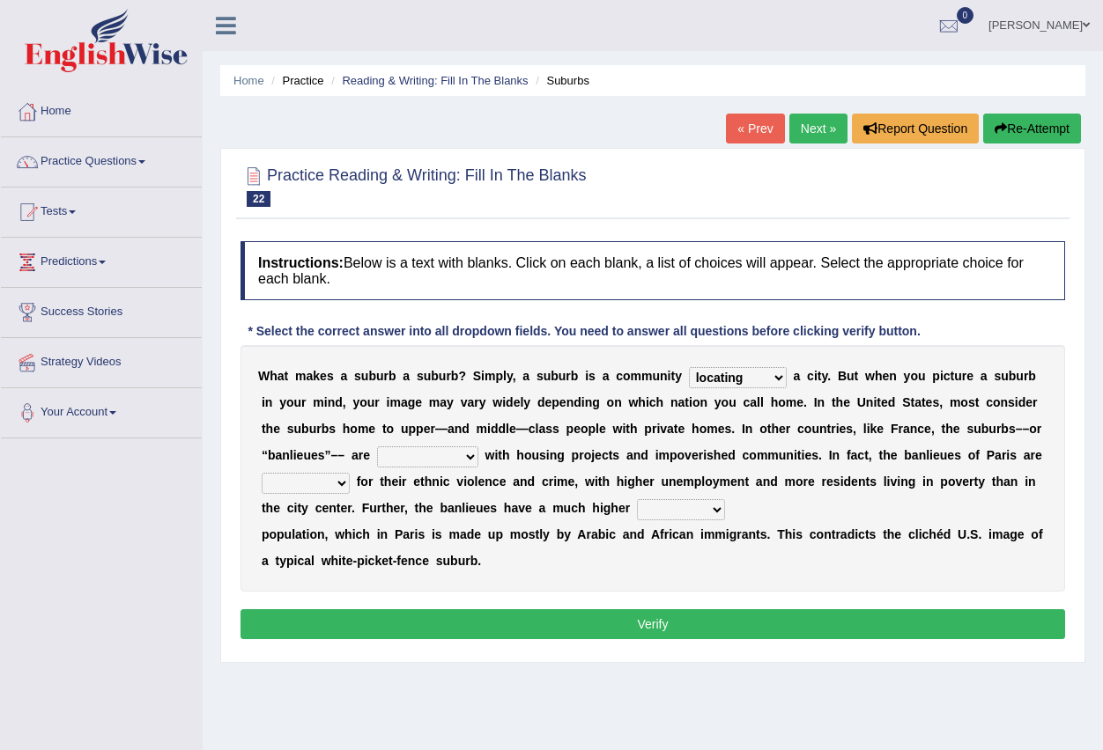
click at [377, 447] on select "antonymous antibiotic synonymous synthetic" at bounding box center [427, 457] width 101 height 21
click at [344, 480] on select "clamorous sensitive famous notorious" at bounding box center [306, 483] width 88 height 21
select select "famous"
click at [262, 473] on select "clamorous sensitive famous notorious" at bounding box center [306, 483] width 88 height 21
click at [708, 508] on select "local young immigrant senior" at bounding box center [681, 509] width 88 height 21
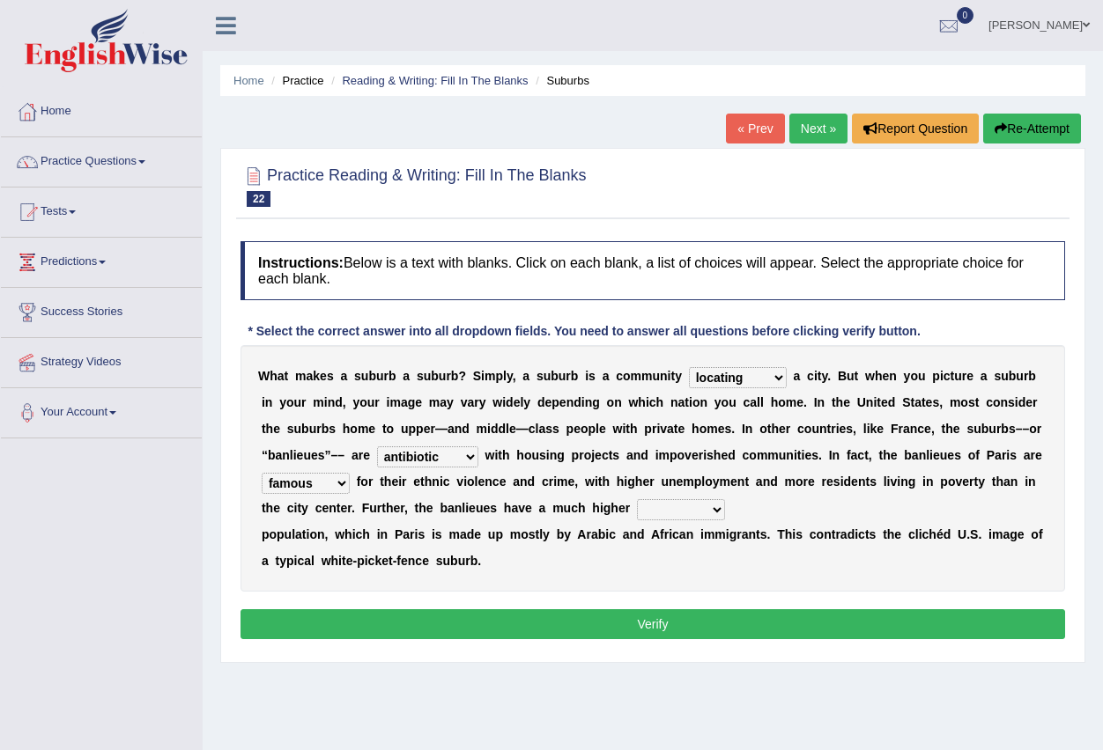
select select "young"
click at [637, 499] on select "local young immigrant senior" at bounding box center [681, 509] width 88 height 21
click at [661, 616] on button "Verify" at bounding box center [652, 624] width 824 height 30
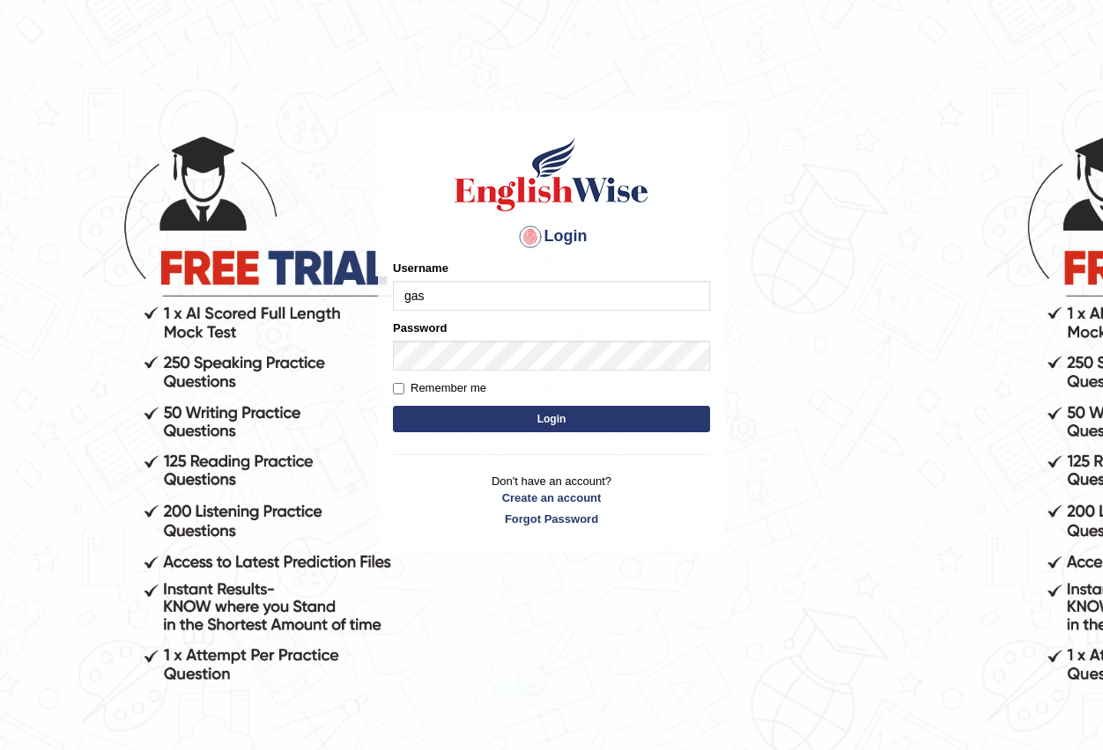
type input "gasham"
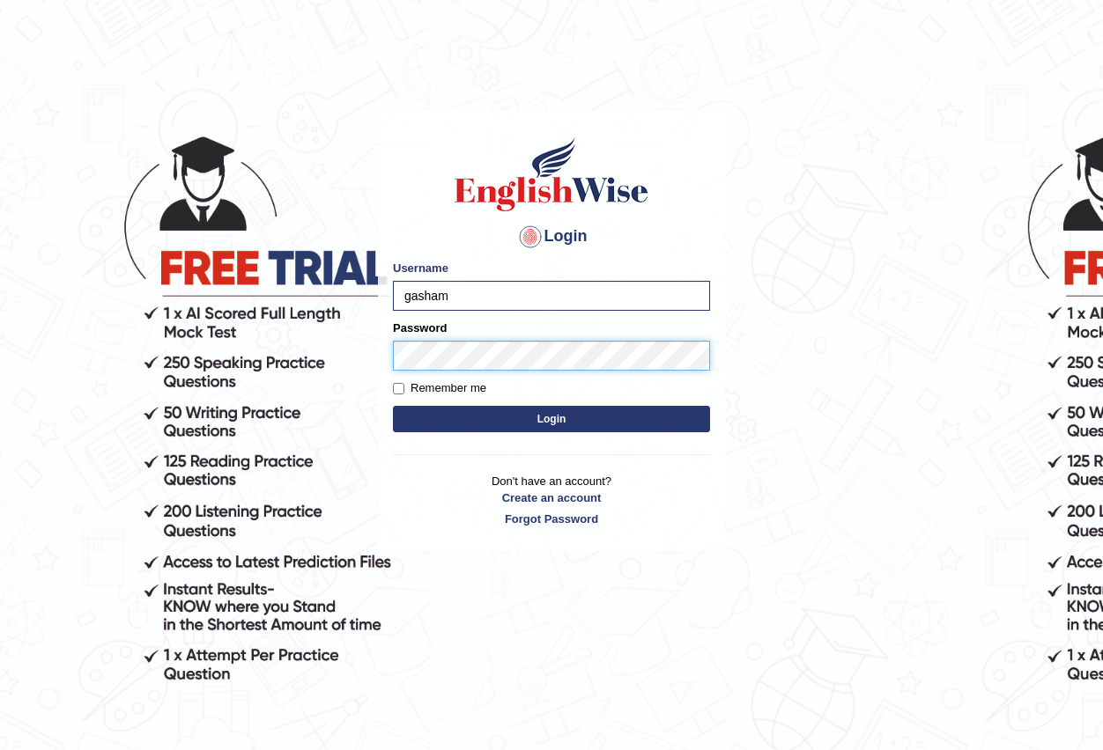
click at [393, 406] on button "Login" at bounding box center [551, 419] width 317 height 26
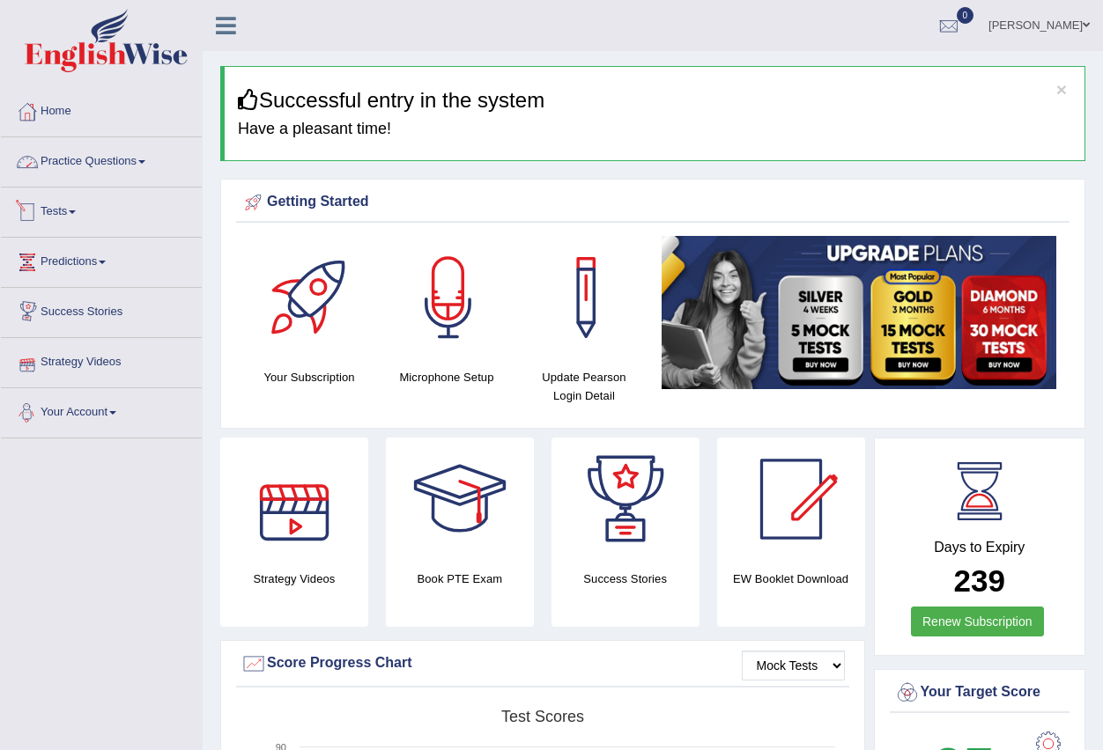
click at [106, 166] on link "Practice Questions" at bounding box center [101, 159] width 201 height 44
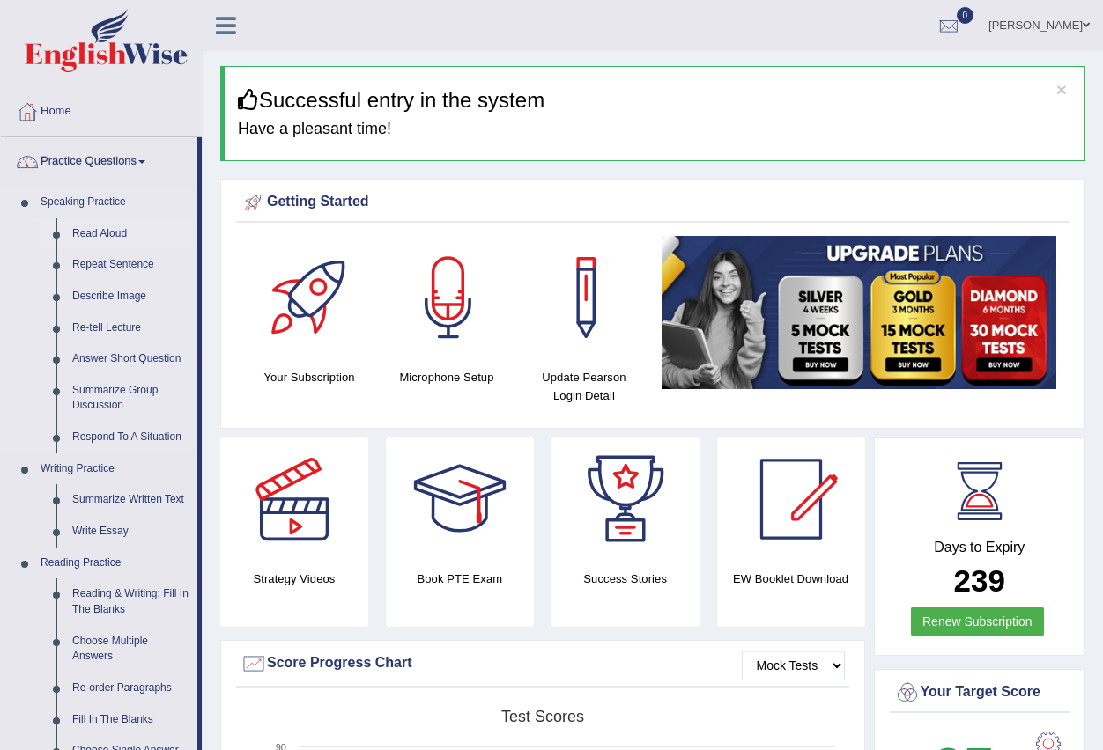
click at [124, 227] on link "Read Aloud" at bounding box center [130, 234] width 133 height 32
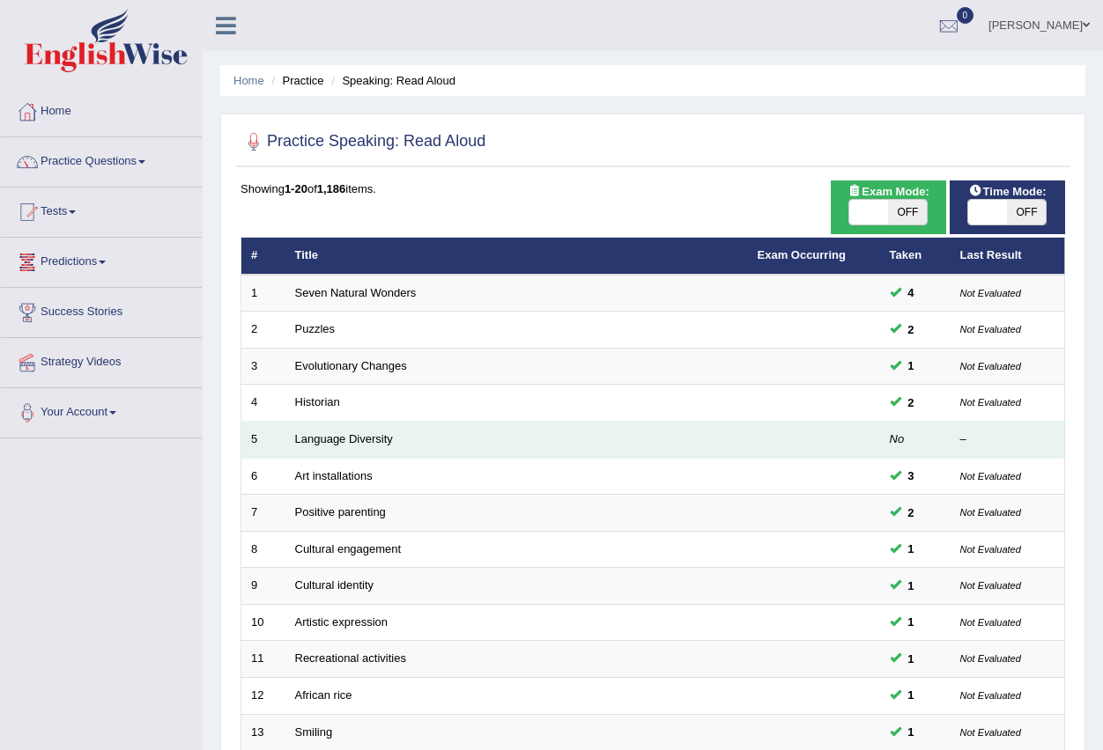
click at [324, 428] on td "Language Diversity" at bounding box center [516, 440] width 462 height 37
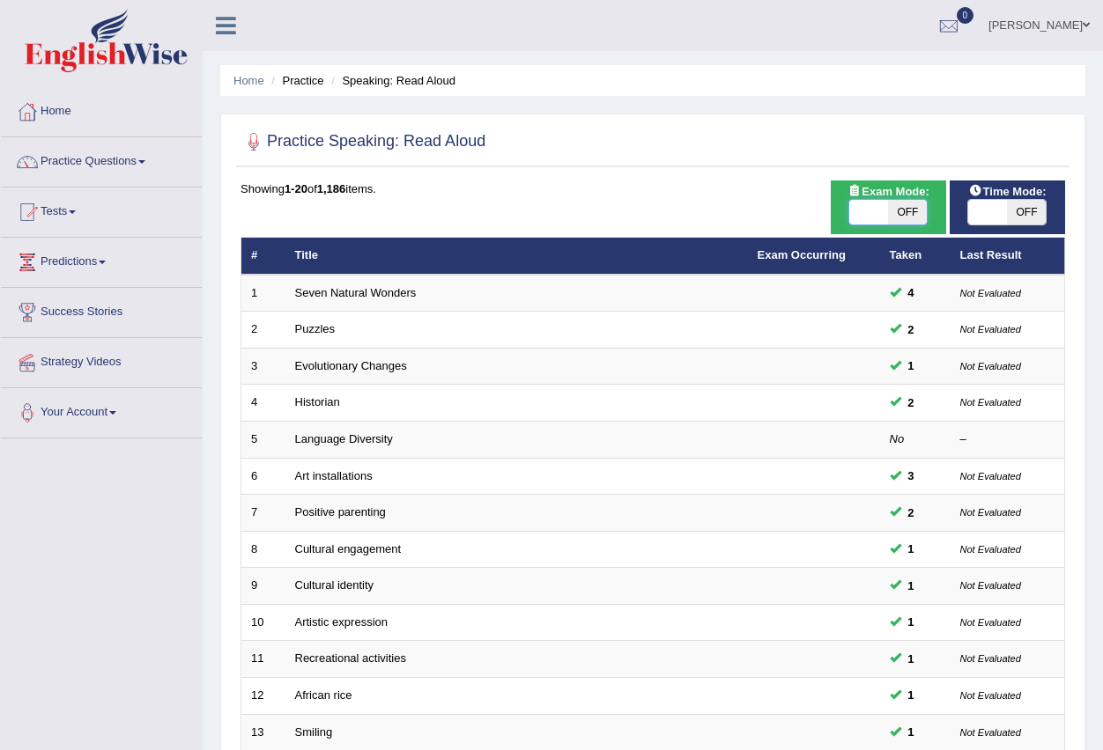
click at [864, 209] on span at bounding box center [868, 212] width 39 height 25
checkbox input "true"
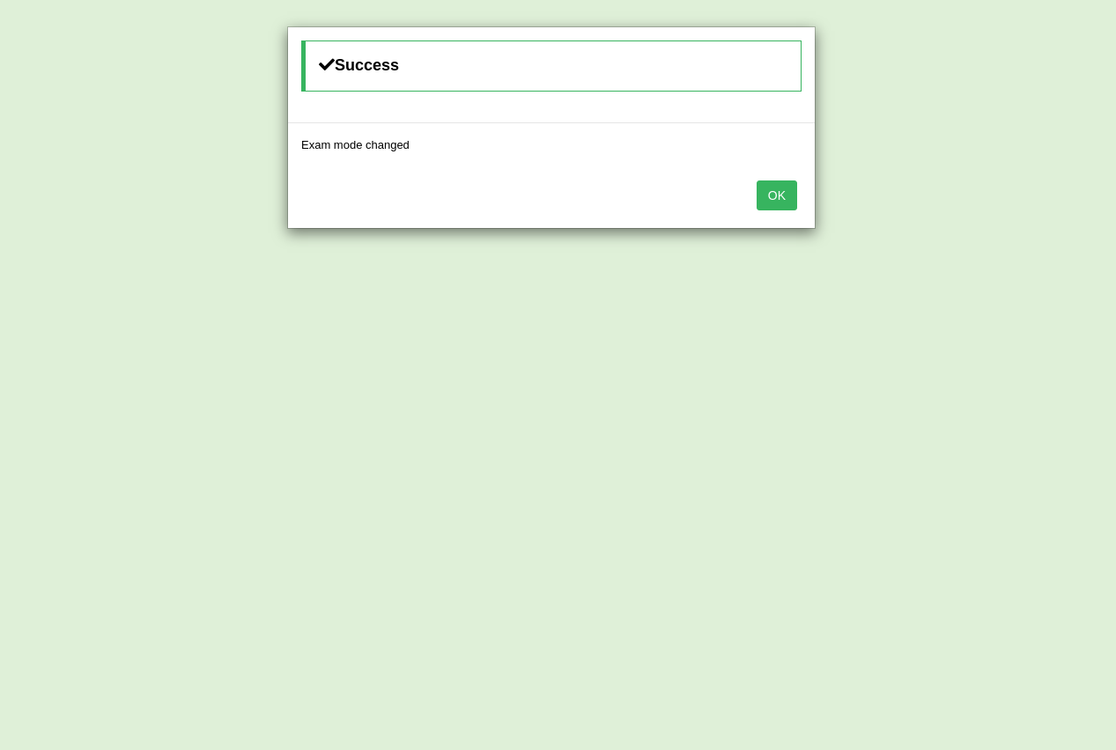
click at [966, 221] on div "Success Exam mode changed OK" at bounding box center [558, 375] width 1116 height 750
click at [780, 209] on button "OK" at bounding box center [777, 196] width 41 height 30
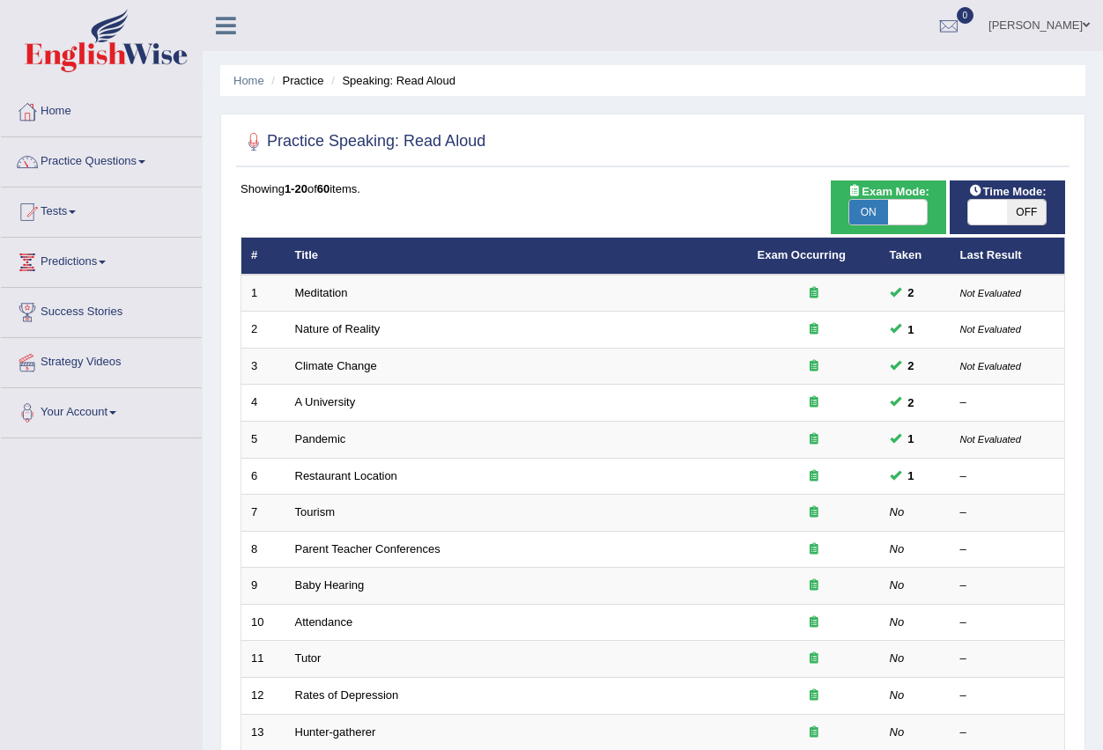
click at [981, 203] on span at bounding box center [987, 212] width 39 height 25
checkbox input "true"
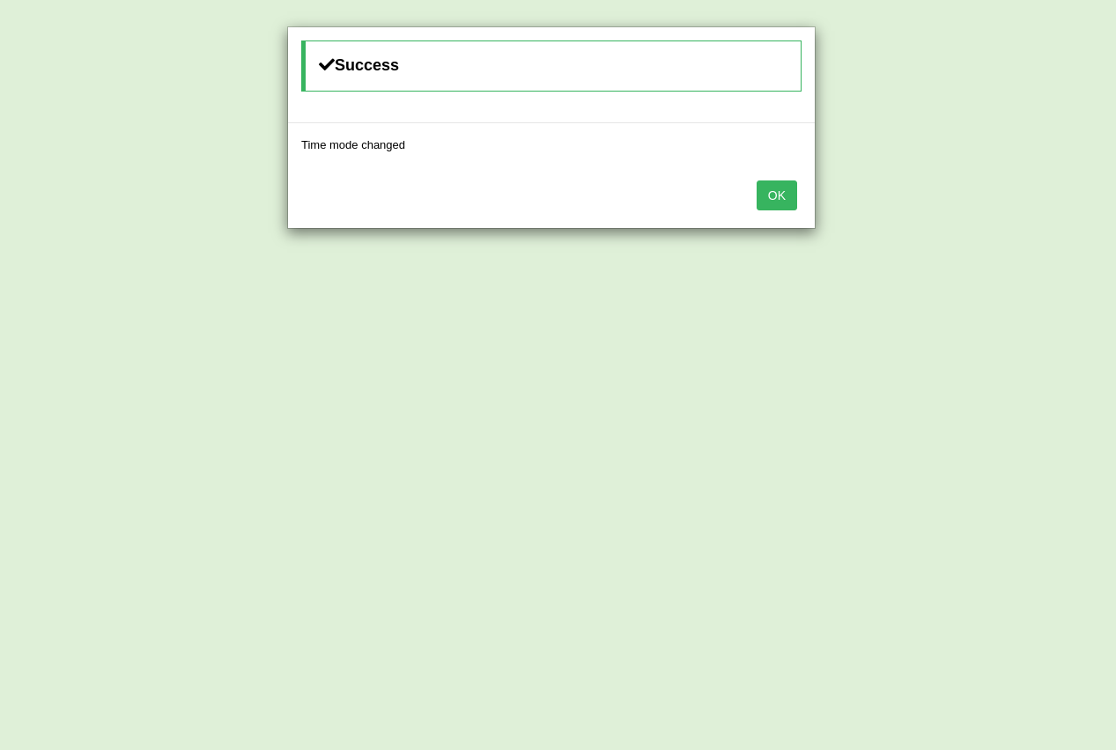
click at [765, 199] on button "OK" at bounding box center [777, 196] width 41 height 30
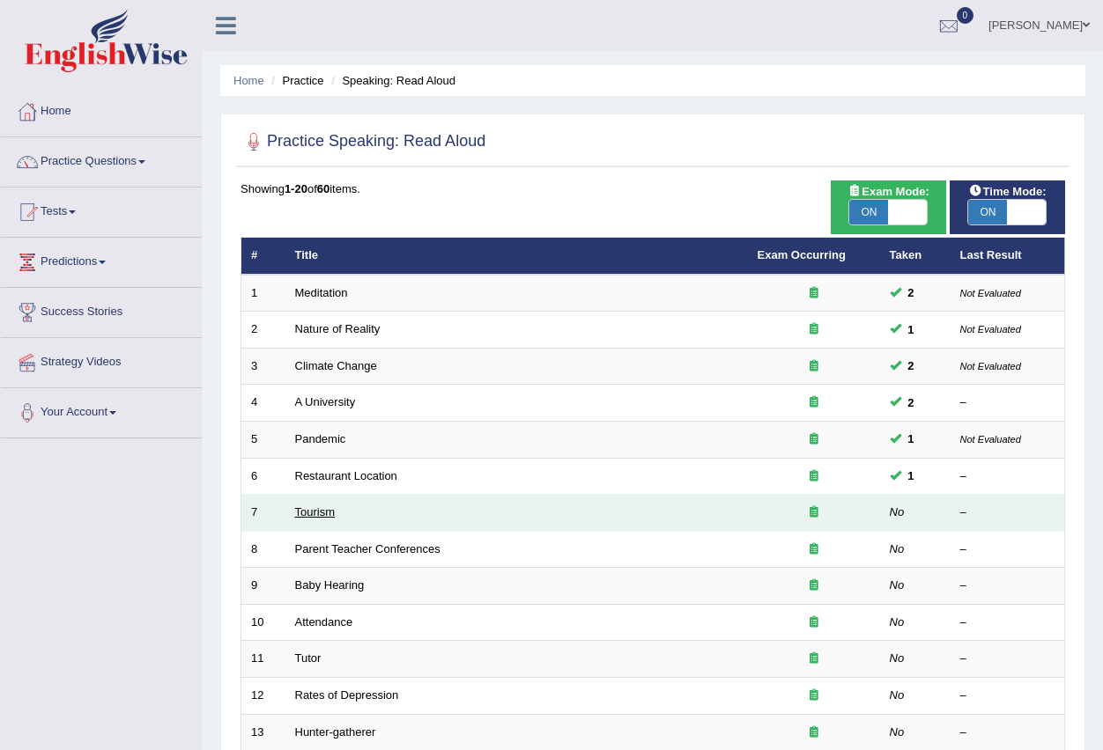
click at [319, 517] on link "Tourism" at bounding box center [315, 512] width 41 height 13
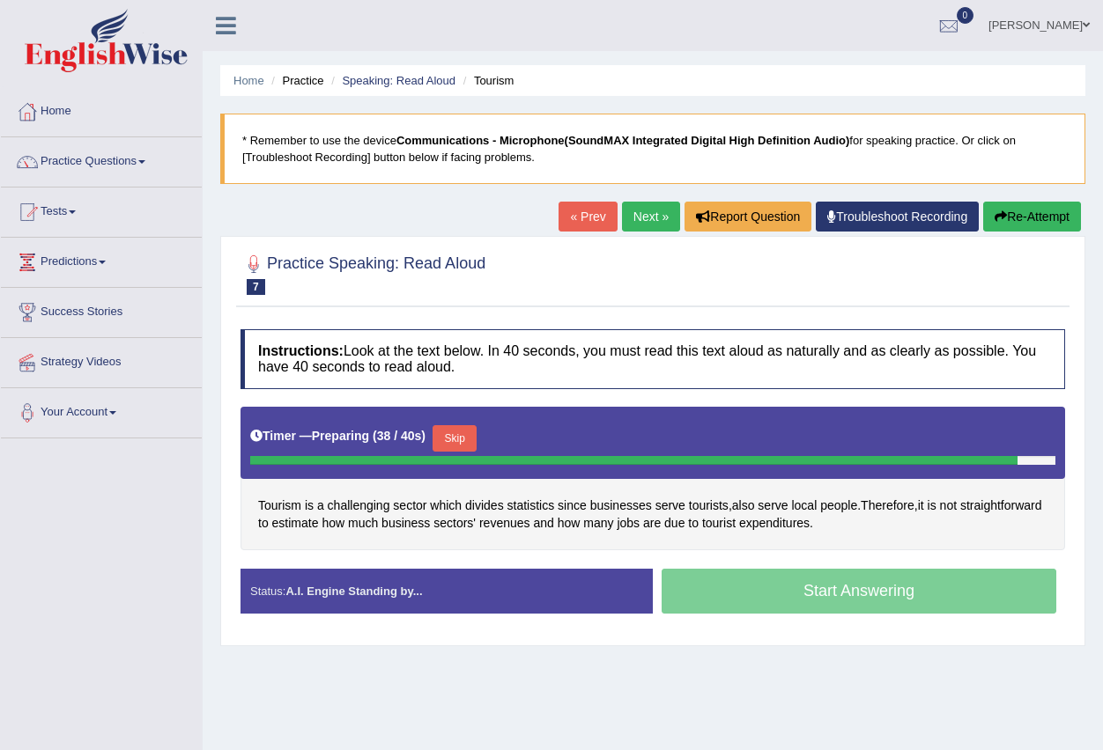
click at [476, 437] on button "Skip" at bounding box center [454, 438] width 44 height 26
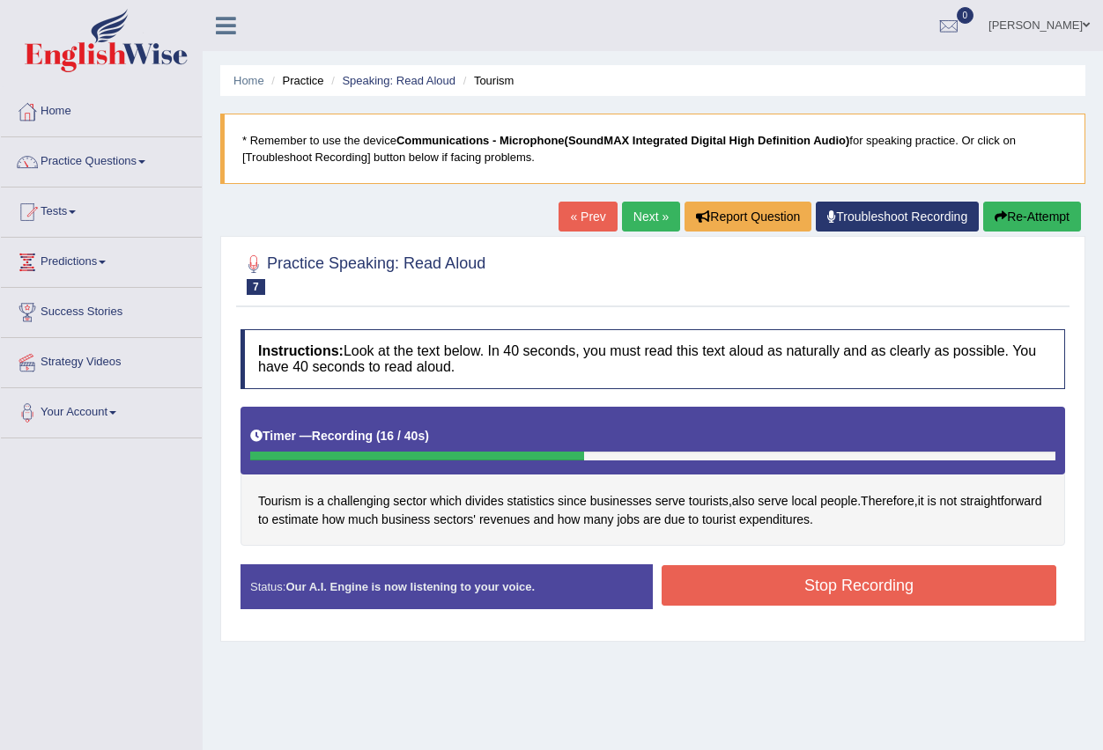
click at [802, 592] on button "Stop Recording" at bounding box center [858, 585] width 395 height 41
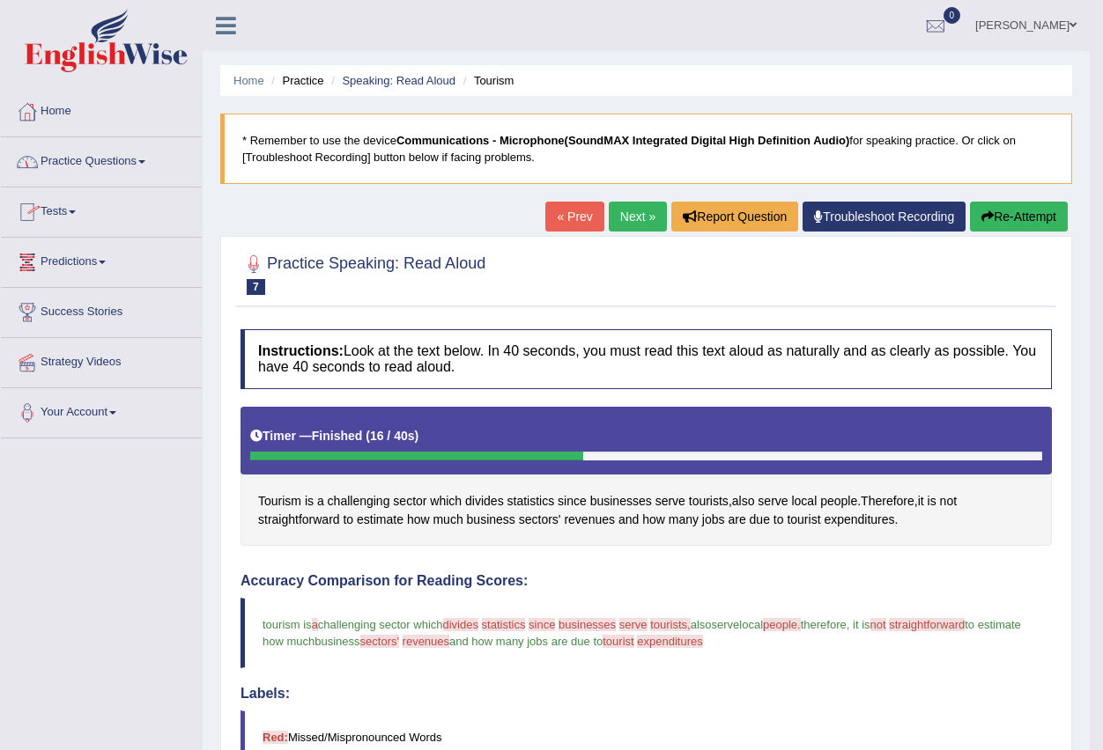
click at [96, 160] on link "Practice Questions" at bounding box center [101, 159] width 201 height 44
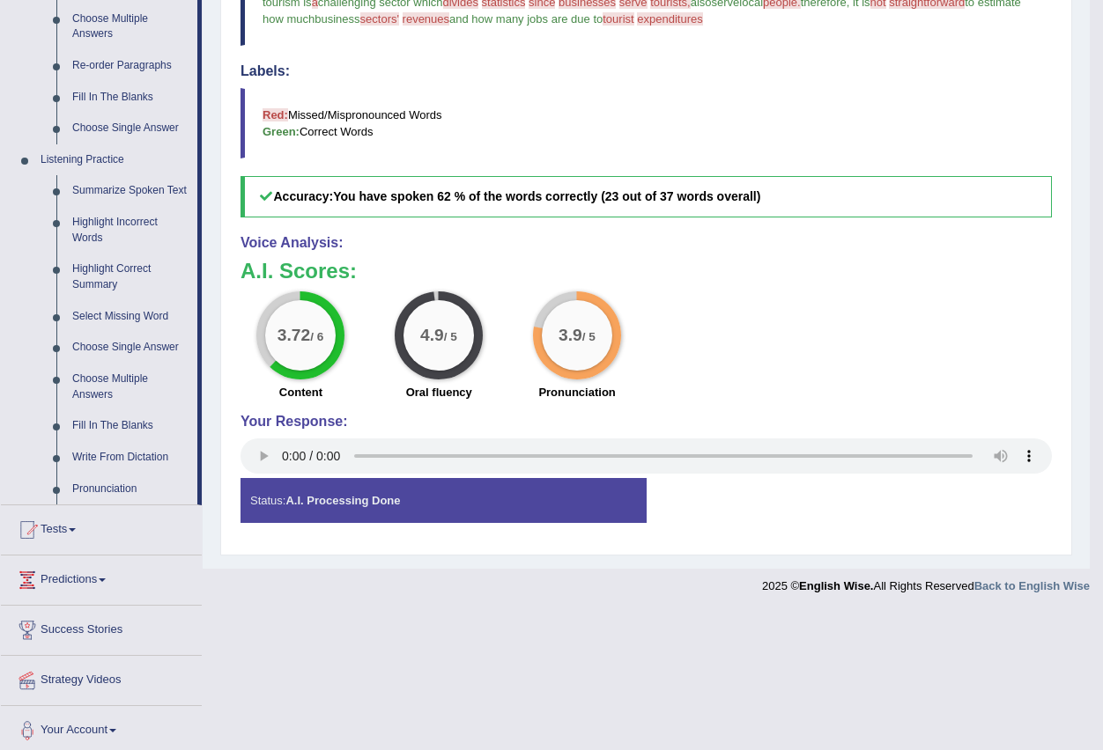
scroll to position [630, 0]
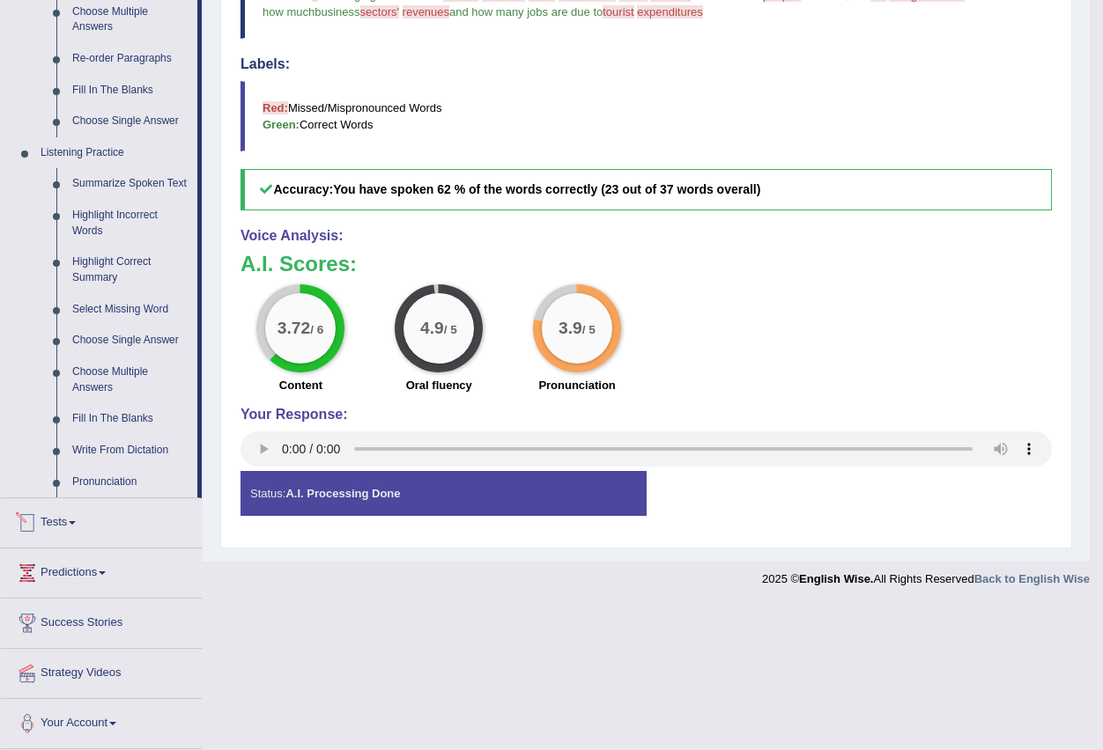
click at [72, 520] on link "Tests" at bounding box center [101, 520] width 201 height 44
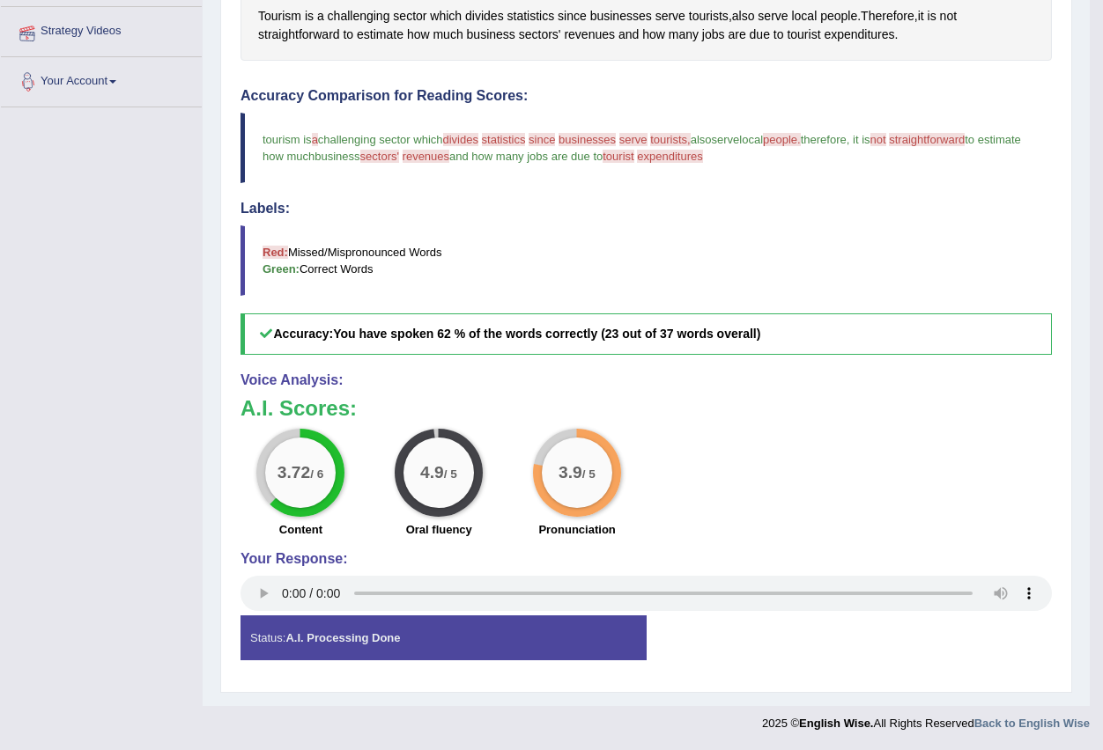
scroll to position [188, 0]
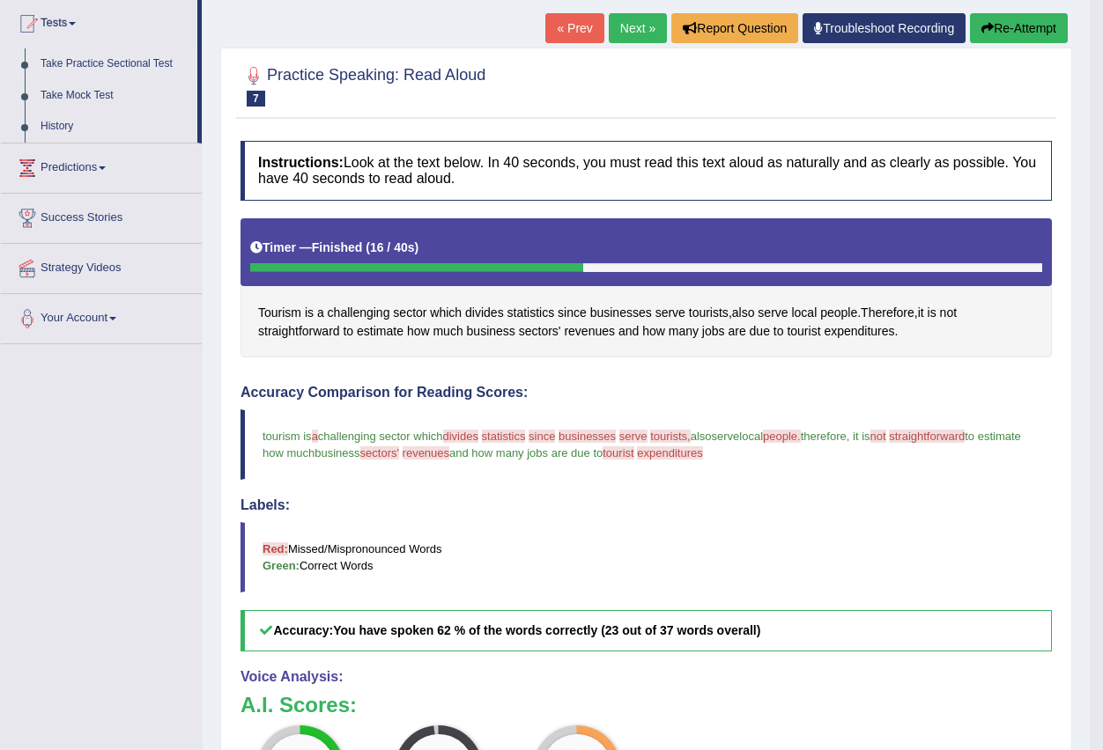
click at [71, 68] on link "Take Practice Sectional Test" at bounding box center [115, 64] width 165 height 32
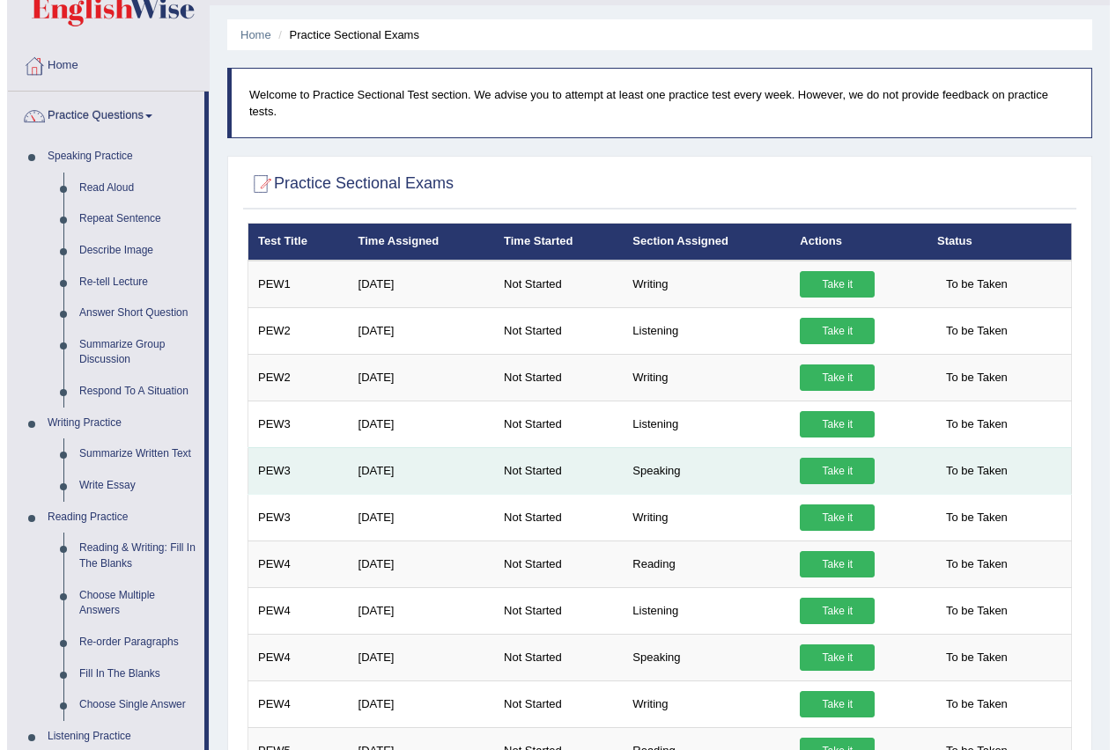
scroll to position [88, 0]
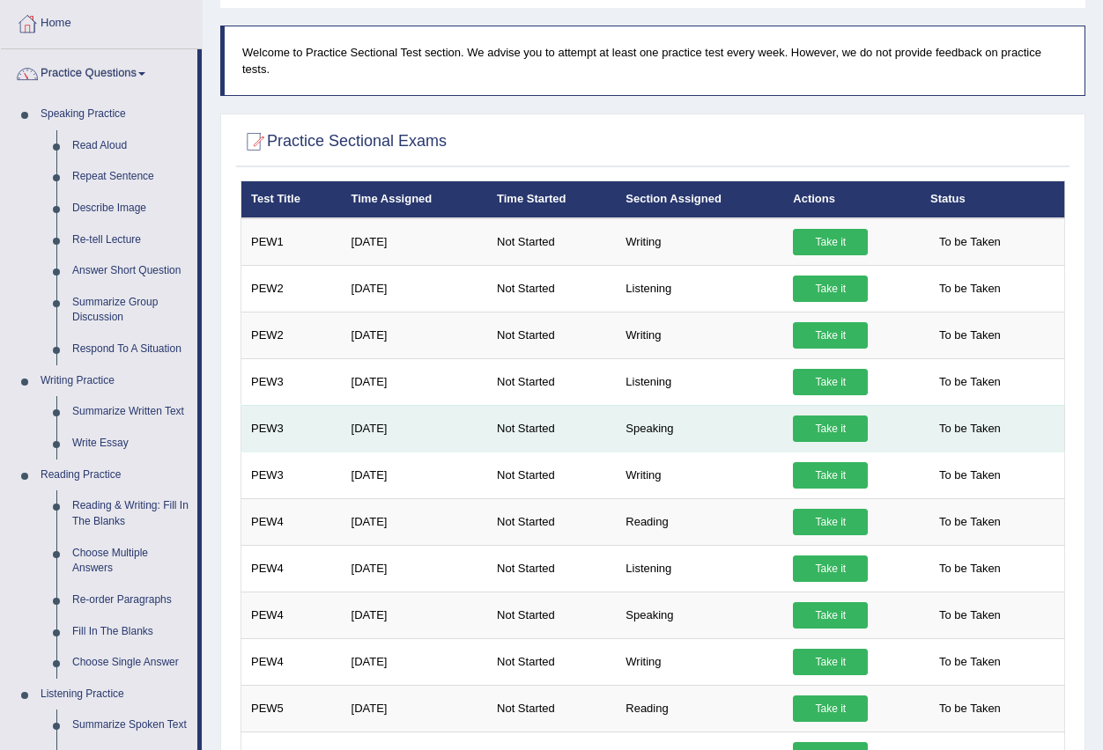
click at [818, 423] on link "Take it" at bounding box center [830, 429] width 75 height 26
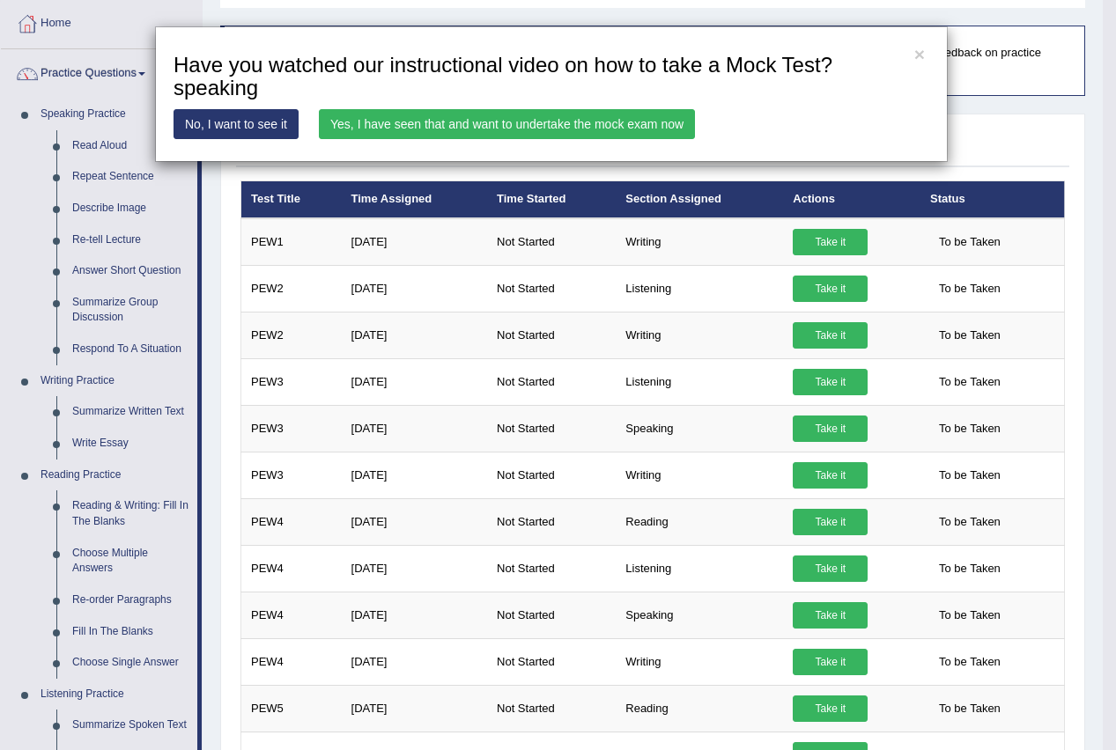
click at [408, 120] on link "Yes, I have seen that and want to undertake the mock exam now" at bounding box center [507, 124] width 376 height 30
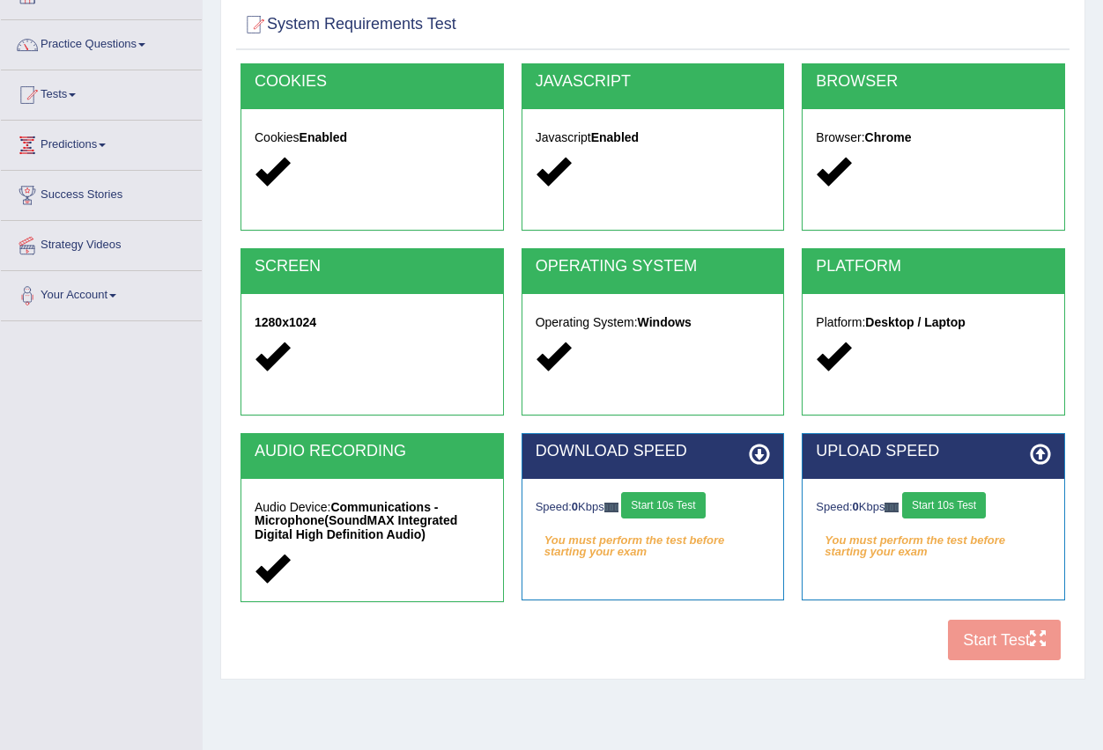
scroll to position [174, 0]
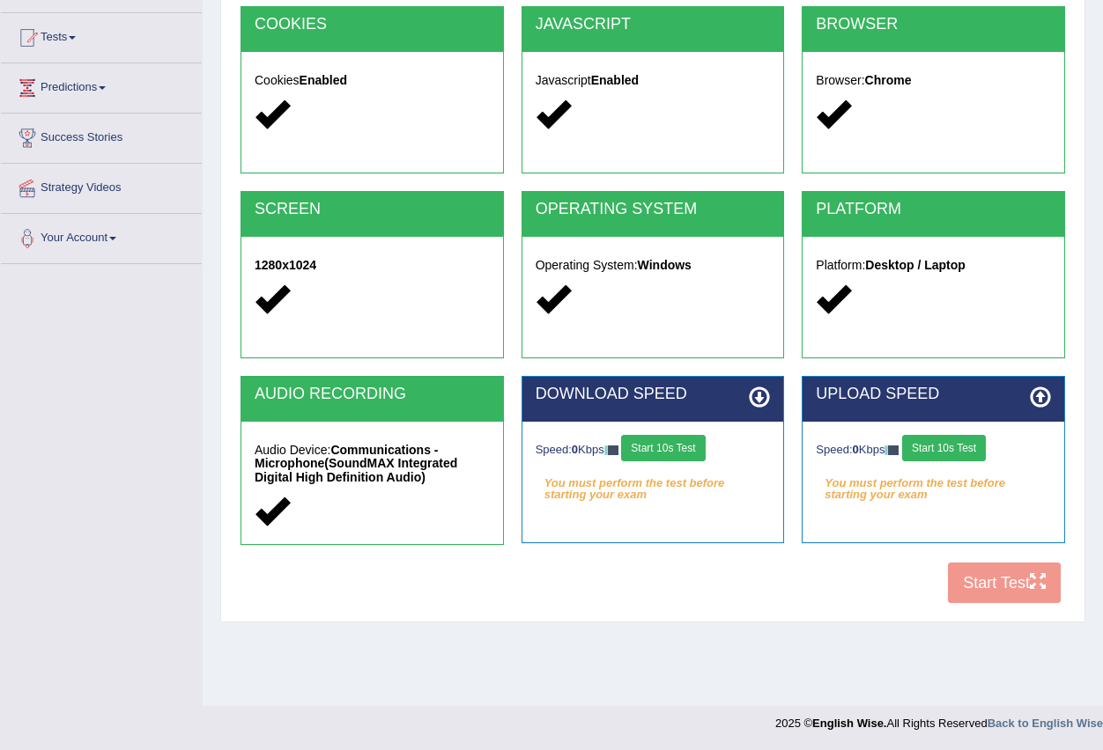
drag, startPoint x: 387, startPoint y: 534, endPoint x: 540, endPoint y: 528, distance: 153.4
click at [392, 534] on div "Audio Device: Communications - Microphone(SoundMAX Integrated Digital High Defi…" at bounding box center [372, 483] width 262 height 122
click at [657, 499] on div "Speed: 0 Kbps Start 10s Test You must perform the test before starting your exa…" at bounding box center [653, 466] width 262 height 88
click at [679, 447] on button "Start 10s Test" at bounding box center [663, 448] width 84 height 26
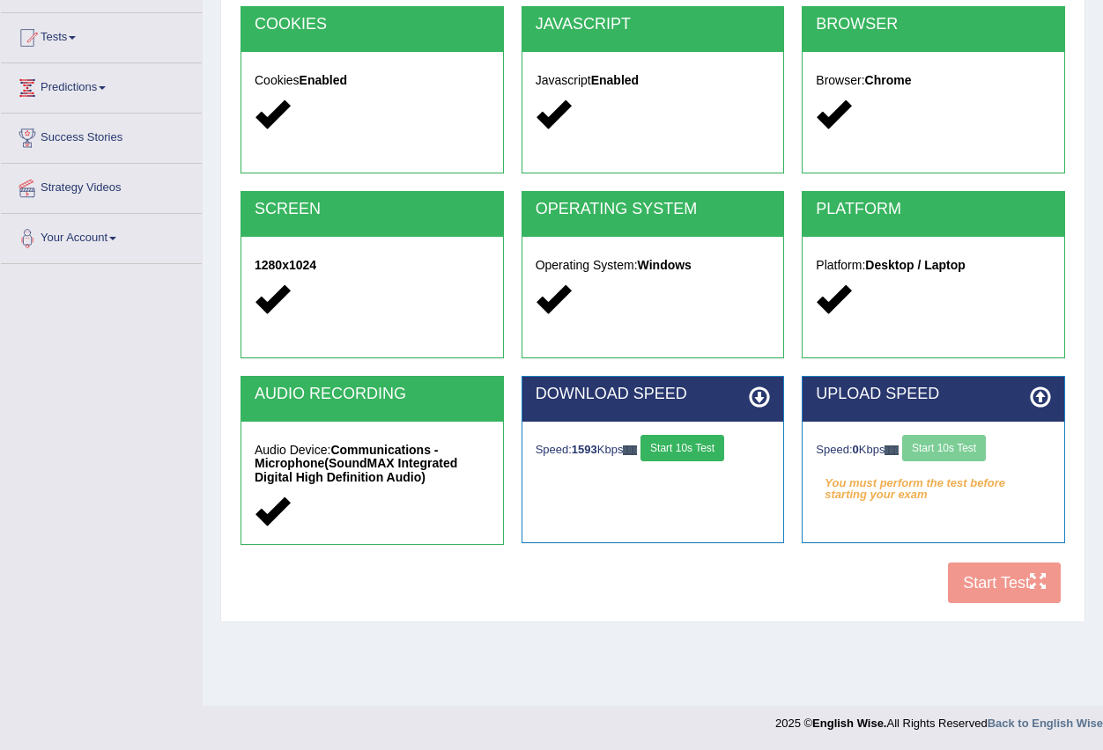
click at [944, 444] on div "Speed: 0 Kbps Start 10s Test" at bounding box center [933, 450] width 235 height 31
click at [941, 450] on button "Start 10s Test" at bounding box center [944, 448] width 84 height 26
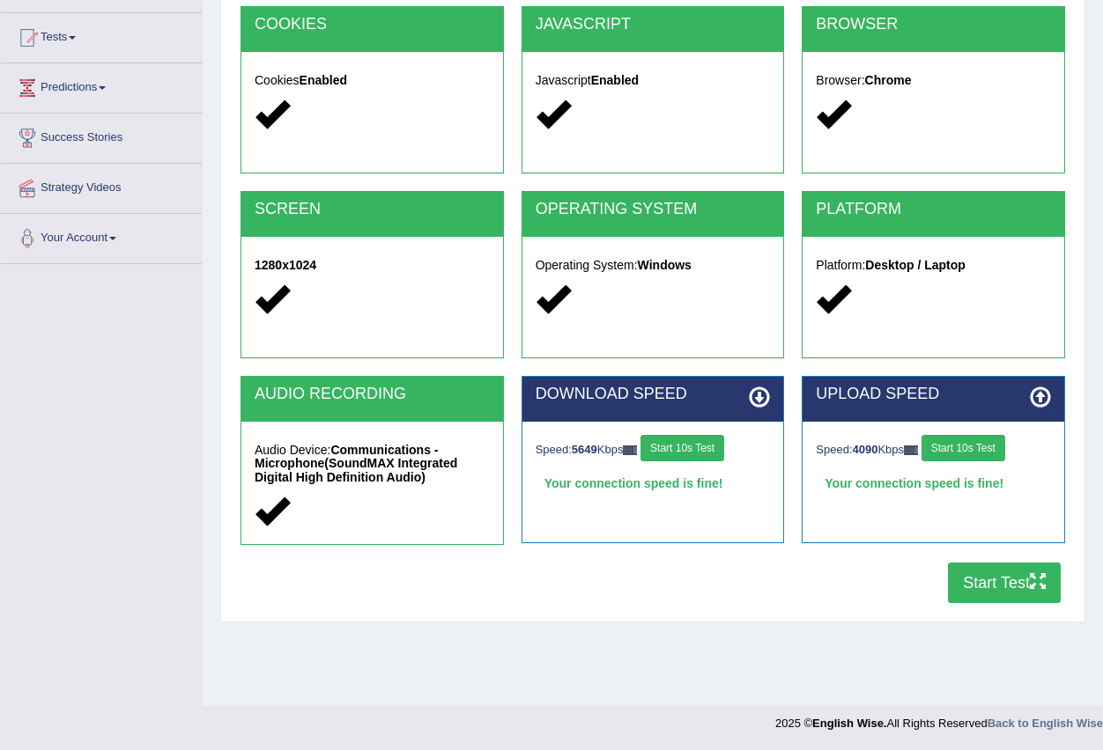
click at [996, 580] on button "Start Test" at bounding box center [1004, 583] width 113 height 41
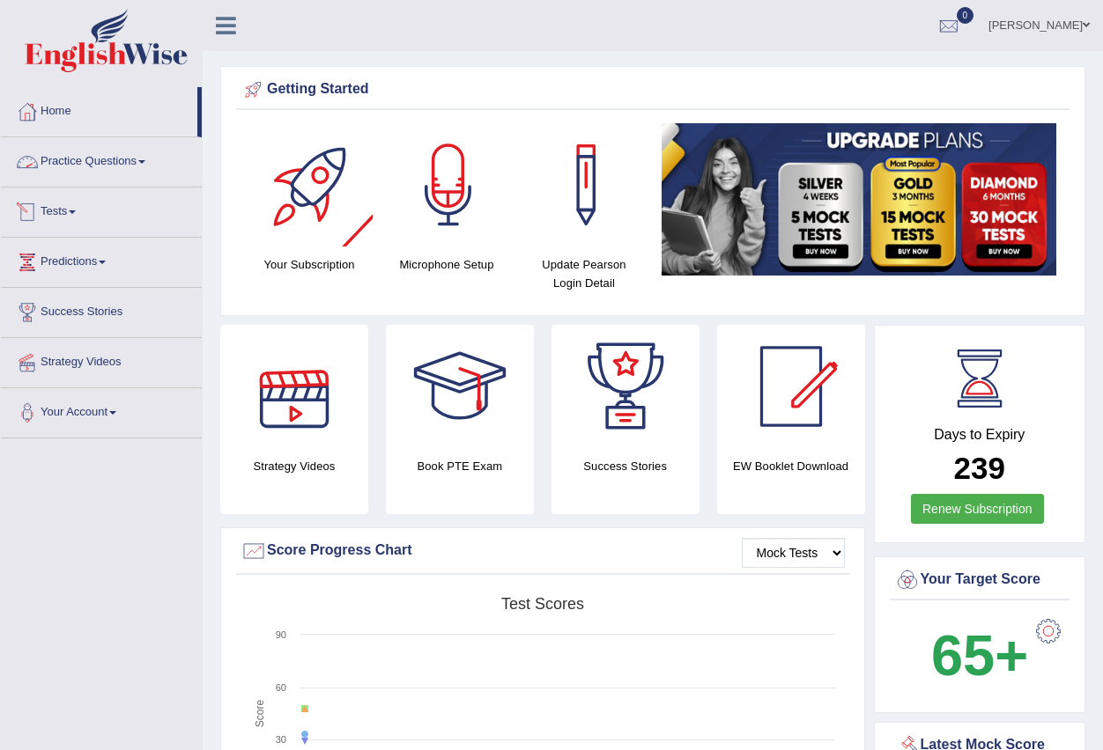
click at [134, 145] on link "Practice Questions" at bounding box center [101, 159] width 201 height 44
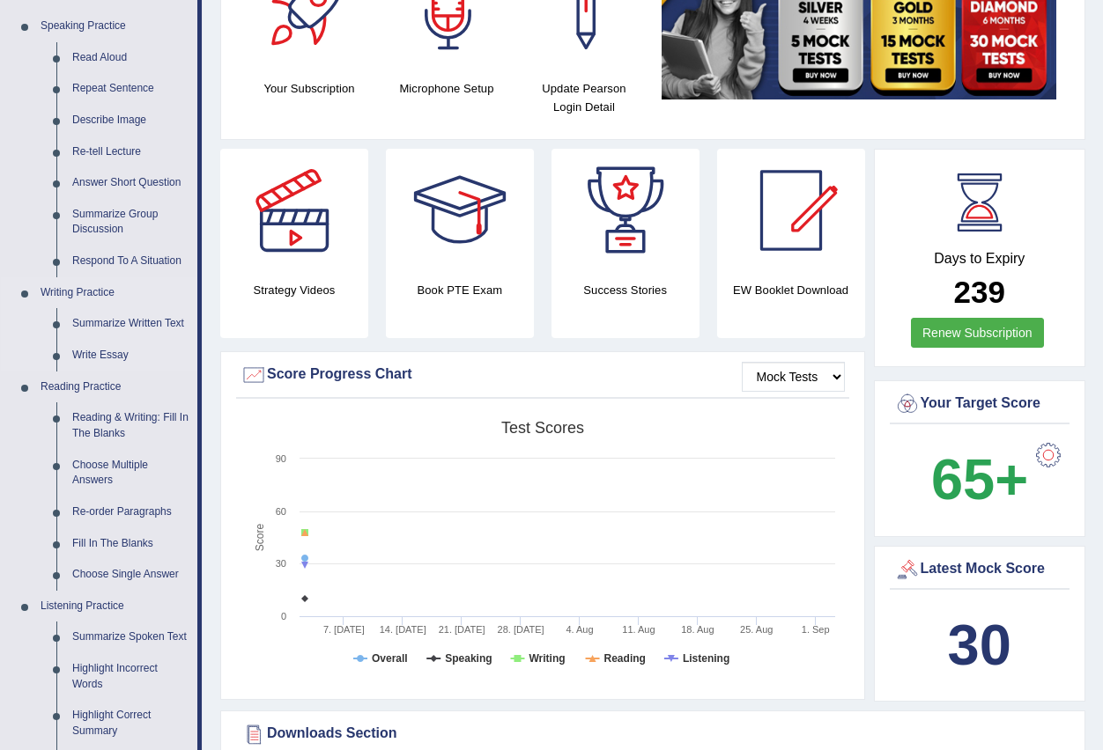
scroll to position [264, 0]
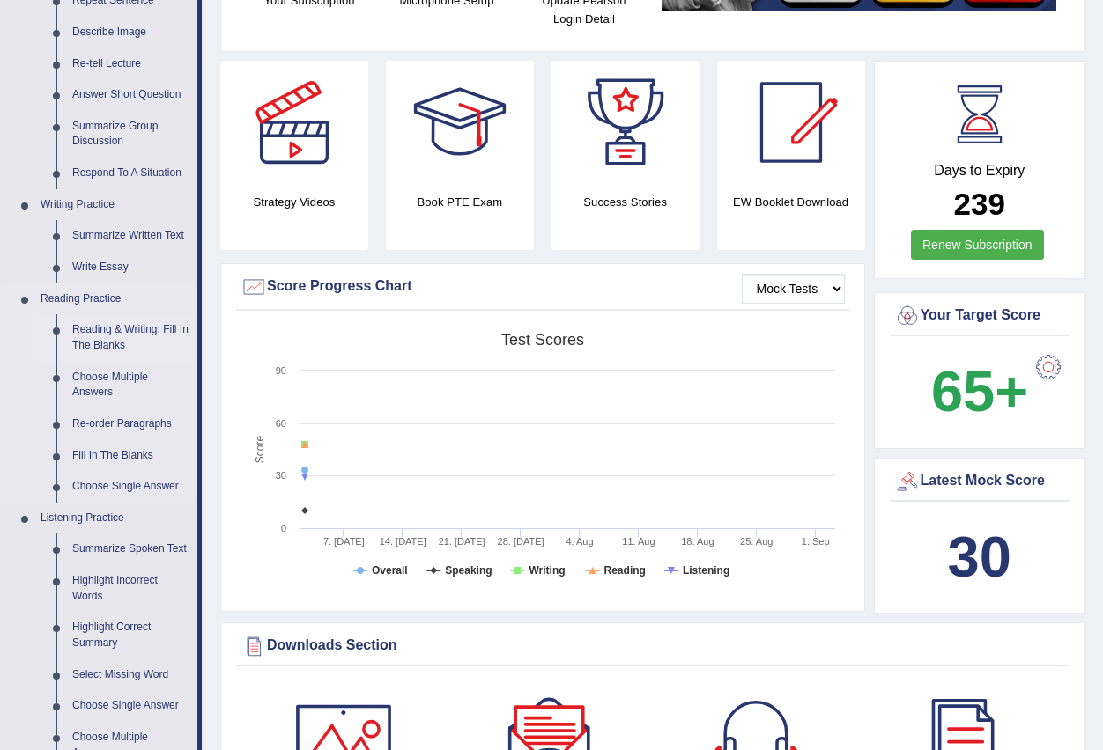
click at [167, 339] on link "Reading & Writing: Fill In The Blanks" at bounding box center [130, 337] width 133 height 47
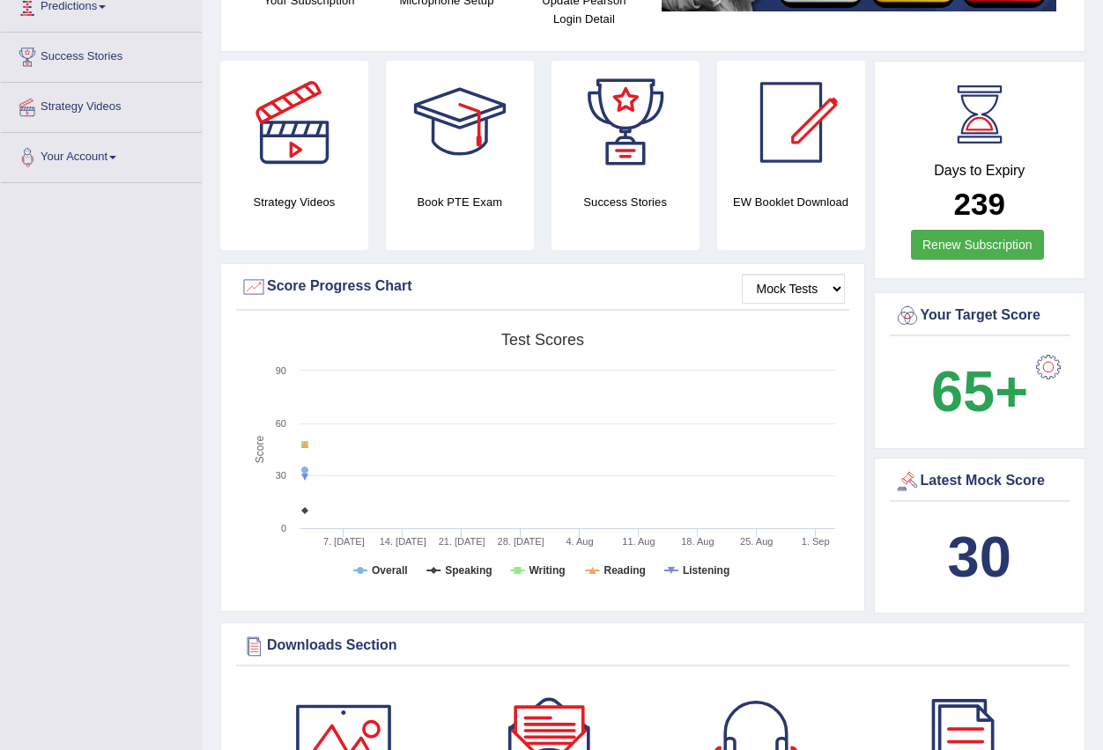
scroll to position [267, 0]
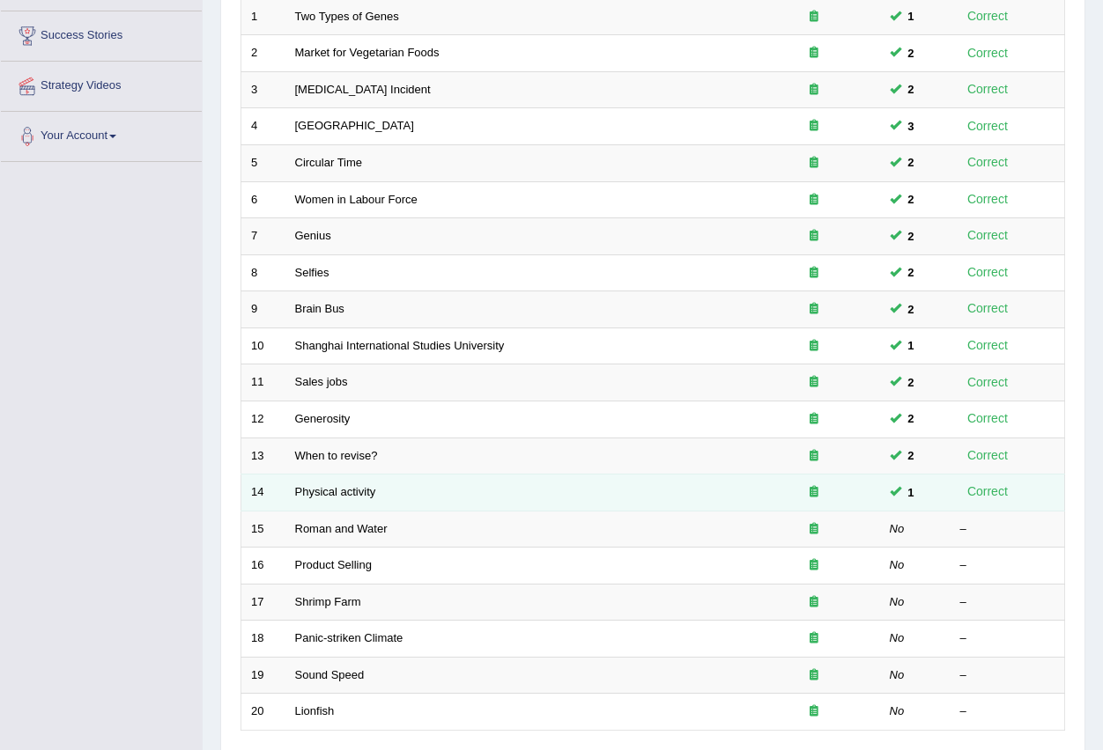
scroll to position [416, 0]
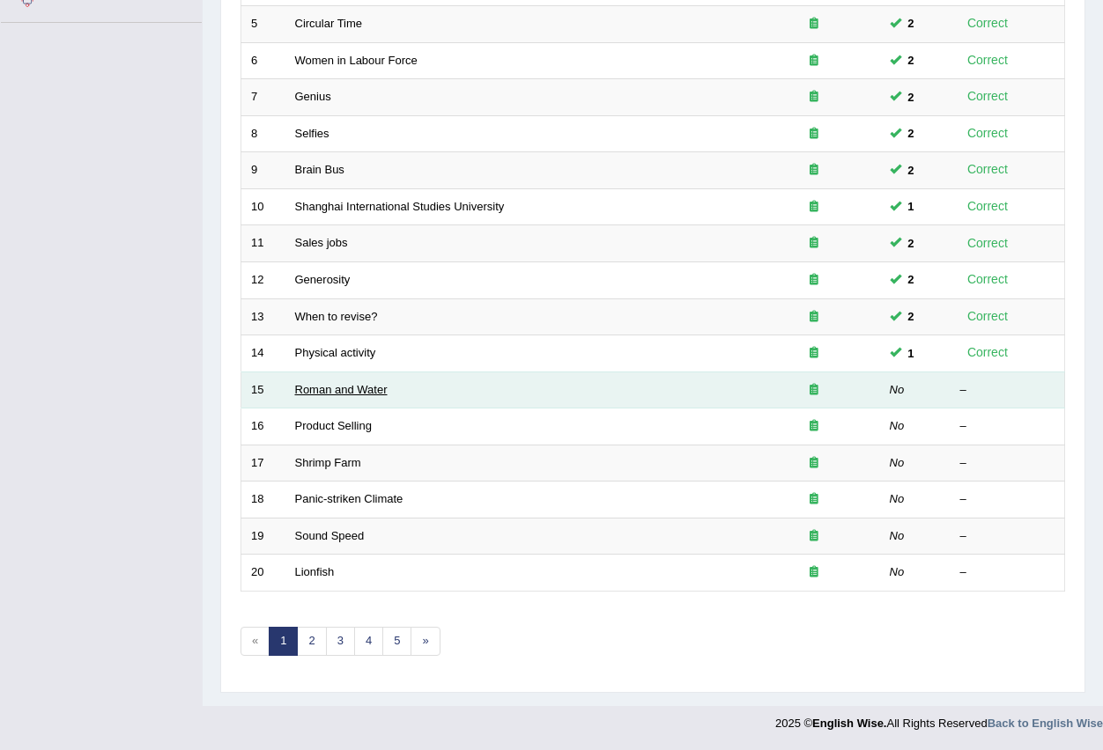
click at [350, 388] on link "Roman and Water" at bounding box center [341, 389] width 92 height 13
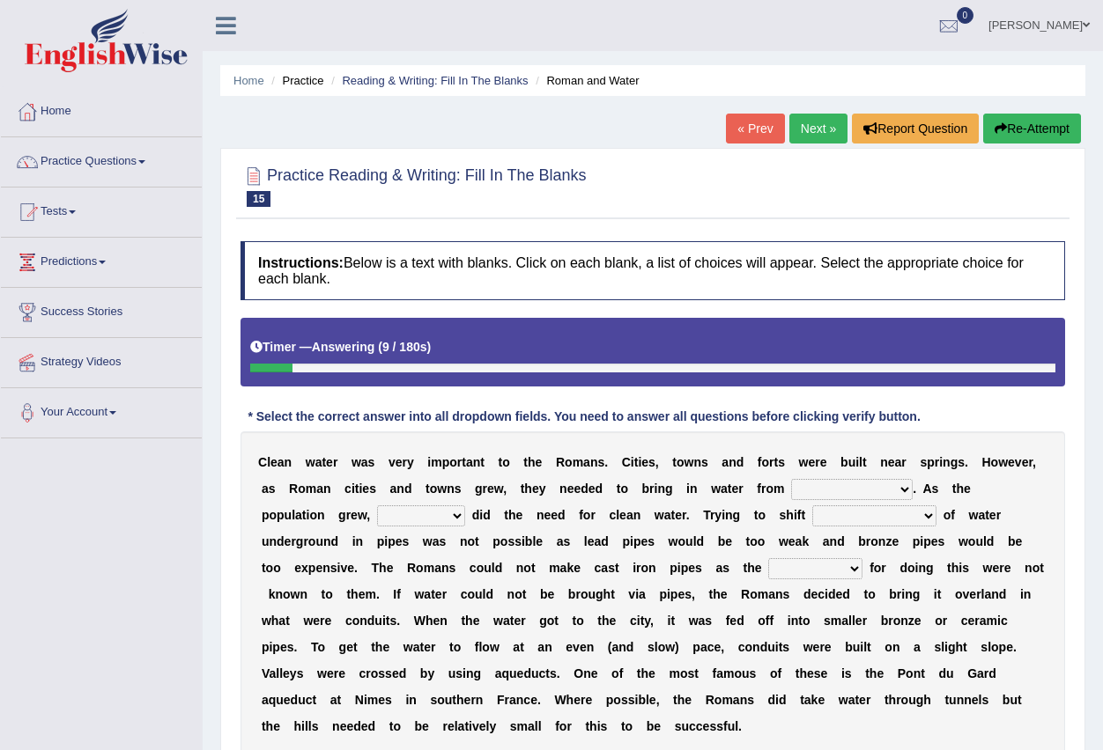
click at [802, 494] on select "further afield these origins different parts specific sources" at bounding box center [852, 489] width 122 height 21
select select "further afield"
click at [791, 479] on select "further afield these origins different parts specific sources" at bounding box center [852, 489] width 122 height 21
click at [454, 518] on select "as well so how thus" at bounding box center [421, 516] width 88 height 21
click at [377, 506] on select "as well so how thus" at bounding box center [421, 516] width 88 height 21
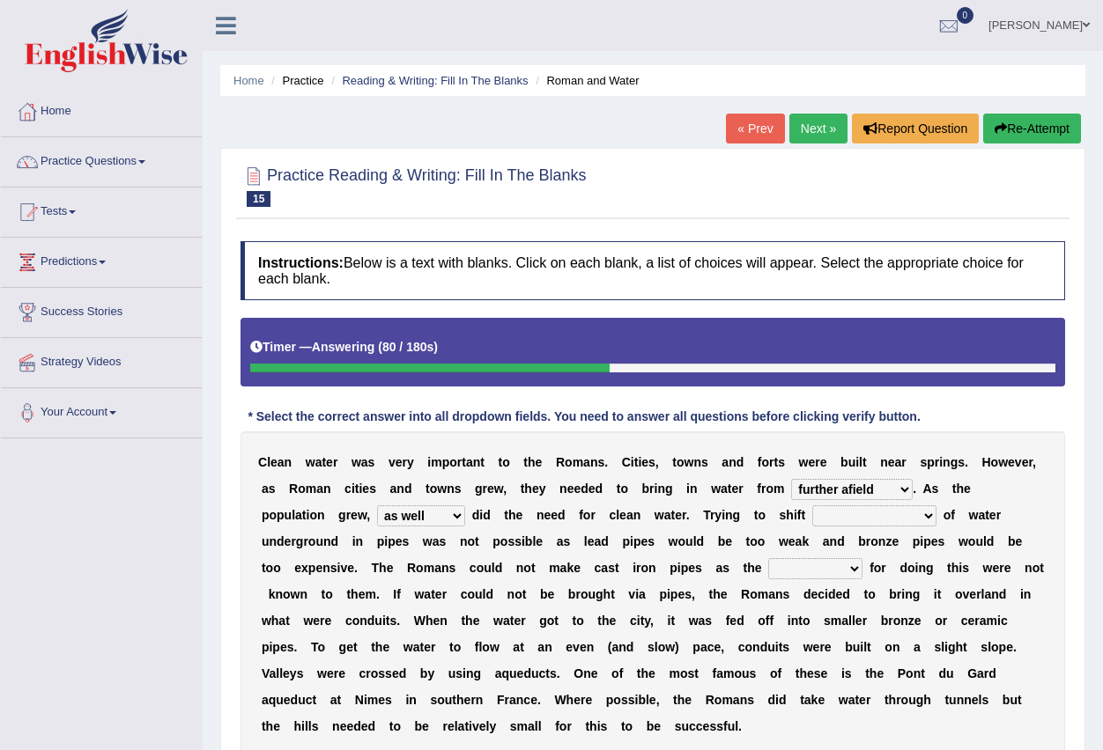
click at [463, 518] on select "as well so how thus" at bounding box center [421, 516] width 88 height 21
select select "how"
click at [377, 506] on select "as well so how thus" at bounding box center [421, 516] width 88 height 21
click at [845, 513] on select "few loads improper intakes relative levels large volumes" at bounding box center [874, 516] width 124 height 21
select select "large volumes"
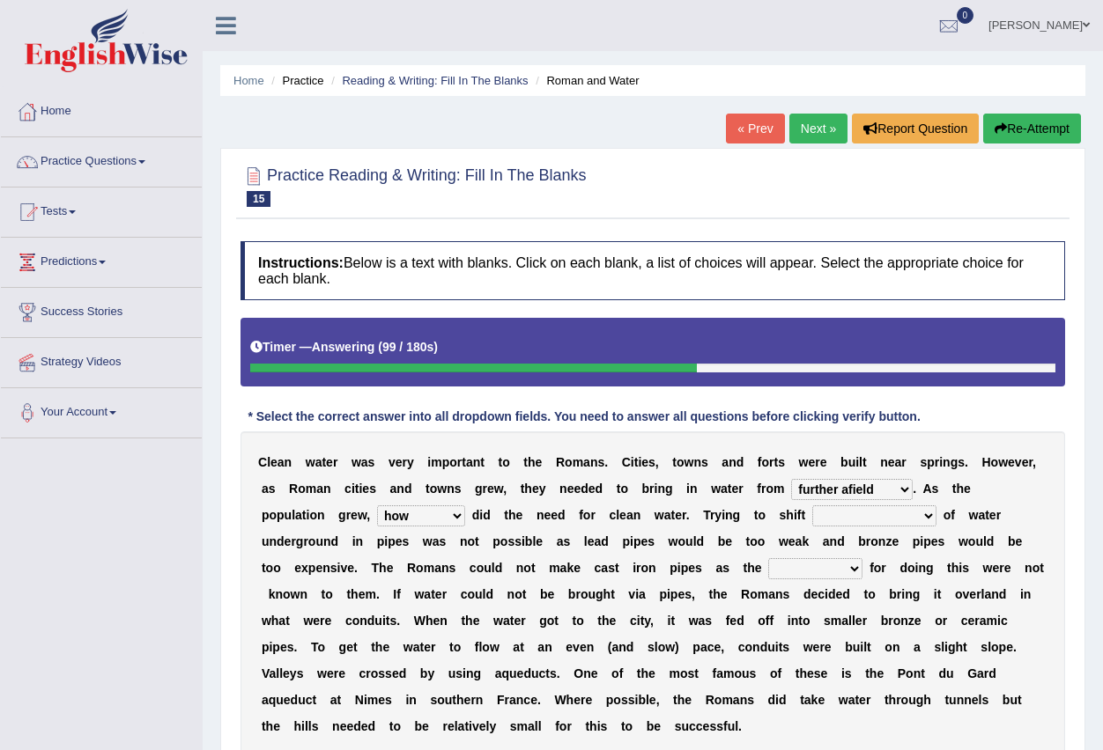
click at [812, 506] on select "few loads improper intakes relative levels large volumes" at bounding box center [874, 516] width 124 height 21
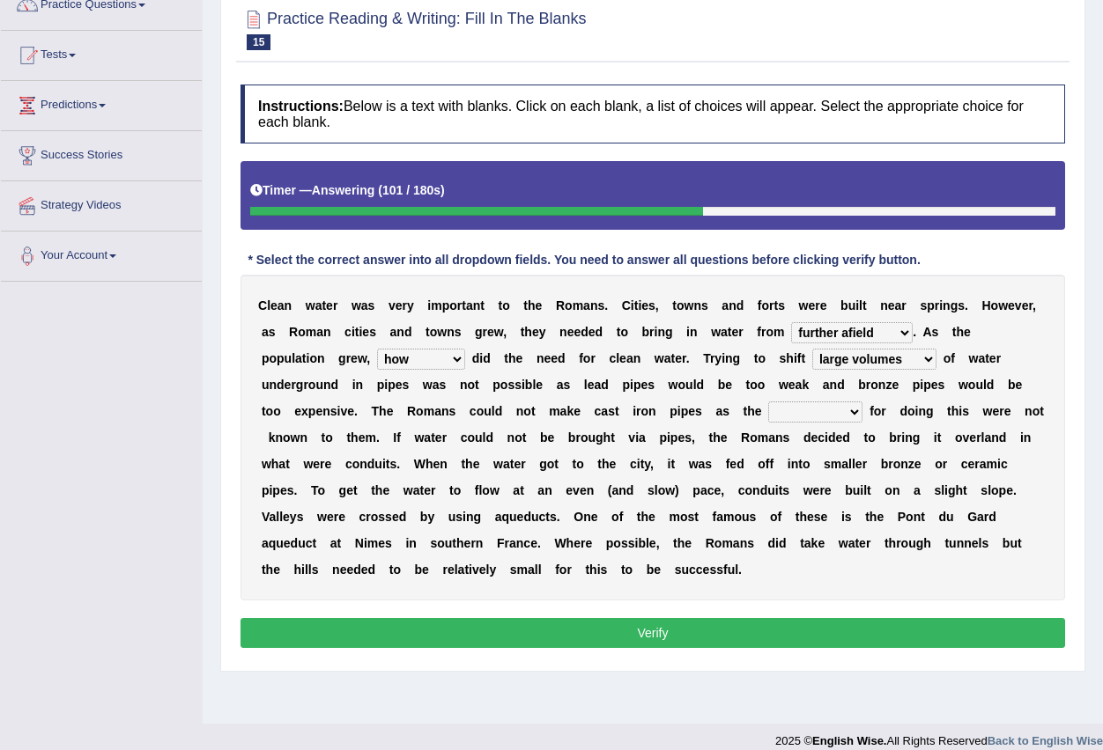
scroll to position [174, 0]
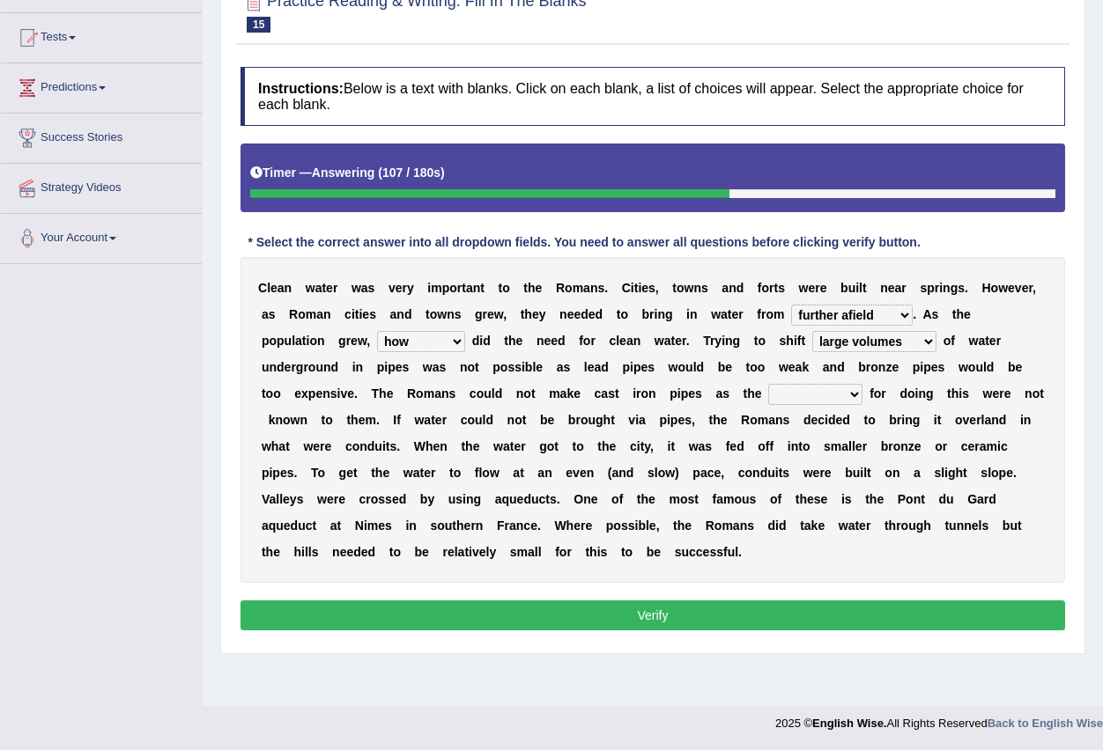
click at [852, 395] on select "spans scales proportions techniques" at bounding box center [815, 394] width 94 height 21
select select "proportions"
click at [768, 384] on select "spans scales proportions techniques" at bounding box center [815, 394] width 94 height 21
click at [735, 610] on button "Verify" at bounding box center [652, 616] width 824 height 30
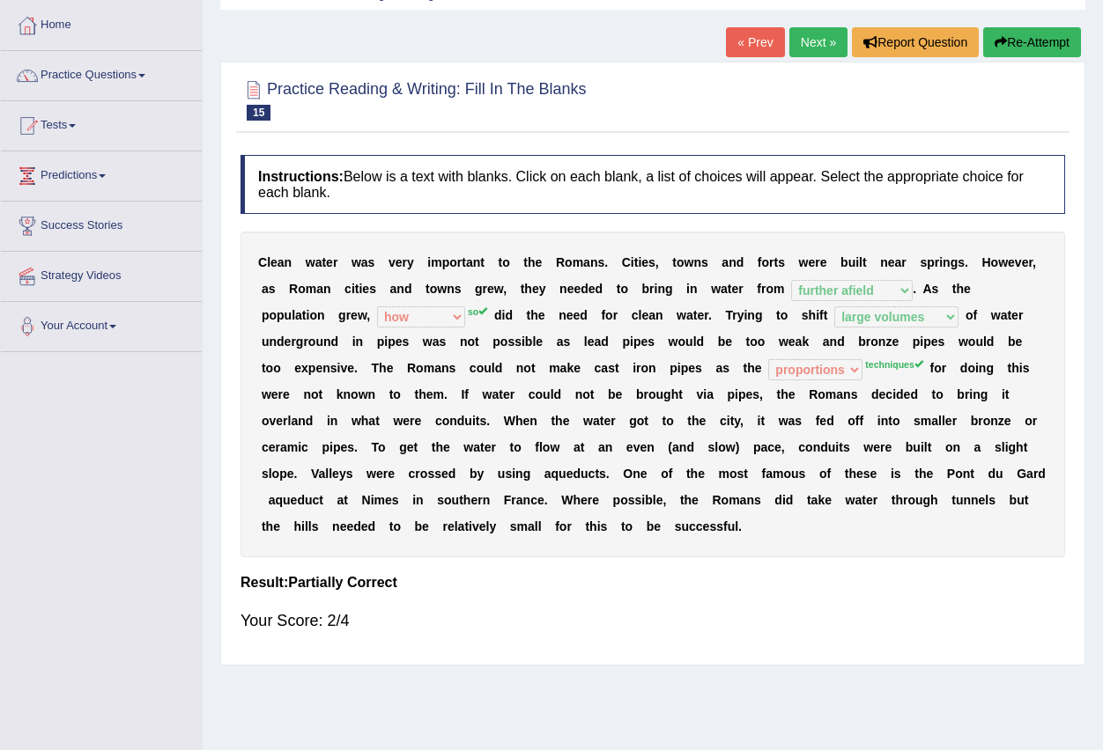
scroll to position [0, 0]
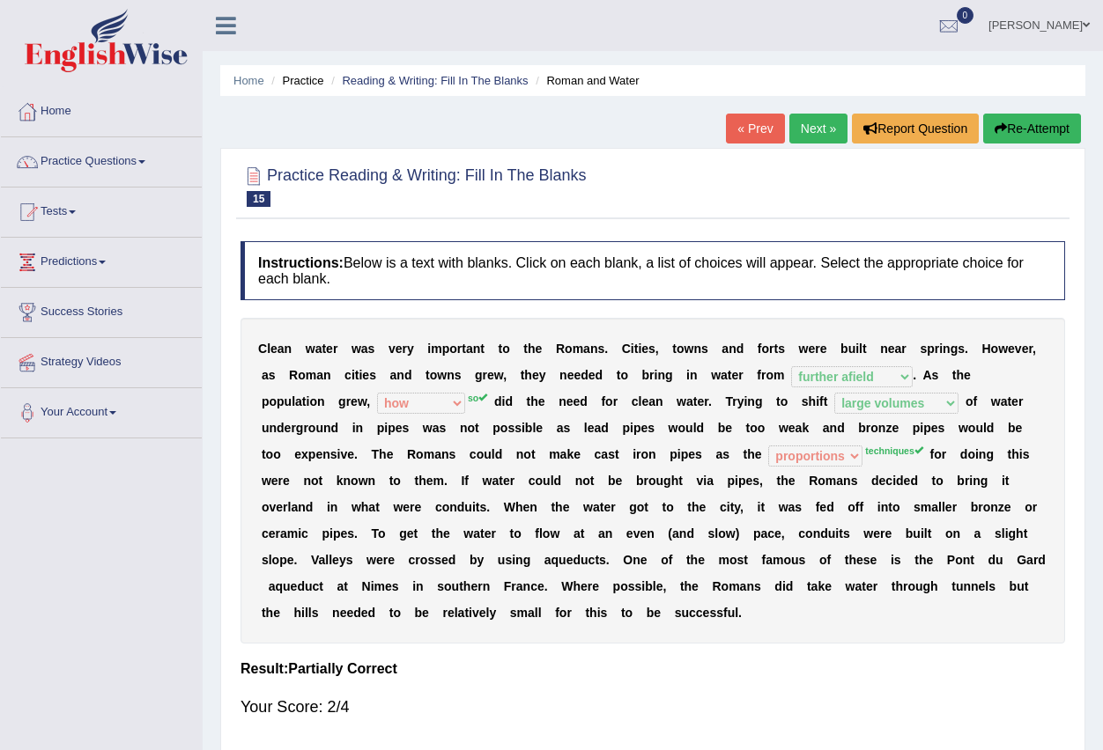
click at [1058, 124] on button "Re-Attempt" at bounding box center [1032, 129] width 98 height 30
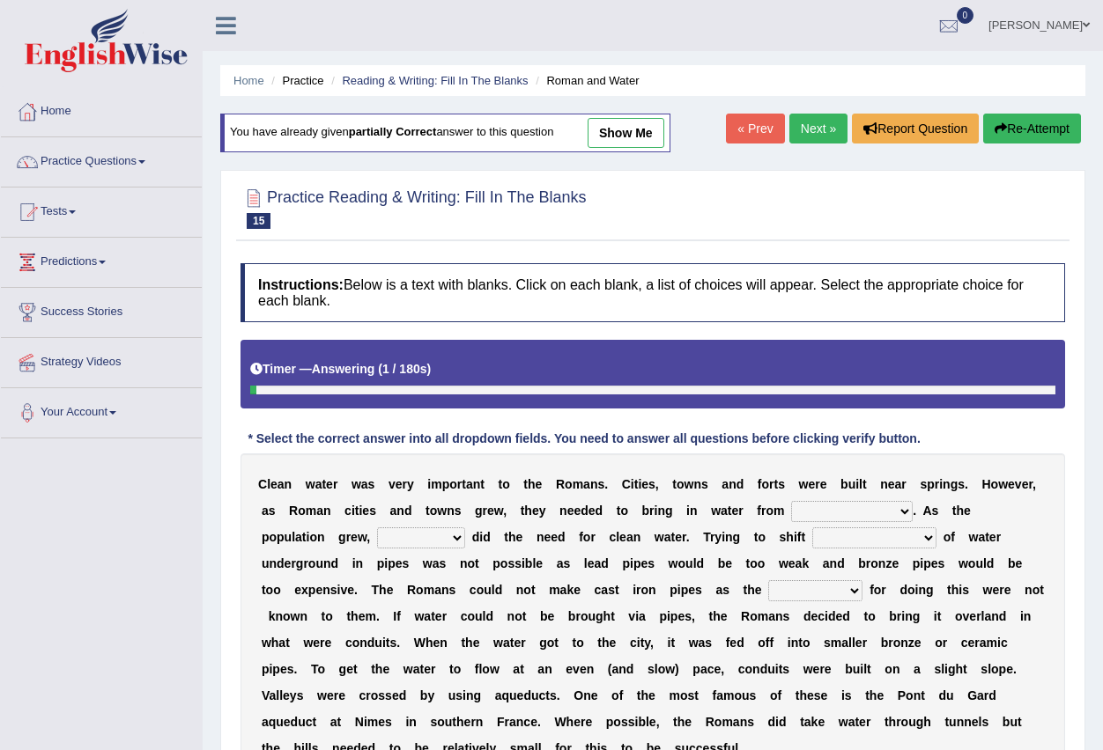
click at [837, 515] on select "further afield these origins different parts specific sources" at bounding box center [852, 511] width 122 height 21
select select "further afield"
click at [791, 501] on select "further afield these origins different parts specific sources" at bounding box center [852, 511] width 122 height 21
click at [907, 525] on div "C l e a n w a t e r w a s v e r y i m p o r t a n t t o t h e R o m a n s . C i…" at bounding box center [652, 617] width 824 height 326
click at [439, 540] on select "as well so how thus" at bounding box center [421, 538] width 88 height 21
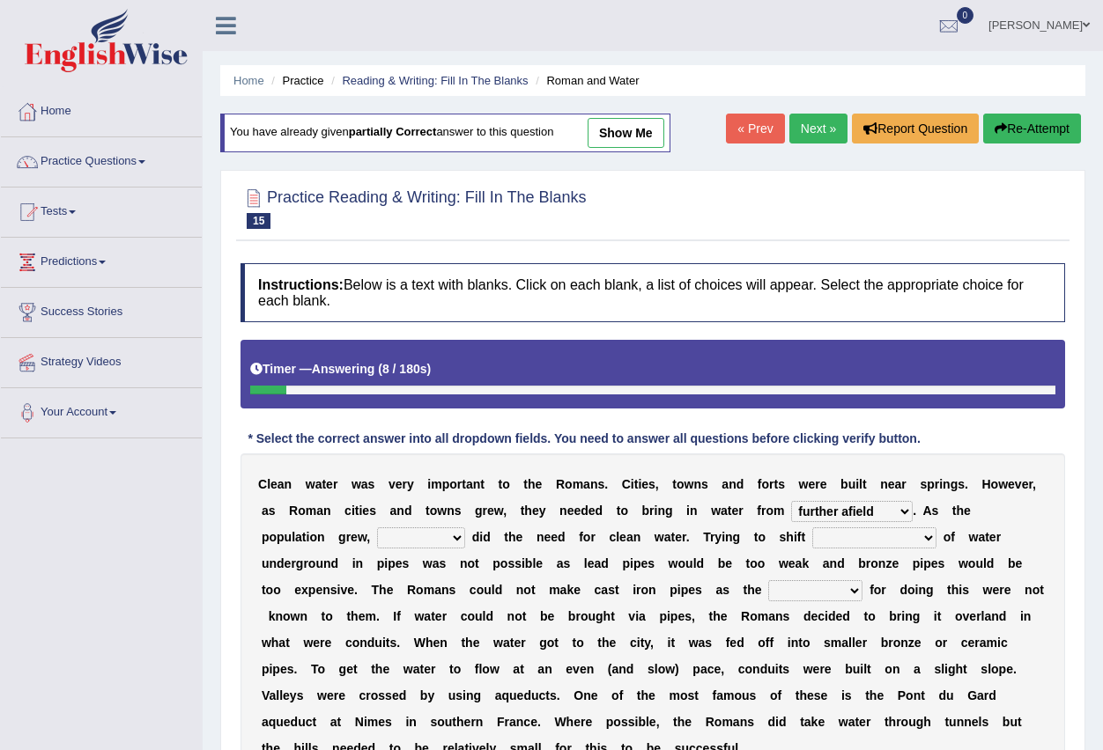
select select "so"
click at [377, 528] on select "as well so how thus" at bounding box center [421, 538] width 88 height 21
click at [845, 537] on select "few loads improper intakes relative levels large volumes" at bounding box center [874, 538] width 124 height 21
select select "large volumes"
click at [812, 528] on select "few loads improper intakes relative levels large volumes" at bounding box center [874, 538] width 124 height 21
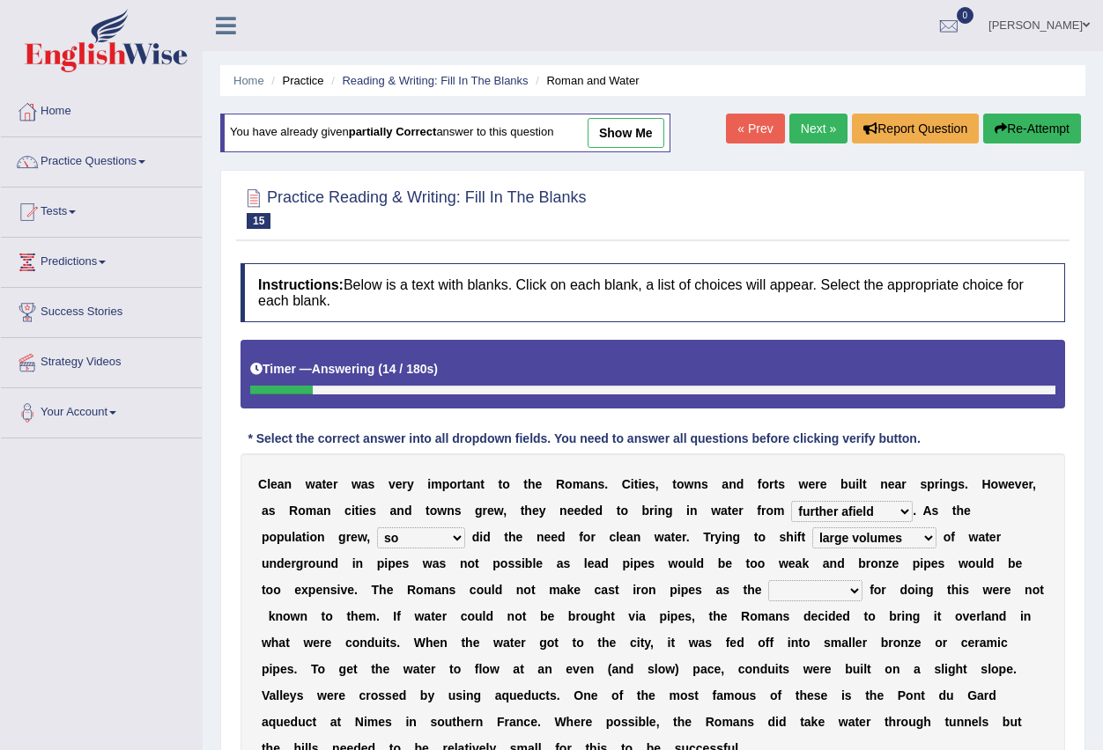
click at [833, 580] on select "spans scales proportions techniques" at bounding box center [815, 590] width 94 height 21
select select "techniques"
click at [768, 580] on select "spans scales proportions techniques" at bounding box center [815, 590] width 94 height 21
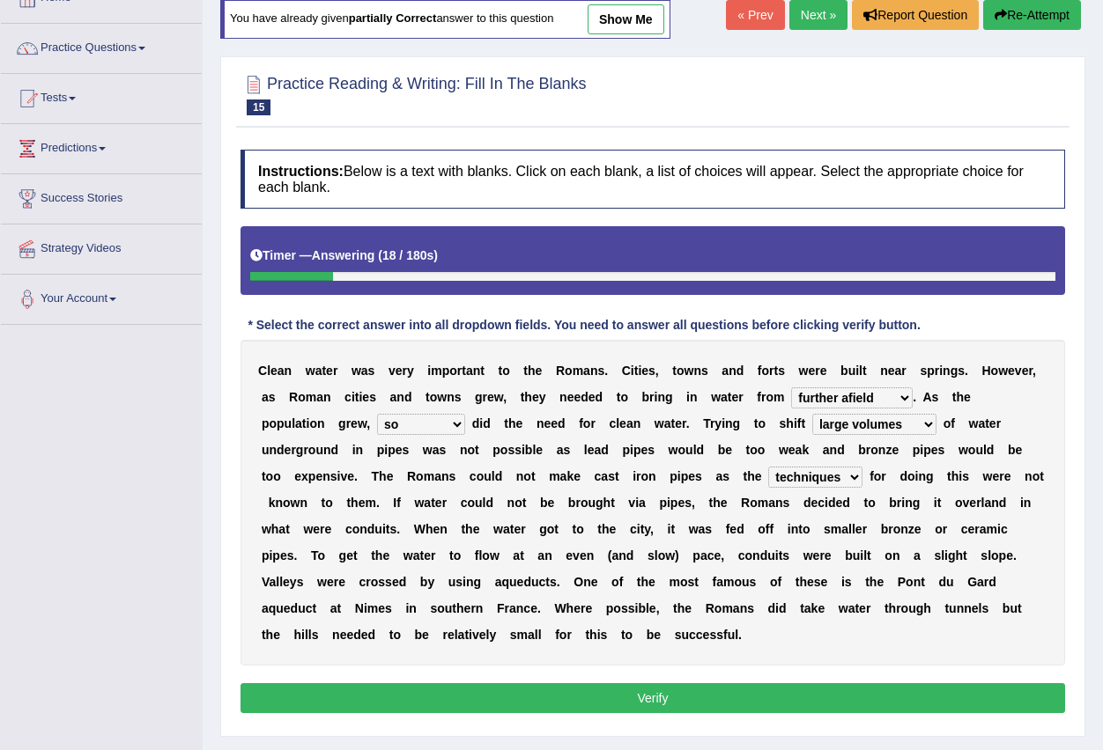
scroll to position [174, 0]
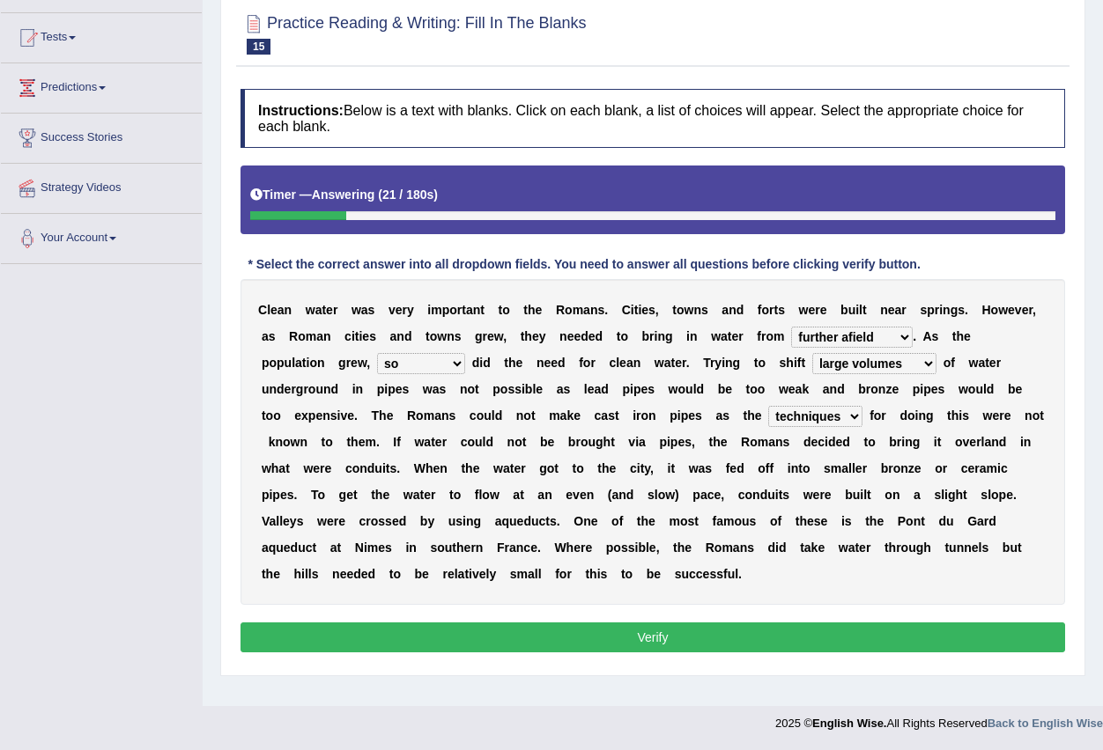
click at [858, 639] on button "Verify" at bounding box center [652, 638] width 824 height 30
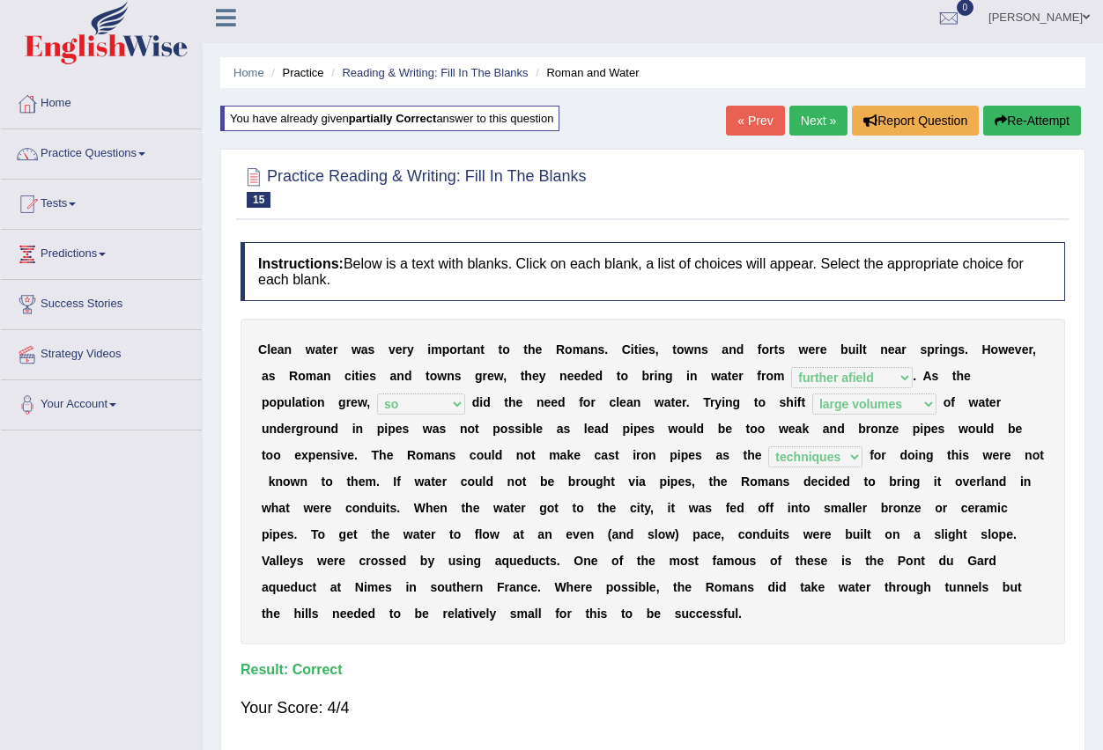
scroll to position [0, 0]
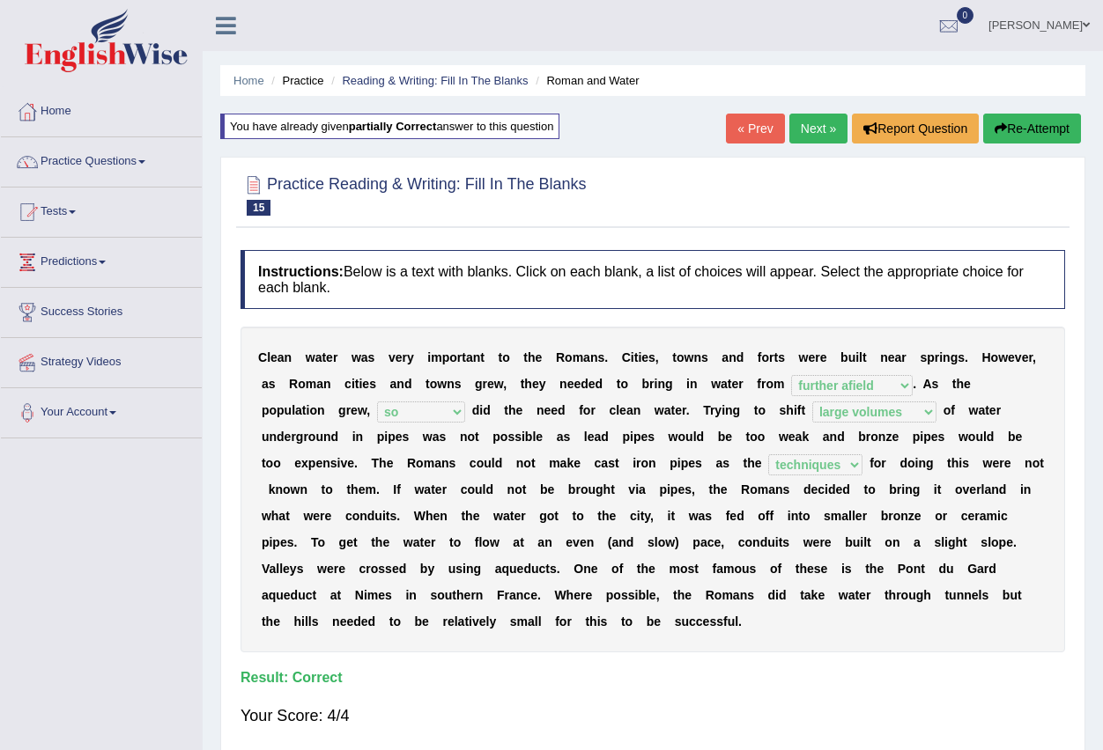
click at [808, 121] on link "Next »" at bounding box center [818, 129] width 58 height 30
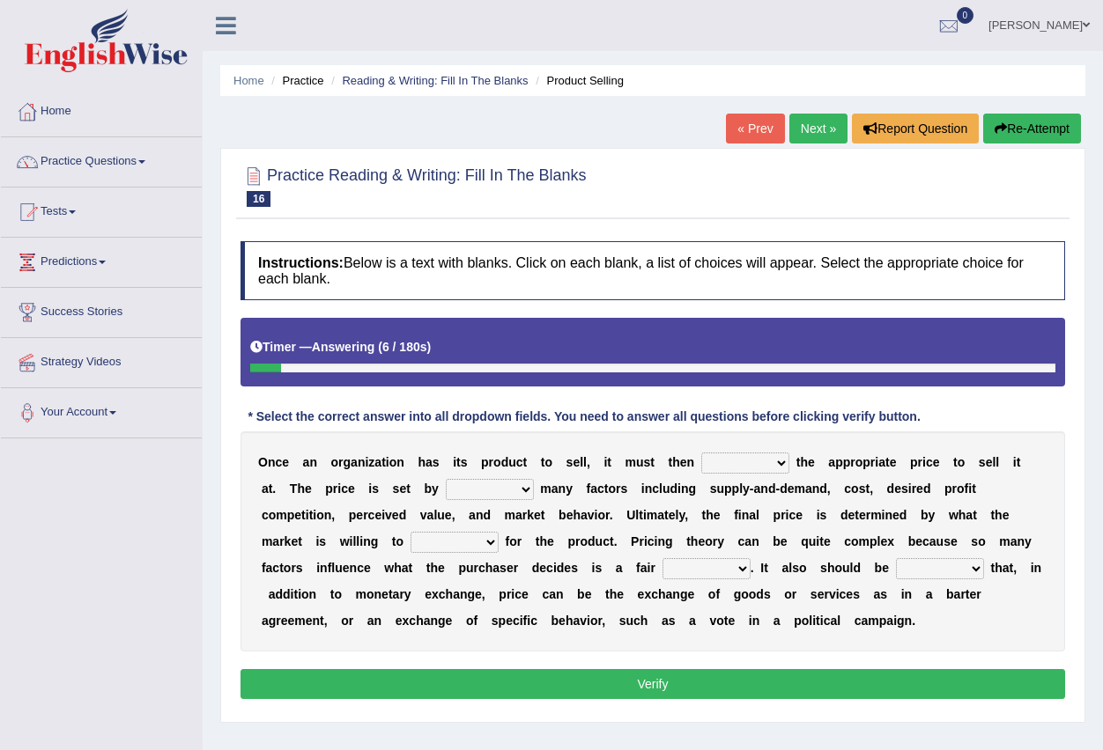
click at [741, 463] on select "tolerate determine fabricate fancy" at bounding box center [745, 463] width 88 height 21
select select "determine"
click at [701, 453] on select "tolerate determine fabricate fancy" at bounding box center [745, 463] width 88 height 21
click at [531, 493] on select "comparing begetting balancing offsetting" at bounding box center [490, 489] width 88 height 21
select select "balancing"
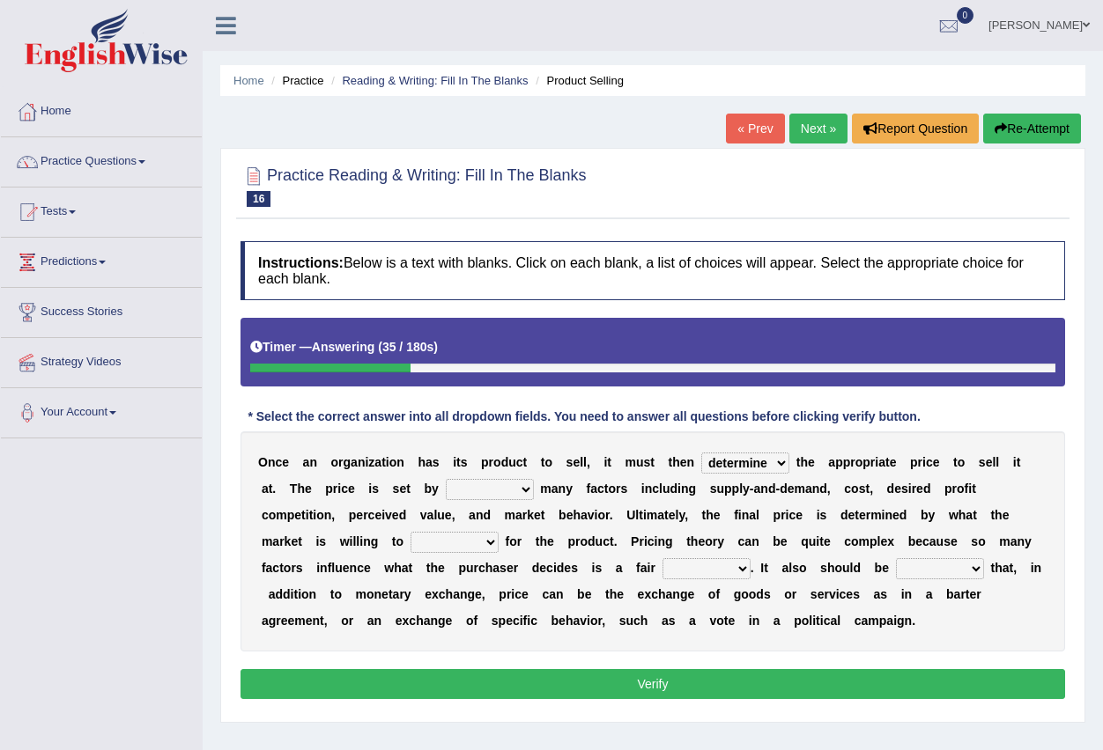
click at [446, 479] on select "comparing begetting balancing offsetting" at bounding box center [490, 489] width 88 height 21
click at [494, 536] on select "consign design exchange prepare" at bounding box center [454, 542] width 88 height 21
select select "consign"
click at [410, 532] on select "consign design exchange prepare" at bounding box center [454, 542] width 88 height 21
click at [735, 571] on select "addition shape content value" at bounding box center [706, 568] width 88 height 21
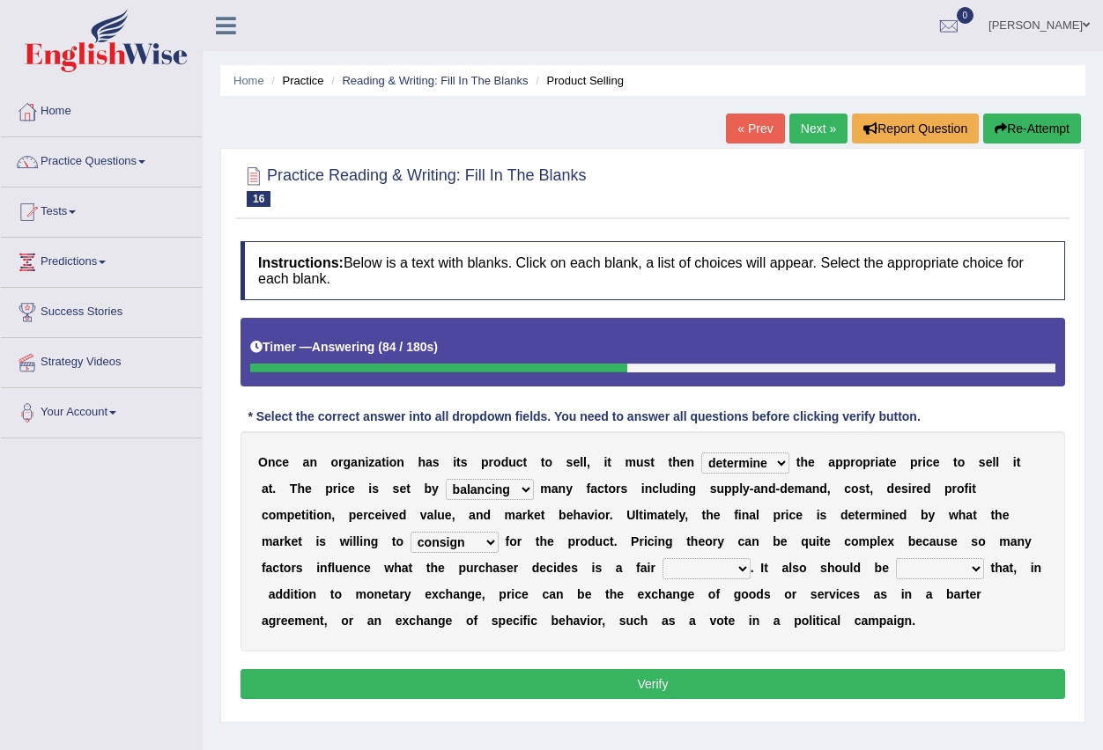
select select "value"
click at [662, 558] on select "addition shape content value" at bounding box center [706, 568] width 88 height 21
click at [916, 574] on select "explained enlarged overrated noted" at bounding box center [940, 568] width 88 height 21
select select "noted"
click at [896, 558] on select "explained enlarged overrated noted" at bounding box center [940, 568] width 88 height 21
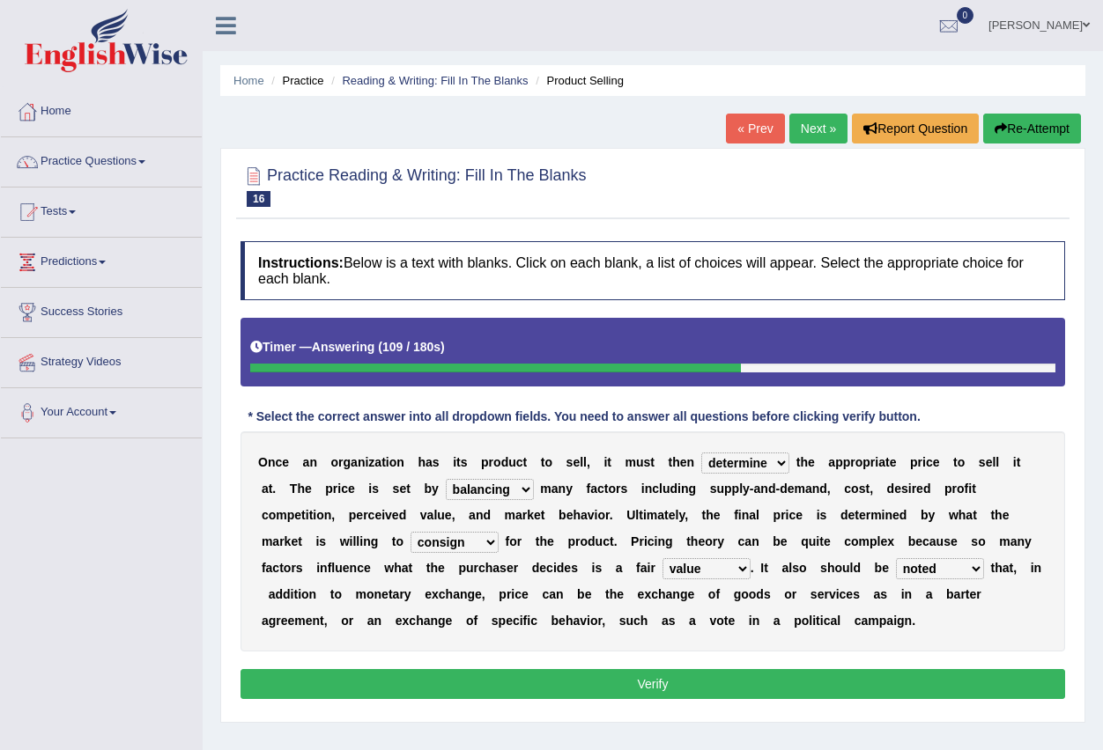
click at [913, 682] on button "Verify" at bounding box center [652, 684] width 824 height 30
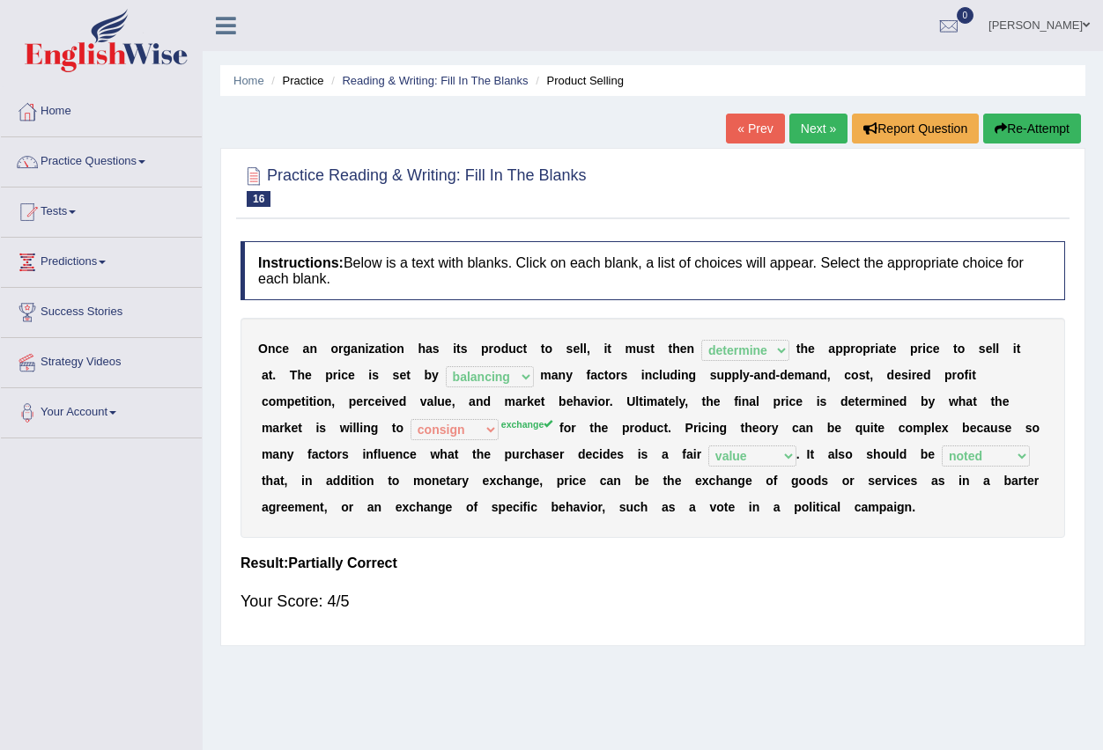
click at [1024, 129] on button "Re-Attempt" at bounding box center [1032, 129] width 98 height 30
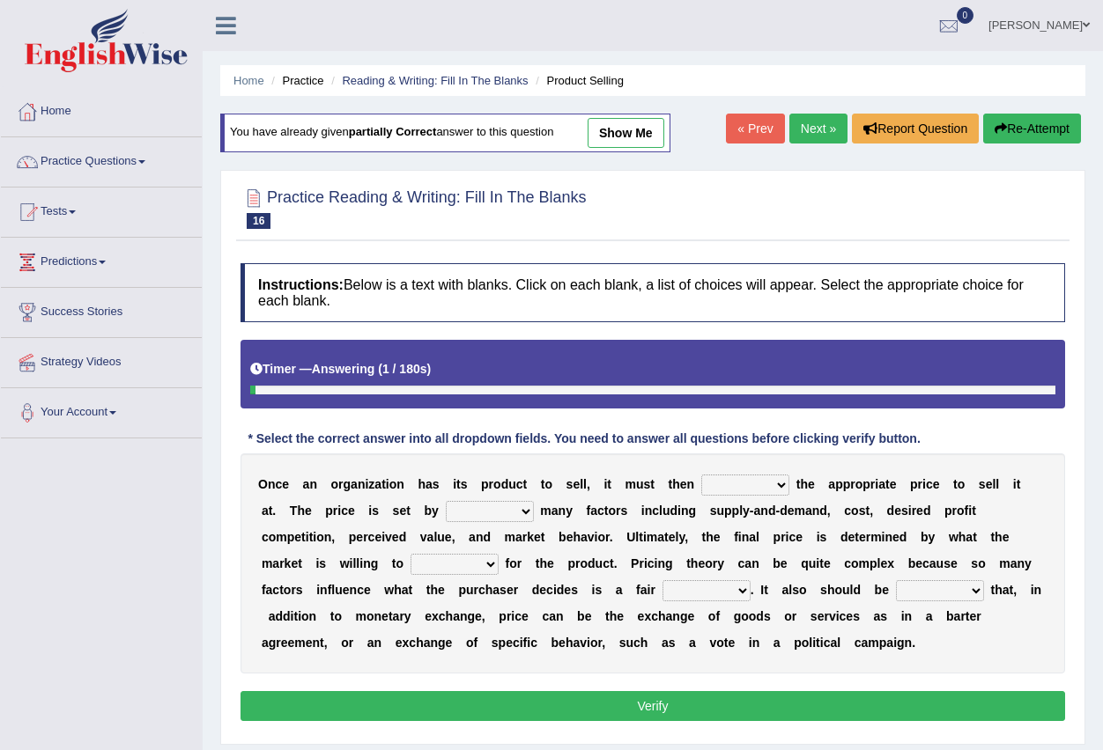
click at [778, 481] on select "tolerate determine fabricate fancy" at bounding box center [745, 485] width 88 height 21
select select "determine"
click at [701, 475] on select "tolerate determine fabricate fancy" at bounding box center [745, 485] width 88 height 21
click at [509, 509] on select "comparing begetting balancing offsetting" at bounding box center [490, 511] width 88 height 21
select select "comparing"
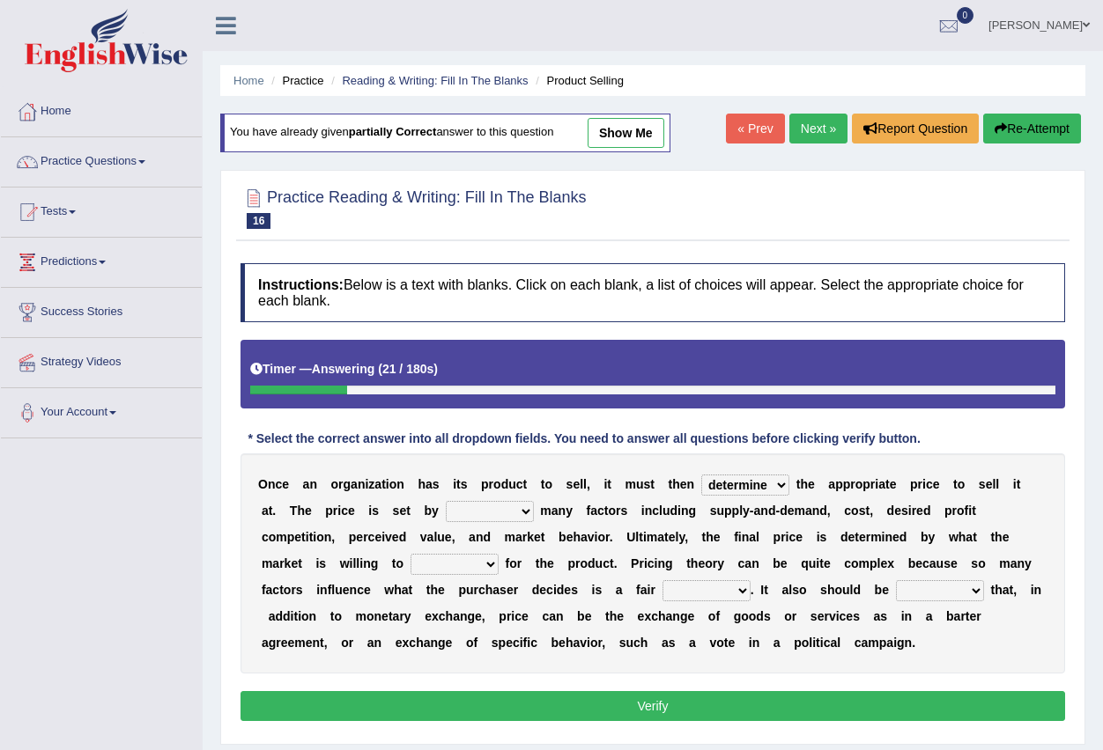
click at [446, 501] on select "comparing begetting balancing offsetting" at bounding box center [490, 511] width 88 height 21
click at [488, 558] on select "consign design exchange prepare" at bounding box center [454, 564] width 88 height 21
click at [410, 554] on select "consign design exchange prepare" at bounding box center [454, 564] width 88 height 21
click at [488, 568] on select "consign design exchange prepare" at bounding box center [454, 564] width 88 height 21
select select "exchange"
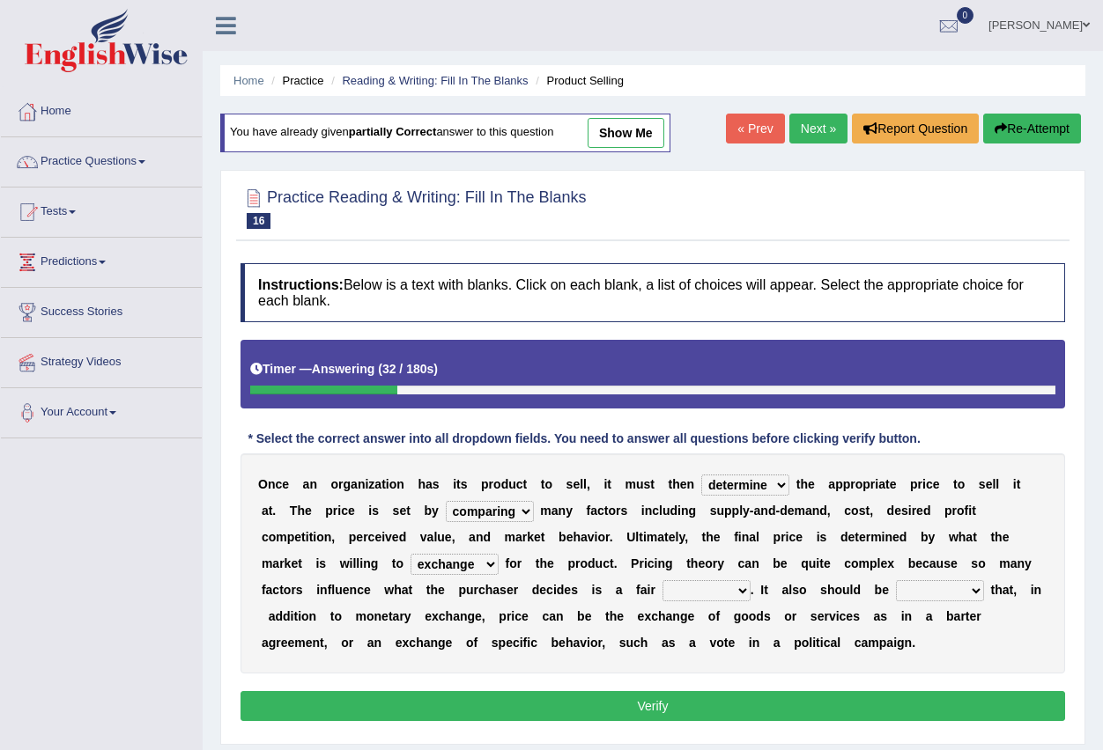
click at [410, 554] on select "consign design exchange prepare" at bounding box center [454, 564] width 88 height 21
click at [710, 583] on select "addition shape content value" at bounding box center [706, 590] width 88 height 21
select select "value"
click at [662, 580] on select "addition shape content value" at bounding box center [706, 590] width 88 height 21
click at [932, 587] on select "explained enlarged overrated noted" at bounding box center [940, 590] width 88 height 21
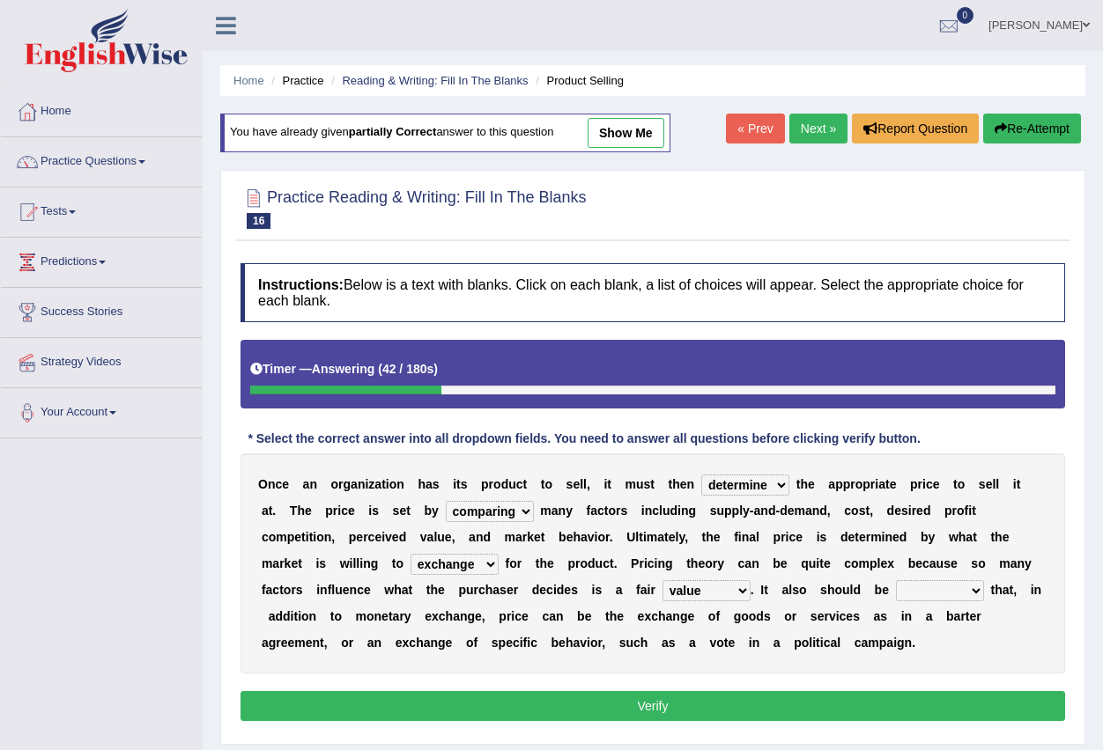
select select "noted"
click at [896, 580] on select "explained enlarged overrated noted" at bounding box center [940, 590] width 88 height 21
click at [919, 694] on button "Verify" at bounding box center [652, 706] width 824 height 30
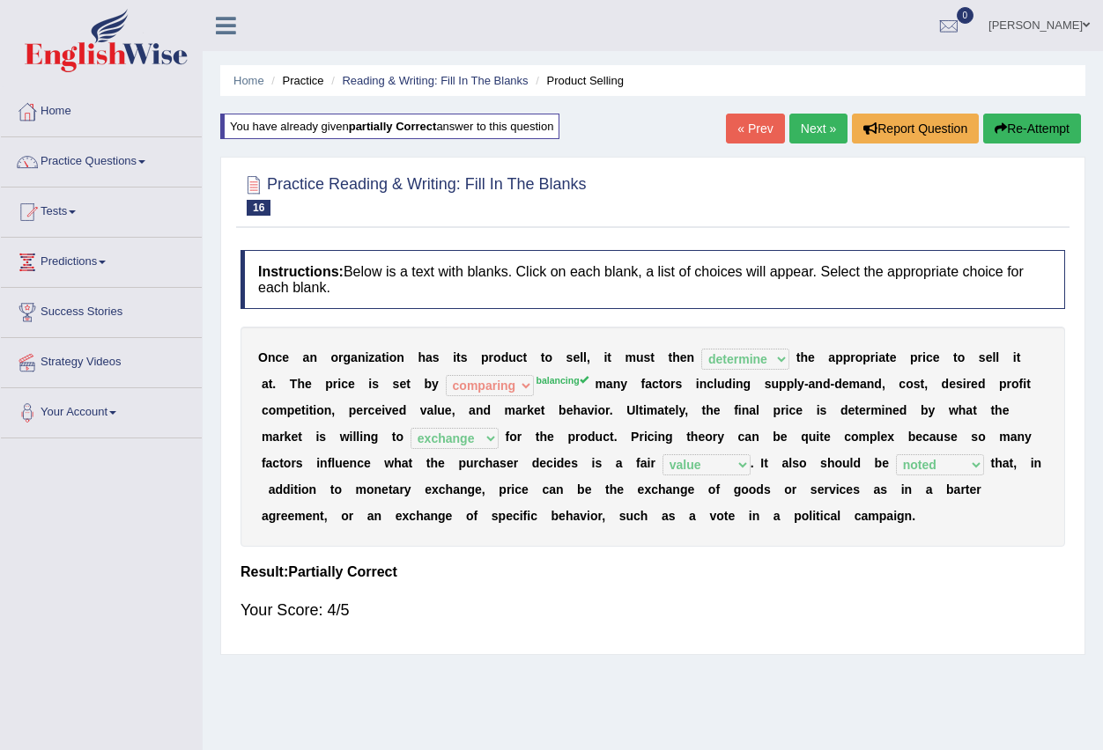
click at [1006, 129] on button "Re-Attempt" at bounding box center [1032, 129] width 98 height 30
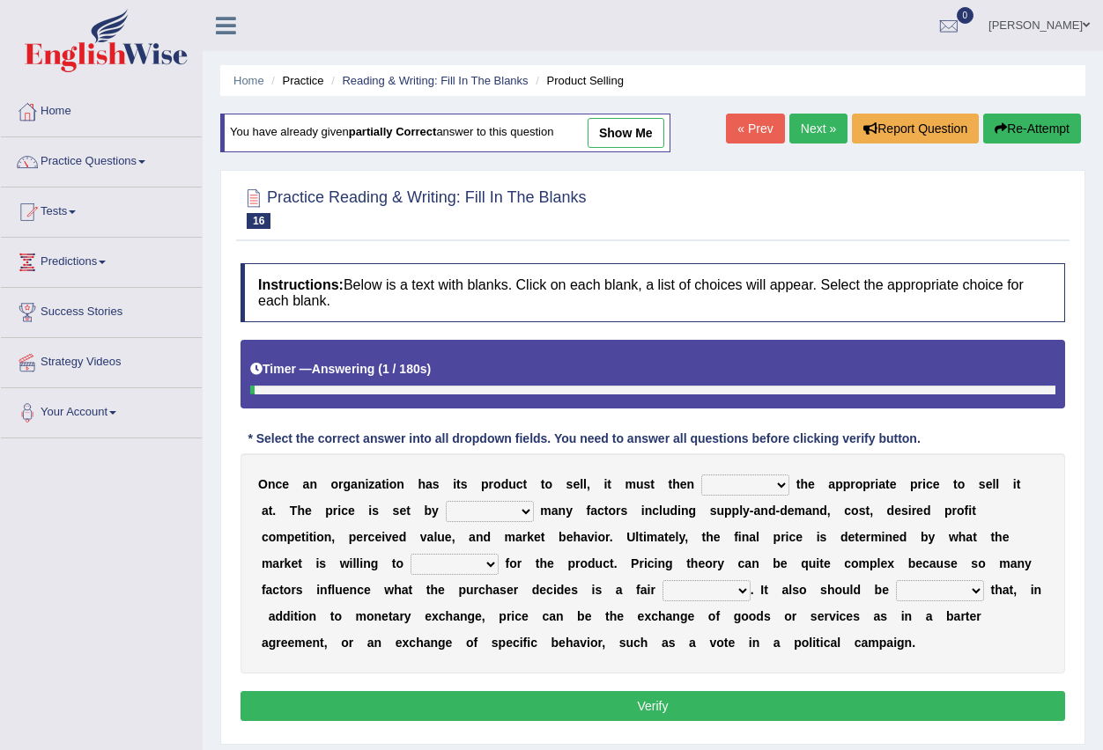
click at [753, 478] on select "tolerate determine fabricate fancy" at bounding box center [745, 485] width 88 height 21
select select "determine"
click at [701, 475] on select "tolerate determine fabricate fancy" at bounding box center [745, 485] width 88 height 21
click at [498, 519] on select "comparing begetting balancing offsetting" at bounding box center [490, 511] width 88 height 21
select select "balancing"
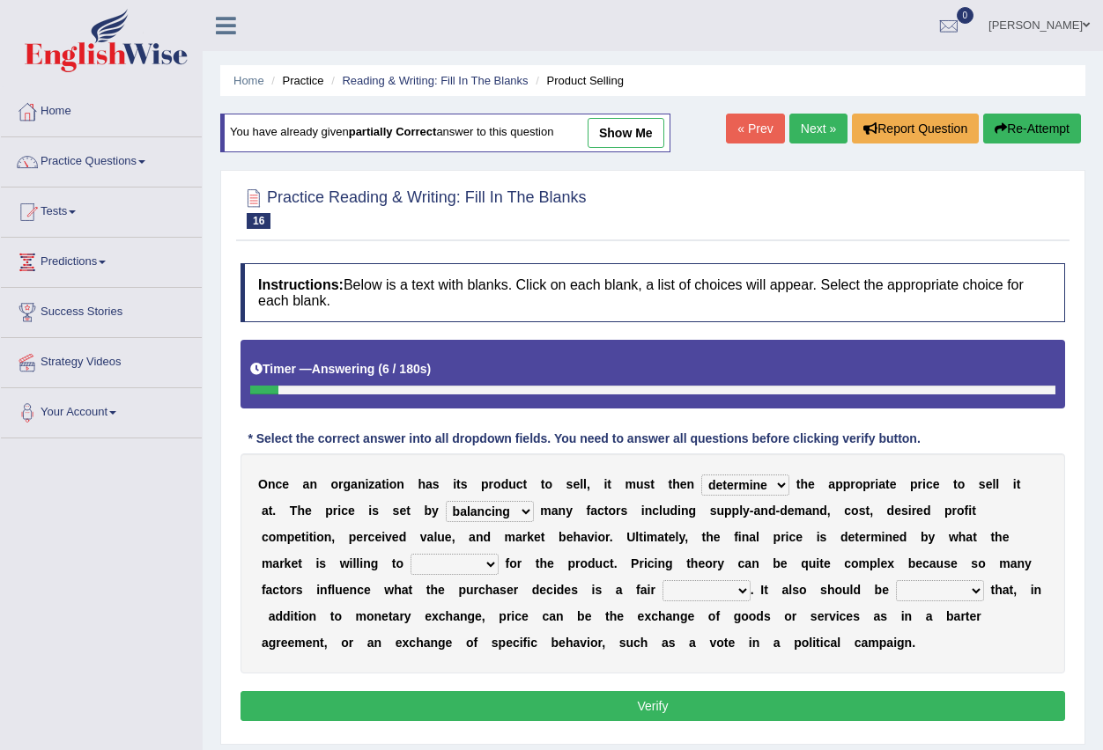
click at [446, 501] on select "comparing begetting balancing offsetting" at bounding box center [490, 511] width 88 height 21
click at [484, 571] on select "consign design exchange prepare" at bounding box center [454, 564] width 88 height 21
select select "exchange"
click at [410, 554] on select "consign design exchange prepare" at bounding box center [454, 564] width 88 height 21
click at [691, 595] on select "addition shape content value" at bounding box center [706, 590] width 88 height 21
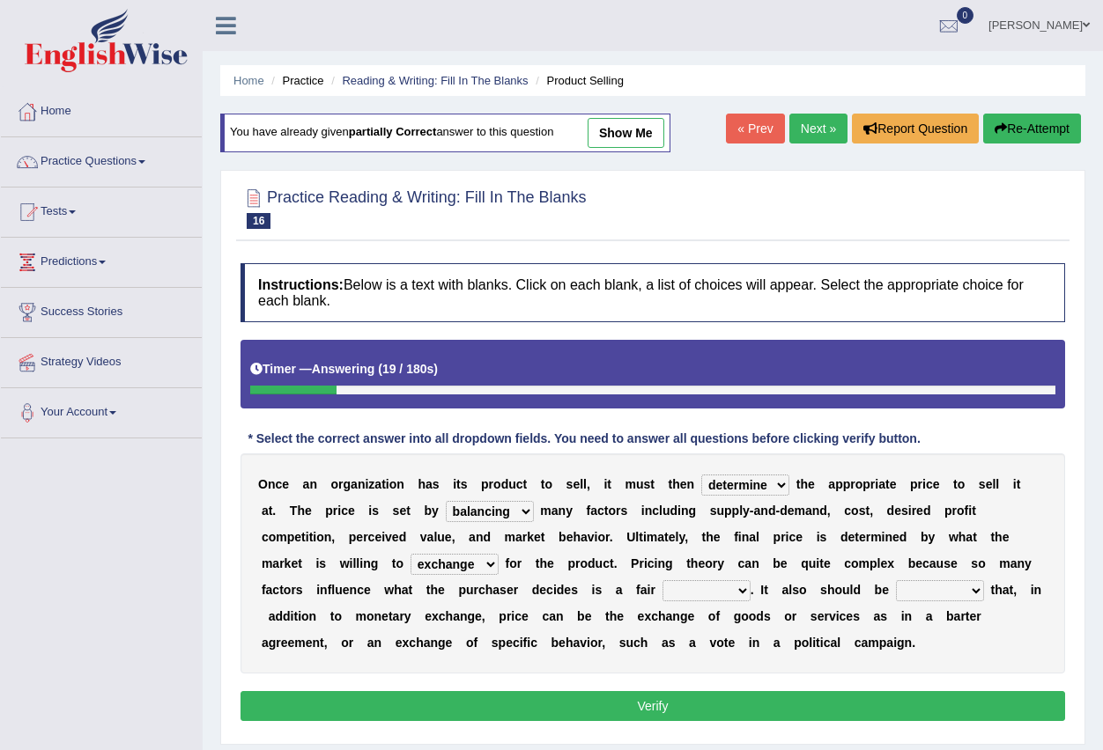
select select "value"
click at [662, 580] on select "addition shape content value" at bounding box center [706, 590] width 88 height 21
click at [901, 583] on select "explained enlarged overrated noted" at bounding box center [940, 590] width 88 height 21
select select "noted"
click at [896, 580] on select "explained enlarged overrated noted" at bounding box center [940, 590] width 88 height 21
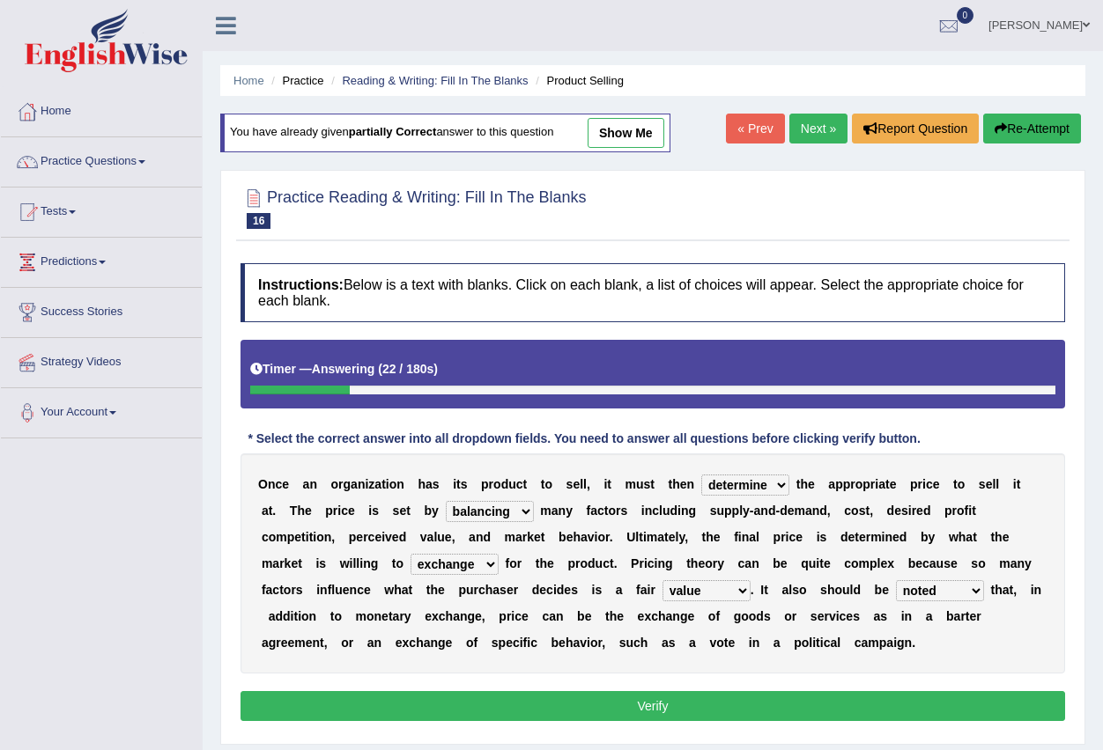
click at [904, 703] on button "Verify" at bounding box center [652, 706] width 824 height 30
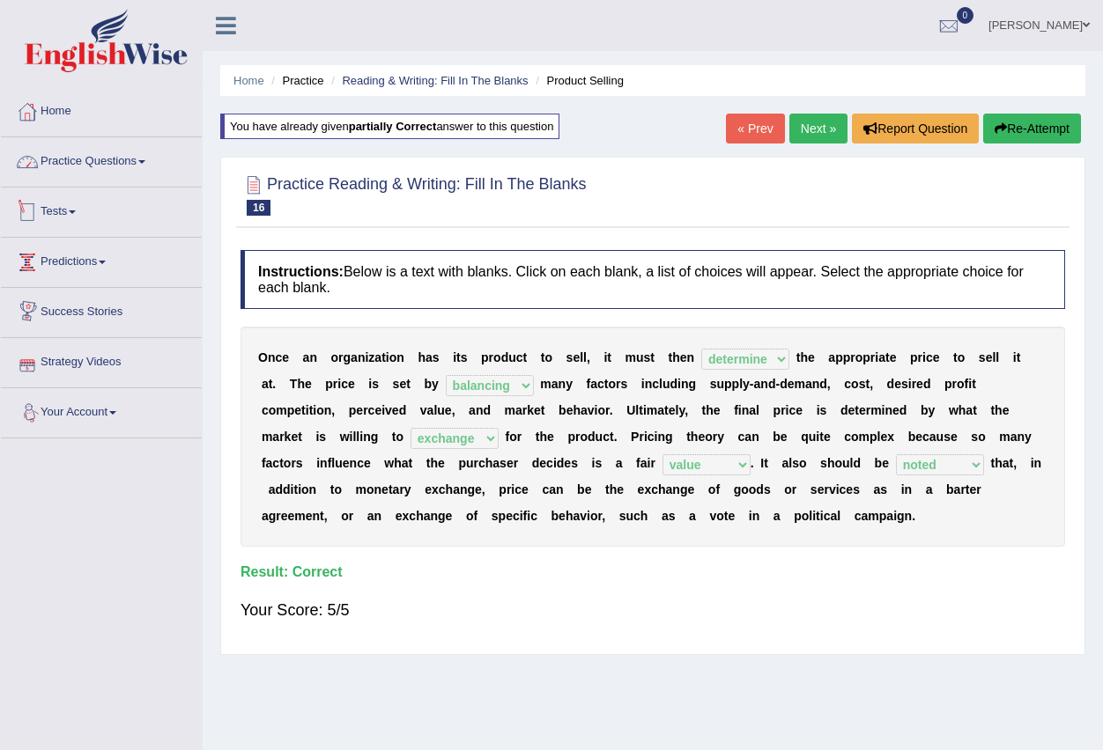
click at [93, 167] on link "Practice Questions" at bounding box center [101, 159] width 201 height 44
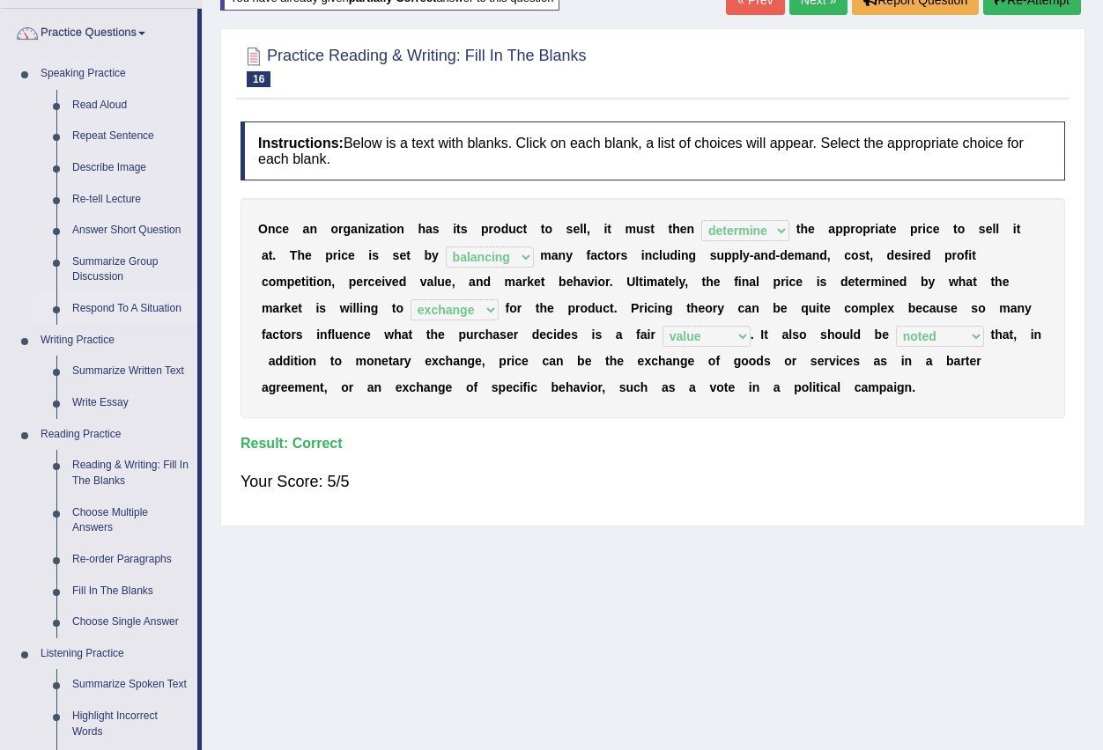
scroll to position [176, 0]
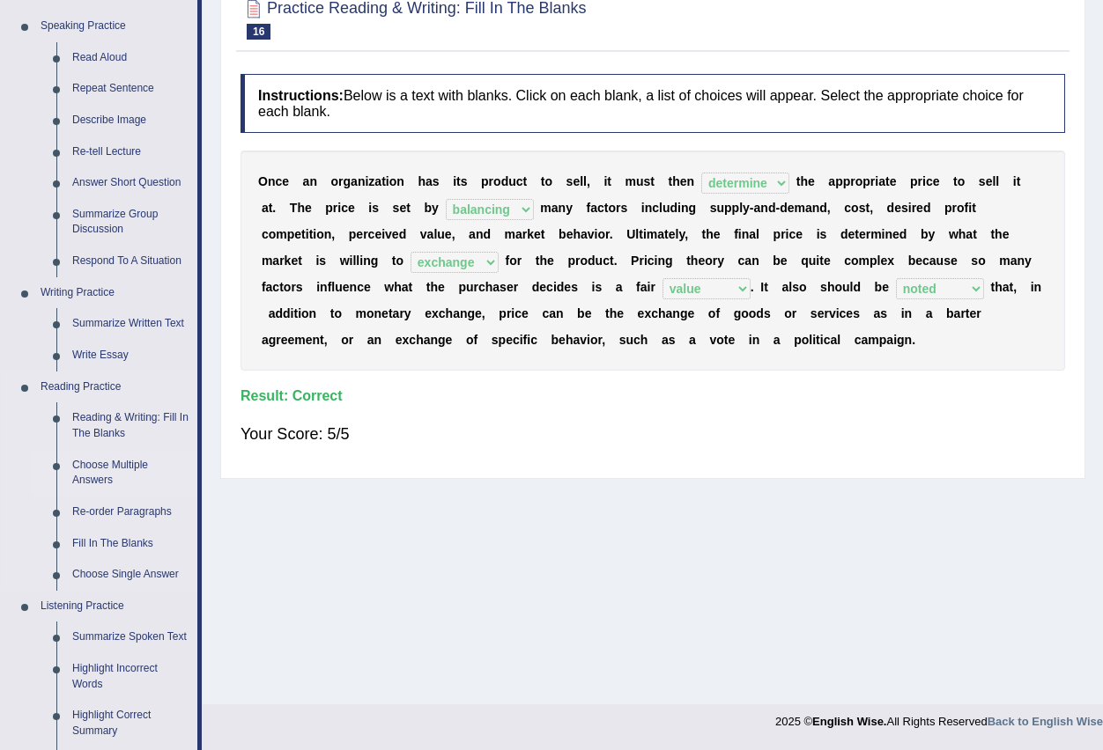
click at [115, 462] on link "Choose Multiple Answers" at bounding box center [130, 473] width 133 height 47
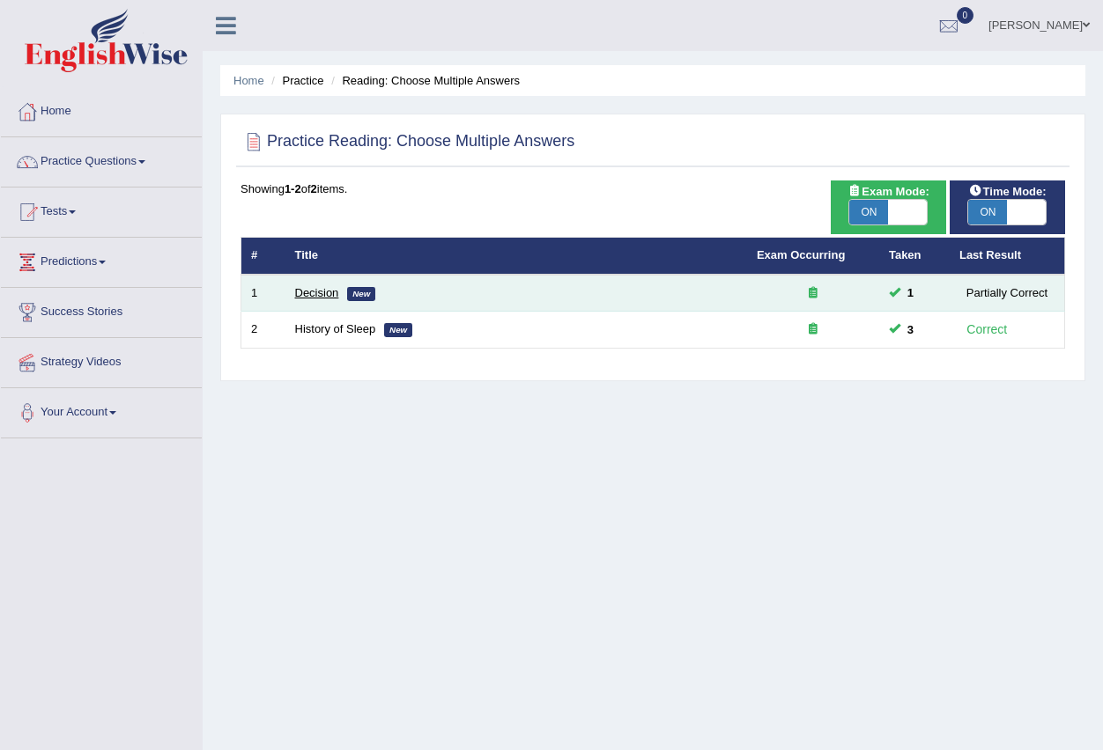
click at [315, 291] on link "Decision" at bounding box center [317, 292] width 44 height 13
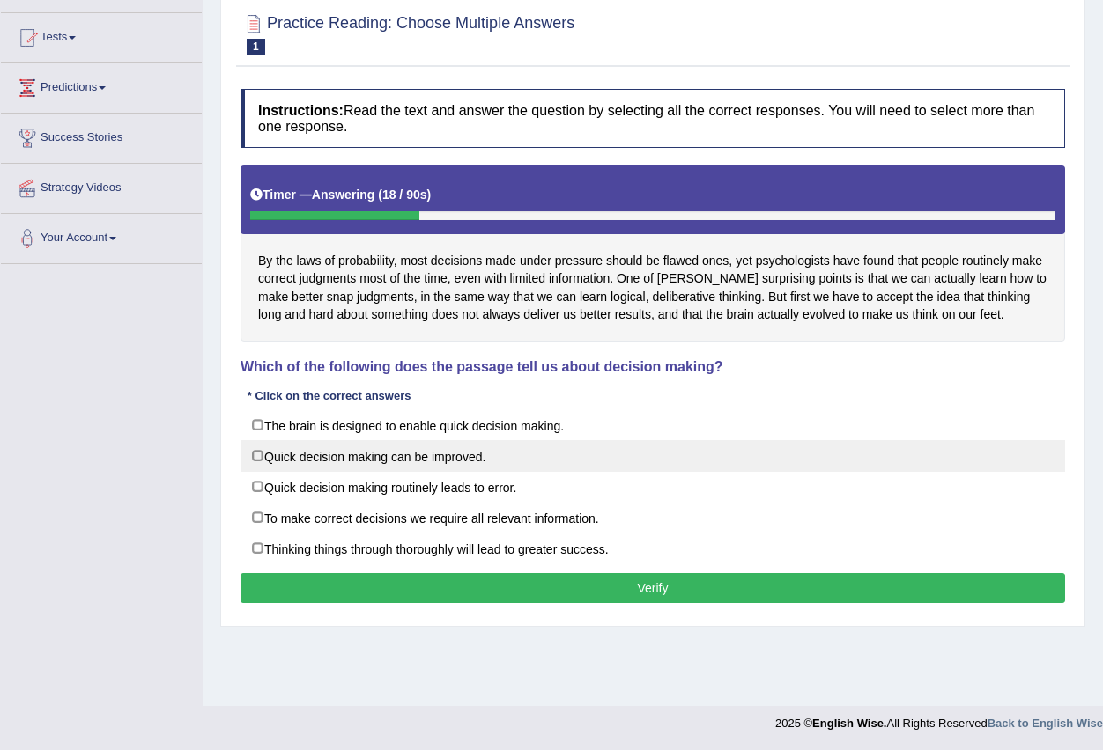
click at [442, 469] on label "Quick decision making can be improved." at bounding box center [652, 456] width 824 height 32
checkbox input "true"
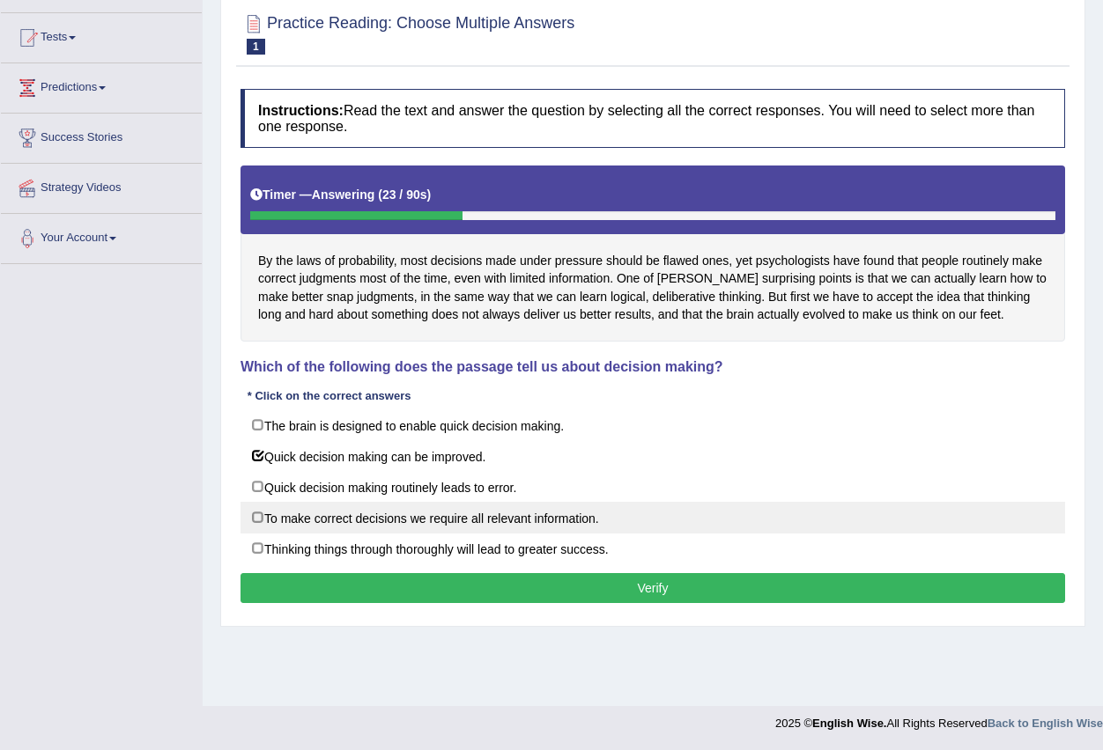
click at [454, 518] on label "To make correct decisions we require all relevant information." at bounding box center [652, 518] width 824 height 32
checkbox input "true"
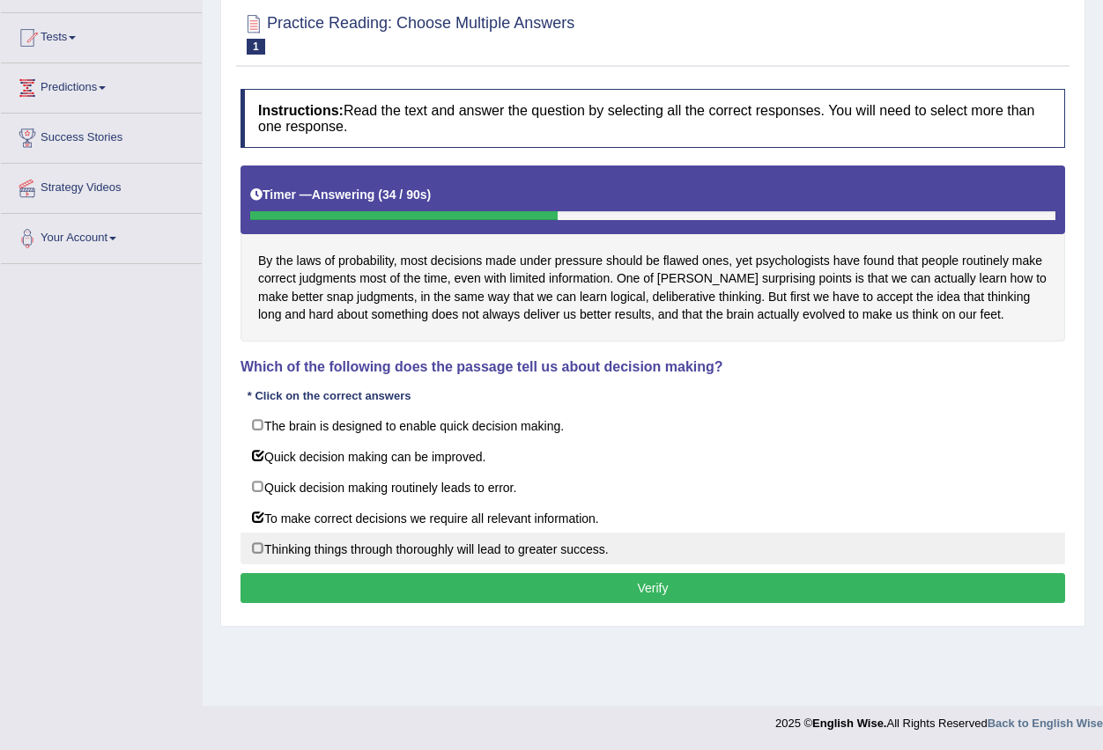
click at [476, 552] on label "Thinking things through thoroughly will lead to greater success." at bounding box center [652, 549] width 824 height 32
checkbox input "true"
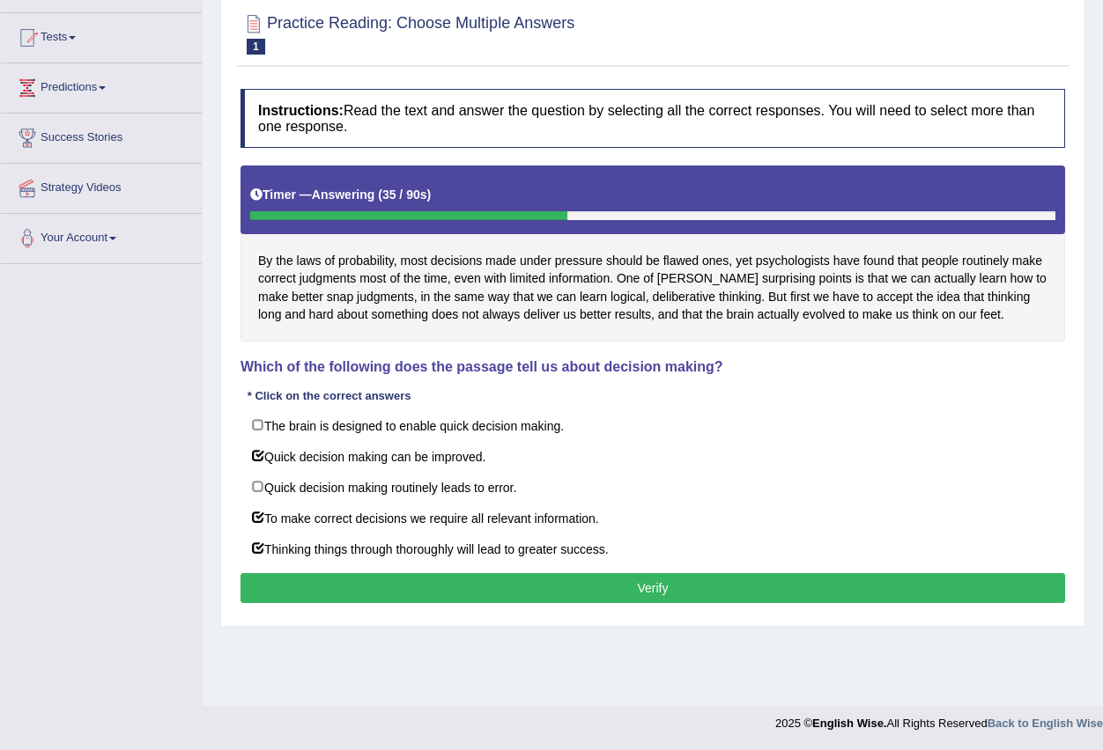
click at [485, 580] on button "Verify" at bounding box center [652, 588] width 824 height 30
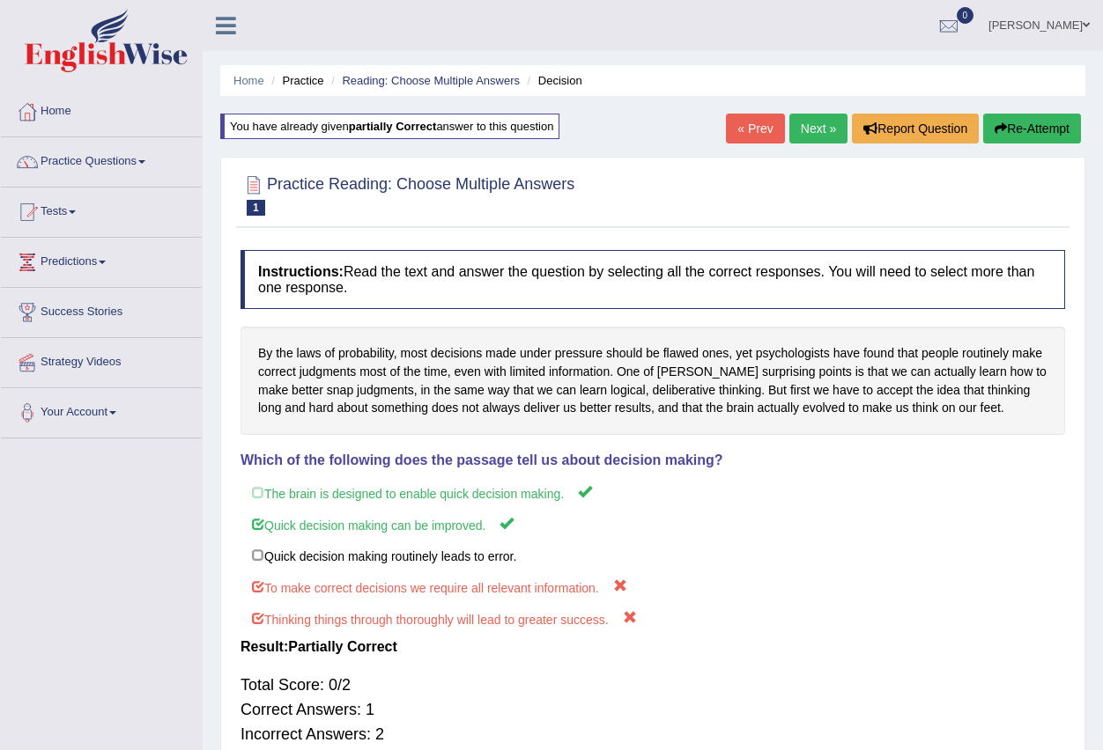
click at [1022, 127] on button "Re-Attempt" at bounding box center [1032, 129] width 98 height 30
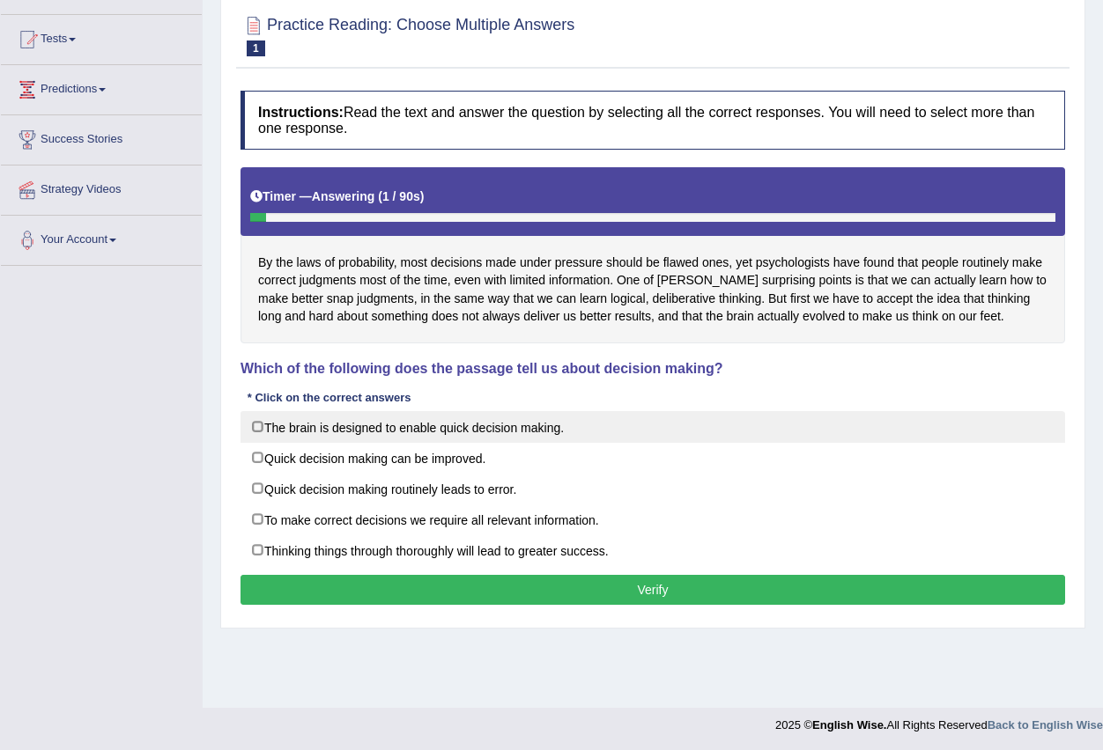
scroll to position [174, 0]
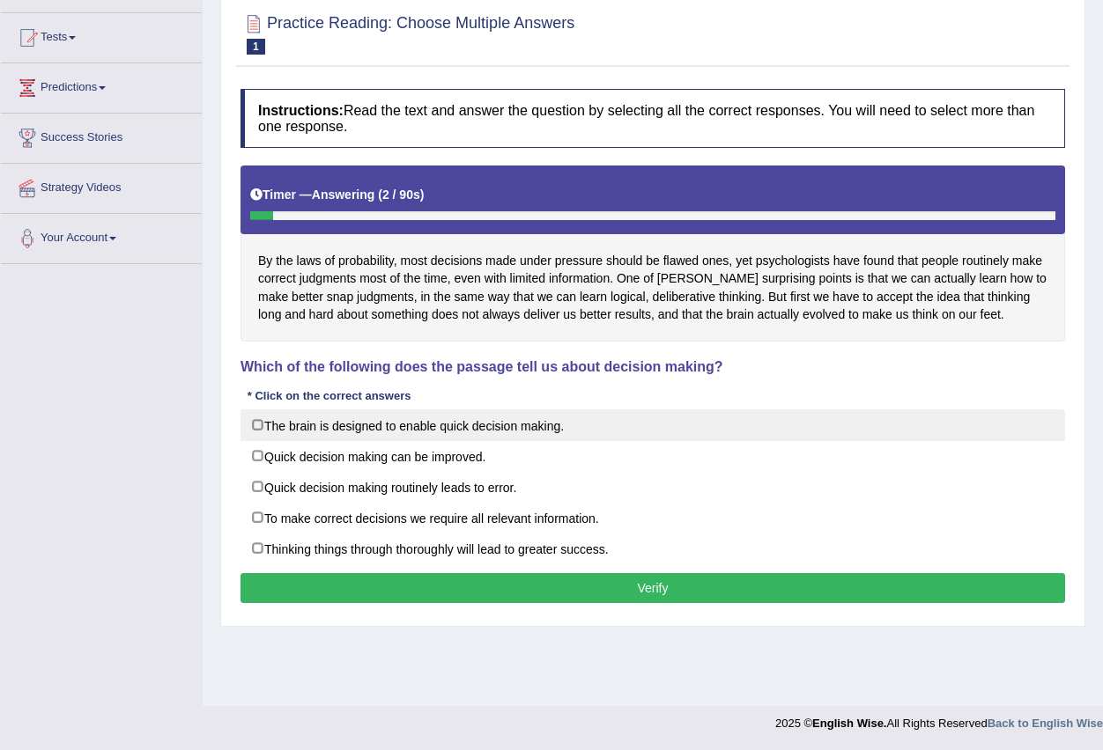
click at [435, 435] on label "The brain is designed to enable quick decision making." at bounding box center [652, 426] width 824 height 32
checkbox input "true"
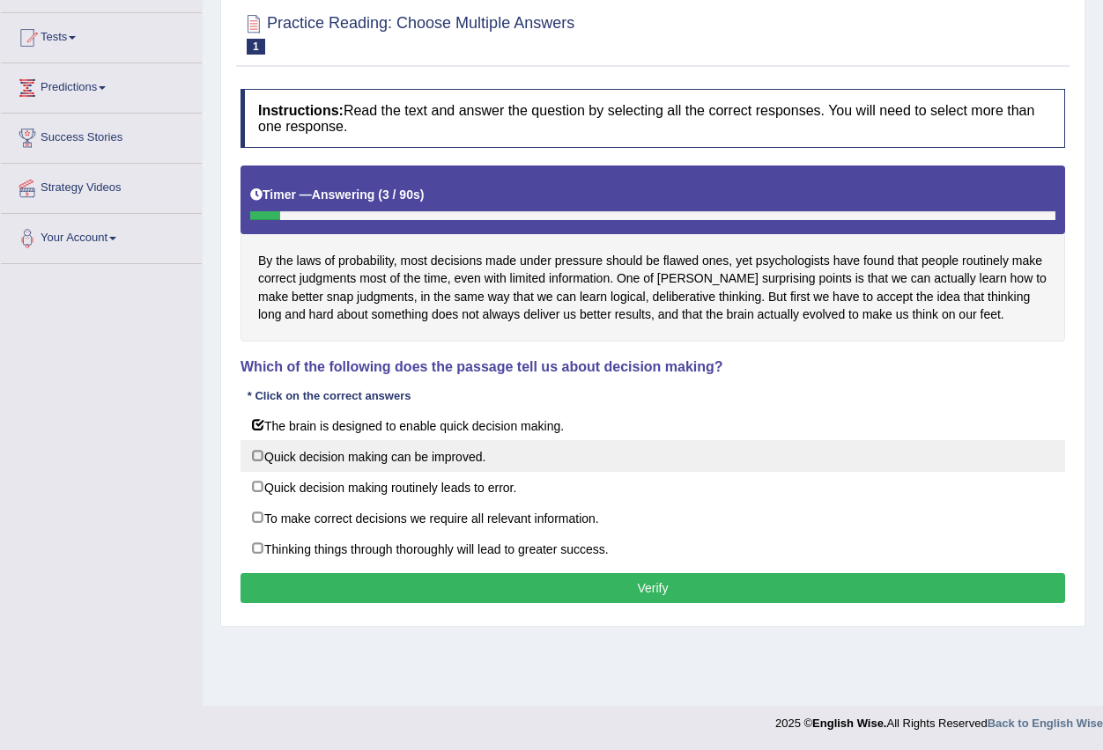
click at [432, 460] on label "Quick decision making can be improved." at bounding box center [652, 456] width 824 height 32
checkbox input "true"
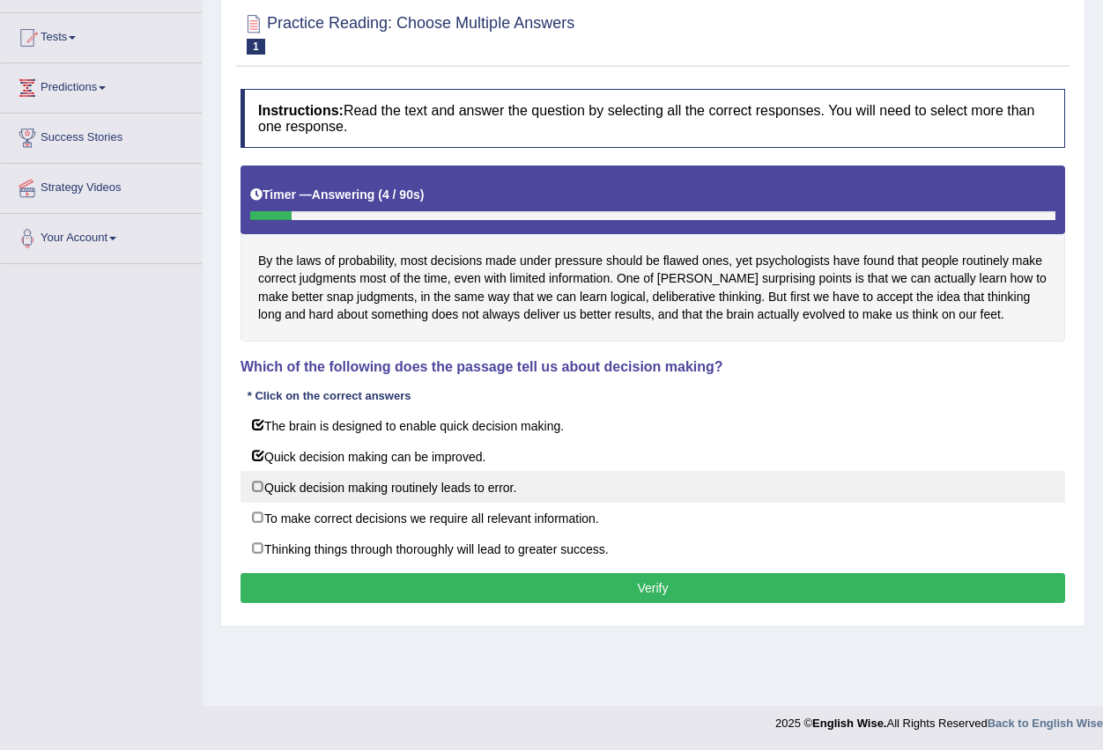
click at [430, 491] on label "Quick decision making routinely leads to error." at bounding box center [652, 487] width 824 height 32
checkbox input "true"
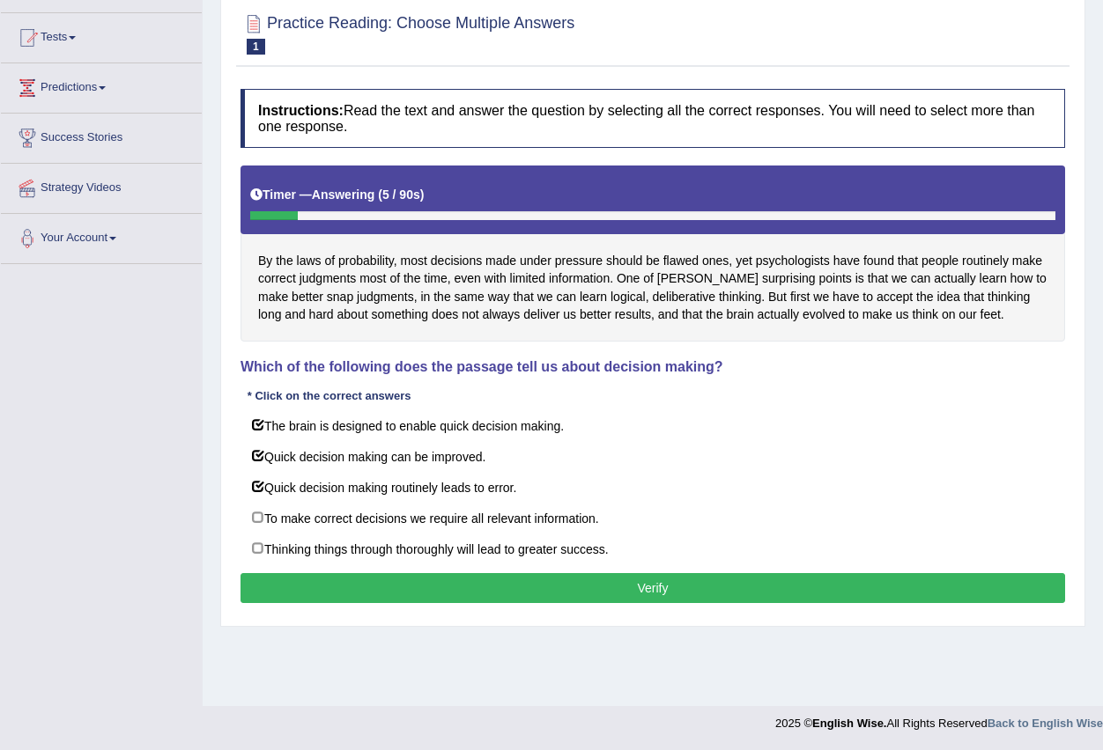
click at [447, 595] on button "Verify" at bounding box center [652, 588] width 824 height 30
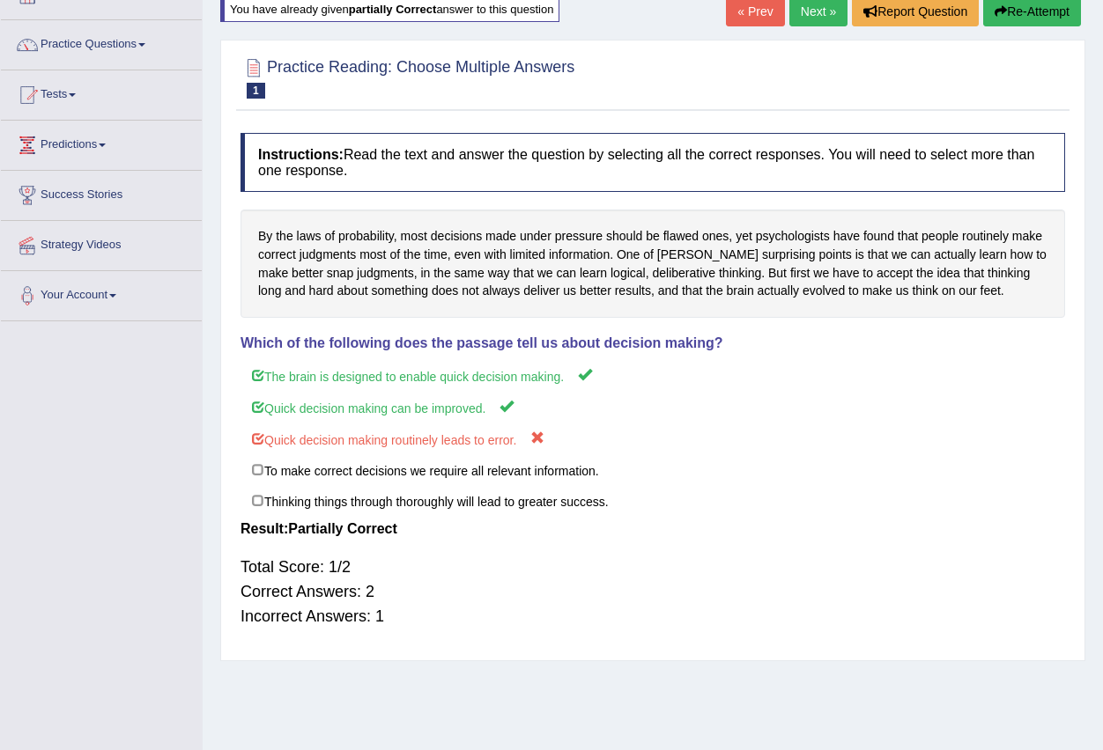
scroll to position [86, 0]
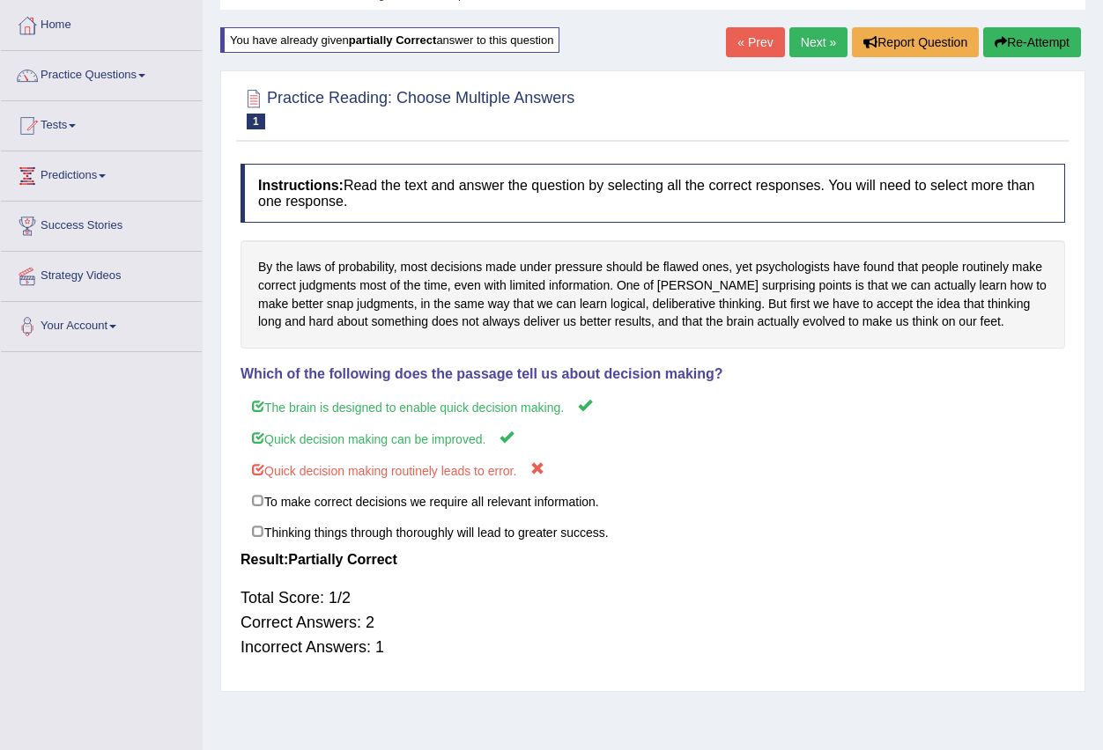
click at [1037, 41] on button "Re-Attempt" at bounding box center [1032, 42] width 98 height 30
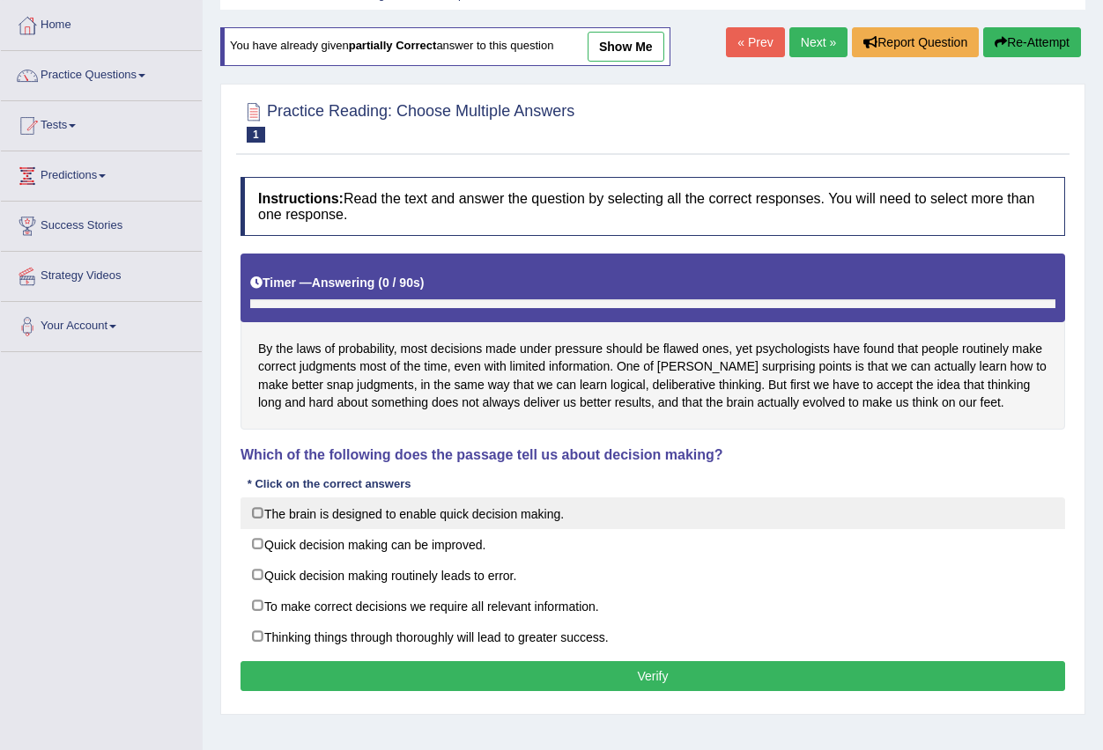
scroll to position [86, 0]
click at [510, 515] on label "The brain is designed to enable quick decision making." at bounding box center [652, 514] width 824 height 32
checkbox input "true"
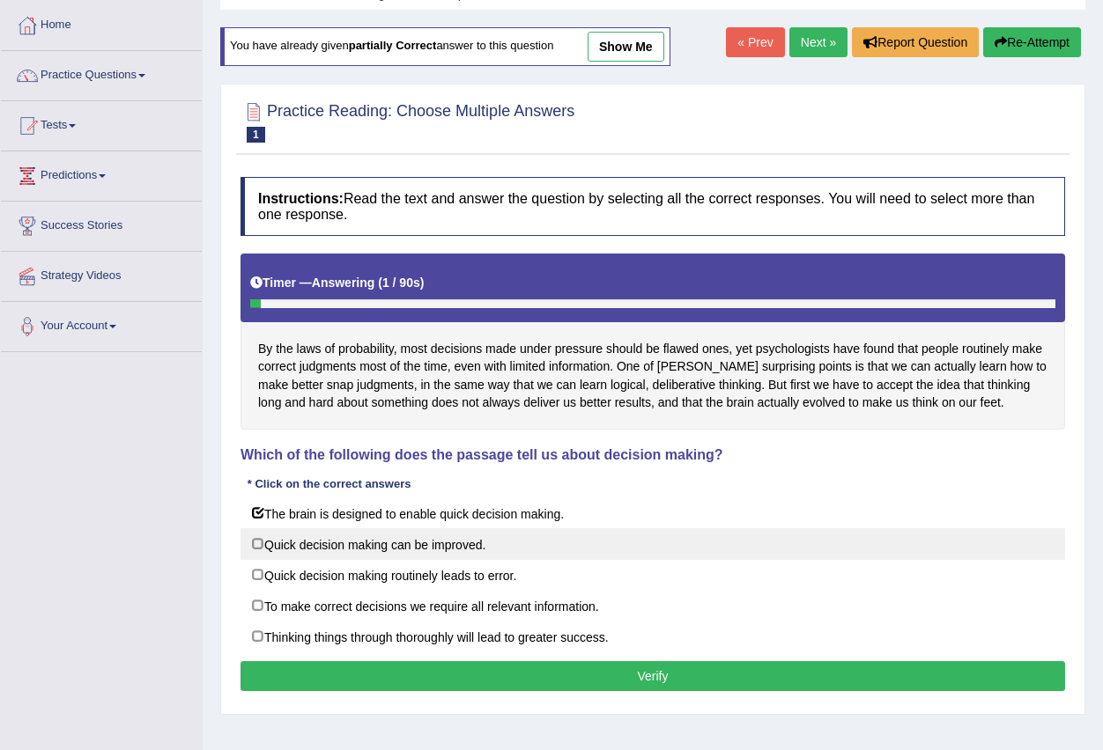
click at [430, 546] on label "Quick decision making can be improved." at bounding box center [652, 544] width 824 height 32
checkbox input "true"
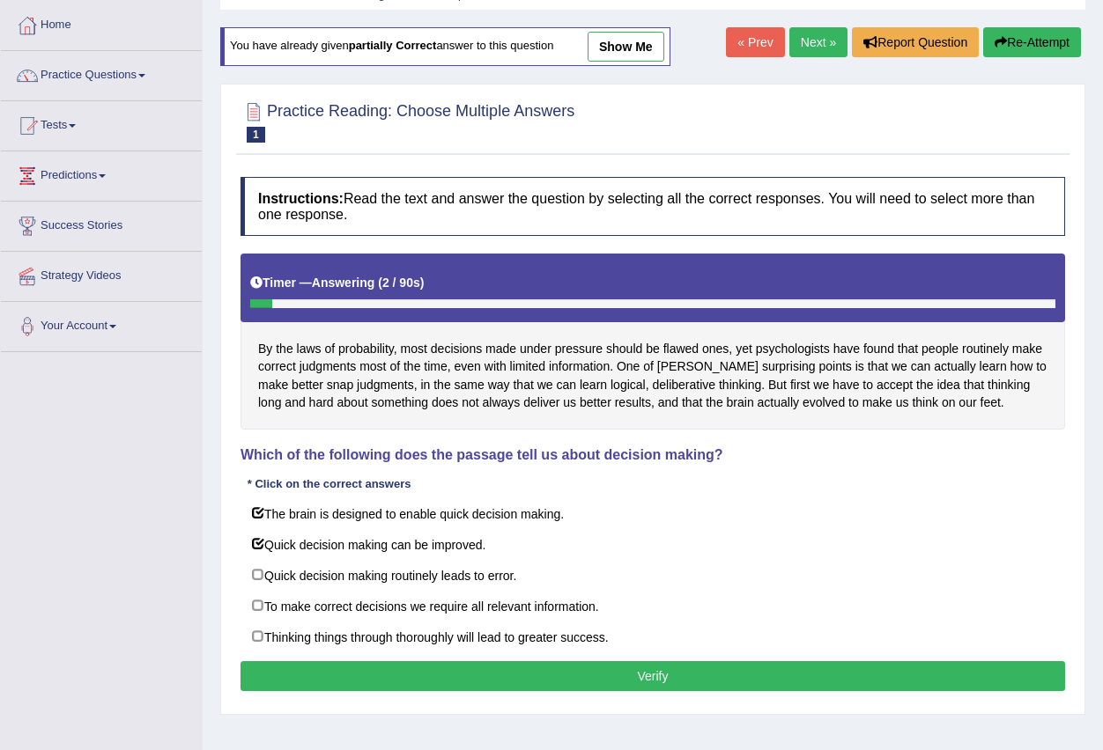
click at [513, 682] on button "Verify" at bounding box center [652, 676] width 824 height 30
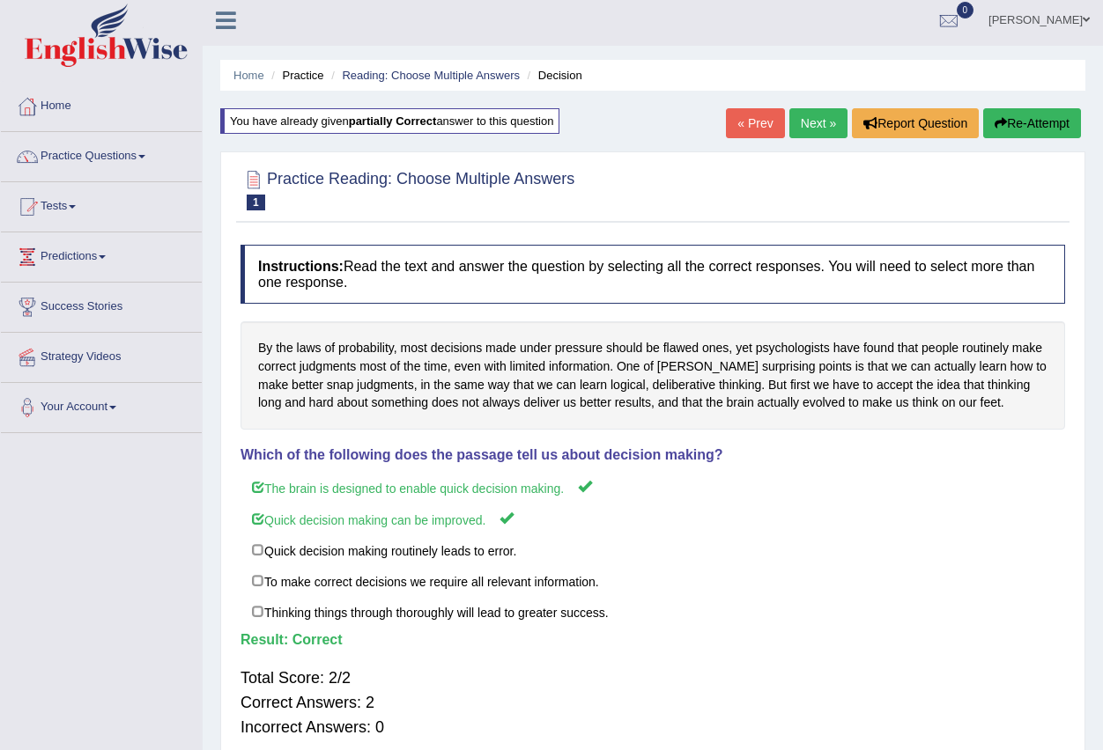
scroll to position [0, 0]
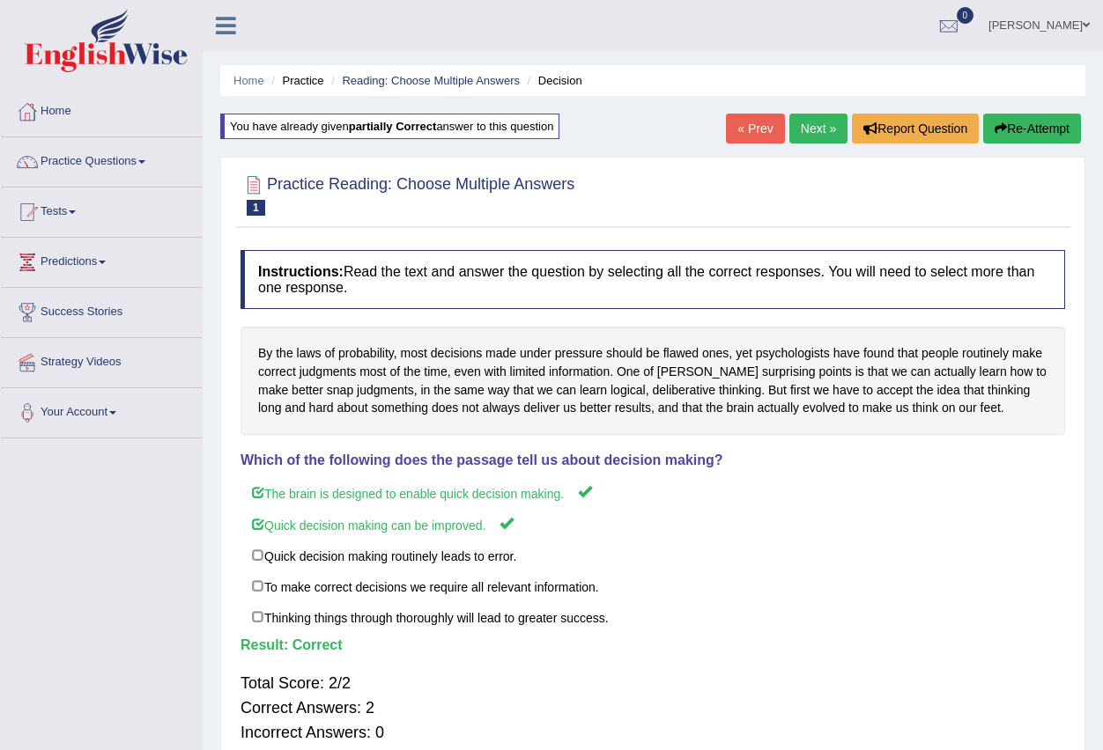
click at [805, 114] on link "Next »" at bounding box center [818, 129] width 58 height 30
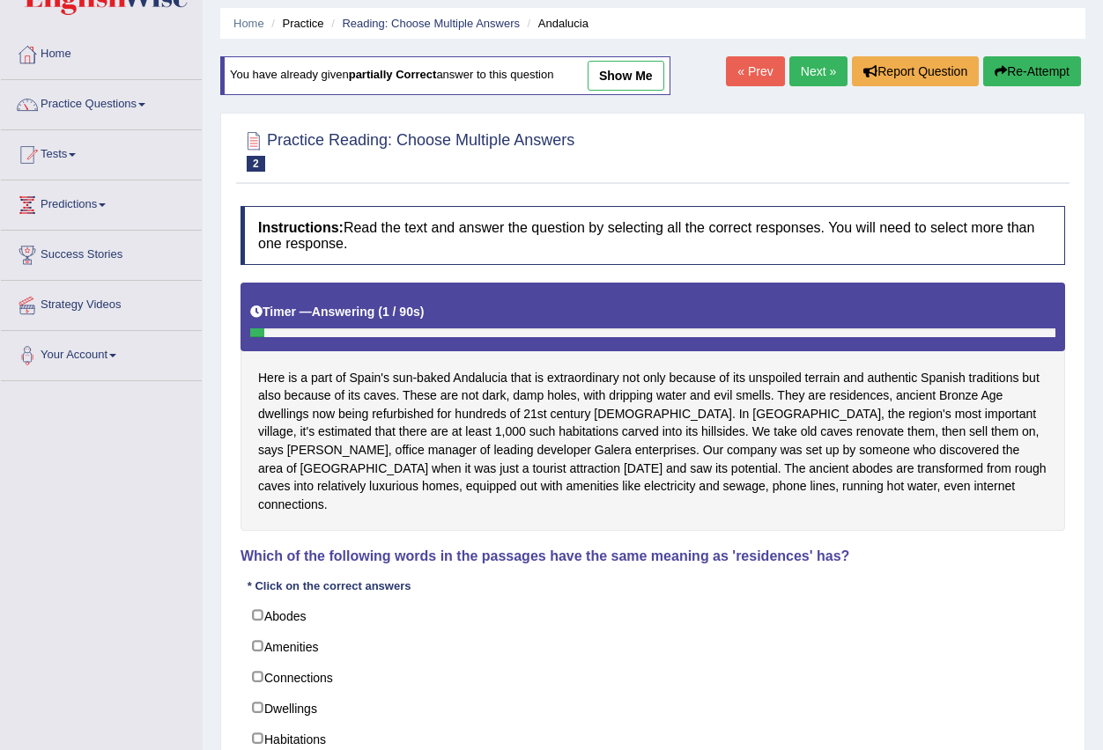
scroll to position [176, 0]
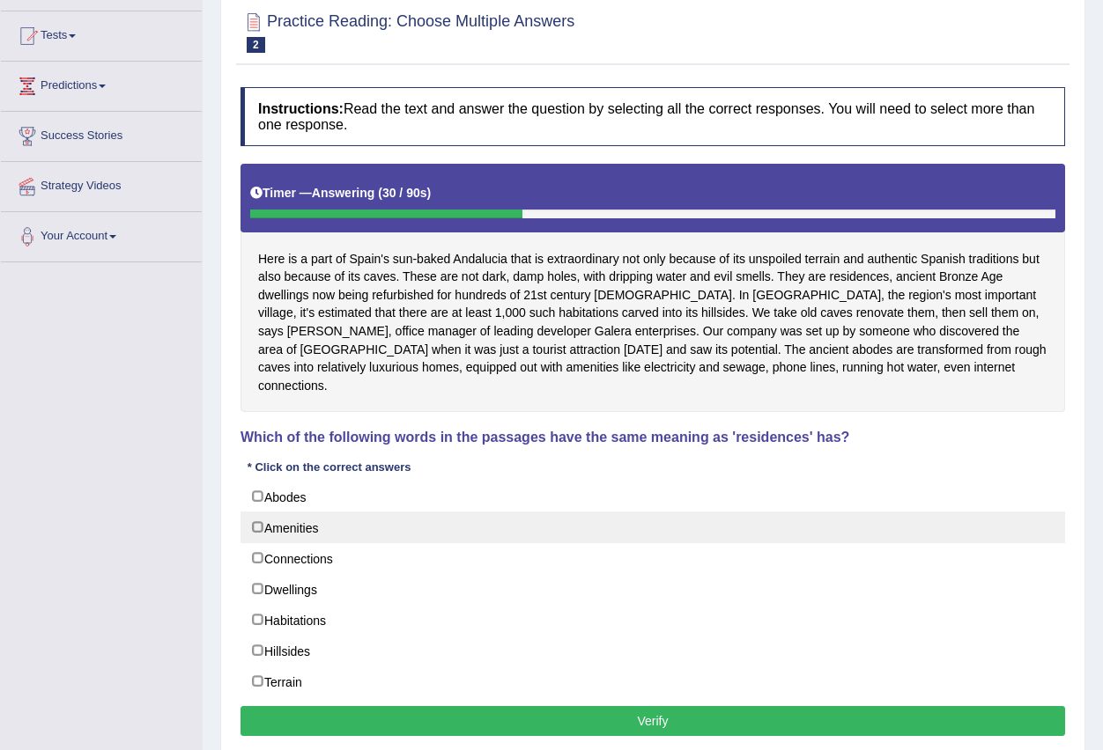
click at [315, 512] on label "Amenities" at bounding box center [652, 528] width 824 height 32
checkbox input "true"
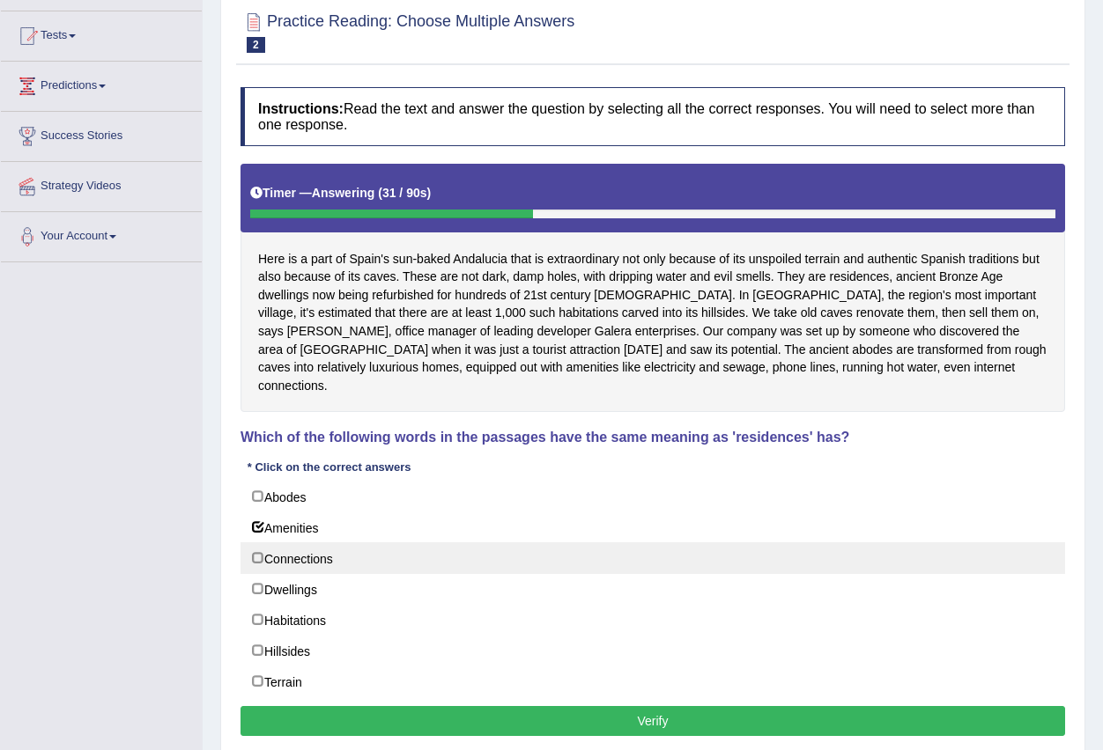
click at [312, 546] on label "Connections" at bounding box center [652, 559] width 824 height 32
checkbox input "true"
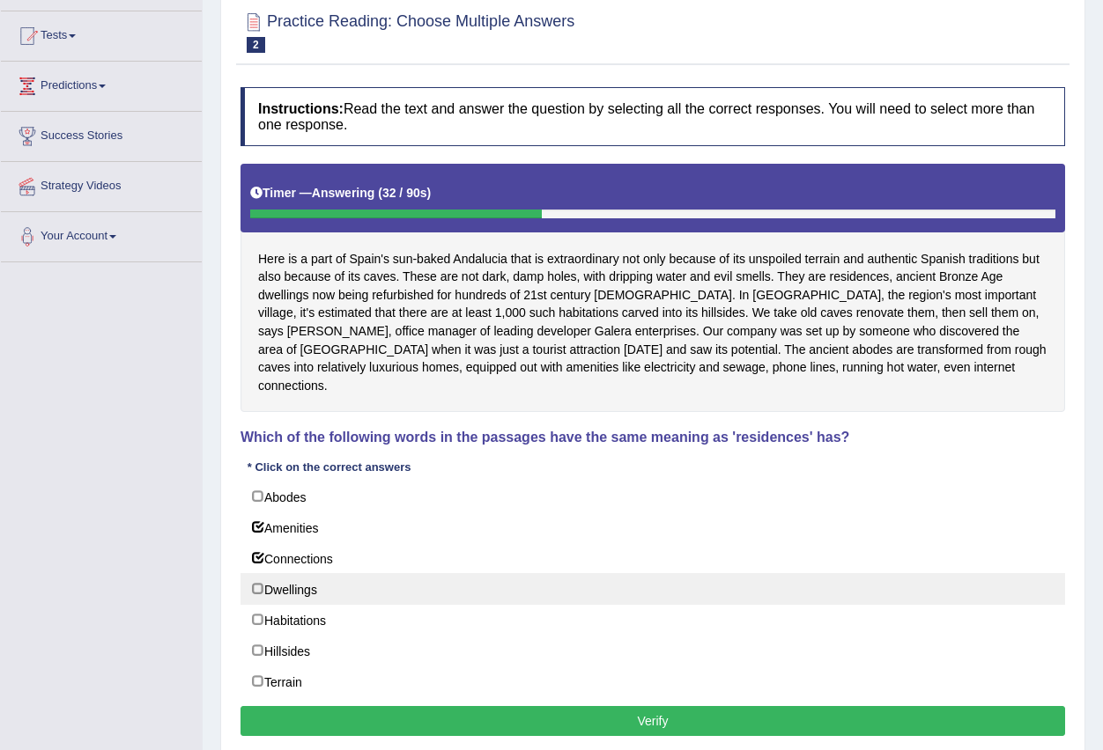
click at [300, 574] on label "Dwellings" at bounding box center [652, 589] width 824 height 32
checkbox input "true"
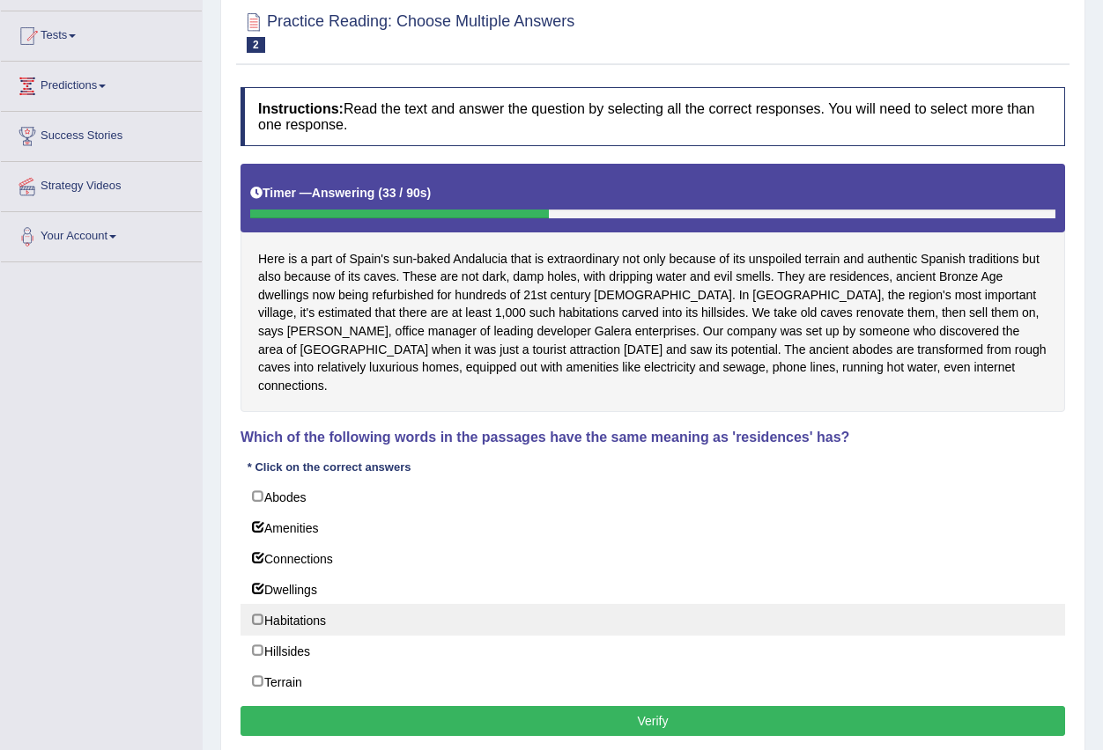
click at [294, 604] on label "Habitations" at bounding box center [652, 620] width 824 height 32
checkbox input "true"
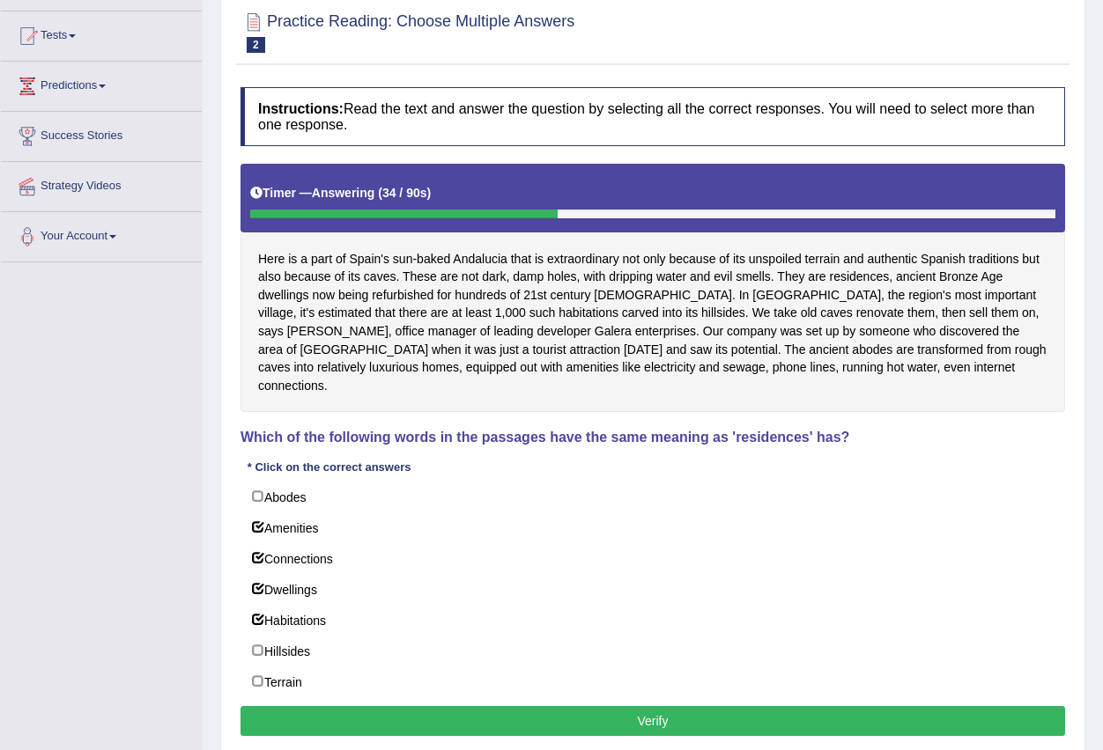
click at [417, 706] on button "Verify" at bounding box center [652, 721] width 824 height 30
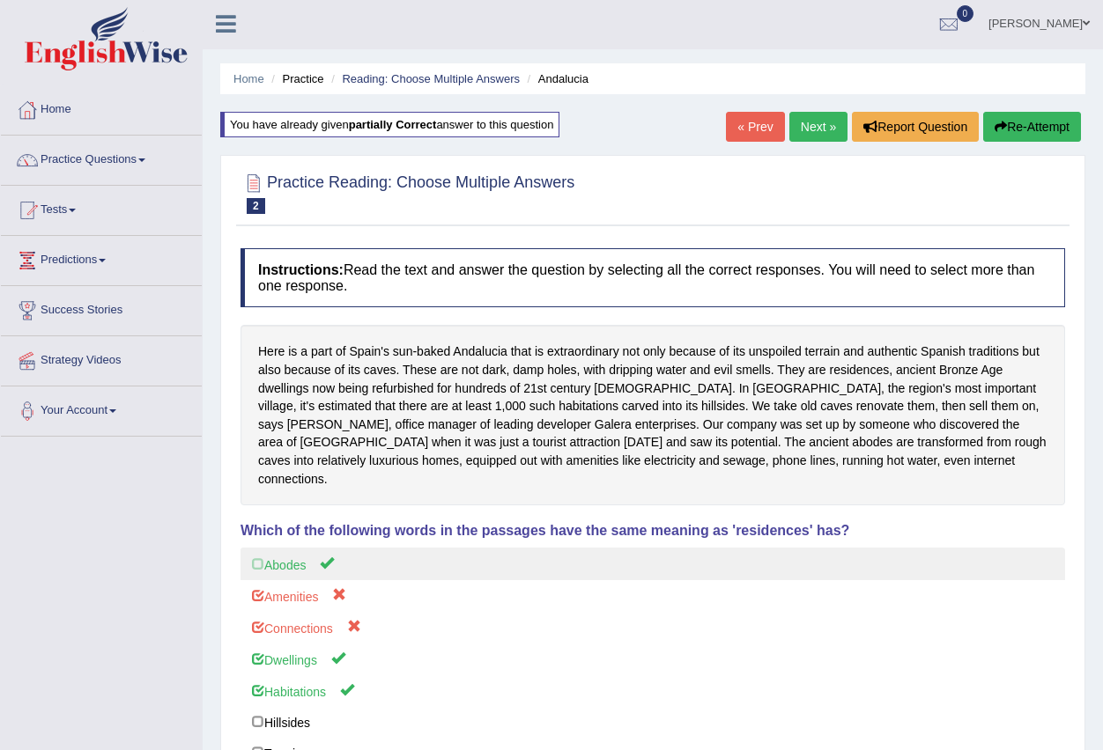
scroll to position [0, 0]
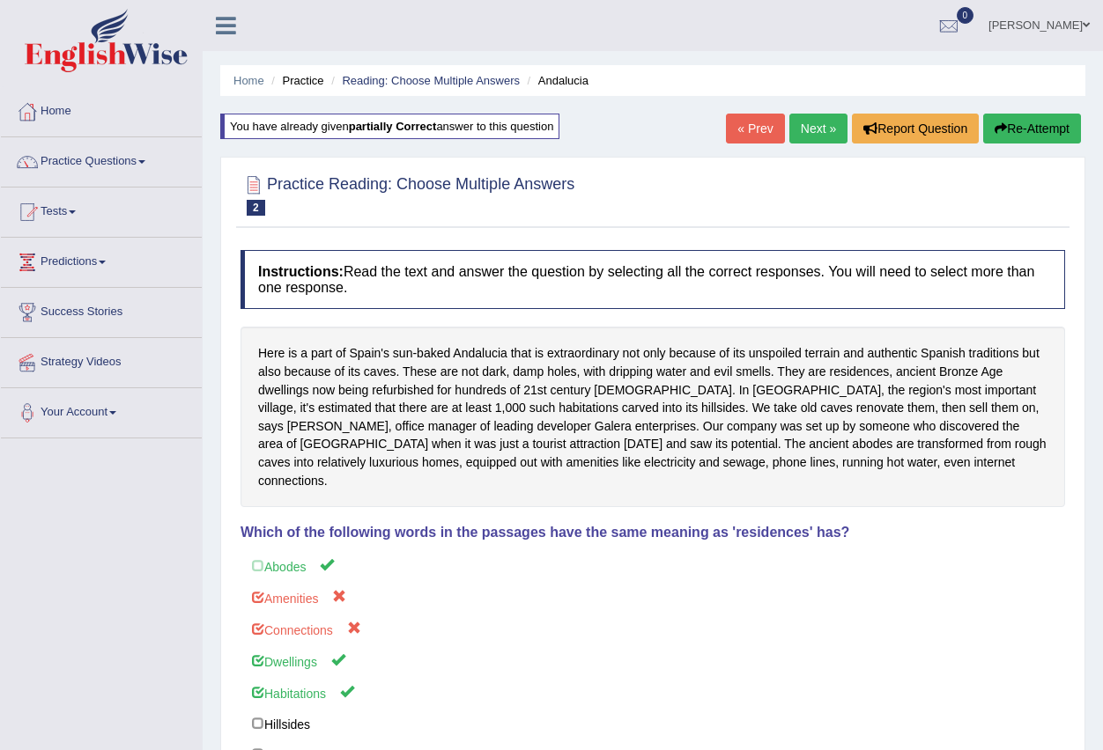
click at [1021, 123] on button "Re-Attempt" at bounding box center [1032, 129] width 98 height 30
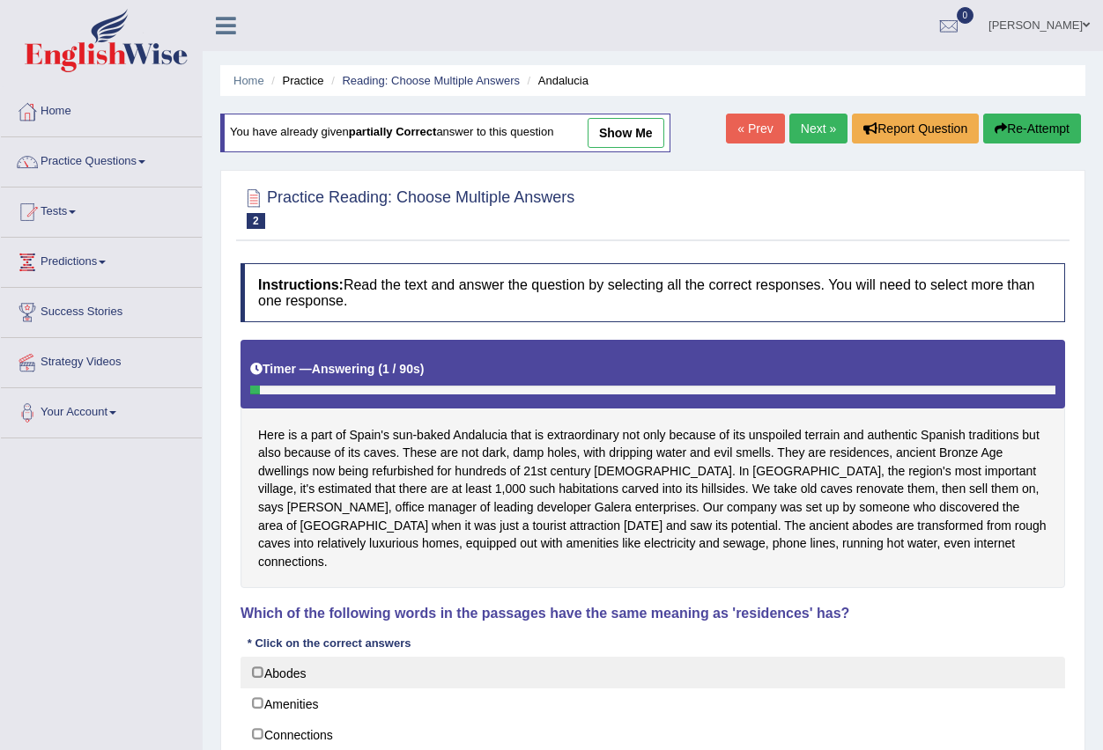
click at [328, 661] on label "Abodes" at bounding box center [652, 673] width 824 height 32
checkbox input "true"
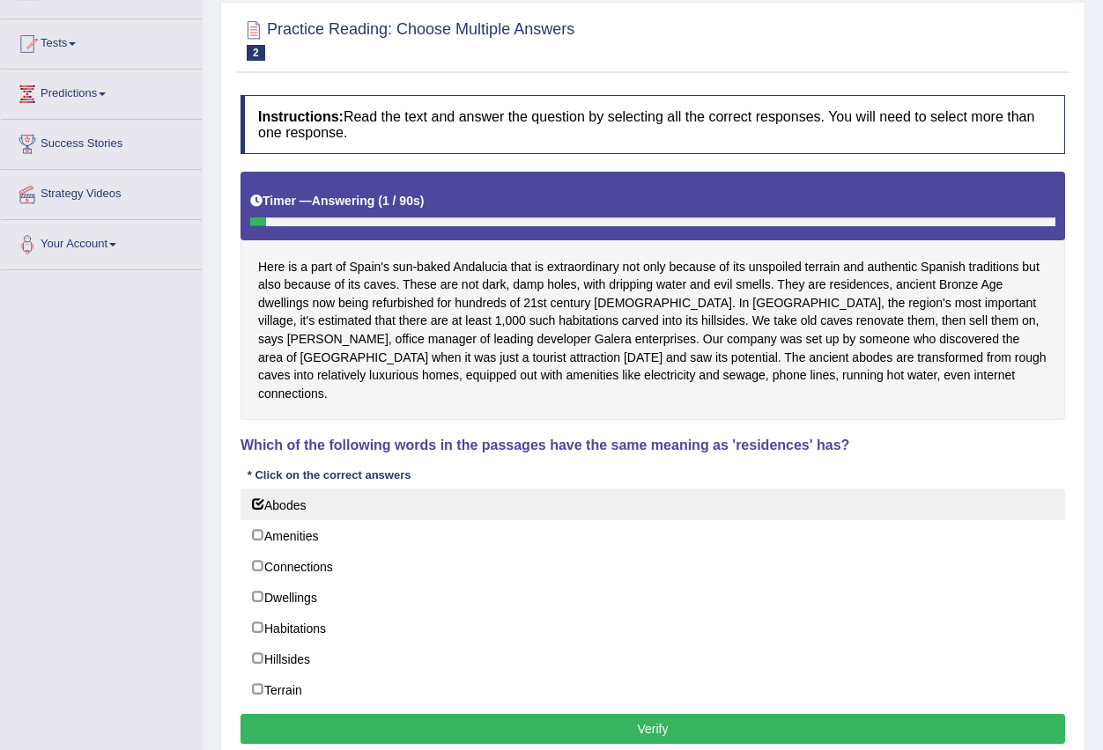
scroll to position [176, 0]
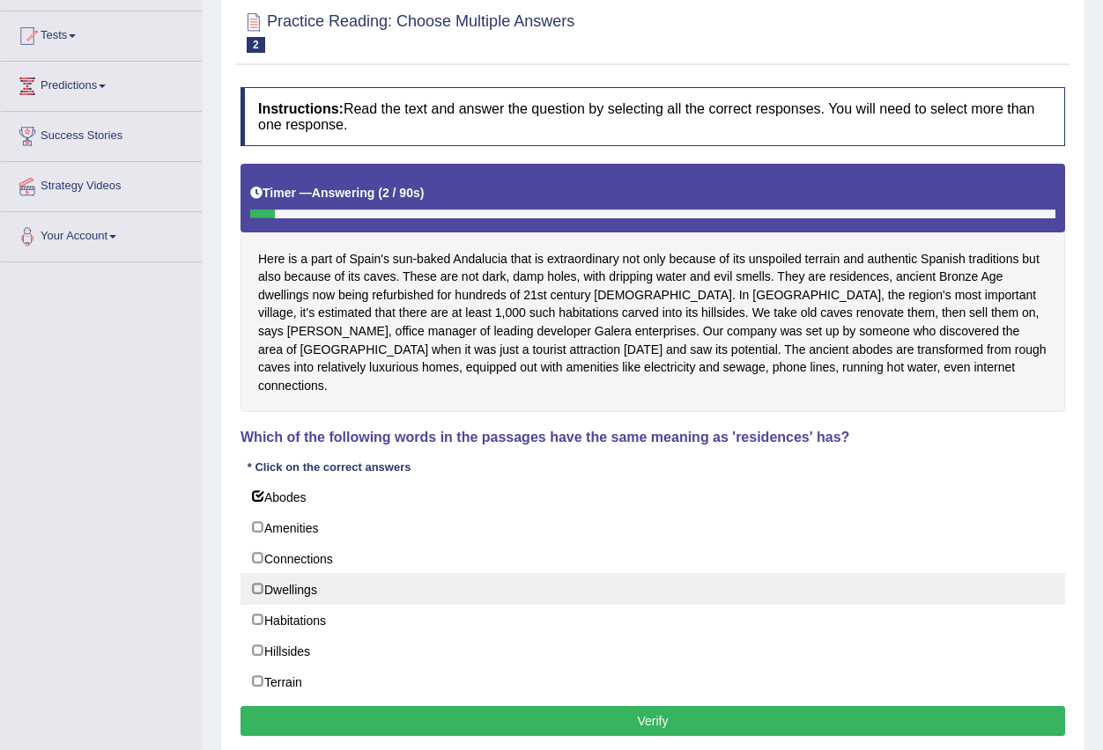
click at [321, 577] on label "Dwellings" at bounding box center [652, 589] width 824 height 32
checkbox input "true"
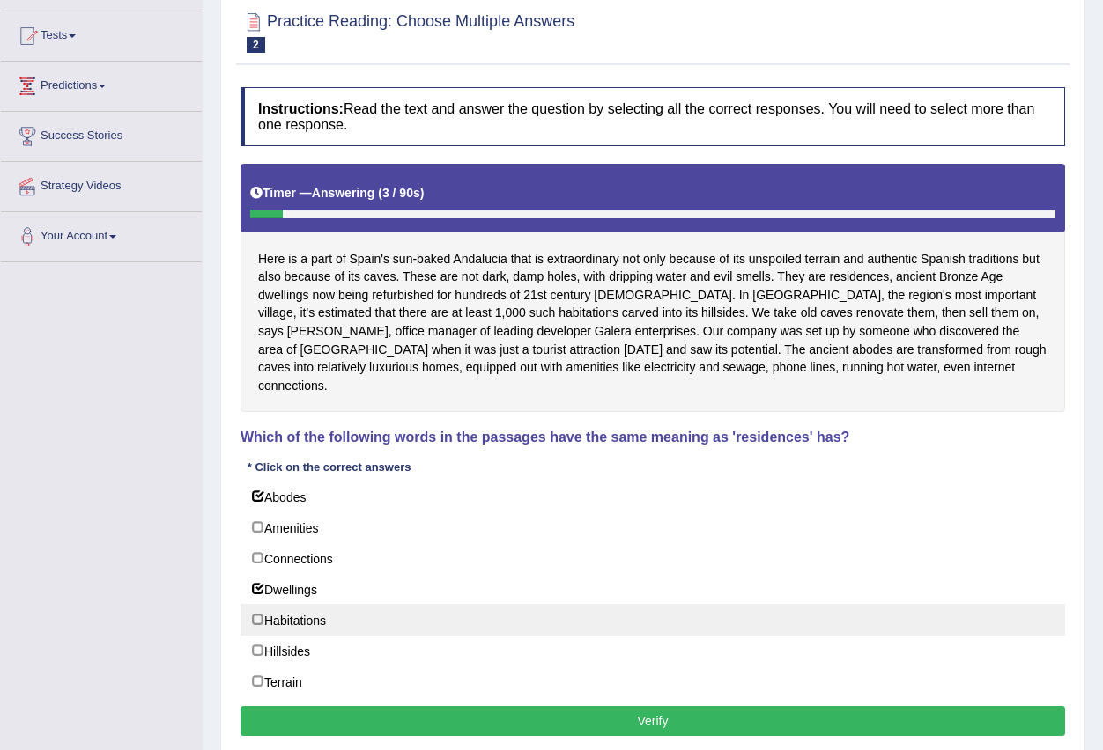
click at [315, 604] on label "Habitations" at bounding box center [652, 620] width 824 height 32
checkbox input "true"
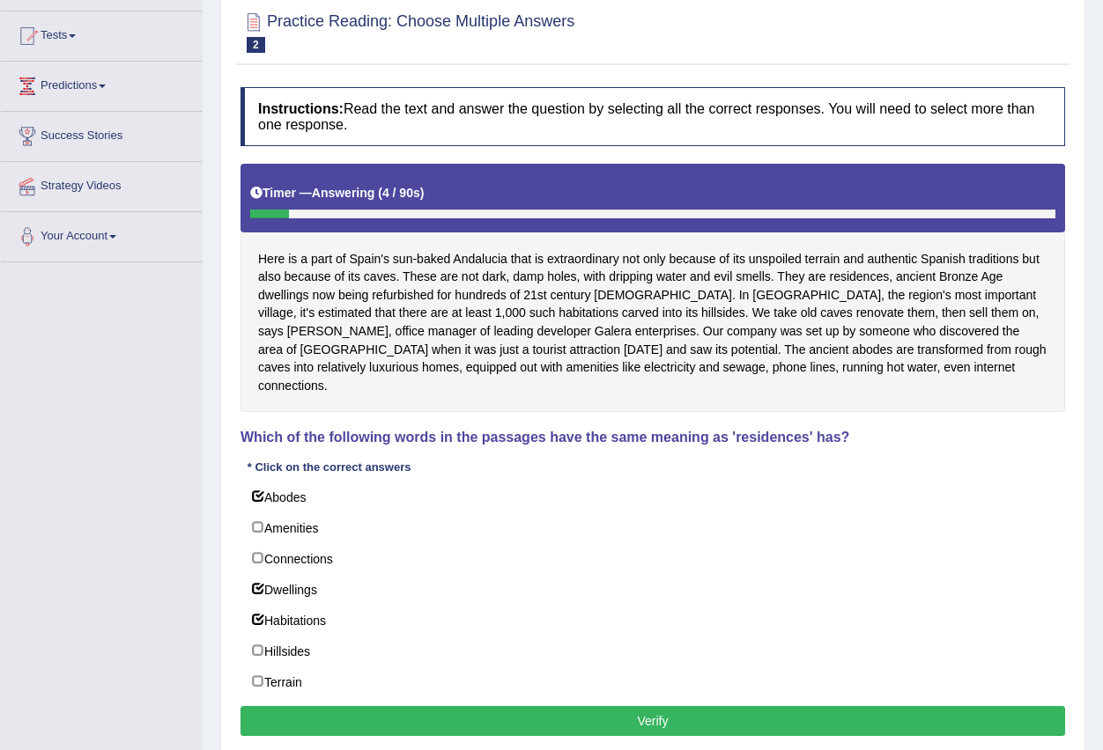
click at [337, 684] on div "Instructions: Read the text and answer the question by selecting all the correc…" at bounding box center [652, 413] width 833 height 671
click at [334, 706] on button "Verify" at bounding box center [652, 721] width 824 height 30
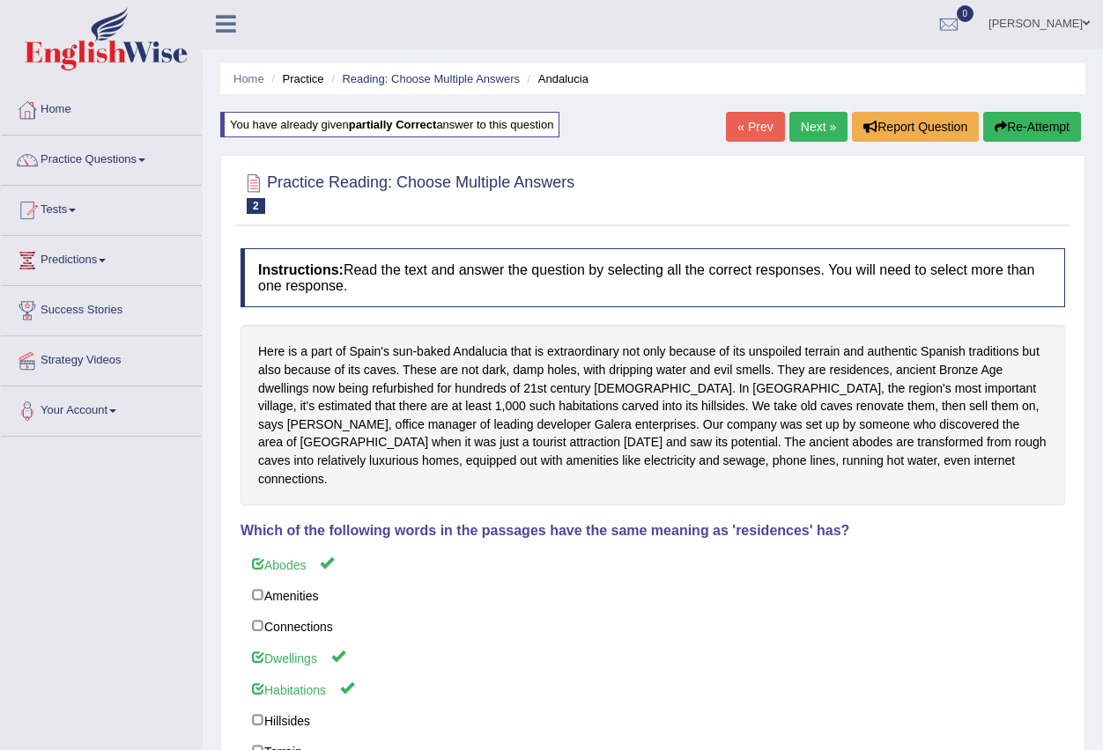
scroll to position [0, 0]
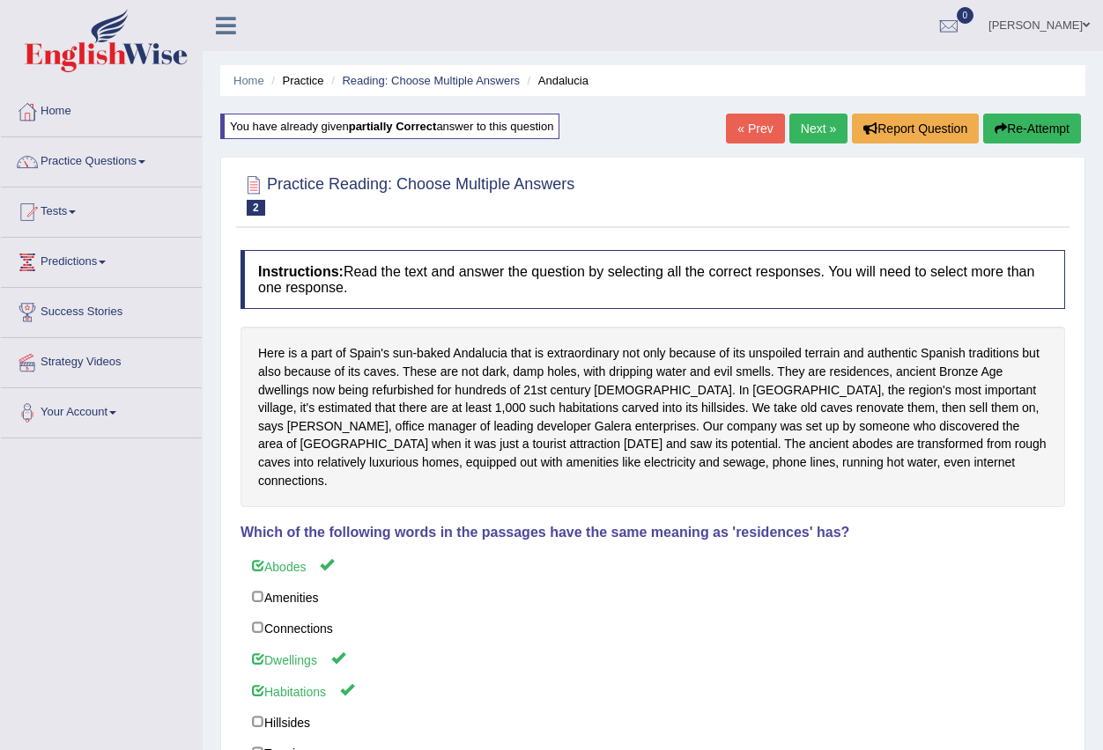
click at [833, 130] on link "Next »" at bounding box center [818, 129] width 58 height 30
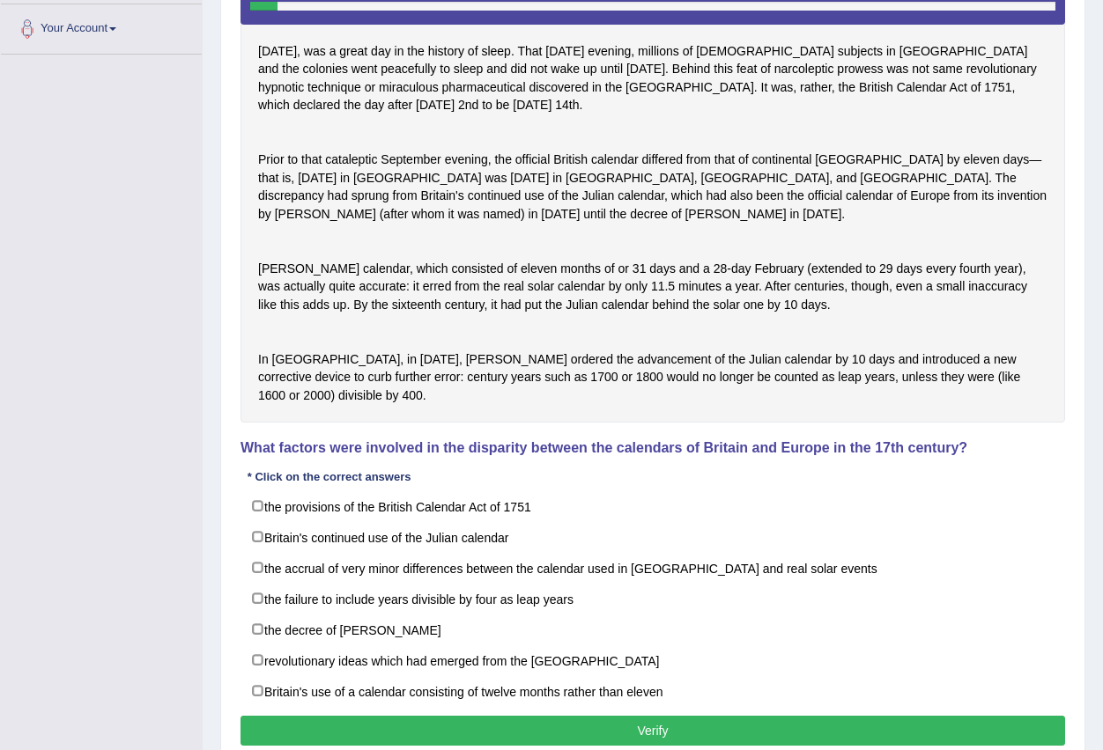
scroll to position [352, 0]
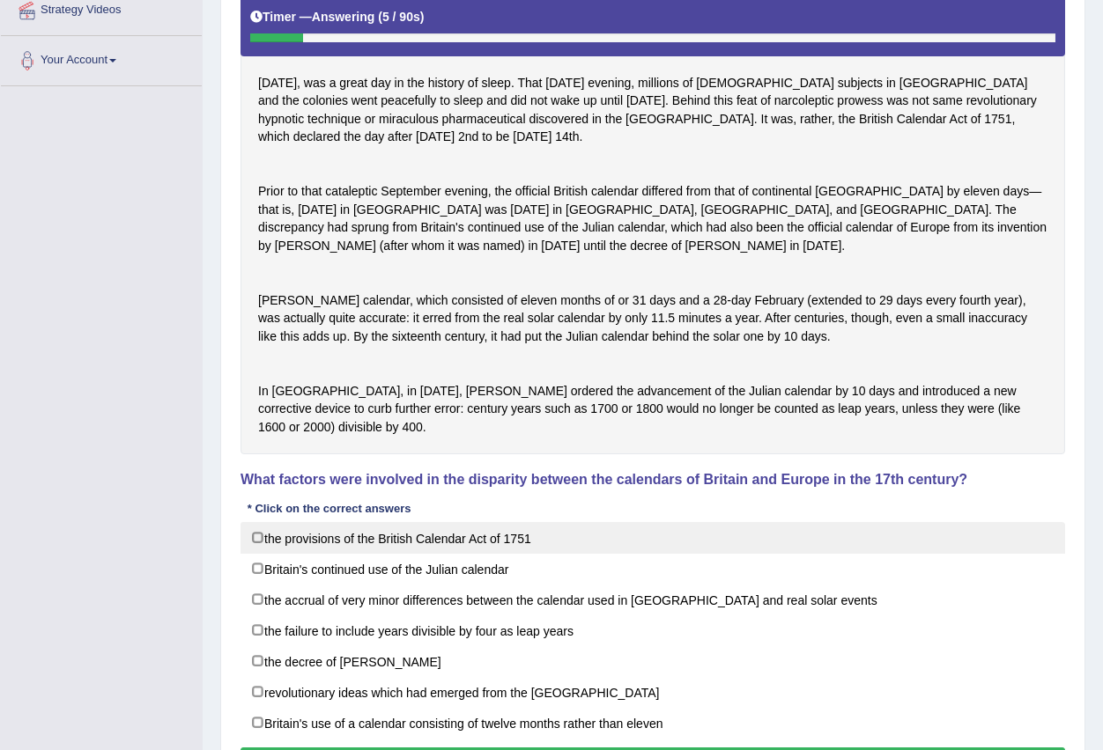
click at [497, 554] on label "the provisions of the British Calendar Act of 1751" at bounding box center [652, 538] width 824 height 32
checkbox input "true"
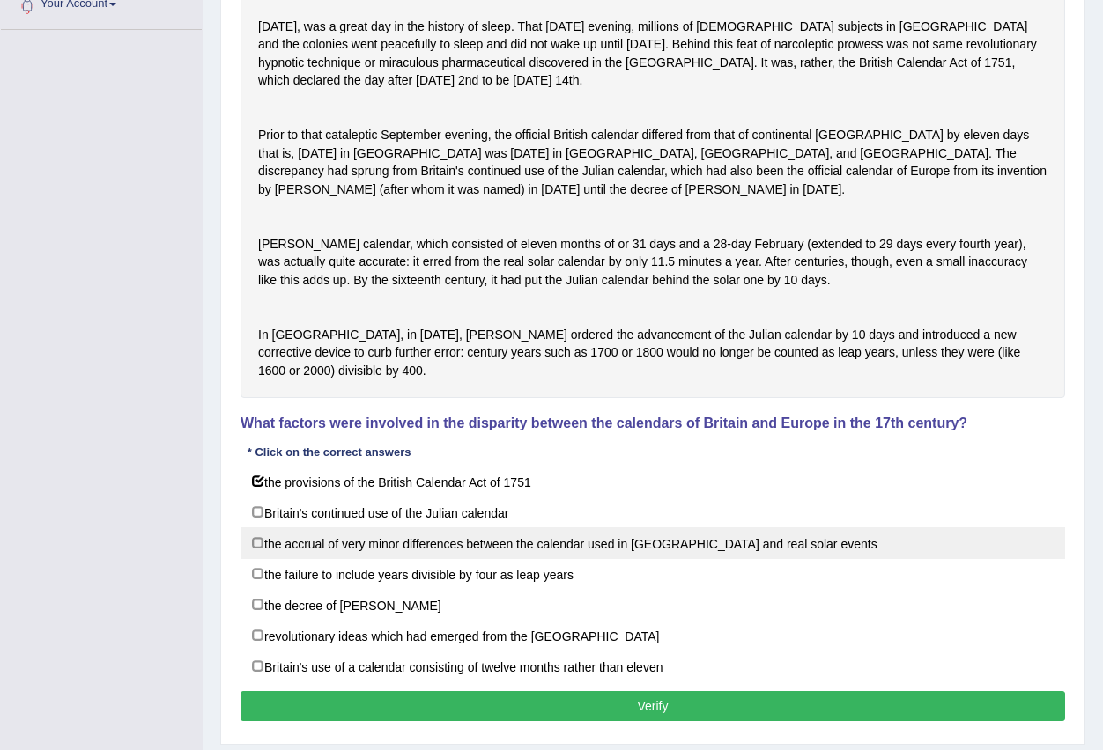
scroll to position [440, 0]
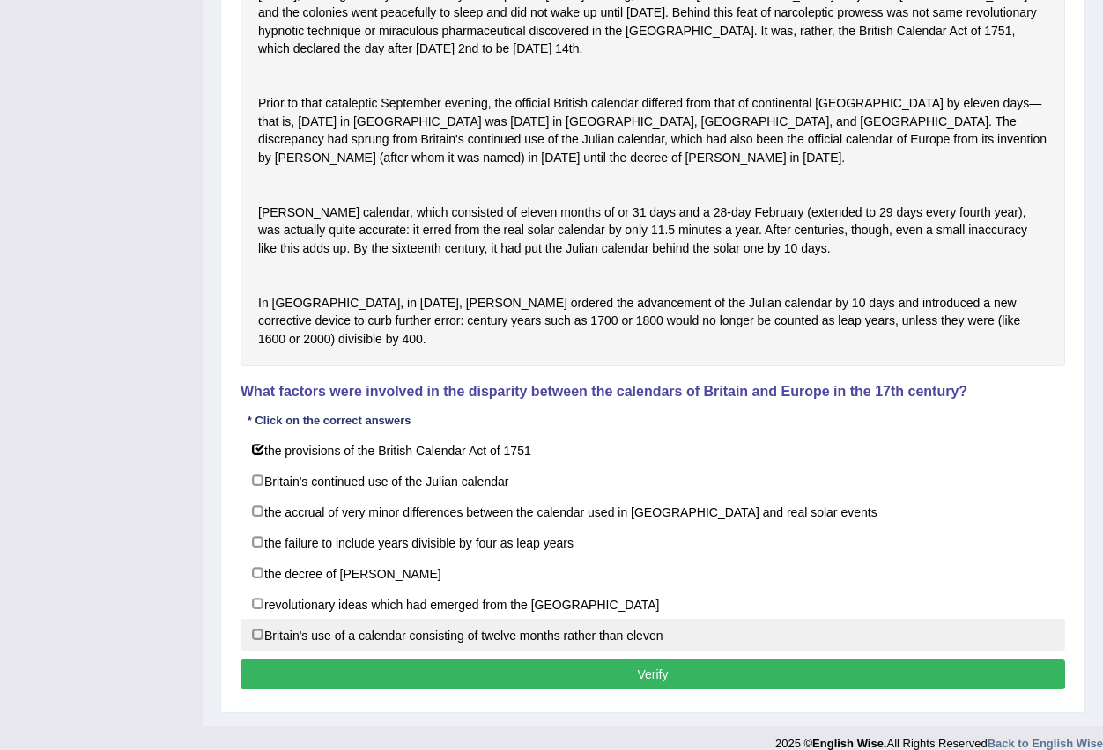
click at [504, 651] on label "Britain's use of a calendar consisting of twelve months rather than eleven" at bounding box center [652, 635] width 824 height 32
checkbox input "true"
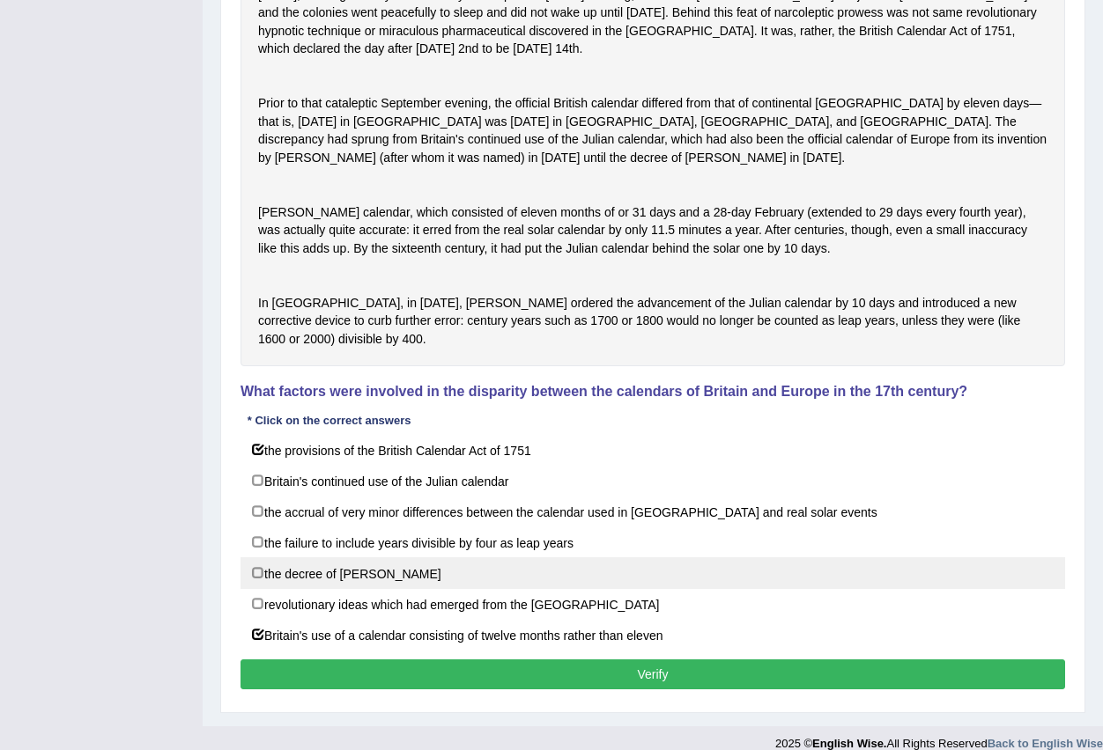
click at [387, 589] on label "the decree of [PERSON_NAME]" at bounding box center [652, 573] width 824 height 32
checkbox input "true"
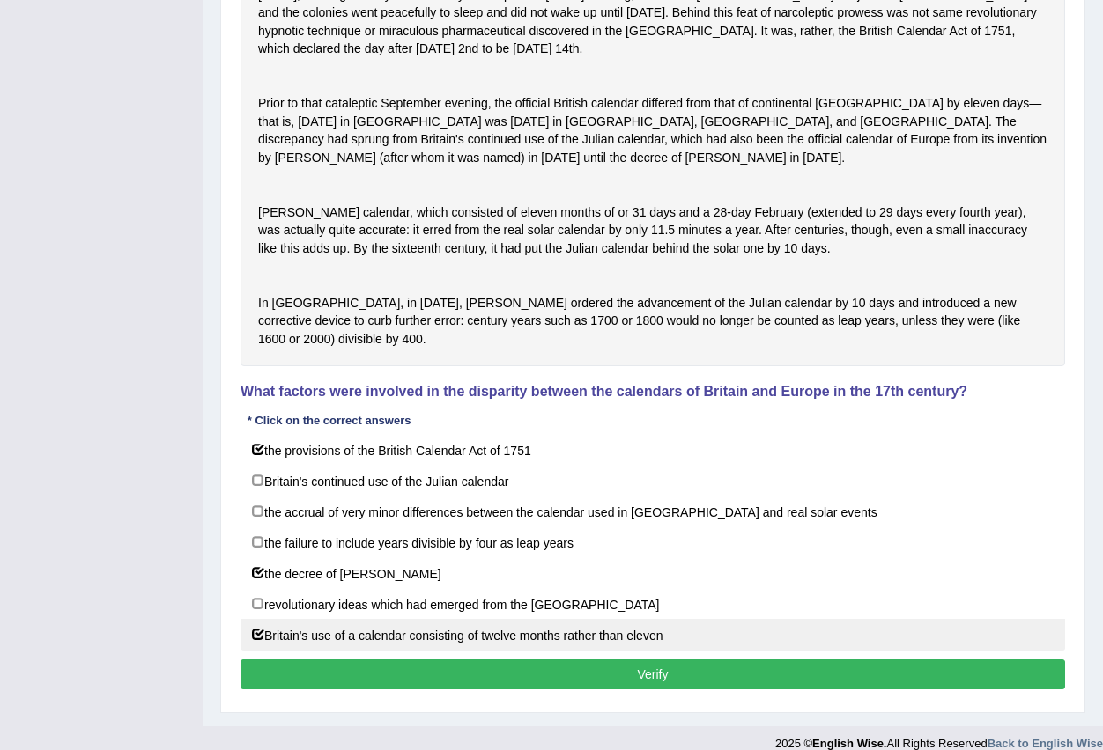
click at [439, 651] on label "Britain's use of a calendar consisting of twelve months rather than eleven" at bounding box center [652, 635] width 824 height 32
click at [441, 651] on label "Britain's use of a calendar consisting of twelve months rather than eleven" at bounding box center [652, 635] width 824 height 32
checkbox input "true"
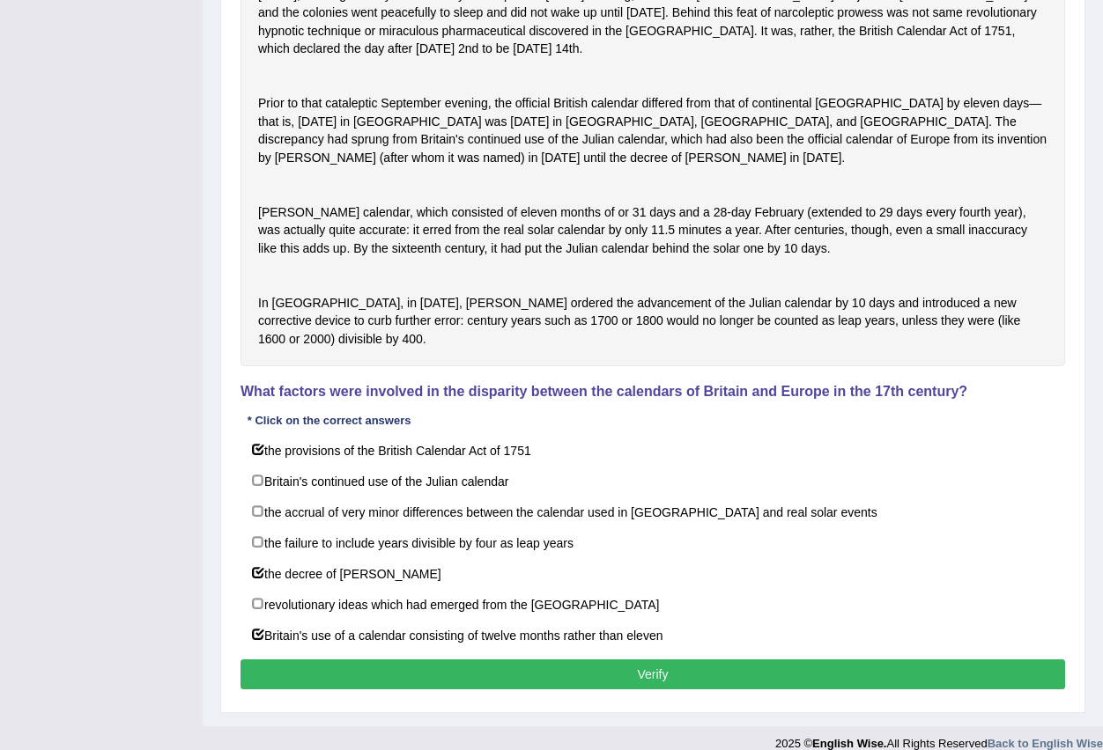
click at [439, 690] on button "Verify" at bounding box center [652, 675] width 824 height 30
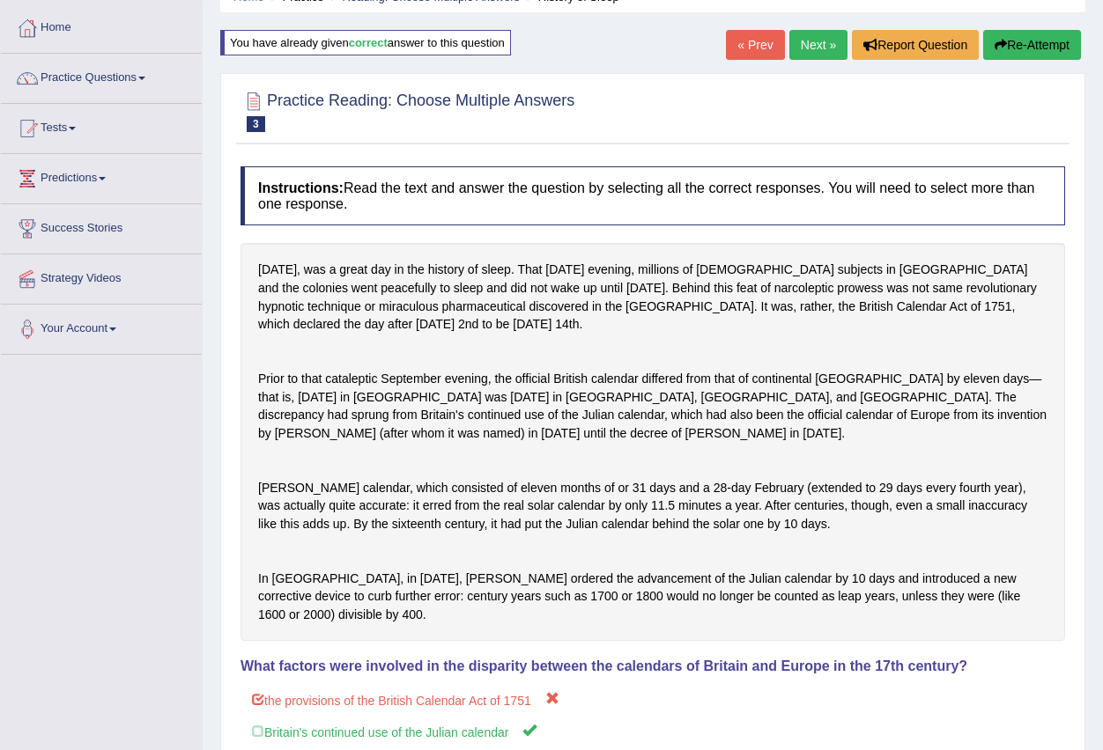
scroll to position [0, 0]
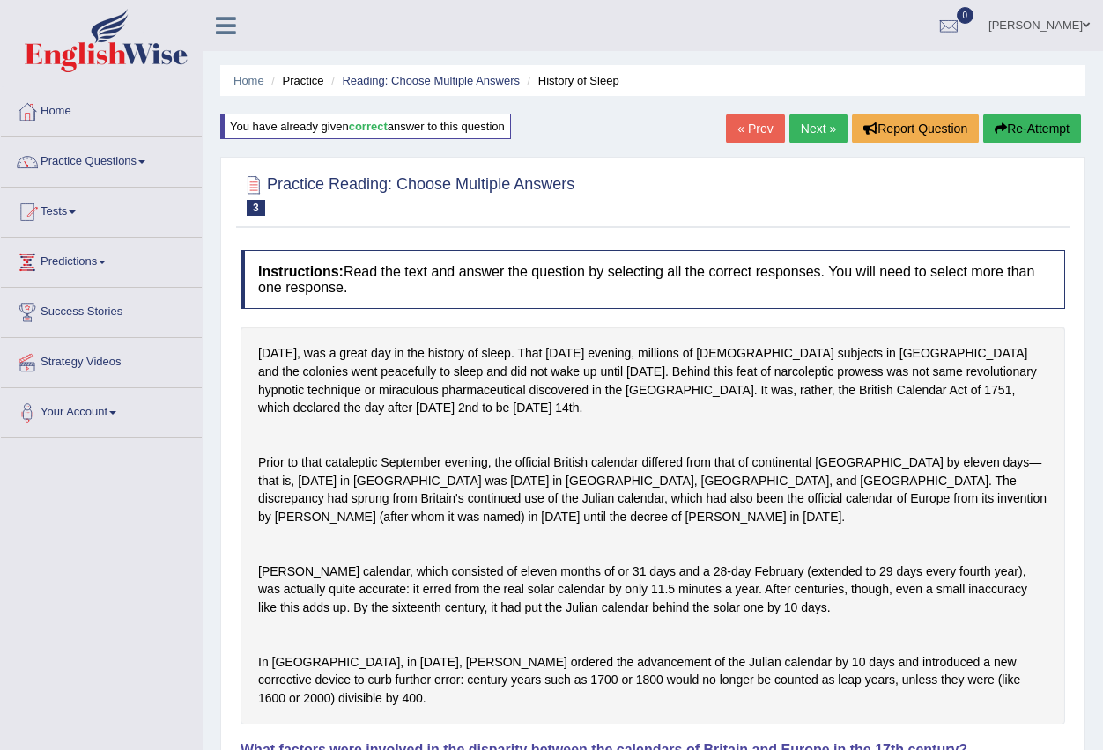
click at [1002, 118] on button "Re-Attempt" at bounding box center [1032, 129] width 98 height 30
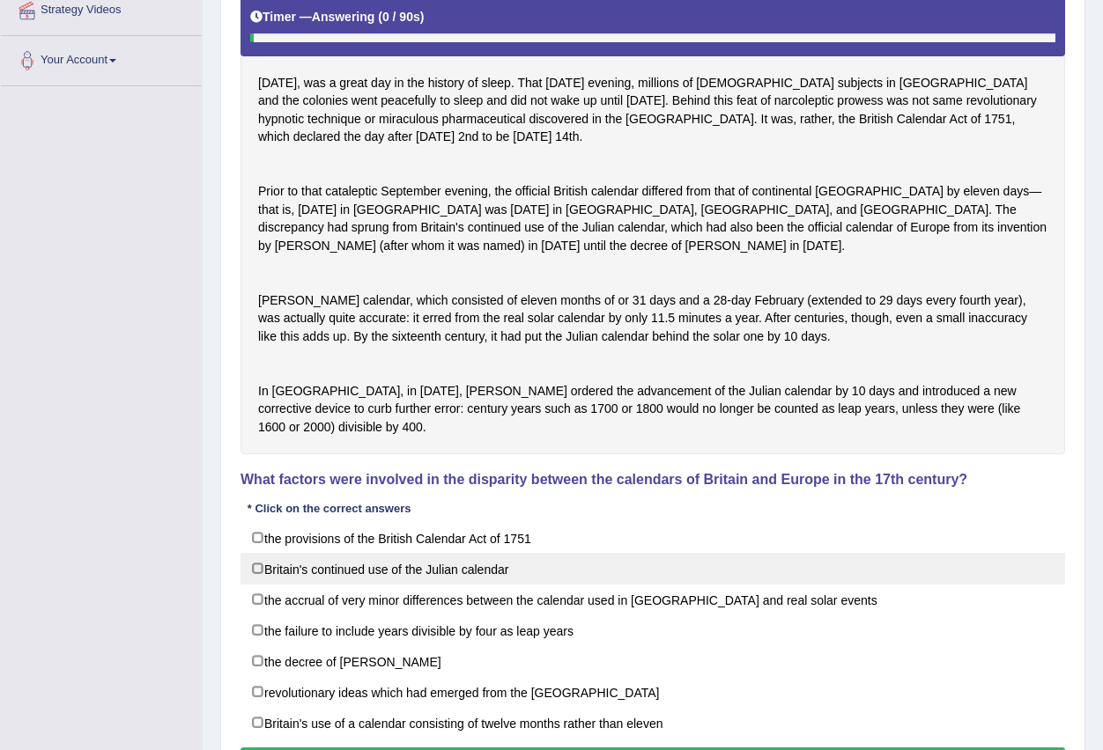
scroll to position [352, 0]
click at [479, 585] on label "Britain's continued use of the Julian calendar" at bounding box center [652, 569] width 824 height 32
checkbox input "true"
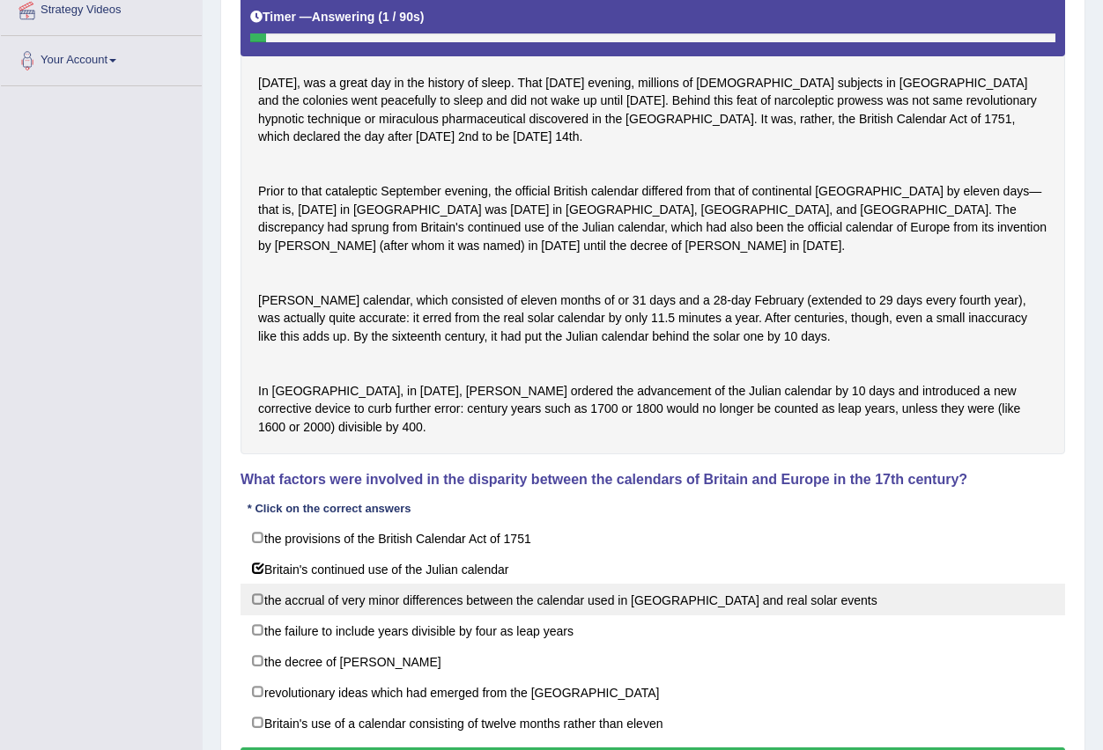
click at [484, 616] on label "the accrual of very minor differences between the calendar used in [GEOGRAPHIC_…" at bounding box center [652, 600] width 824 height 32
checkbox input "true"
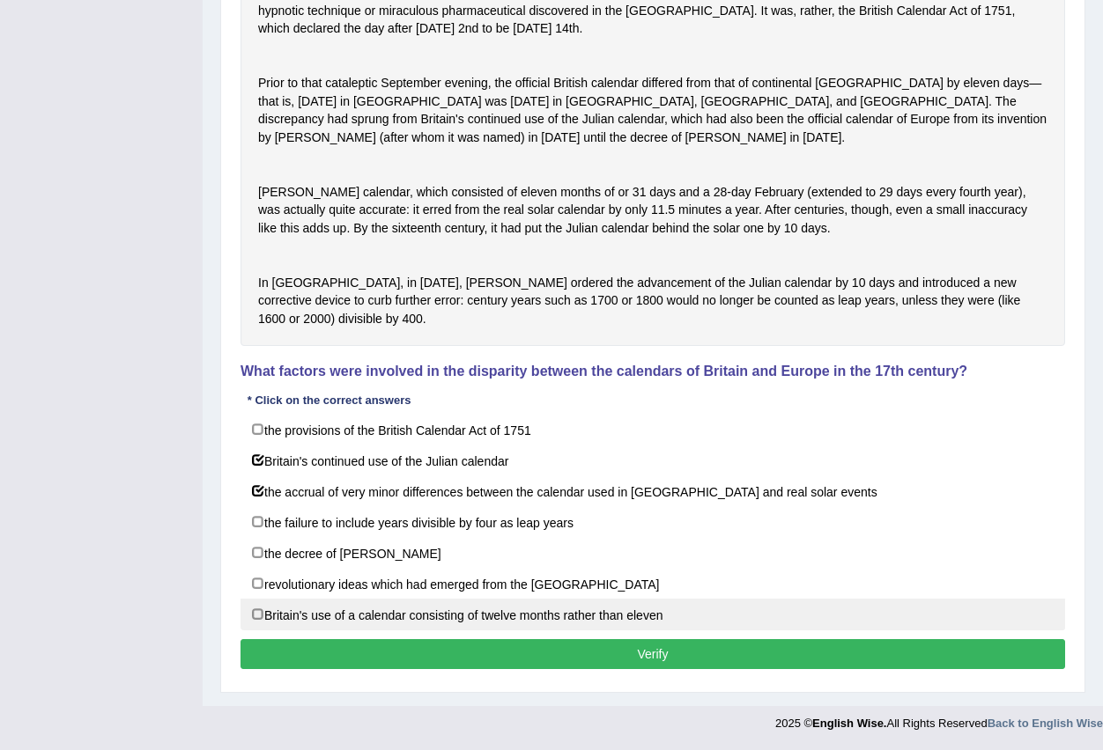
click at [491, 651] on button "Verify" at bounding box center [652, 654] width 824 height 30
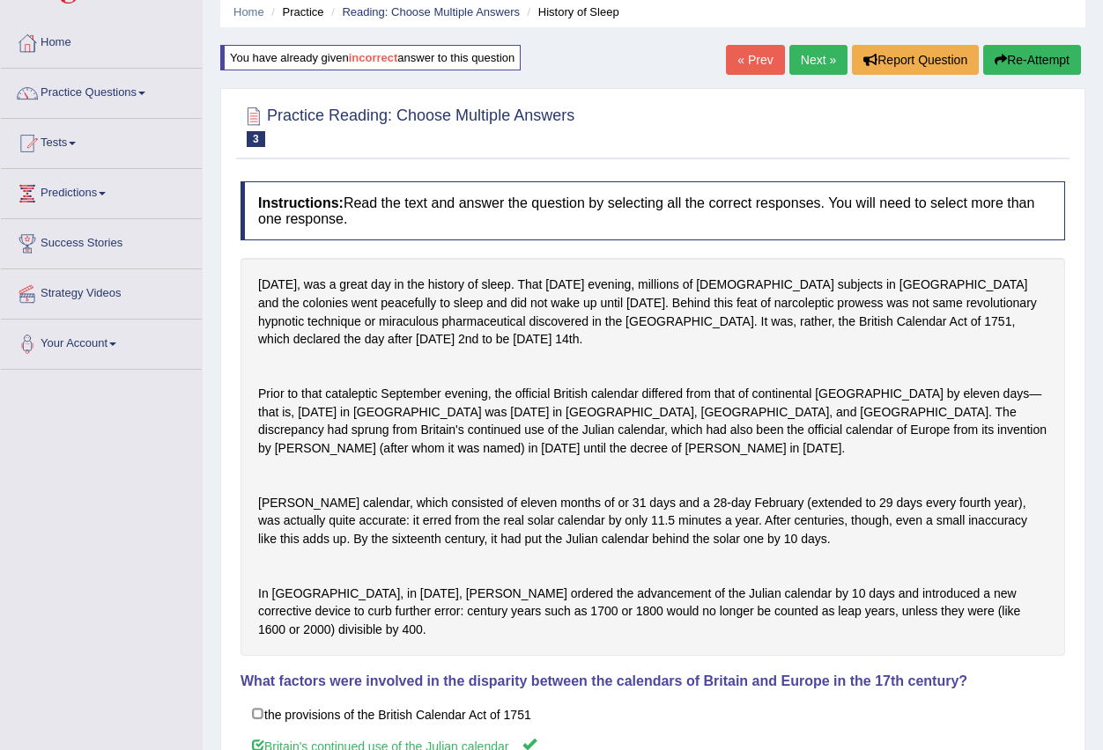
scroll to position [0, 0]
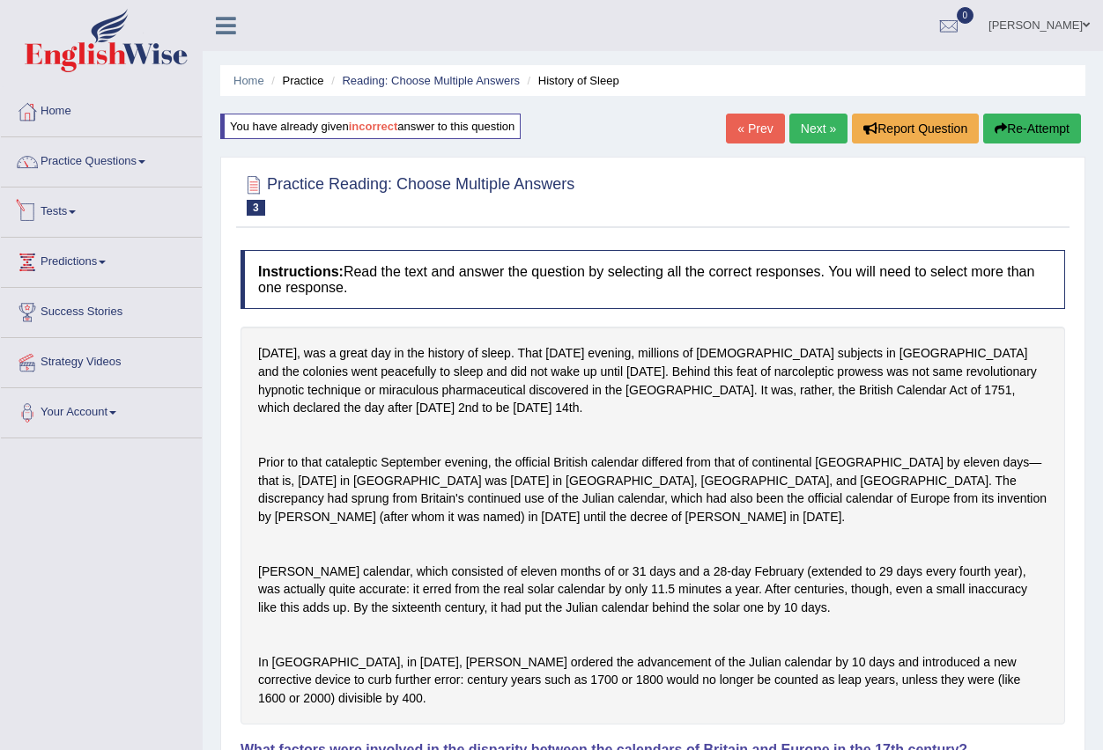
click at [102, 163] on link "Practice Questions" at bounding box center [101, 159] width 201 height 44
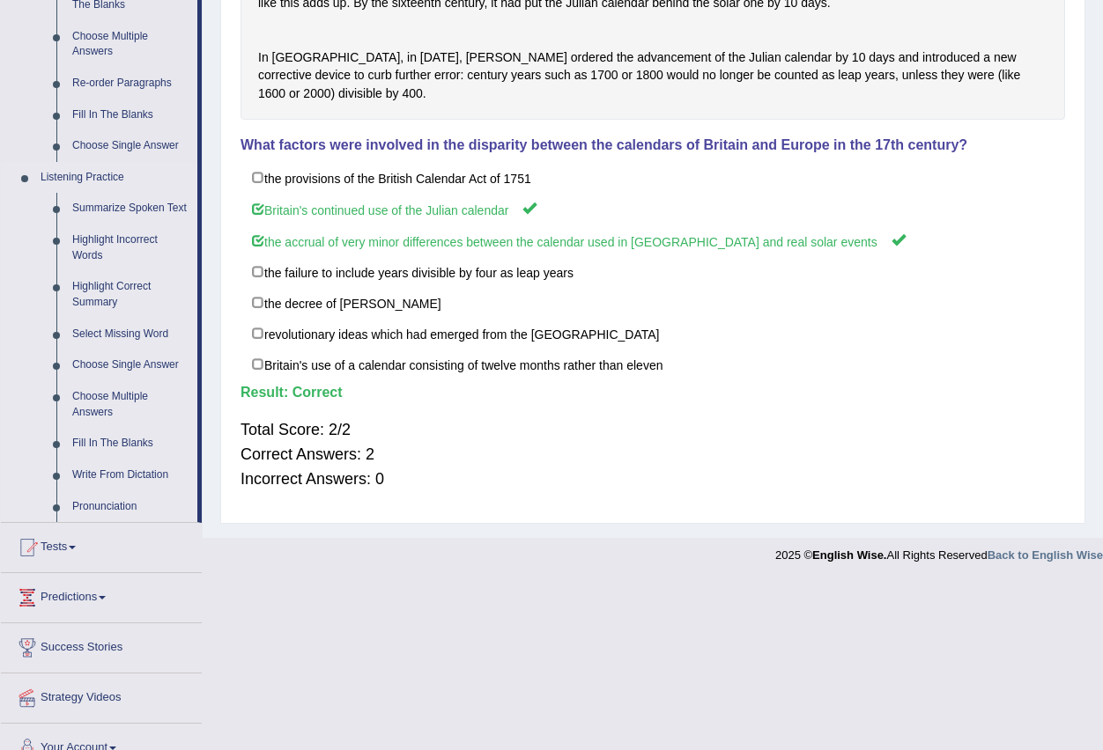
scroll to position [616, 0]
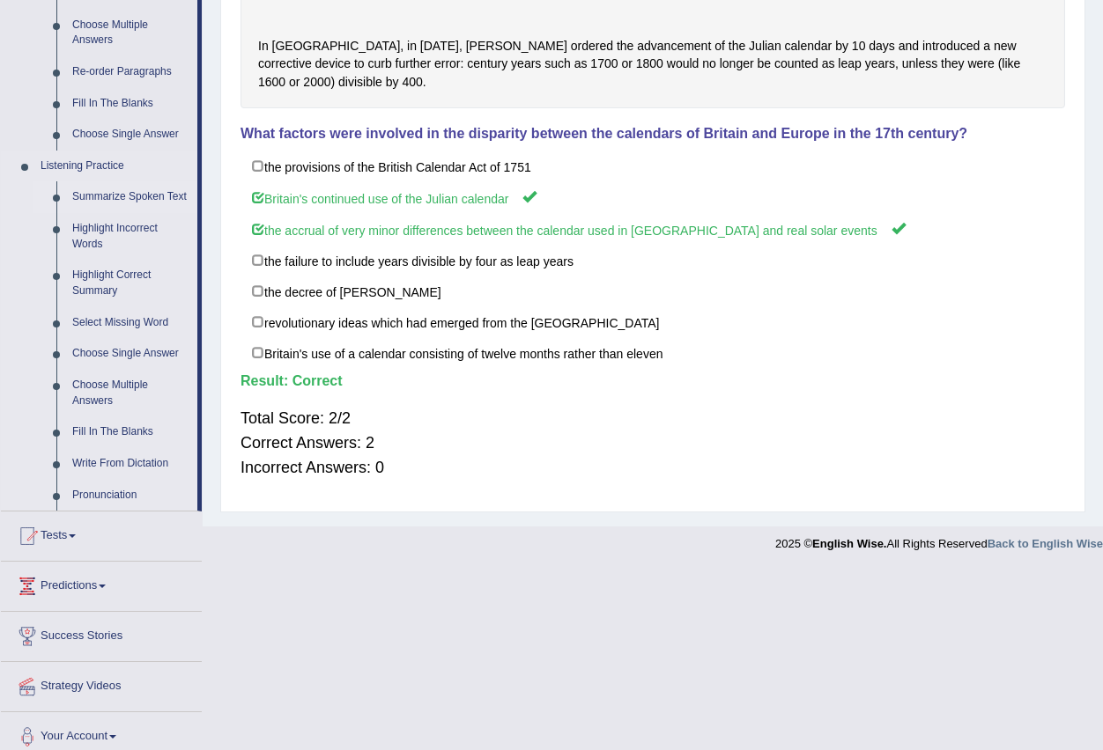
click at [139, 190] on link "Summarize Spoken Text" at bounding box center [130, 197] width 133 height 32
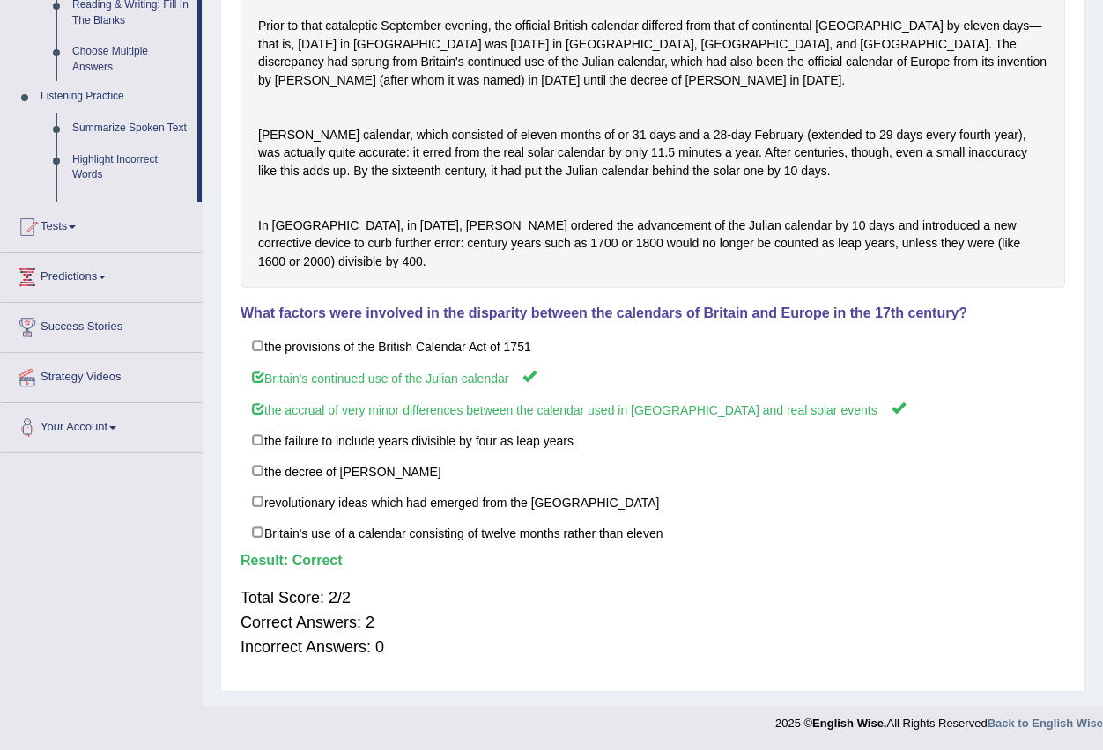
scroll to position [218, 0]
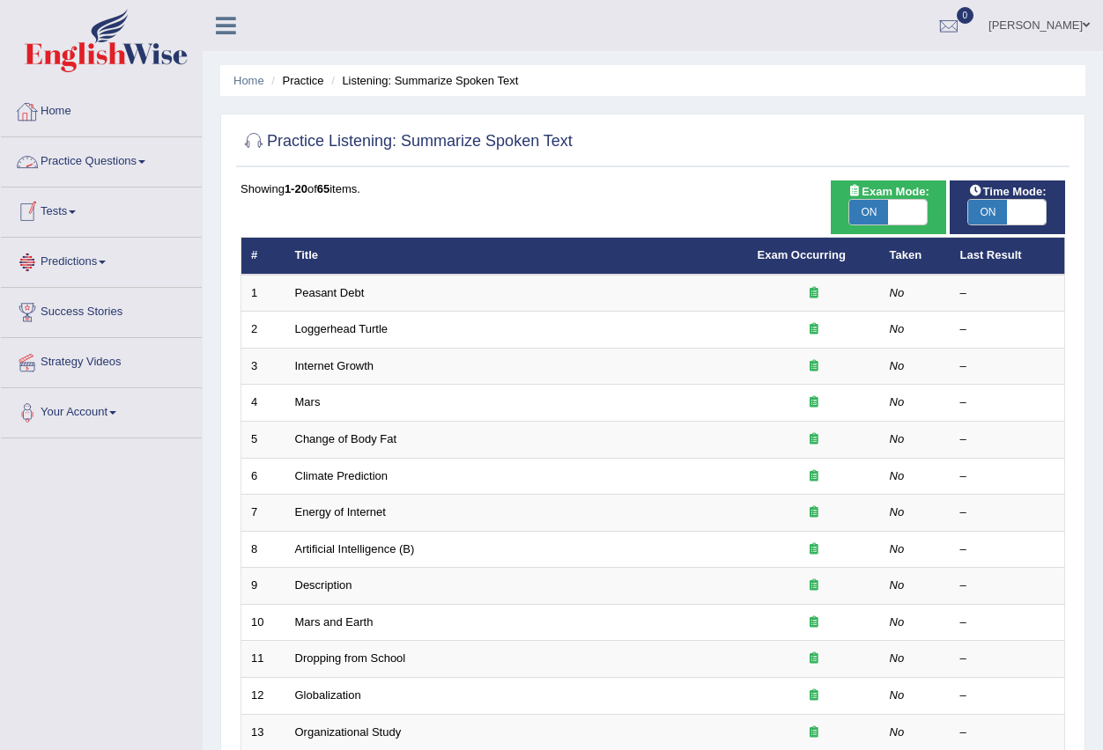
click at [96, 156] on link "Practice Questions" at bounding box center [101, 159] width 201 height 44
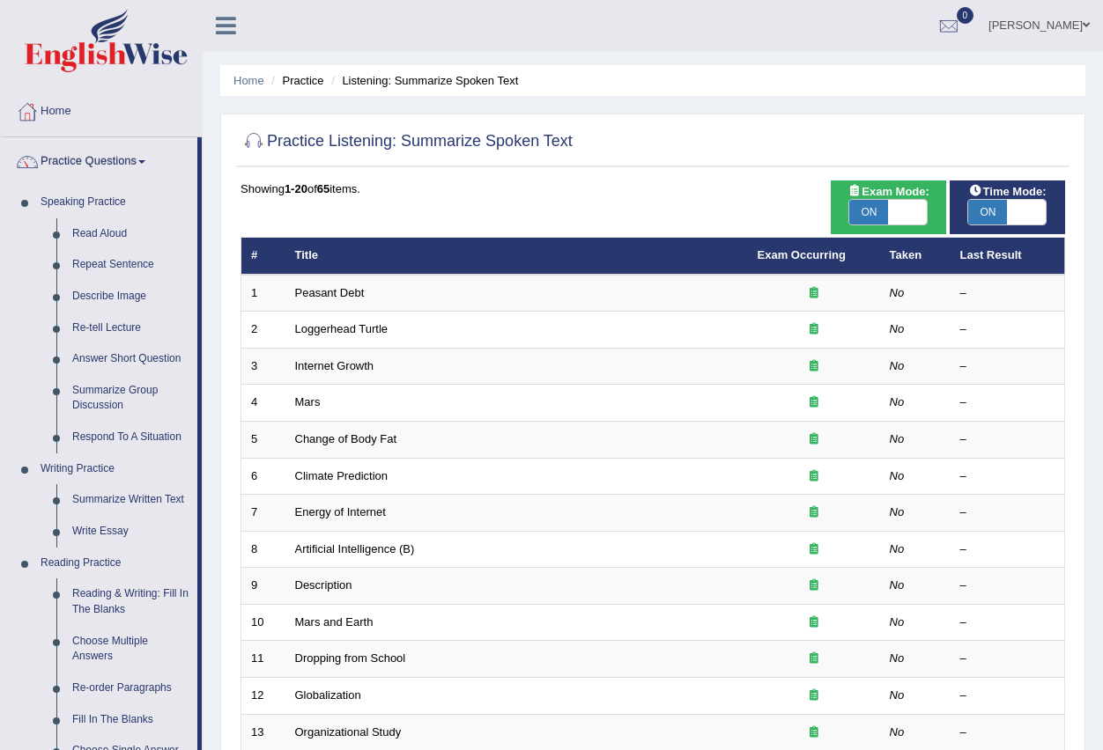
click at [72, 116] on link "Home" at bounding box center [101, 109] width 201 height 44
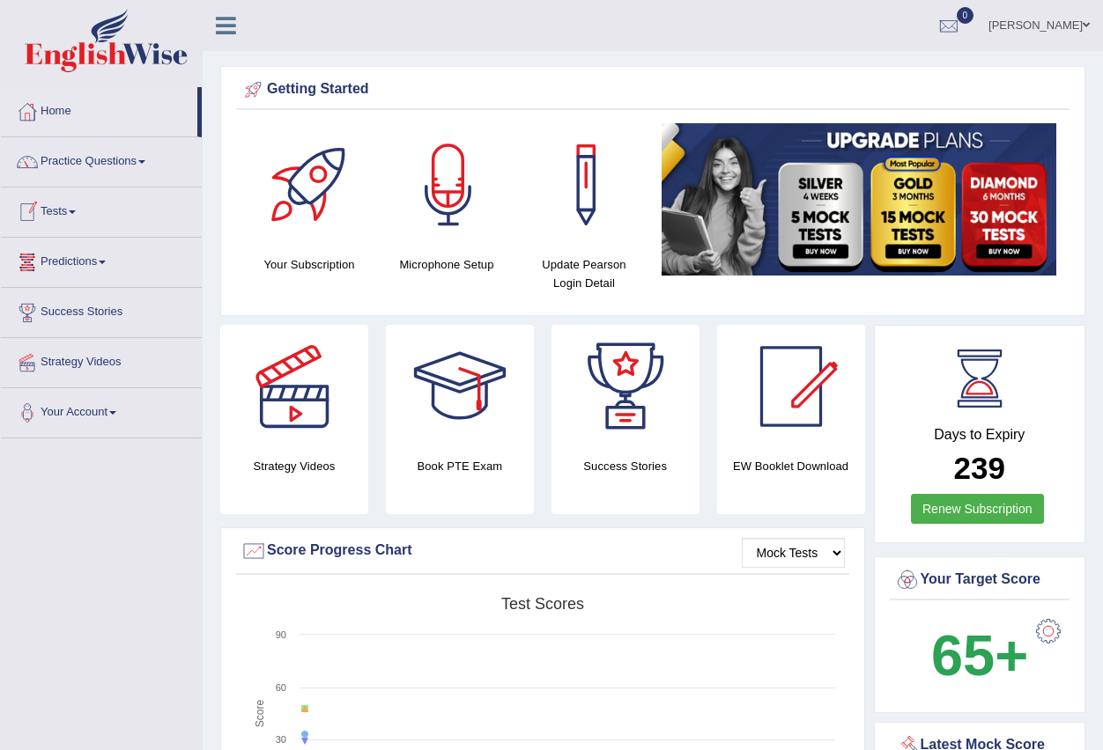
click at [84, 209] on link "Tests" at bounding box center [101, 210] width 201 height 44
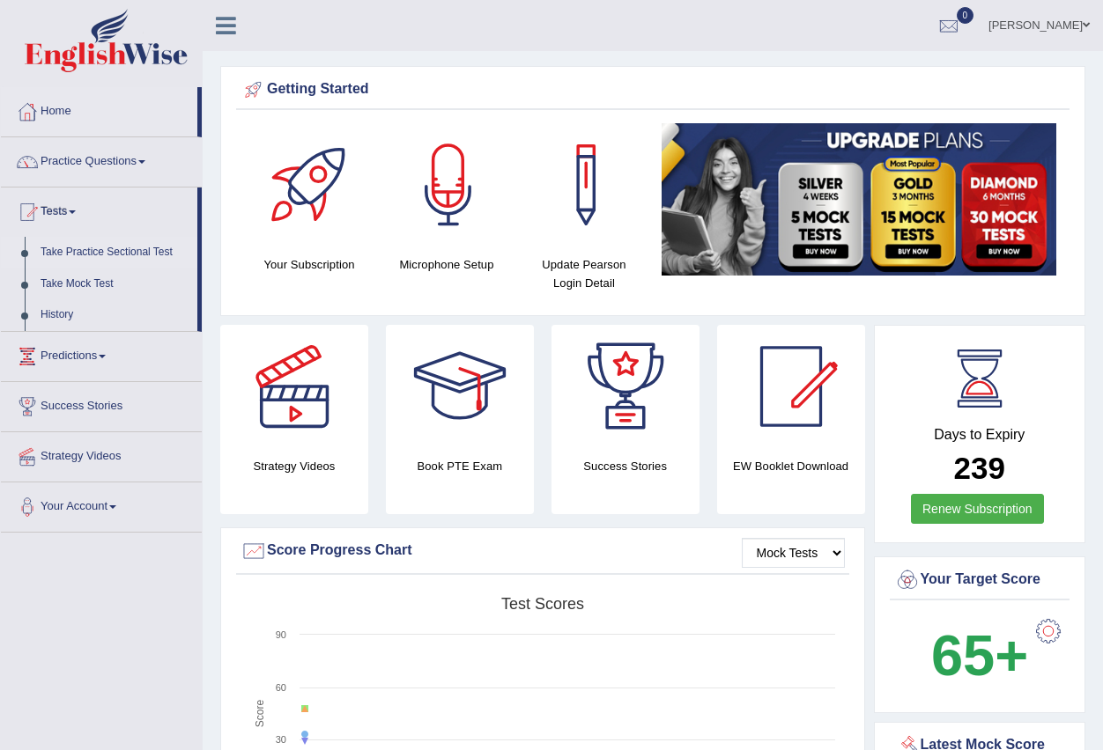
click at [106, 249] on link "Take Practice Sectional Test" at bounding box center [115, 253] width 165 height 32
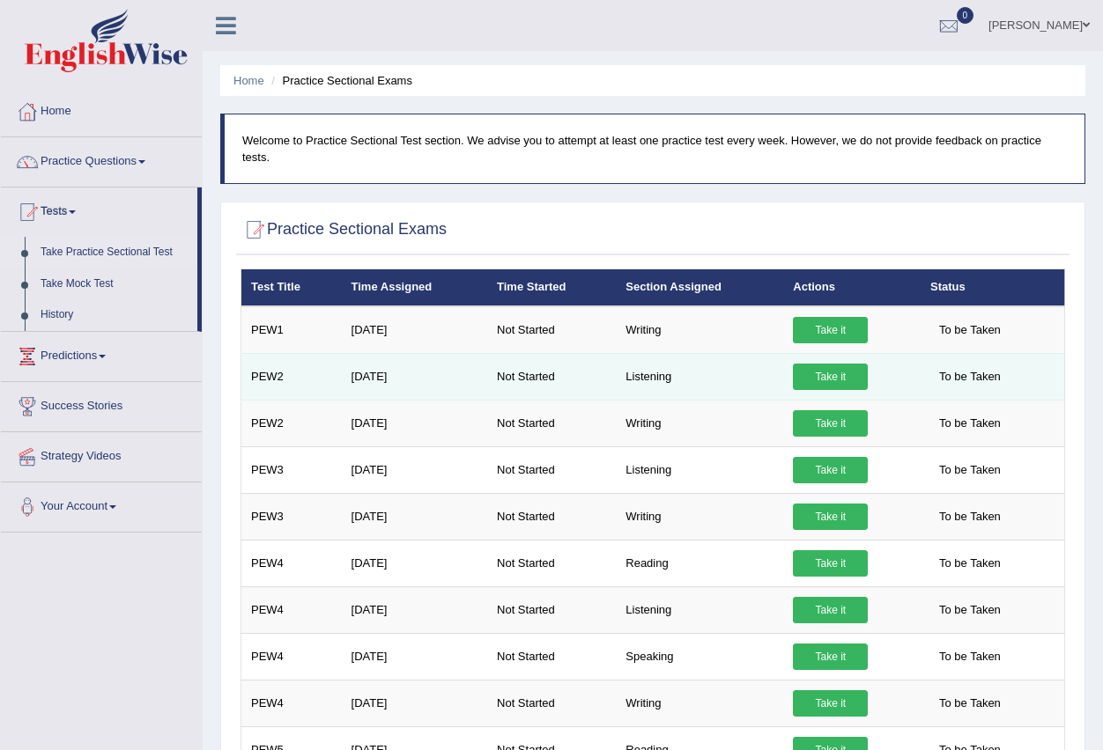
click at [811, 372] on link "Take it" at bounding box center [830, 377] width 75 height 26
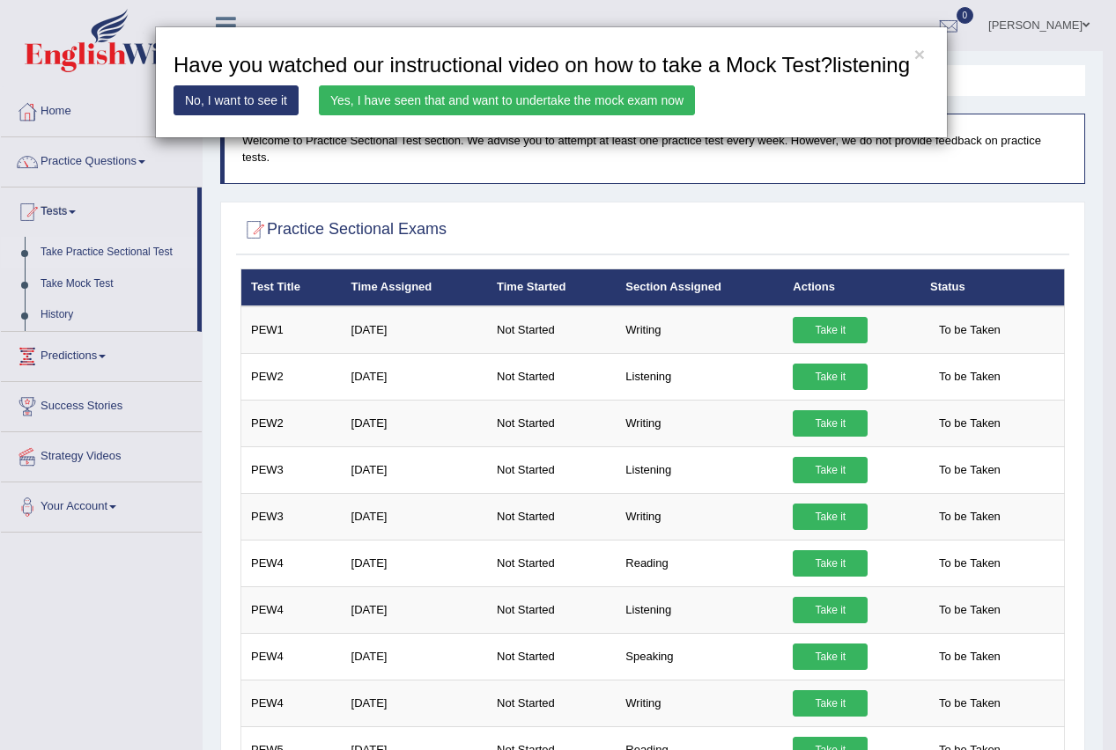
click at [497, 92] on link "Yes, I have seen that and want to undertake the mock exam now" at bounding box center [507, 100] width 376 height 30
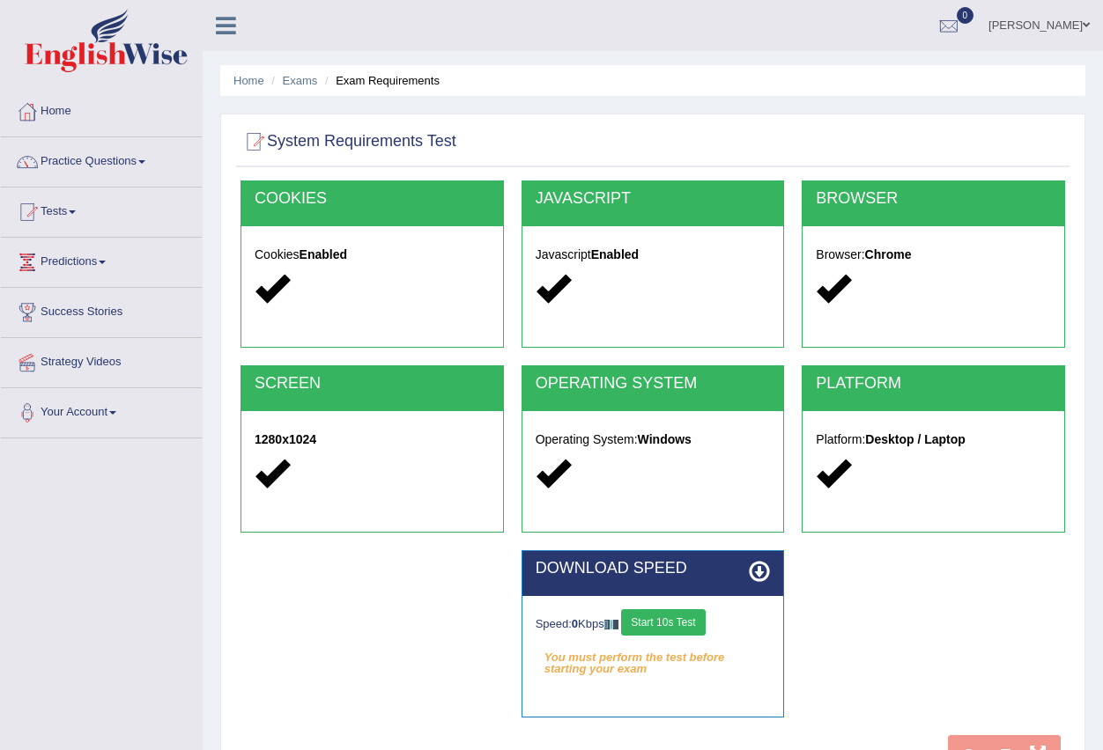
click at [679, 622] on button "Start 10s Test" at bounding box center [663, 622] width 84 height 26
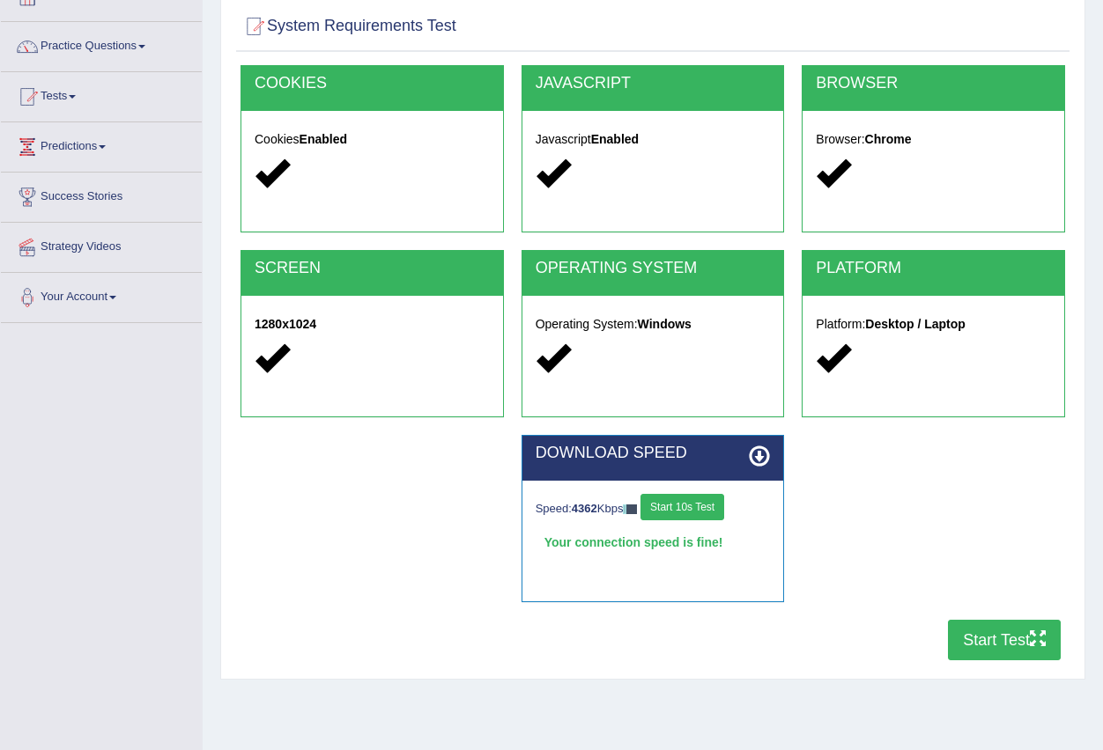
scroll to position [174, 0]
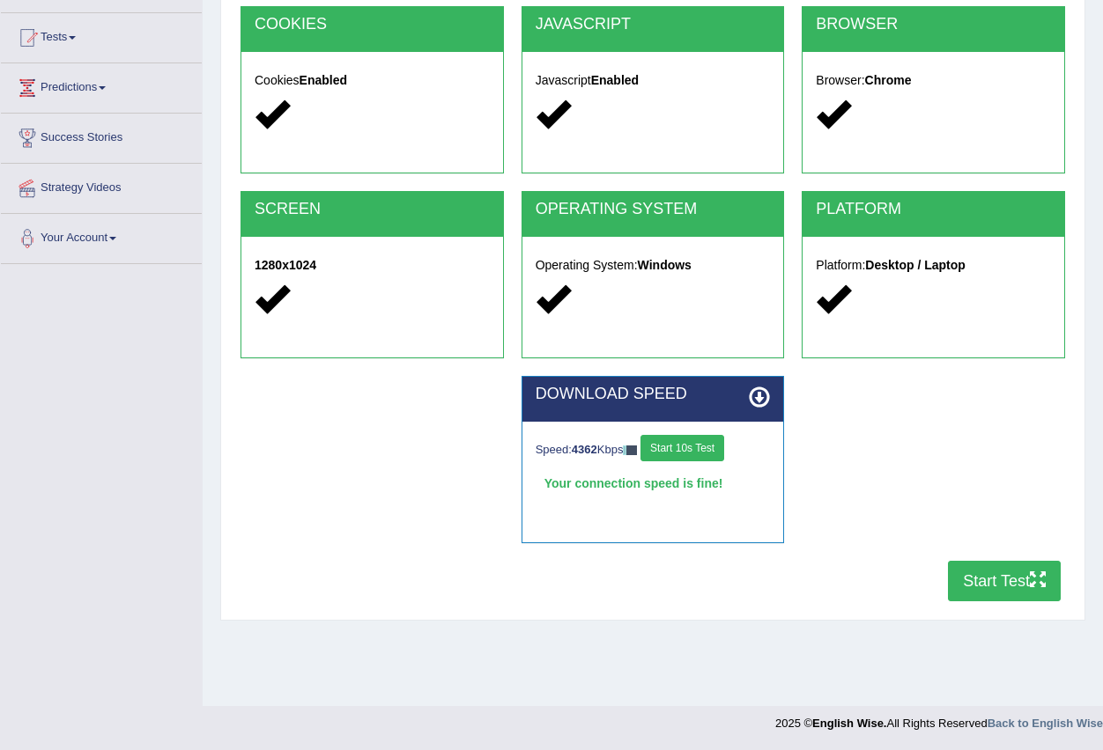
click at [1000, 581] on button "Start Test" at bounding box center [1004, 581] width 113 height 41
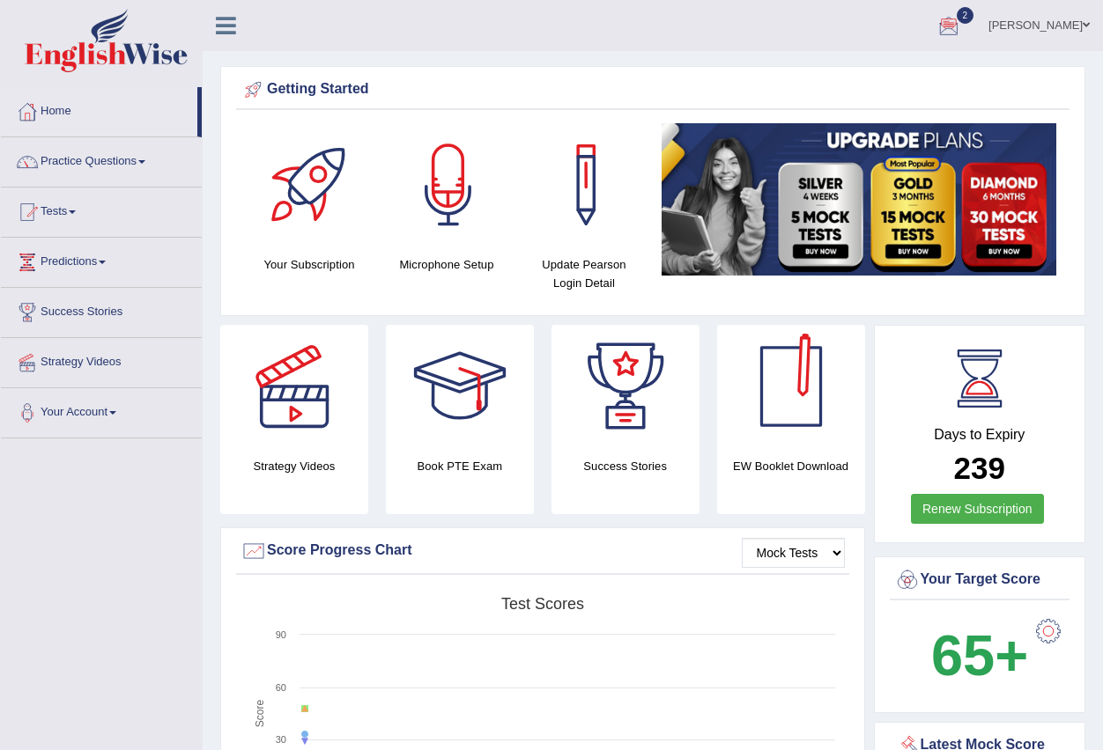
click at [1041, 16] on link "Gasham Gasham" at bounding box center [1039, 23] width 128 height 46
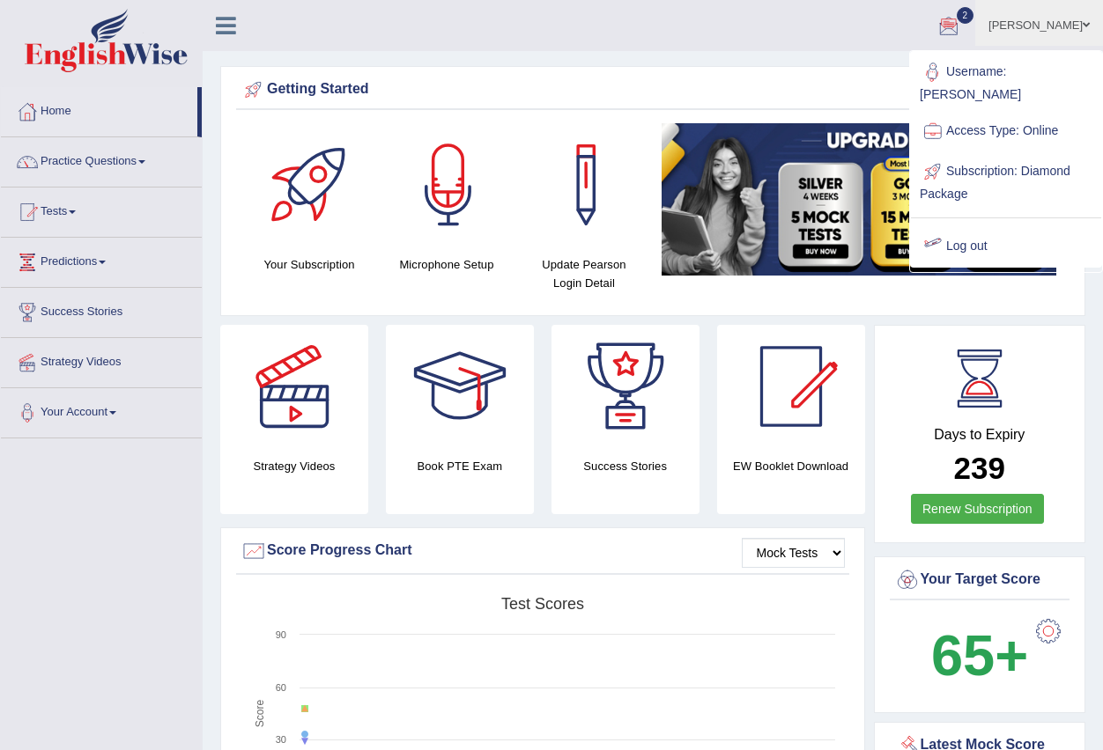
click at [964, 226] on link "Log out" at bounding box center [1006, 246] width 190 height 41
